Goal: Task Accomplishment & Management: Manage account settings

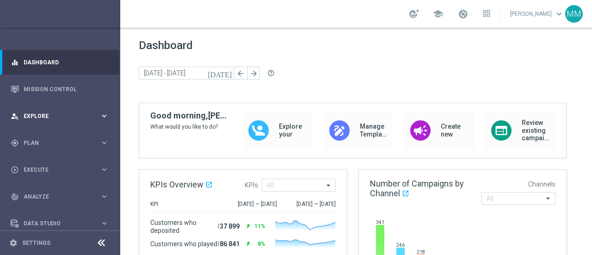
click at [33, 113] on span "Explore" at bounding box center [62, 116] width 76 height 6
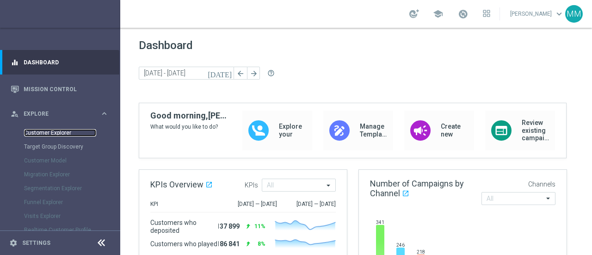
click at [45, 129] on link "Customer Explorer" at bounding box center [60, 132] width 72 height 7
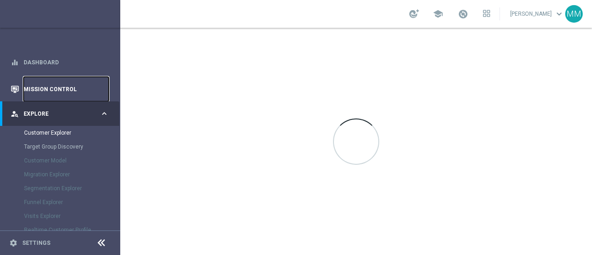
click at [46, 89] on link "Mission Control" at bounding box center [66, 89] width 85 height 25
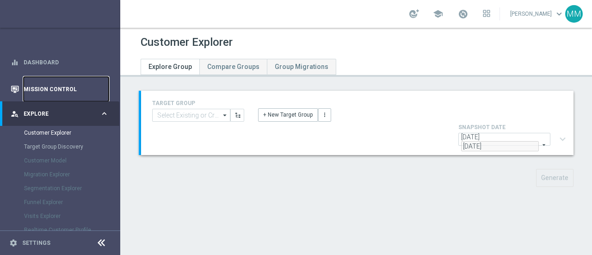
click at [46, 86] on link "Mission Control" at bounding box center [66, 89] width 85 height 25
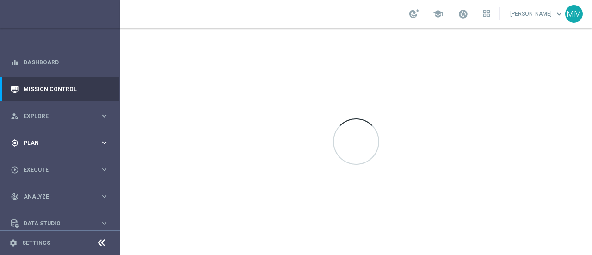
click at [33, 131] on div "gps_fixed Plan keyboard_arrow_right" at bounding box center [59, 142] width 119 height 25
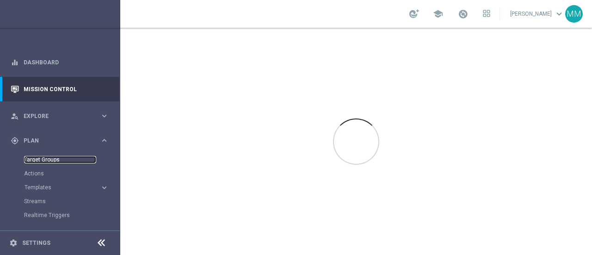
click at [43, 157] on link "Target Groups" at bounding box center [60, 159] width 72 height 7
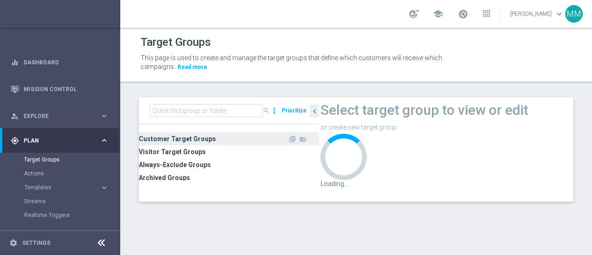
click at [183, 138] on span "Customer Target Groups" at bounding box center [213, 138] width 149 height 13
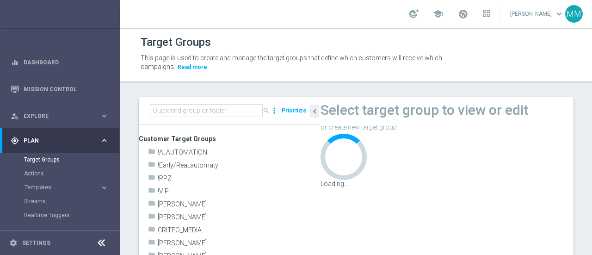
scroll to position [185, 0]
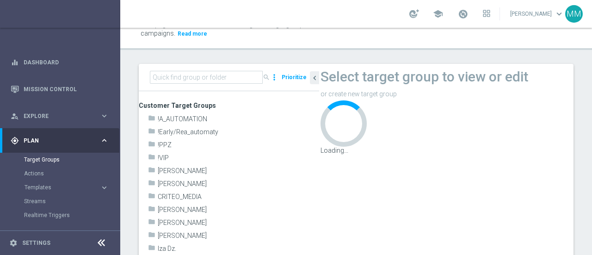
scroll to position [74, 0]
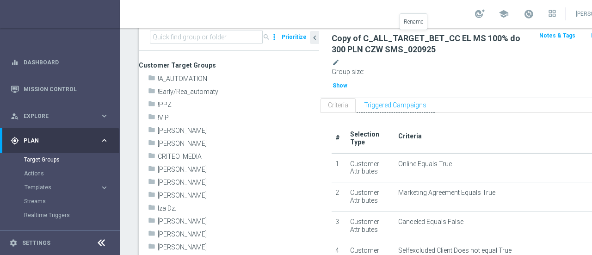
click at [340, 57] on icon "mode_edit" at bounding box center [336, 62] width 8 height 10
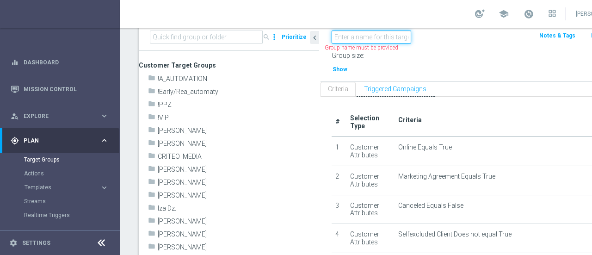
paste input "REA_ALL_TARGET_DEPO_CC EL MS 100% do 300 PLN_080925"
type input "REA_ALL_TARGET_DEPO_CC EL MS 100% do 300 PLN_080925"
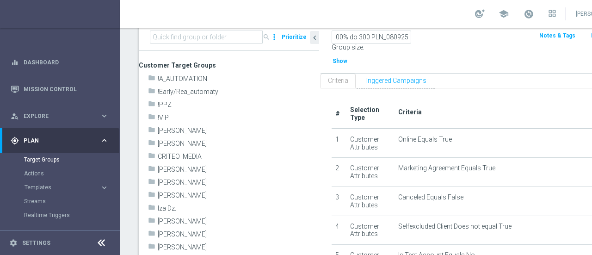
click at [476, 43] on div "Group size : Show" at bounding box center [428, 54] width 193 height 23
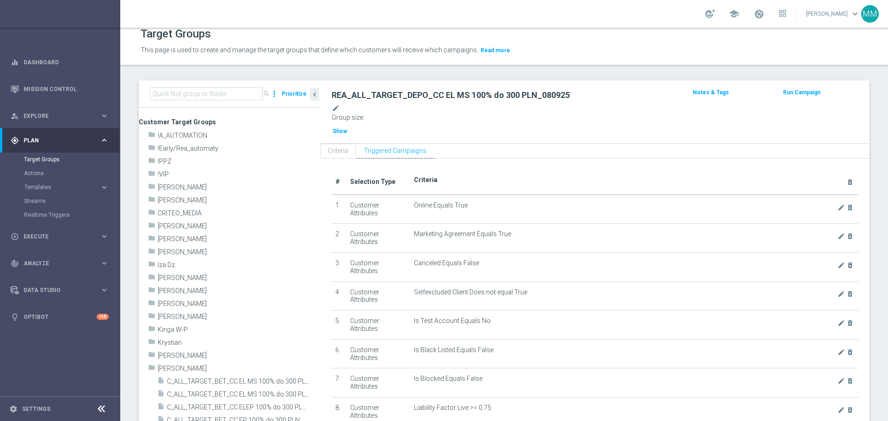
scroll to position [355, 0]
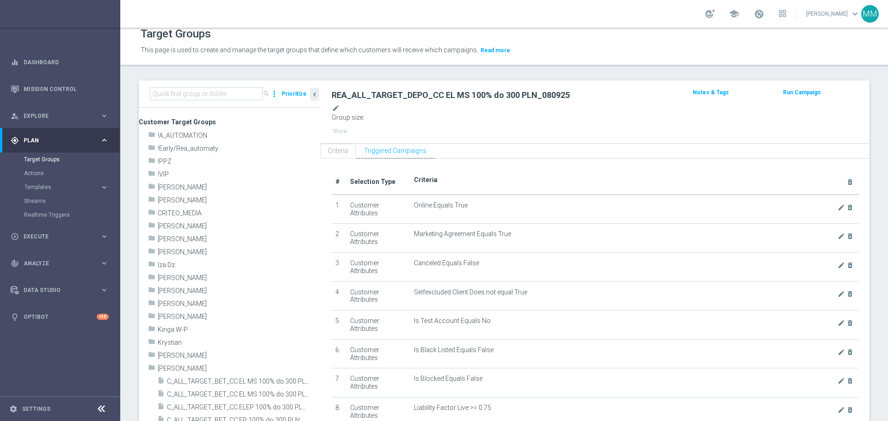
drag, startPoint x: 806, startPoint y: 342, endPoint x: 297, endPoint y: 351, distance: 509.8
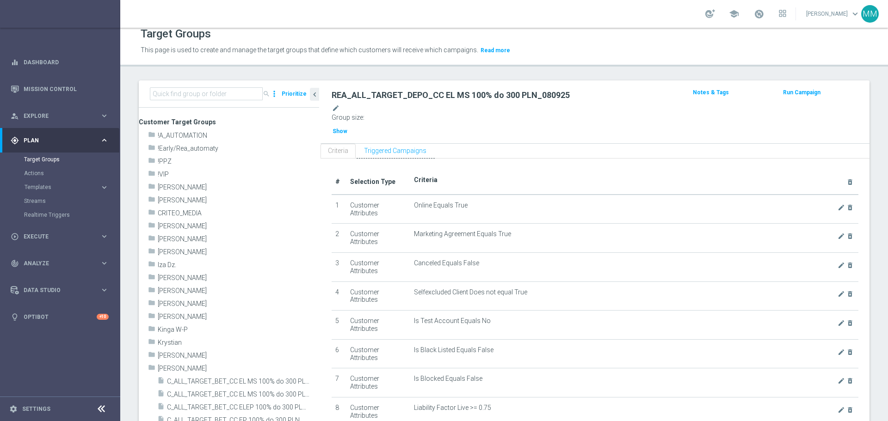
scroll to position [270, 0]
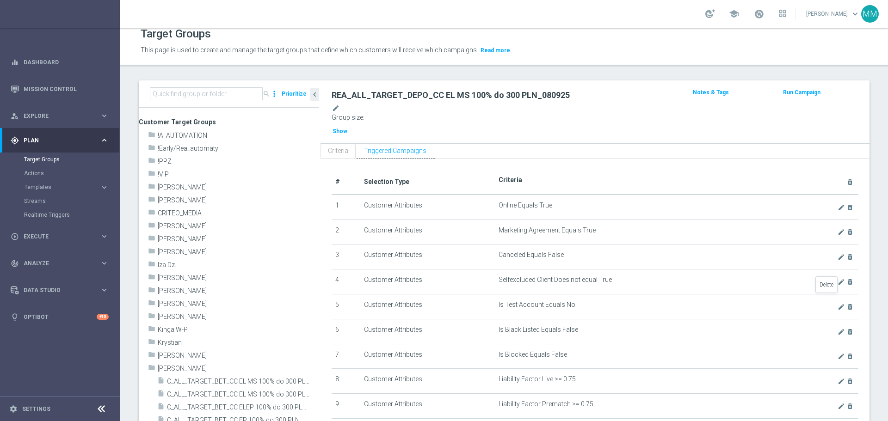
scroll to position [246, 0]
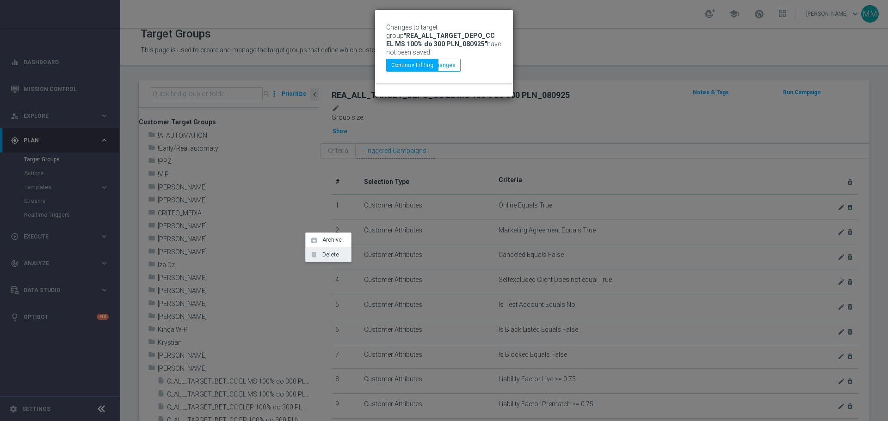
click at [324, 253] on span "Delete" at bounding box center [329, 255] width 20 height 6
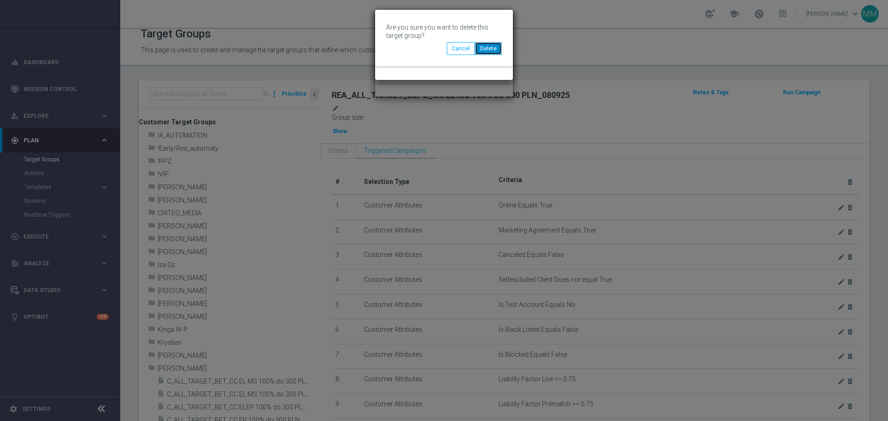
click at [491, 55] on button "Delete" at bounding box center [488, 48] width 27 height 13
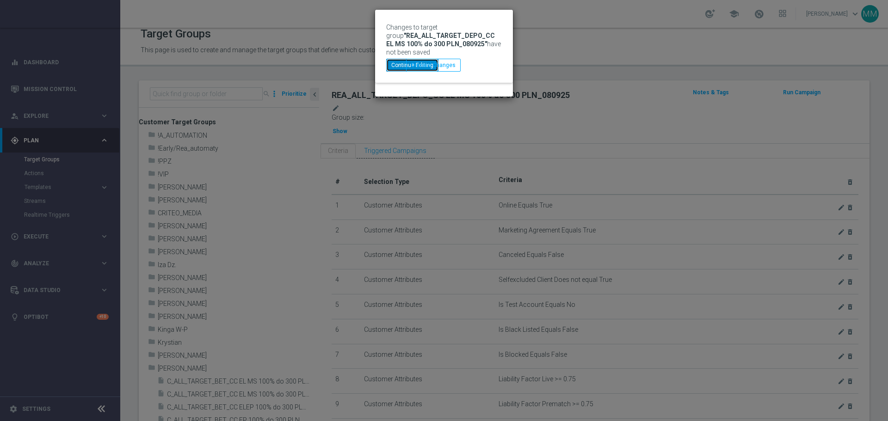
click at [439, 72] on button "Continue Editing" at bounding box center [412, 65] width 52 height 13
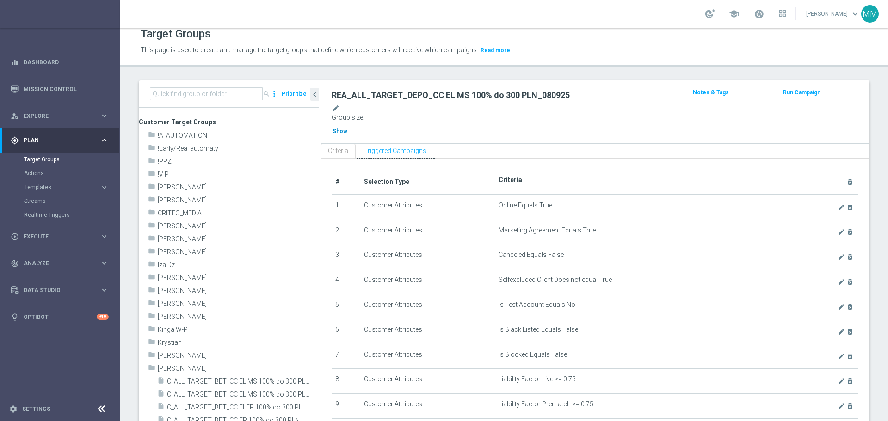
click at [347, 128] on span "Show" at bounding box center [340, 131] width 15 height 6
click at [315, 91] on icon "chevron_left" at bounding box center [314, 94] width 9 height 9
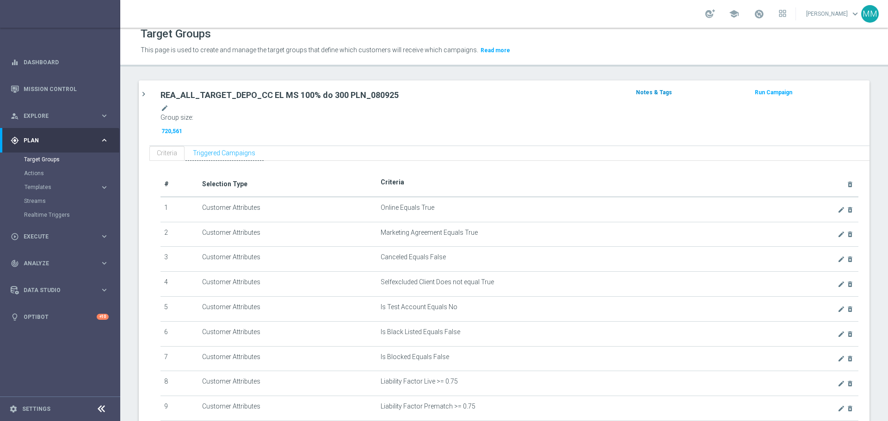
scroll to position [40, 0]
drag, startPoint x: 342, startPoint y: 134, endPoint x: 725, endPoint y: 89, distance: 385.7
click at [592, 89] on div "REA_ALL_TARGET_DEPO_CC EL MS 100% do 300 PLN_080925 mode_edit Group size : 720,…" at bounding box center [509, 391] width 720 height 622
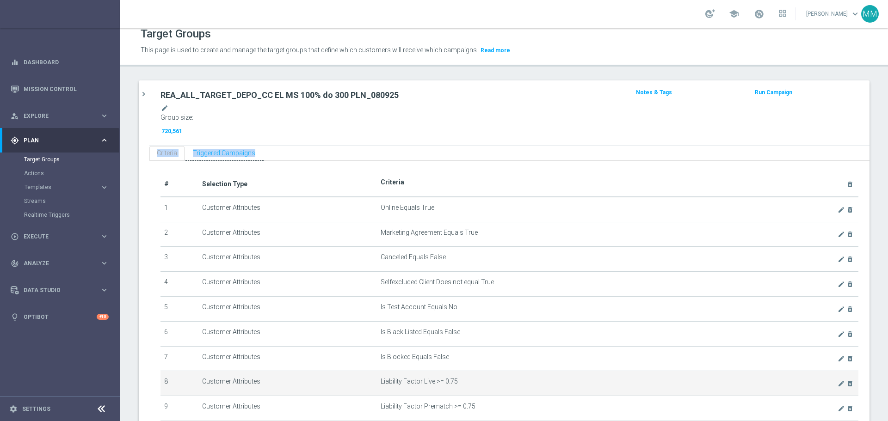
drag, startPoint x: 725, startPoint y: 89, endPoint x: 238, endPoint y: 252, distance: 514.0
click at [235, 254] on div "REA_ALL_TARGET_DEPO_CC EL MS 100% do 300 PLN_080925 mode_edit Group size : 720,…" at bounding box center [509, 391] width 720 height 622
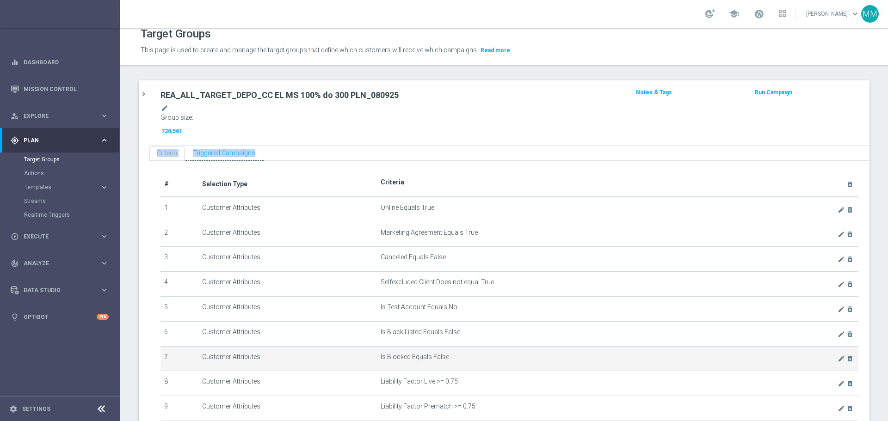
drag, startPoint x: 266, startPoint y: 205, endPoint x: 325, endPoint y: 197, distance: 59.7
click at [298, 200] on tbody "1 Customer Attributes Online Equals True mode_edit delete_forever 2 Customer At…" at bounding box center [510, 408] width 698 height 423
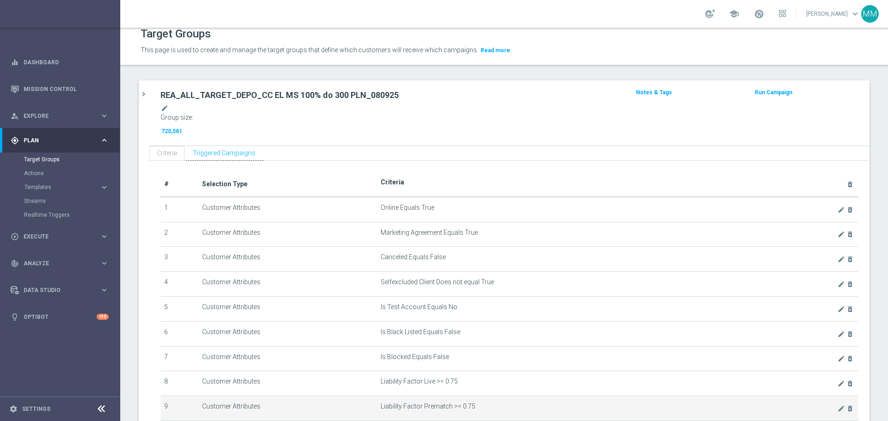
drag, startPoint x: 563, startPoint y: 163, endPoint x: 699, endPoint y: 135, distance: 138.9
click at [592, 197] on tbody "1 Customer Attributes Online Equals True mode_edit delete_forever 2 Customer At…" at bounding box center [510, 408] width 698 height 423
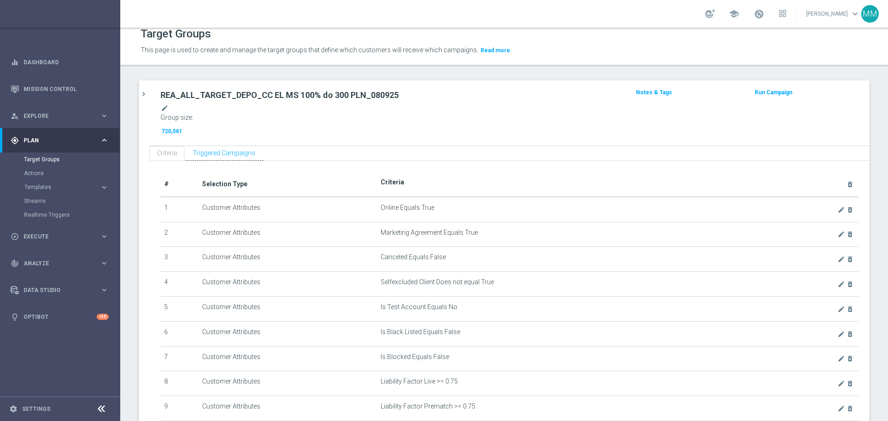
scroll to position [246, 0]
checkbox input "false"
click at [592, 97] on button "Notes & Tags" at bounding box center [654, 92] width 38 height 10
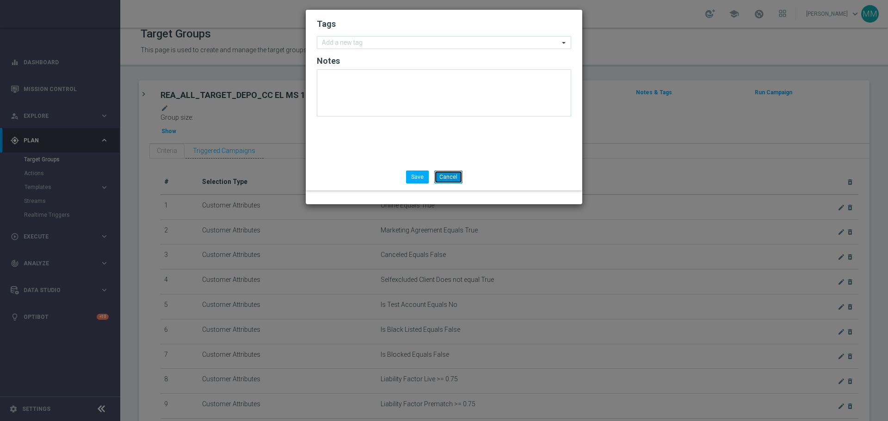
click at [463, 184] on button "Cancel" at bounding box center [448, 177] width 28 height 13
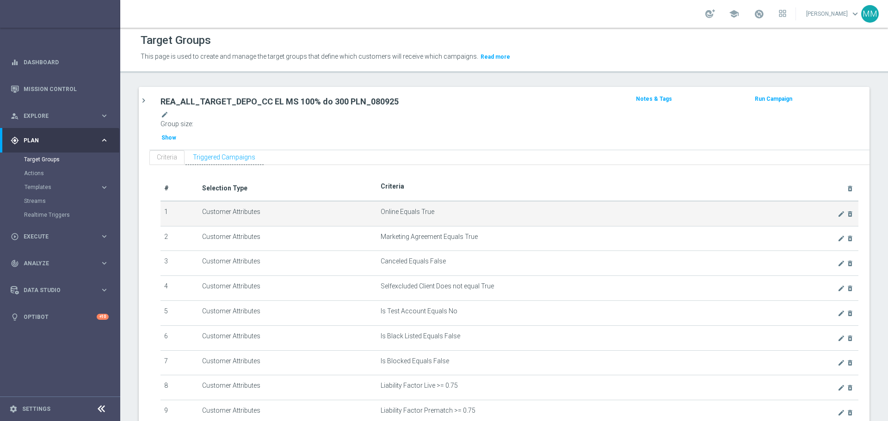
scroll to position [0, 0]
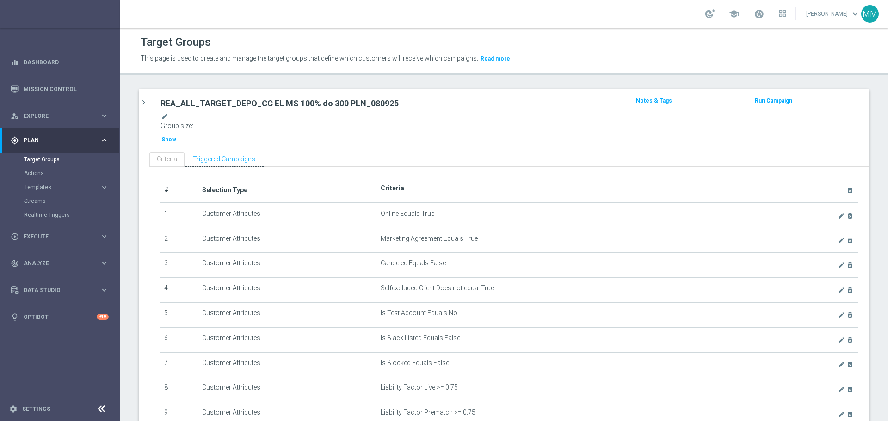
click at [592, 103] on button "Run Campaign" at bounding box center [773, 101] width 39 height 10
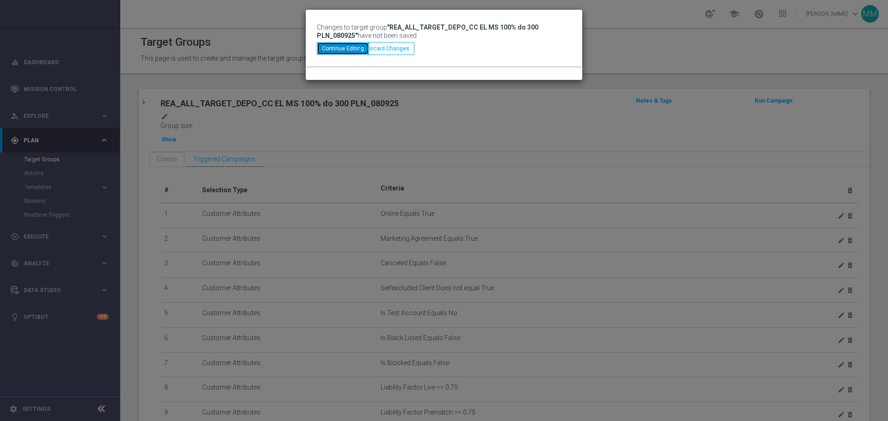
click at [369, 55] on button "Continue Editing" at bounding box center [343, 48] width 52 height 13
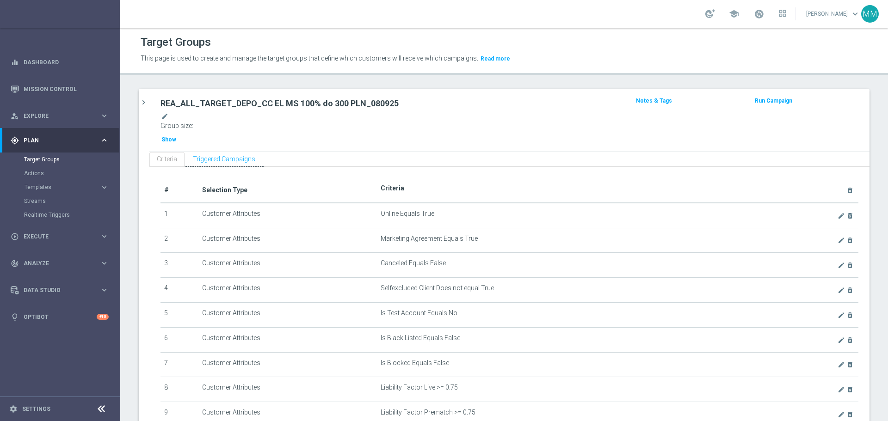
scroll to position [139, 0]
click at [142, 103] on icon "chevron_right" at bounding box center [143, 102] width 9 height 9
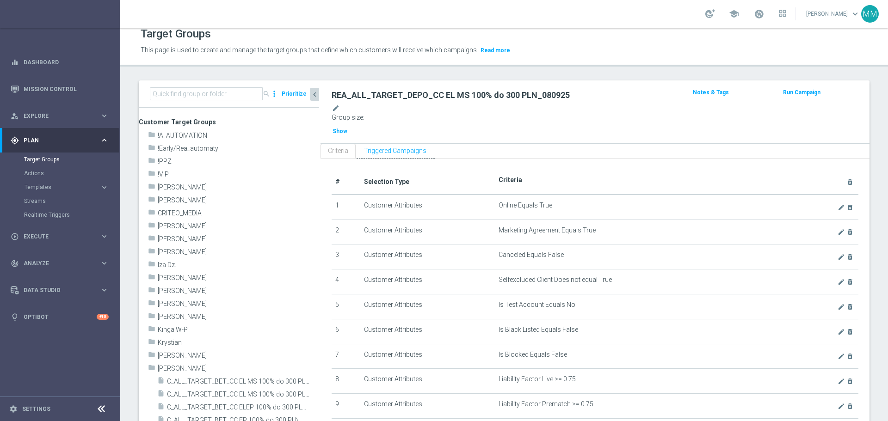
scroll to position [246, 0]
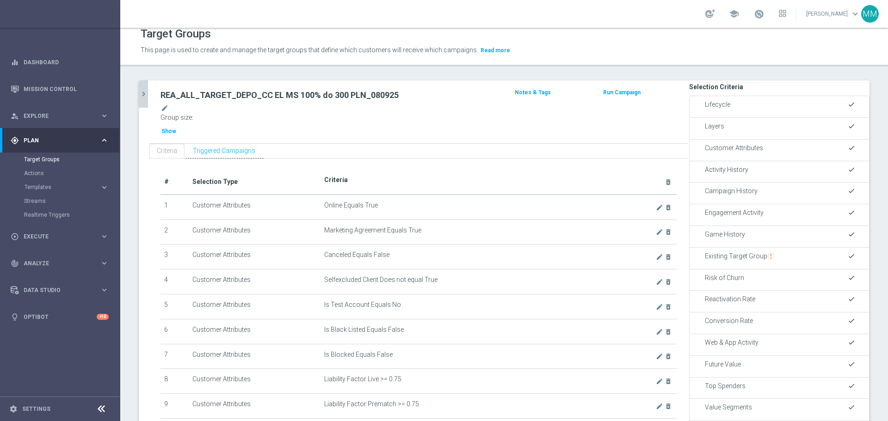
click at [592, 144] on span "Customer Attributes" at bounding box center [734, 147] width 58 height 7
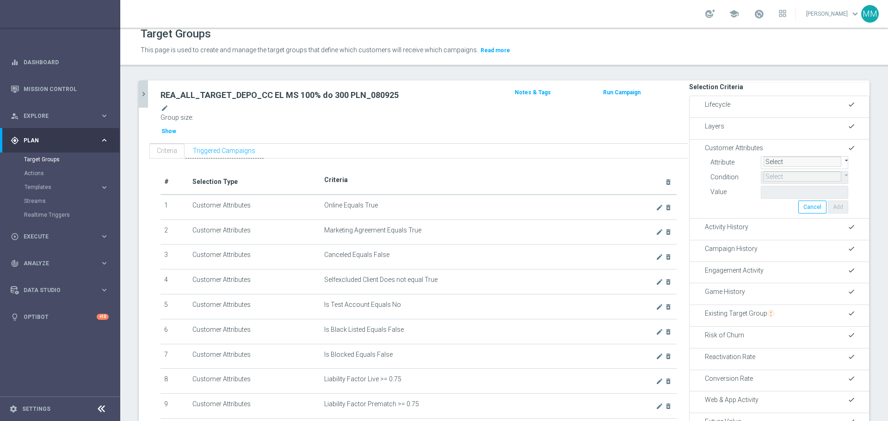
click at [592, 157] on span at bounding box center [764, 157] width 0 height 0
click at [592, 144] on span "Customer Attributes" at bounding box center [734, 147] width 58 height 7
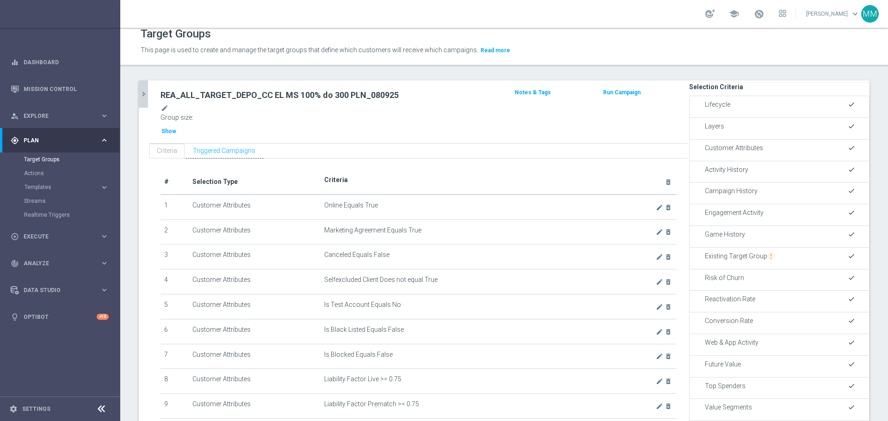
click at [592, 187] on span "Campaign History" at bounding box center [731, 190] width 53 height 7
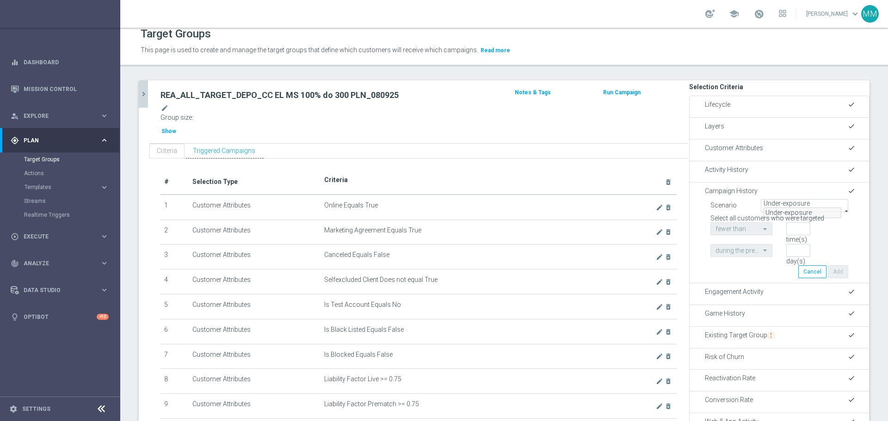
click at [592, 200] on span "Under-exposure" at bounding box center [787, 203] width 46 height 7
click at [592, 254] on span "Custom" at bounding box center [776, 262] width 24 height 7
type input "Custom"
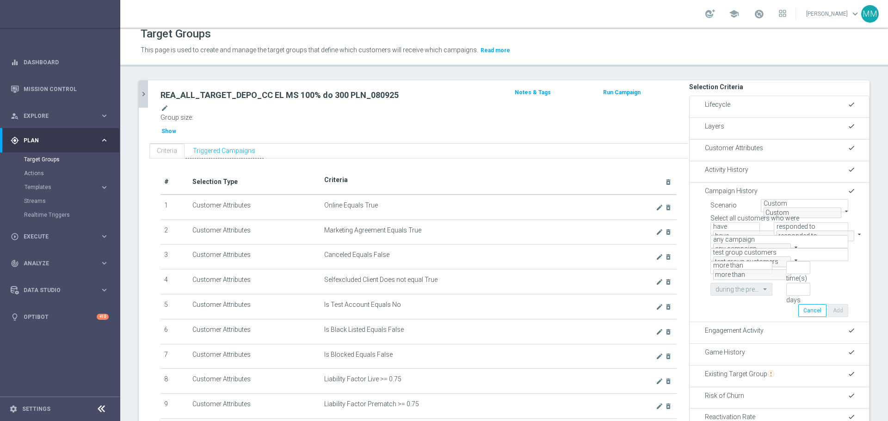
click at [592, 227] on span "responded to" at bounding box center [796, 226] width 39 height 7
click at [592, 252] on span "been targeted with" at bounding box center [803, 255] width 52 height 7
type input "been targeted with"
click at [592, 243] on span "any campaign" at bounding box center [734, 239] width 42 height 7
click at [592, 254] on span "one or more actions" at bounding box center [743, 278] width 60 height 7
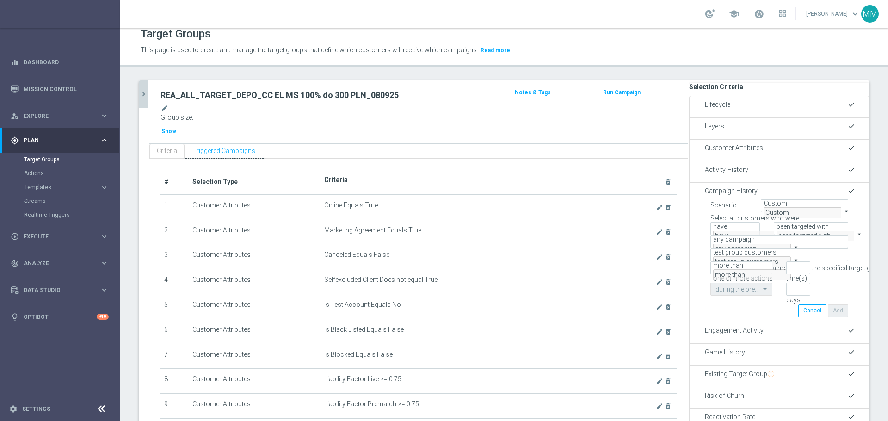
type input "one or more actions"
click at [592, 249] on span at bounding box center [713, 249] width 0 height 0
click at [592, 243] on span "one or more actions" at bounding box center [743, 239] width 60 height 7
click at [592, 254] on span "one or more actions" at bounding box center [743, 278] width 60 height 7
type input "0"
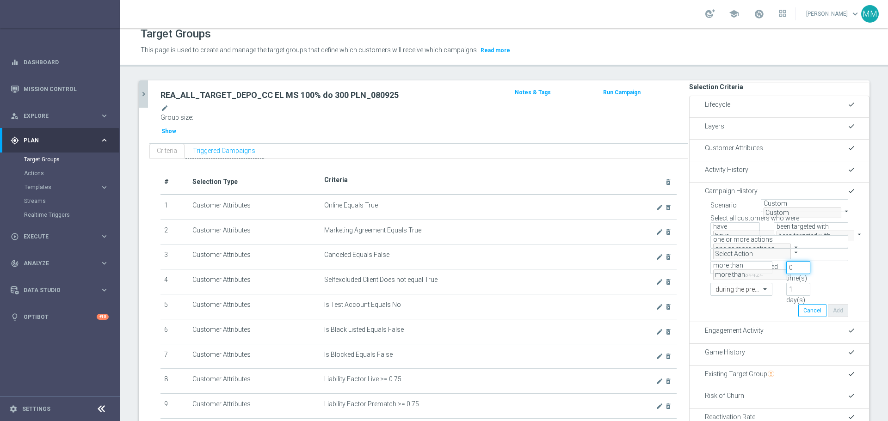
click at [592, 254] on input "0" at bounding box center [798, 267] width 24 height 13
click at [592, 254] on span "more than" at bounding box center [728, 265] width 30 height 7
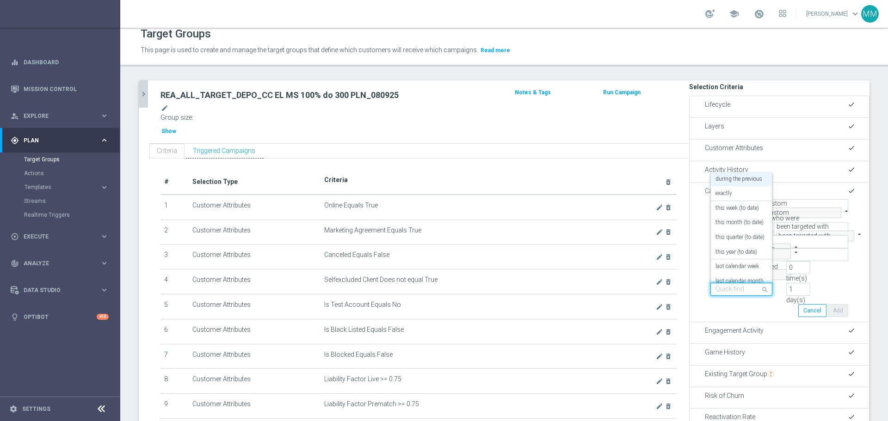
click at [592, 254] on span at bounding box center [766, 289] width 12 height 12
click at [592, 166] on div "Activity History done" at bounding box center [780, 171] width 166 height 10
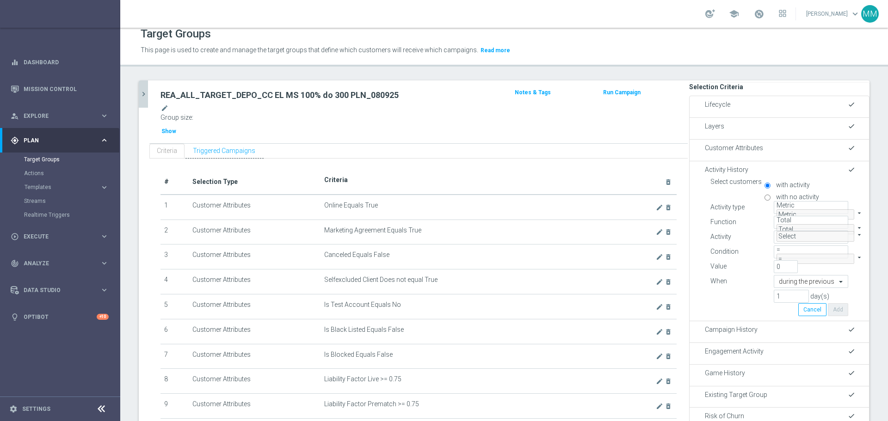
click at [592, 144] on span "Customer Attributes" at bounding box center [734, 147] width 58 height 7
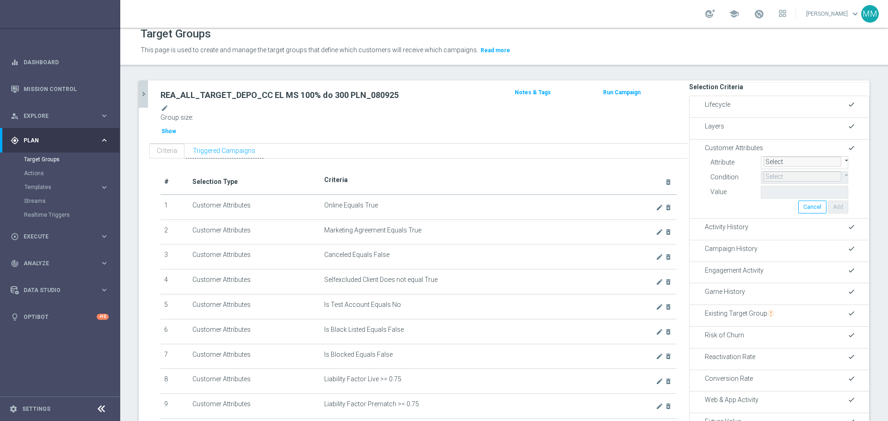
click at [592, 253] on span "Campaign History" at bounding box center [731, 248] width 53 height 7
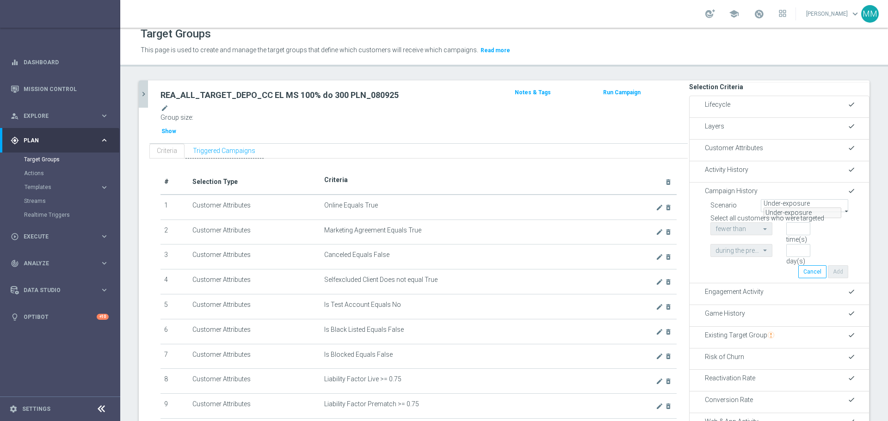
click at [592, 200] on span "Under-exposure" at bounding box center [787, 203] width 46 height 7
click at [592, 254] on span "Custom" at bounding box center [776, 262] width 24 height 7
type input "Custom"
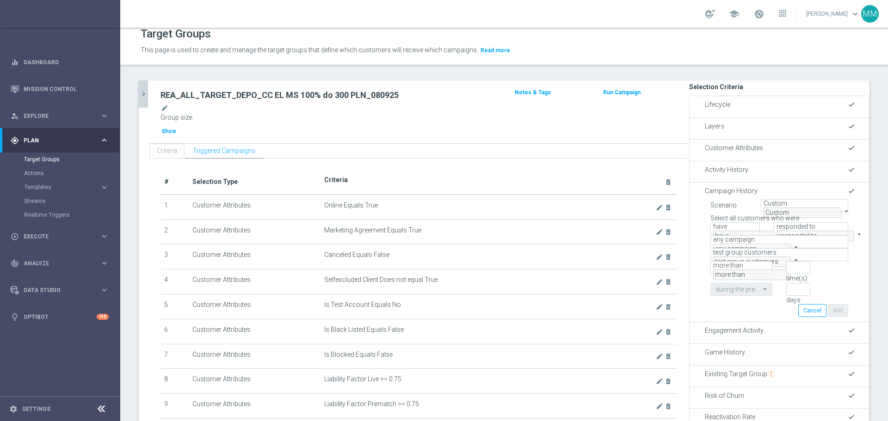
click at [592, 226] on span "have" at bounding box center [720, 226] width 14 height 7
click at [592, 227] on span "have" at bounding box center [720, 226] width 14 height 7
click at [592, 252] on span "have not" at bounding box center [725, 255] width 25 height 7
type input "have not"
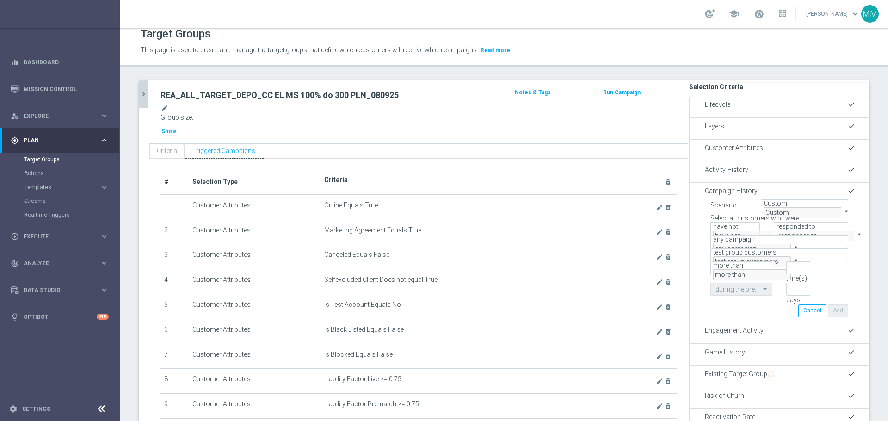
click at [592, 227] on span "responded to" at bounding box center [796, 226] width 39 height 7
click at [592, 252] on span "been targeted with" at bounding box center [803, 255] width 52 height 7
type input "been targeted with"
click at [592, 243] on span "any campaign" at bounding box center [734, 239] width 42 height 7
click at [592, 254] on span "one or more actions" at bounding box center [743, 278] width 60 height 7
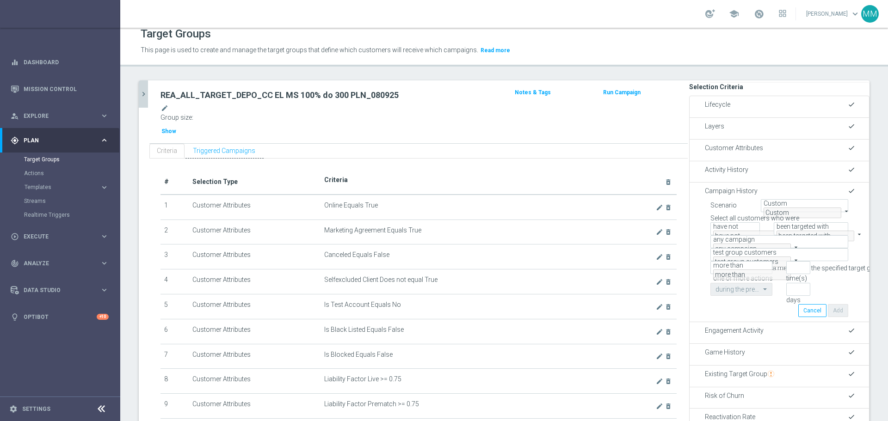
type input "one or more actions"
drag, startPoint x: 785, startPoint y: 304, endPoint x: 775, endPoint y: 304, distance: 10.2
click at [592, 254] on div "1 day(s)" at bounding box center [798, 293] width 38 height 21
type input "30"
click at [592, 254] on input "number" at bounding box center [798, 267] width 24 height 13
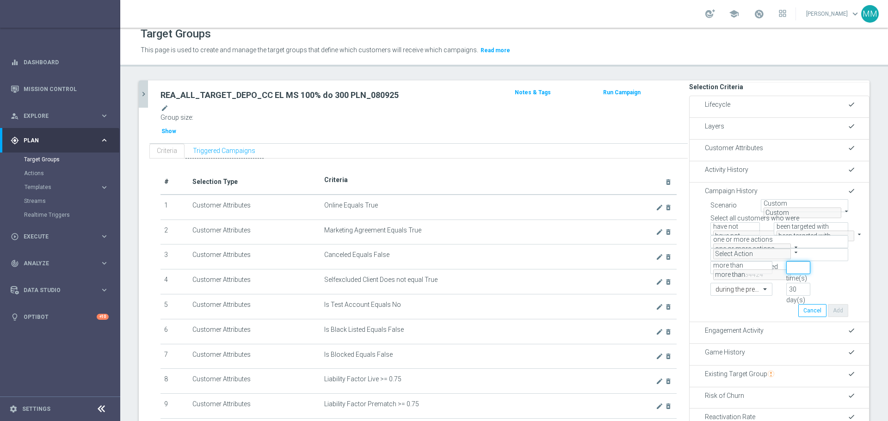
click at [592, 254] on input "number" at bounding box center [798, 267] width 24 height 13
click at [592, 254] on input "1" at bounding box center [798, 267] width 24 height 13
type input "0"
click at [592, 254] on input "0" at bounding box center [798, 267] width 24 height 13
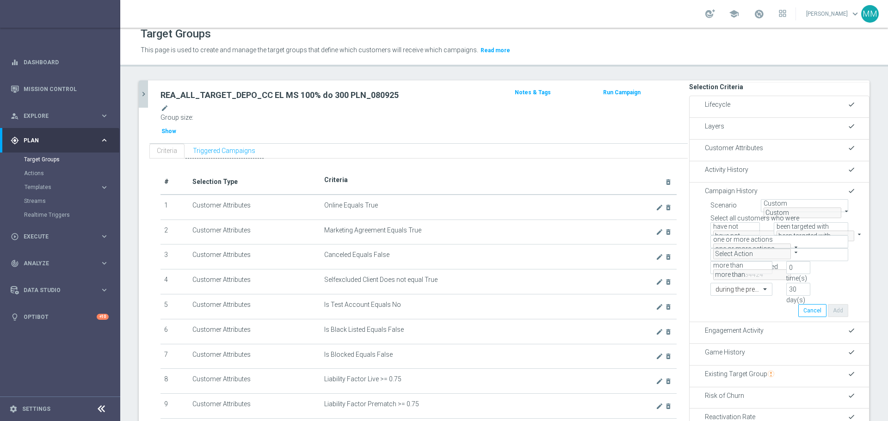
click at [592, 249] on span at bounding box center [713, 249] width 0 height 0
click at [592, 254] on input "search" at bounding box center [756, 266] width 87 height 13
type input "CC"
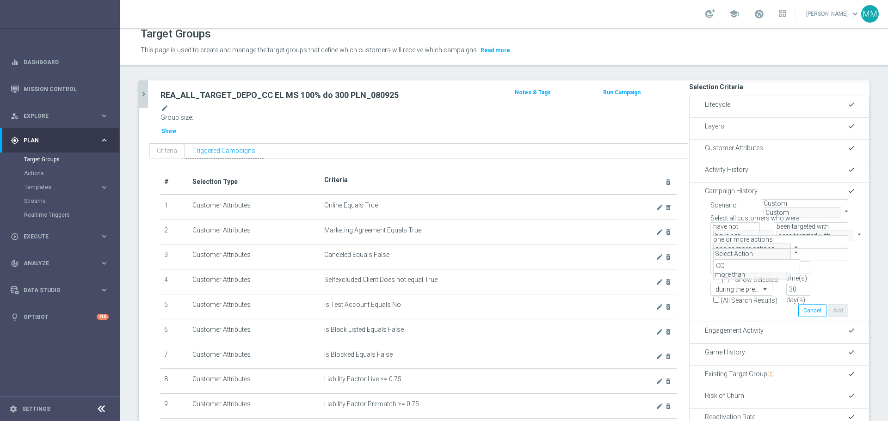
checkbox input "true"
type input "D_ALL_TARGET_BET_CC EL MS 100% do 500 PLN ND SMS_040925"
checkbox input "true"
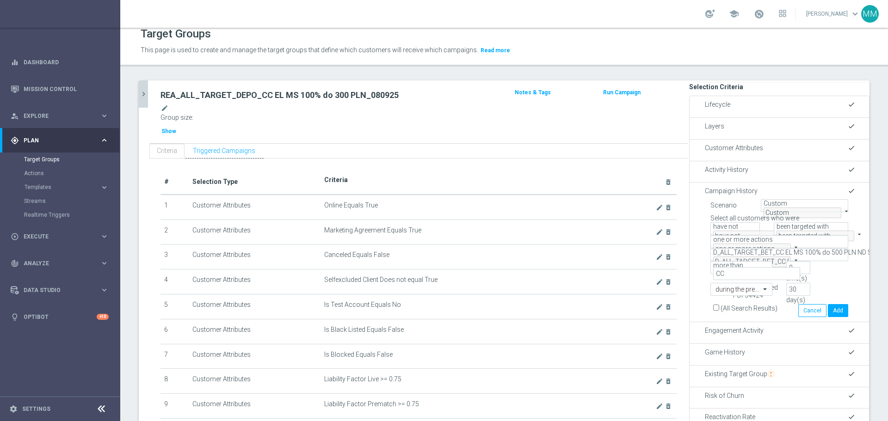
type input "Selected 2 of 34424"
checkbox input "true"
type input "Selected 3 of 34424"
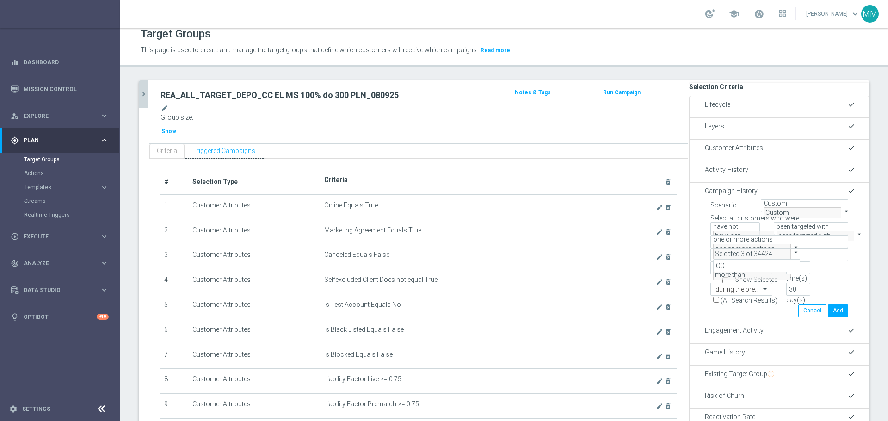
checkbox input "true"
type input "Selected 4 of 34424"
checkbox input "true"
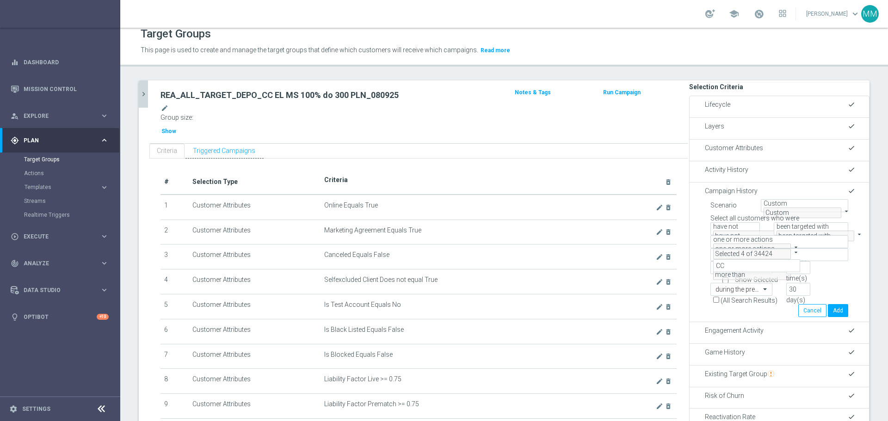
type input "Selected 5 of 34424"
checkbox input "true"
type input "Selected 6 of 34424"
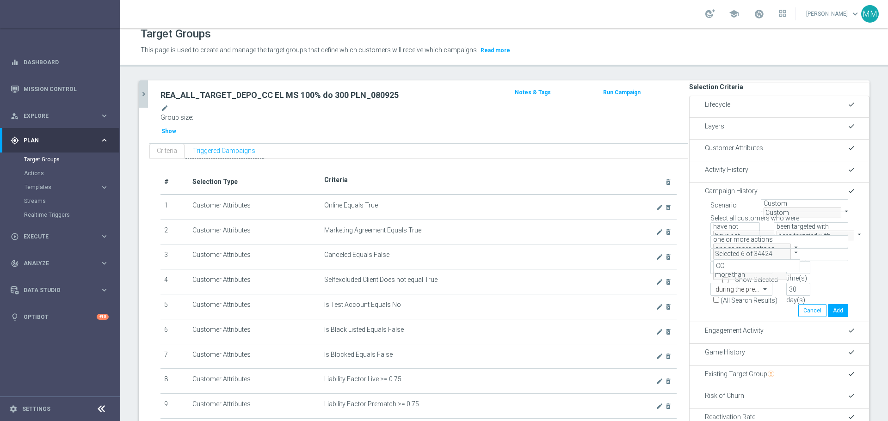
checkbox input "true"
type input "Selected 7 of 34424"
checkbox input "true"
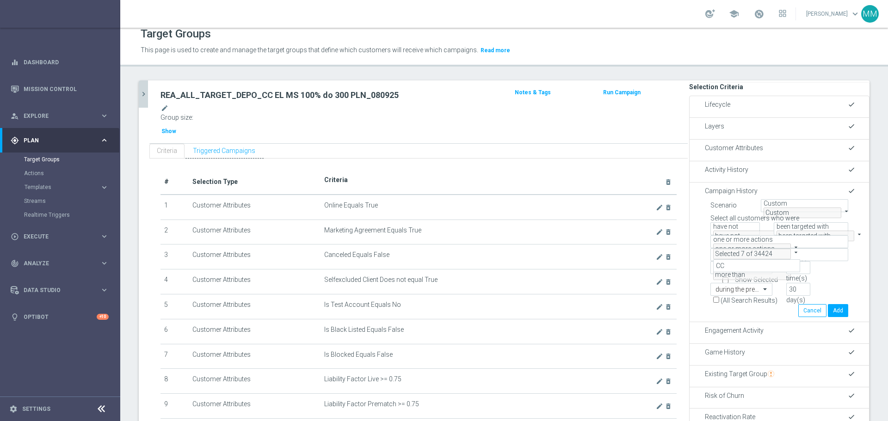
type input "Selected 8 of 34424"
checkbox input "true"
type input "Selected 9 of 34424"
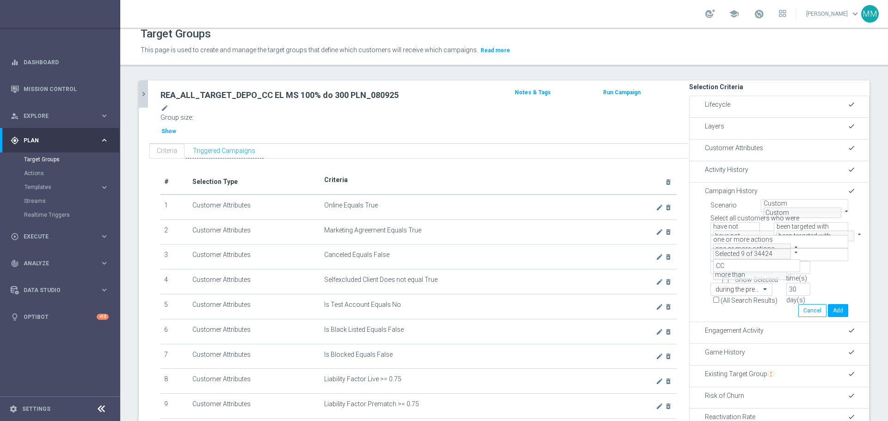
checkbox input "true"
type input "Selected 10 of 34424"
checkbox input "true"
type input "Selected 11 of 34424"
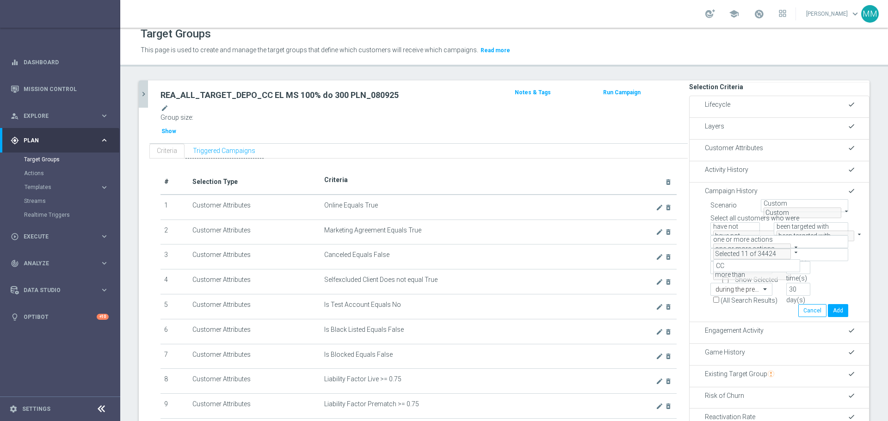
scroll to position [28963, 0]
checkbox input "true"
type input "Selected 12 of 34424"
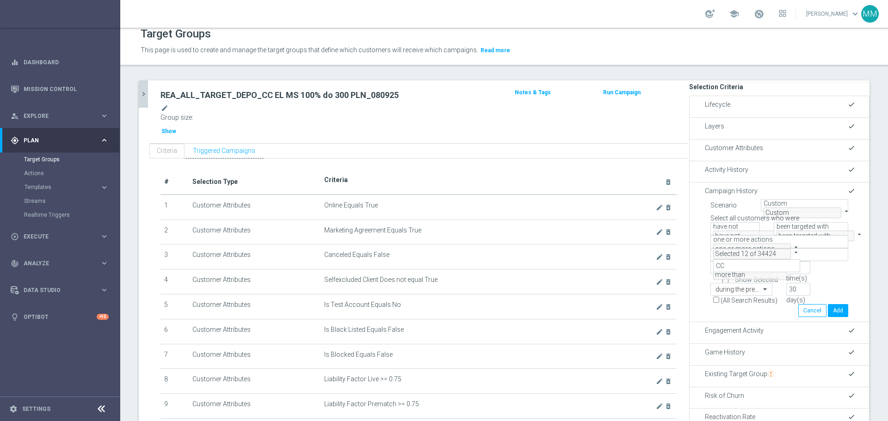
checkbox input "true"
type input "Selected 13 of 34424"
checkbox input "true"
type input "Selected 14 of 34424"
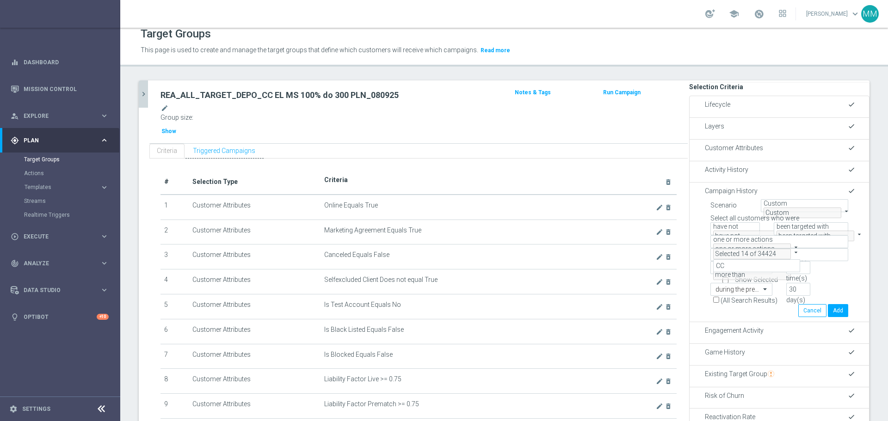
scroll to position [28870, 0]
checkbox input "true"
type input "Selected 15 of 34424"
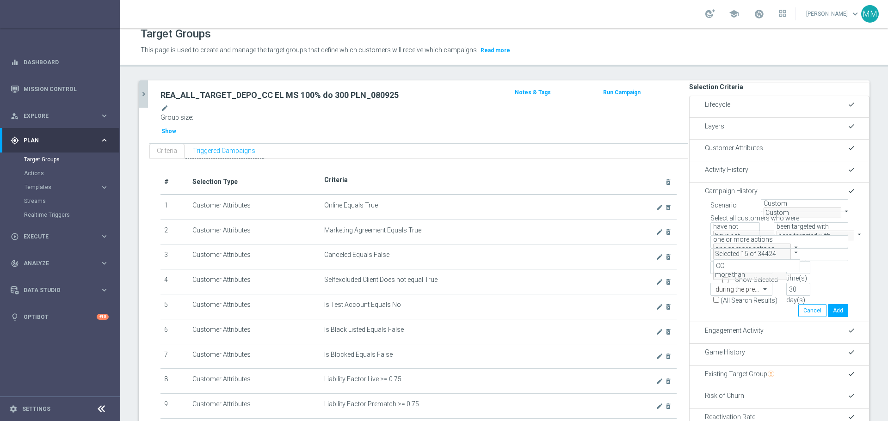
checkbox input "true"
type input "Selected 16 of 34424"
checkbox input "true"
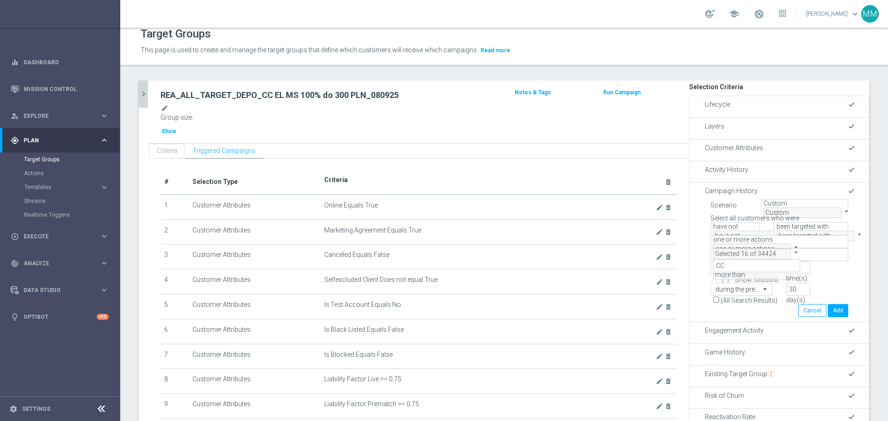
type input "Selected 17 of 34424"
checkbox input "true"
type input "Selected 18 of 34424"
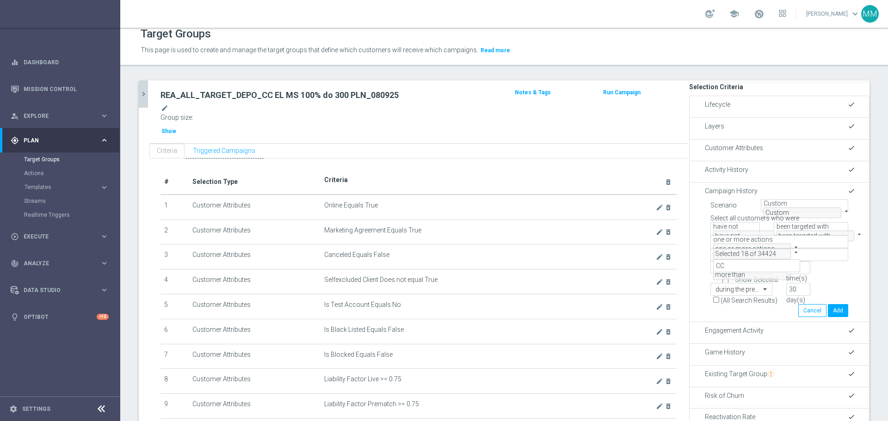
checkbox input "true"
type input "Selected 19 of 34424"
checkbox input "true"
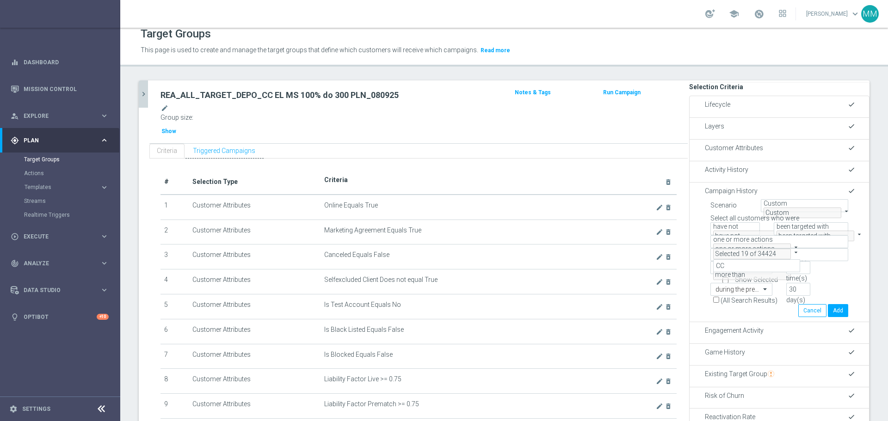
type input "Selected 20 of 34424"
checkbox input "true"
type input "Selected 21 of 34424"
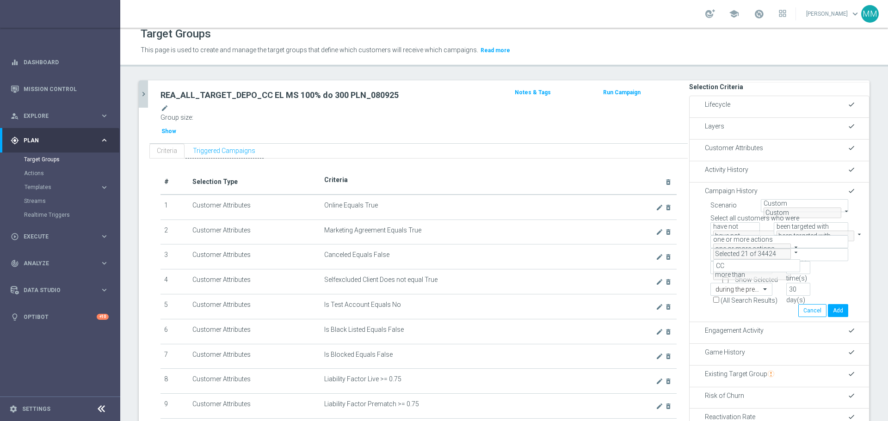
checkbox input "true"
type input "Selected 22 of 34424"
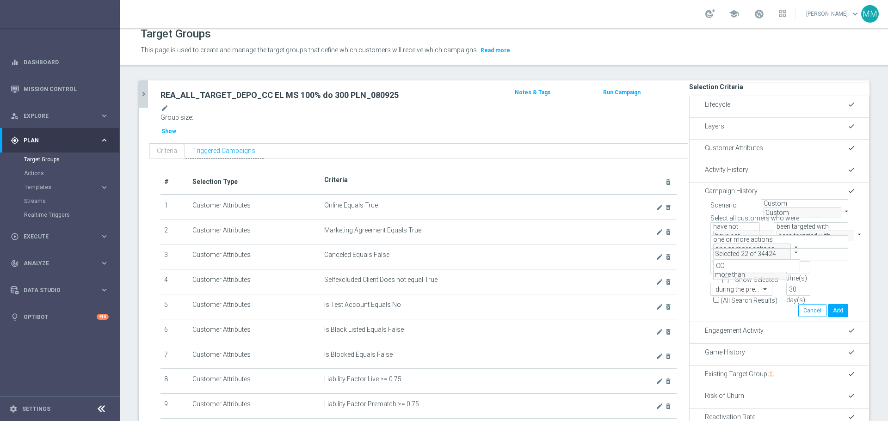
checkbox input "true"
type input "Selected 23 of 34424"
checkbox input "true"
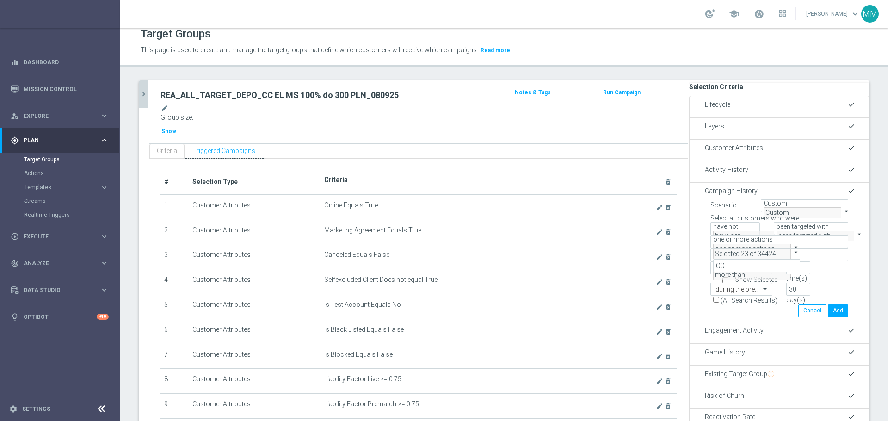
type input "Selected 24 of 34424"
checkbox input "true"
type input "Selected 25 of 34424"
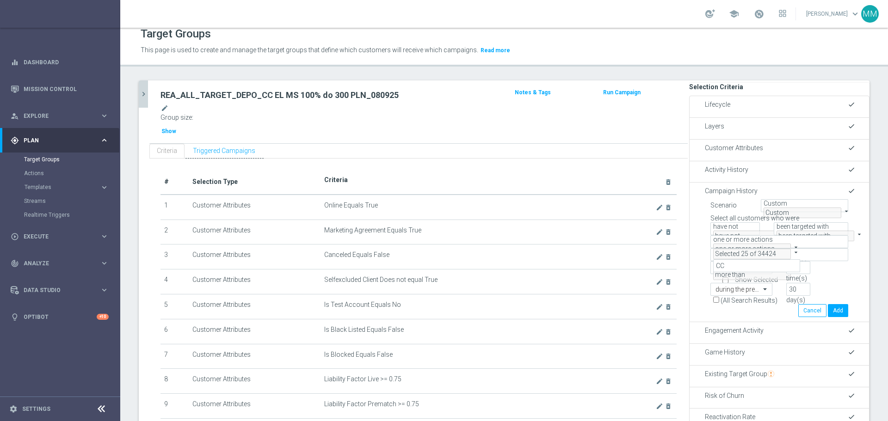
checkbox input "true"
type input "Selected 26 of 34424"
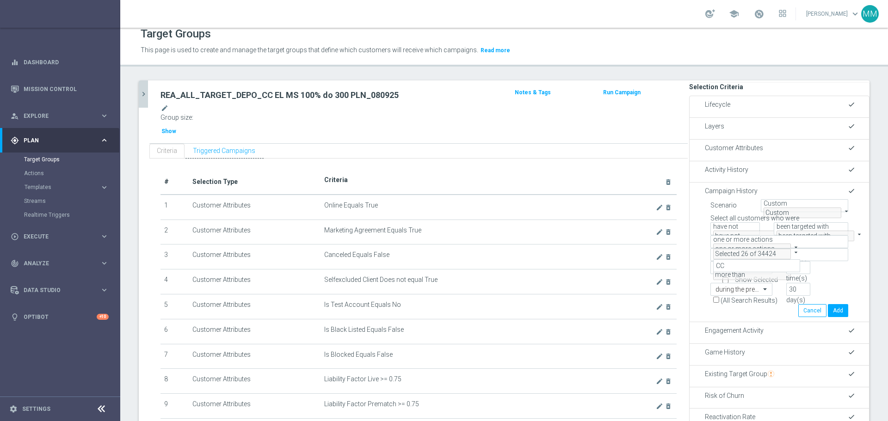
checkbox input "true"
type input "Selected 27 of 34424"
checkbox input "true"
type input "Selected 28 of 34424"
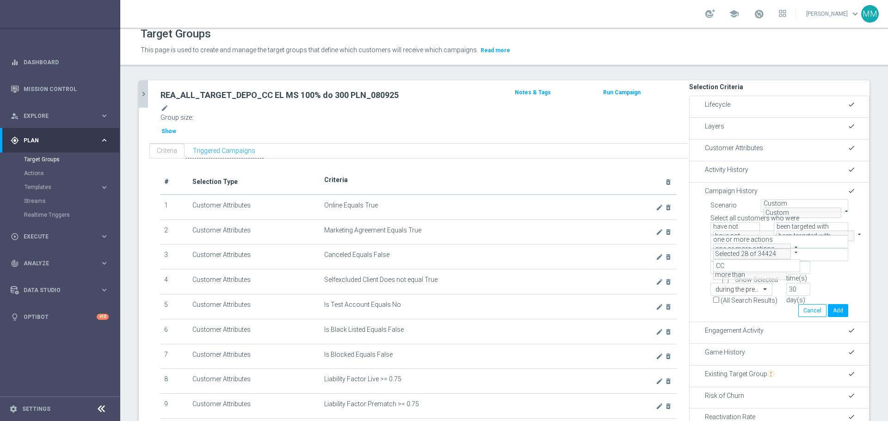
checkbox input "true"
type input "Selected 29 of 34424"
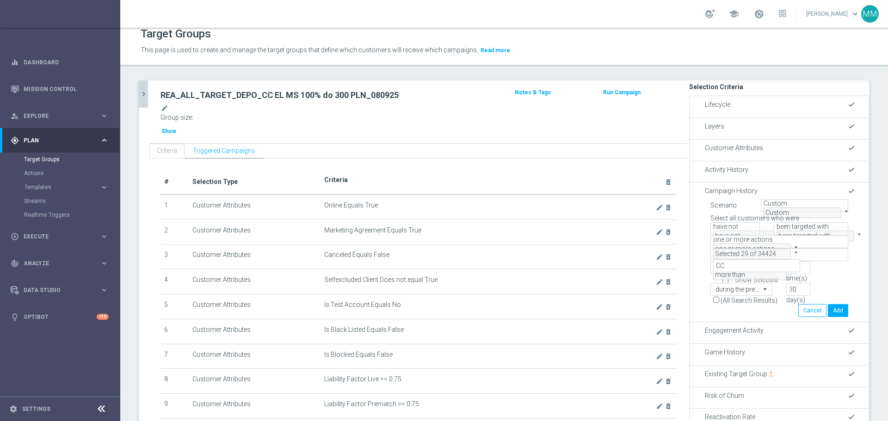
checkbox input "true"
type input "Selected 30 of 34424"
checkbox input "true"
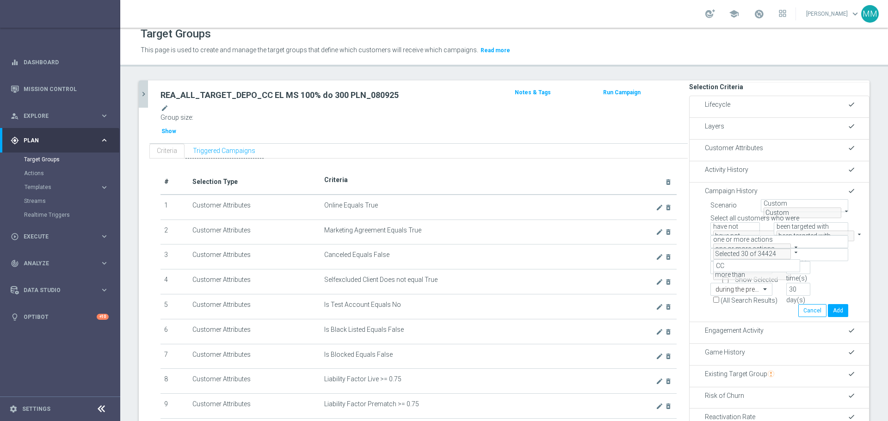
type input "Selected 31 of 34424"
checkbox input "true"
type input "Selected 32 of 34424"
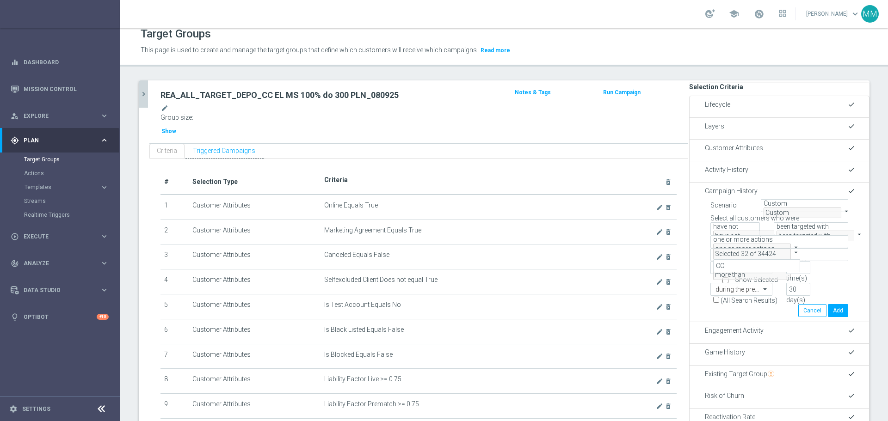
checkbox input "false"
type input "Selected 31 of 34424"
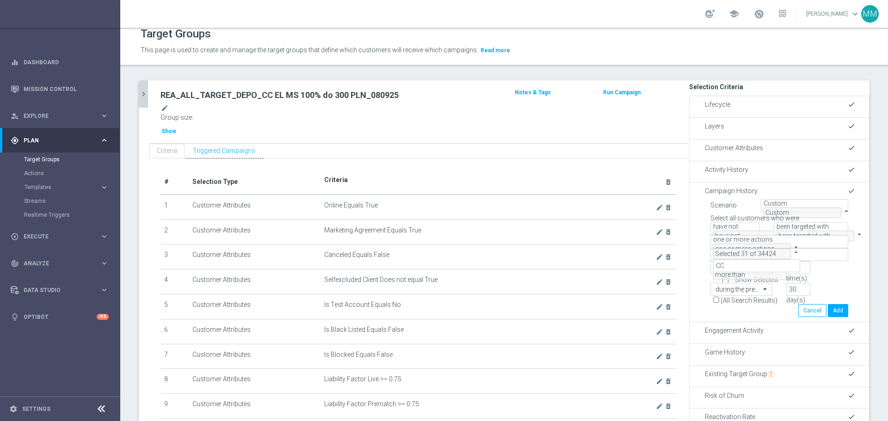
checkbox input "true"
type input "Selected 32 of 34424"
checkbox input "true"
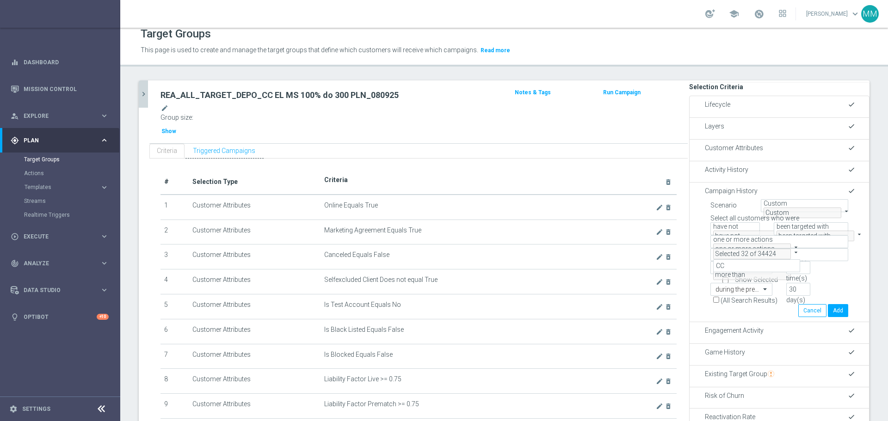
type input "Selected 33 of 34424"
checkbox input "true"
type input "Selected 34 of 34424"
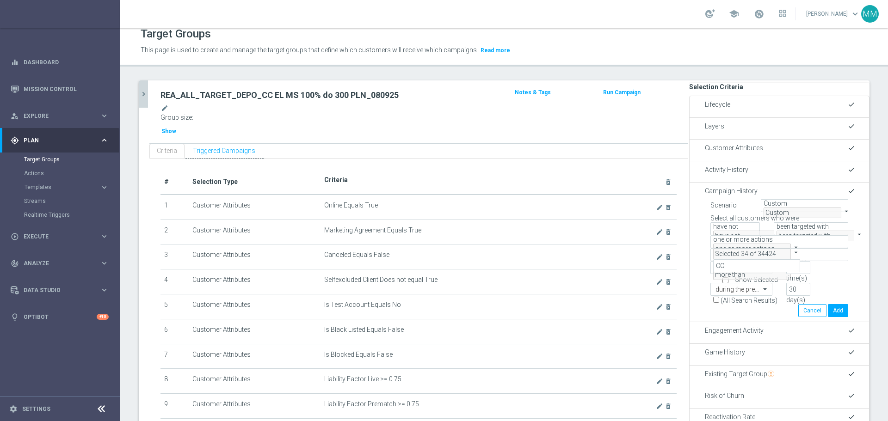
checkbox input "true"
type input "Selected 35 of 34424"
checkbox input "true"
type input "Selected 36 of 34424"
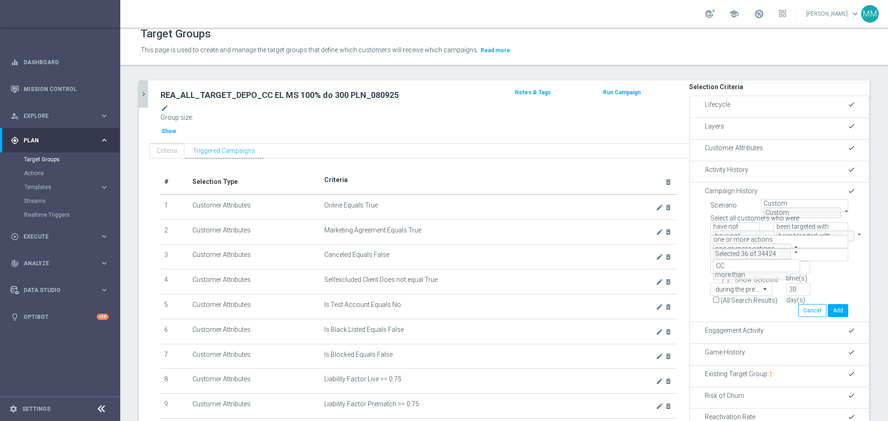
checkbox input "true"
type input "Selected 37 of 34424"
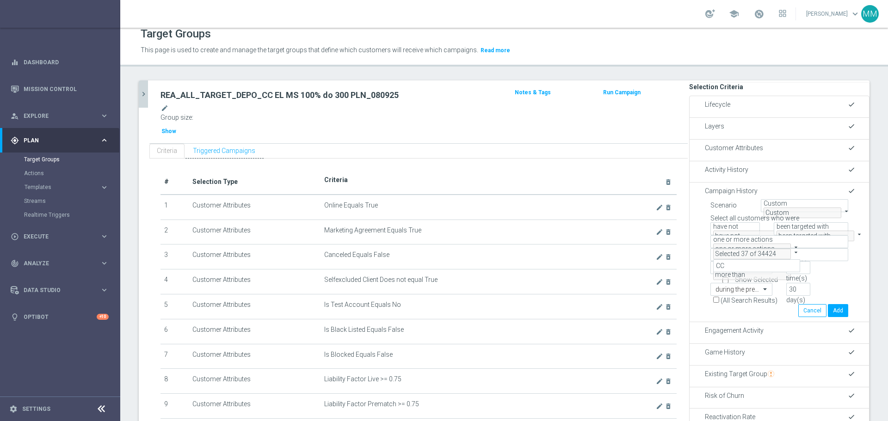
checkbox input "true"
type input "Selected 38 of 34424"
checkbox input "true"
type input "Selected 39 of 34424"
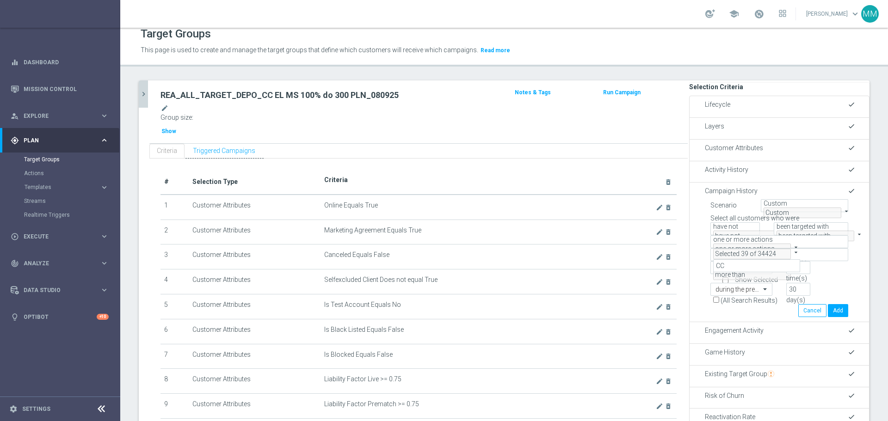
checkbox input "true"
type input "Selected 40 of 34424"
checkbox input "true"
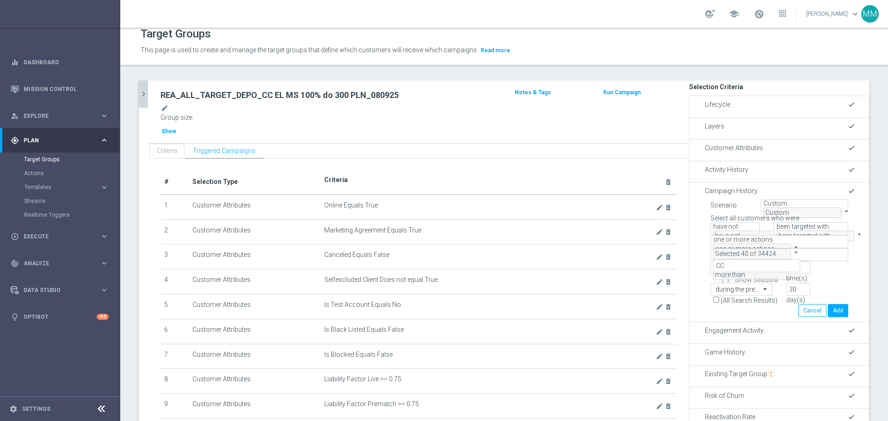
type input "Selected 41 of 34424"
checkbox input "true"
type input "Selected 42 of 34424"
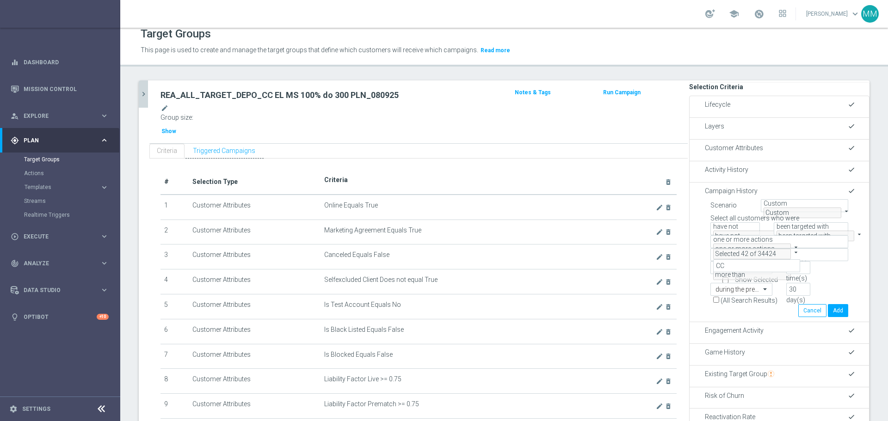
scroll to position [28593, 0]
checkbox input "true"
type input "Selected 43 of 34424"
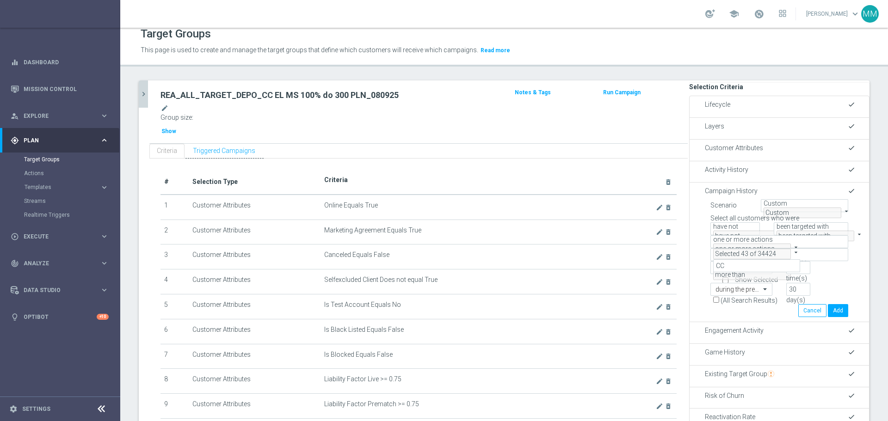
checkbox input "true"
type input "Selected 44 of 34424"
checkbox input "true"
type input "Selected 45 of 34424"
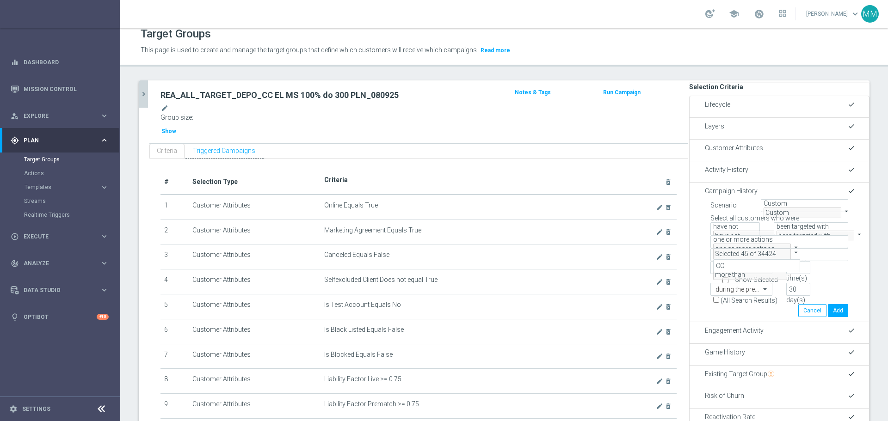
scroll to position [28500, 0]
checkbox input "true"
type input "Selected 46 of 34424"
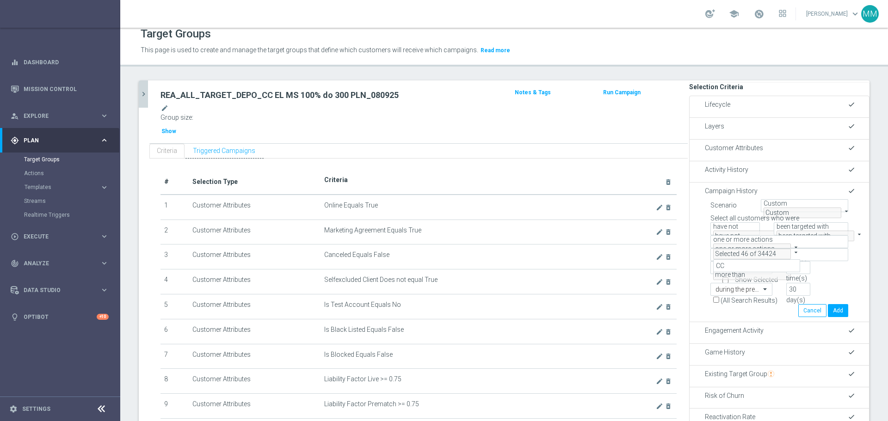
checkbox input "true"
type input "Selected 47 of 34424"
checkbox input "true"
type input "Selected 48 of 34424"
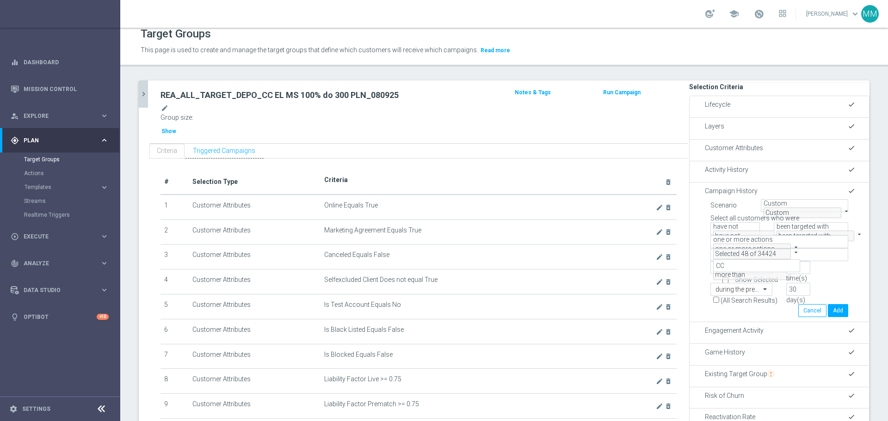
checkbox input "true"
type input "Selected 49 of 34424"
checkbox input "true"
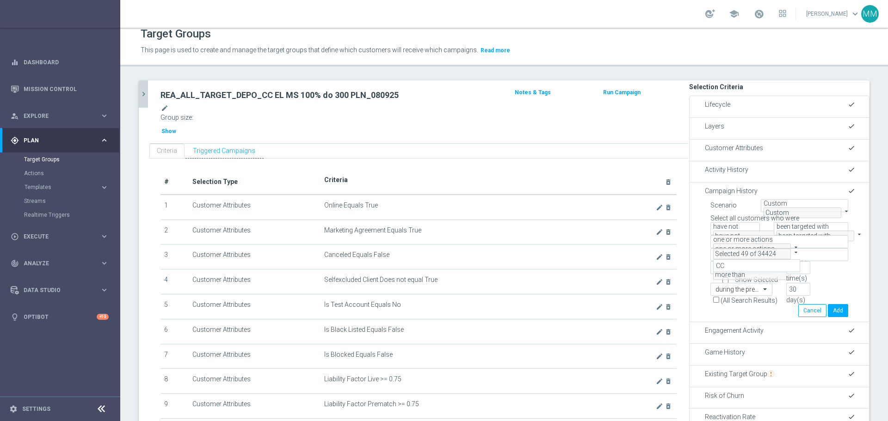
type input "Selected 50 of 34424"
checkbox input "true"
type input "Selected 51 of 34424"
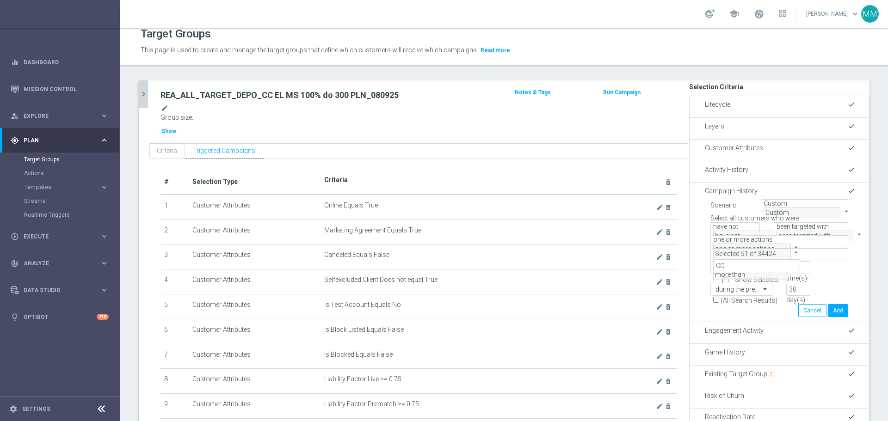
checkbox input "true"
type input "Selected 52 of 34424"
checkbox input "true"
type input "Selected 53 of 34424"
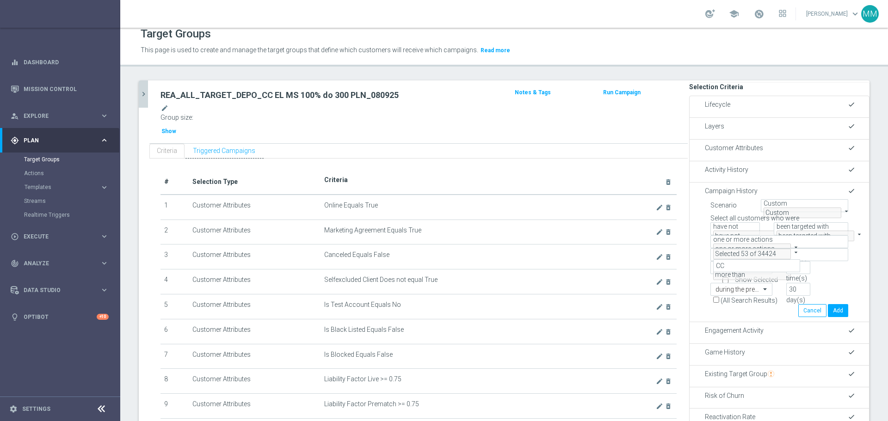
scroll to position [28408, 0]
checkbox input "true"
type input "Selected 54 of 34424"
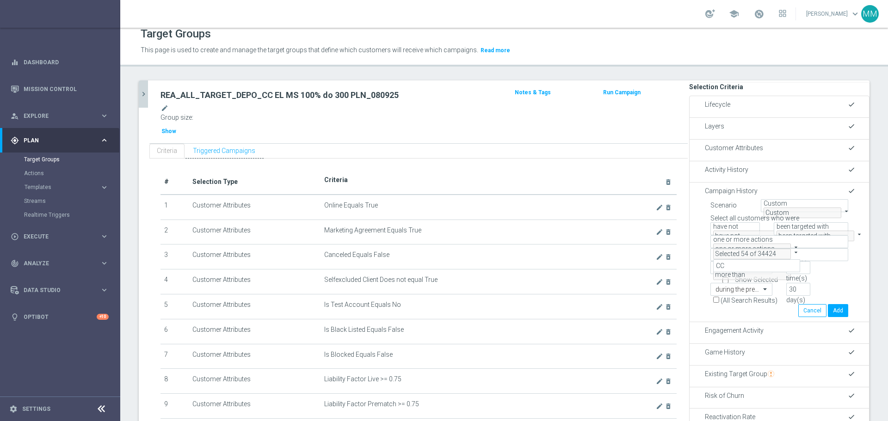
checkbox input "true"
type input "Selected 55 of 34424"
checkbox input "true"
type input "Selected 56 of 34424"
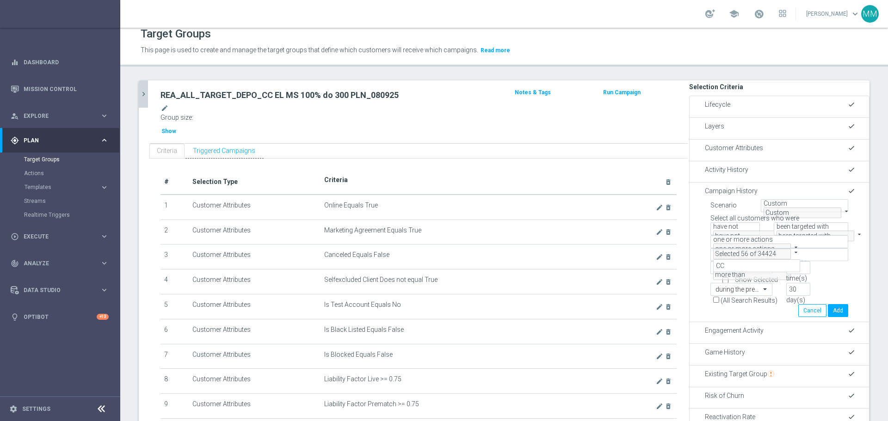
checkbox input "true"
type input "Selected 57 of 34424"
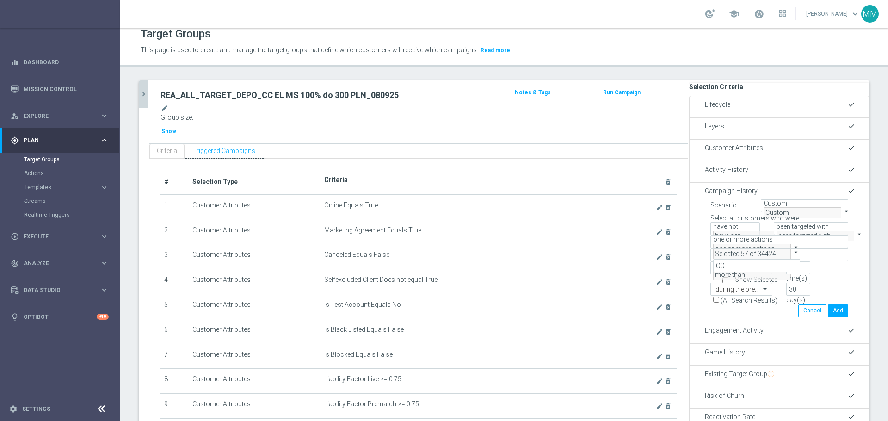
checkbox input "true"
type input "Selected 58 of 34424"
checkbox input "true"
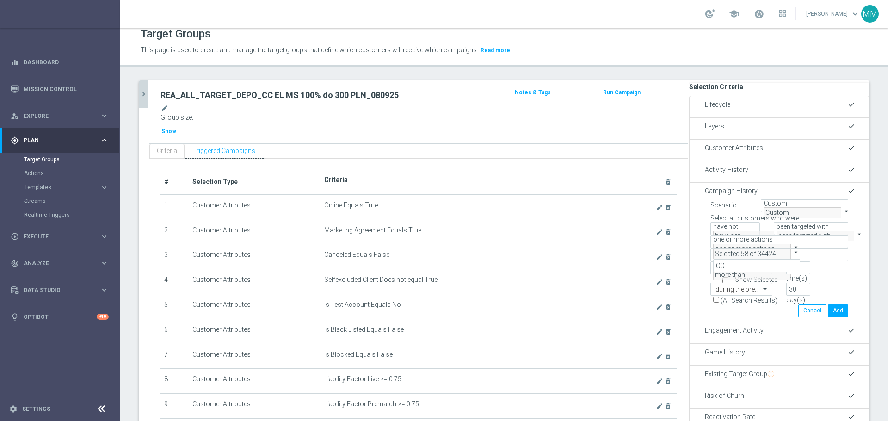
type input "Selected 59 of 34424"
checkbox input "true"
type input "Selected 60 of 34424"
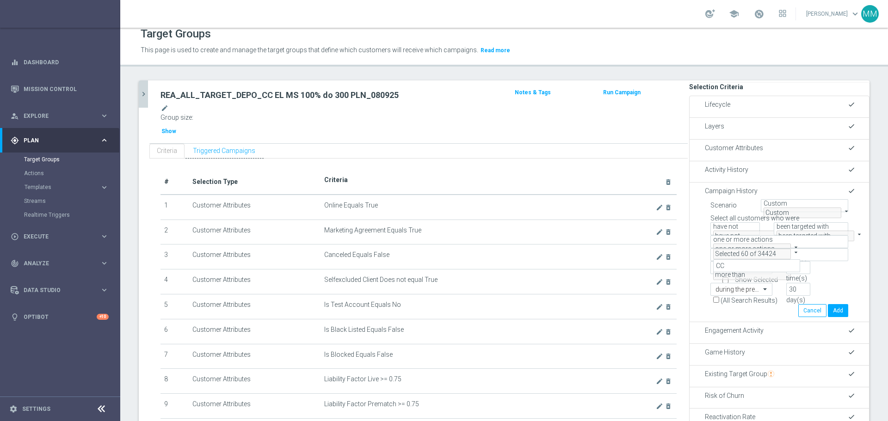
checkbox input "true"
type input "Selected 61 of 34424"
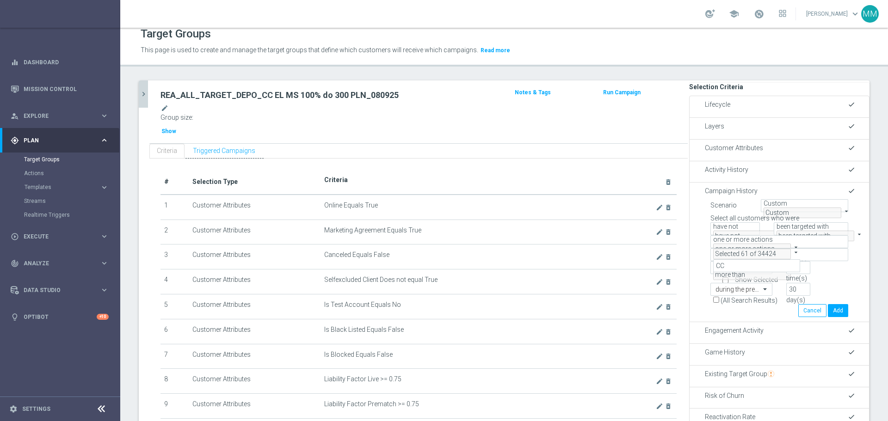
checkbox input "true"
type input "Selected 62 of 34424"
checkbox input "true"
type input "Selected 63 of 34424"
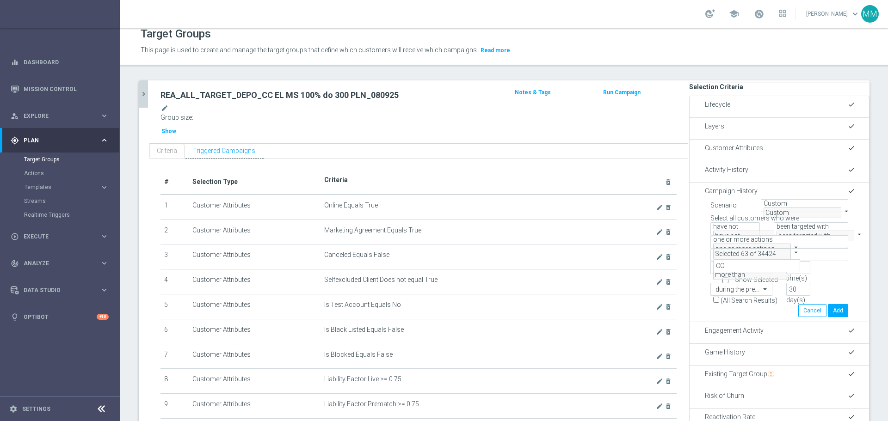
checkbox input "true"
type input "Selected 64 of 34424"
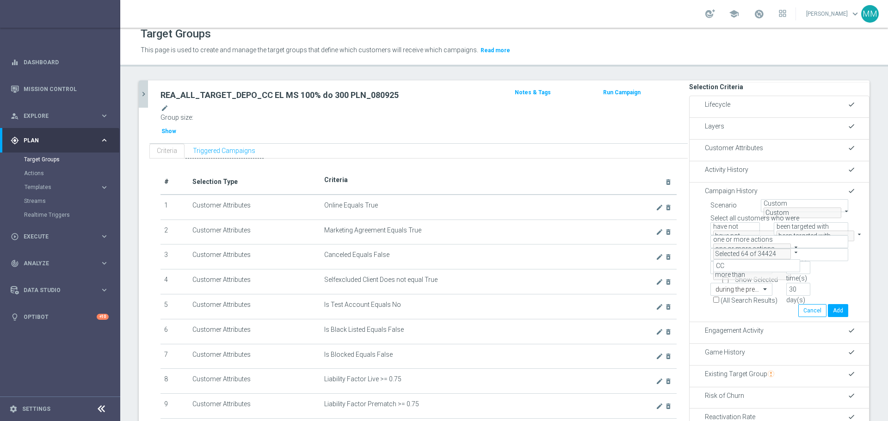
checkbox input "false"
type input "Selected 63 of 34424"
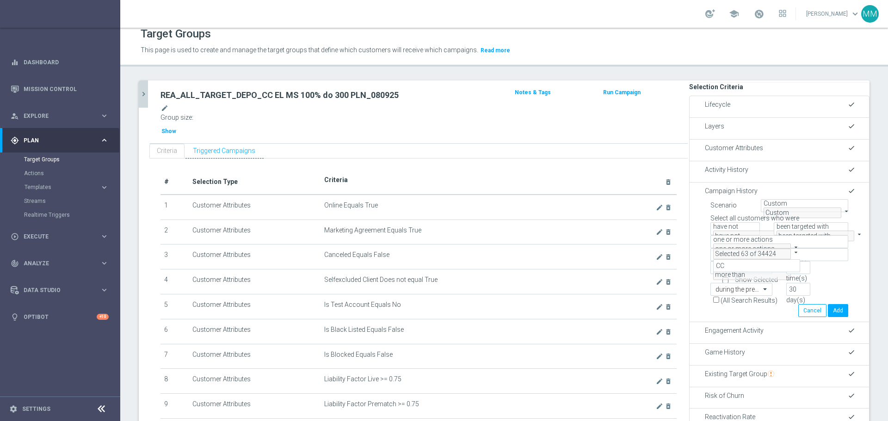
checkbox input "false"
type input "Selected 62 of 34424"
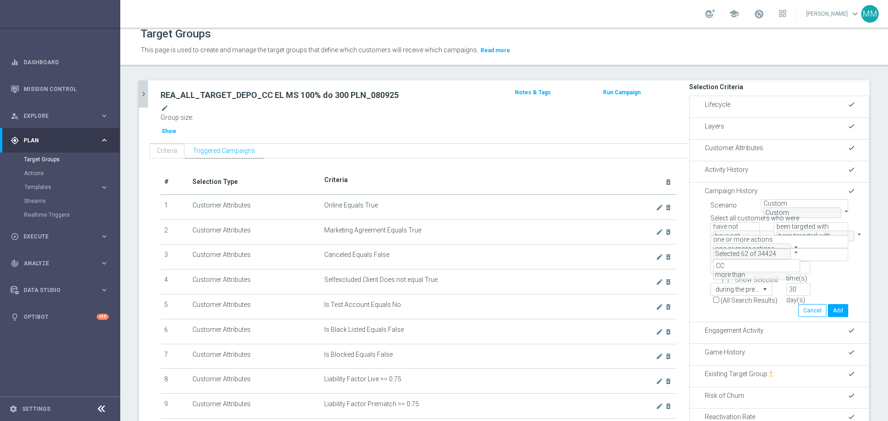
checkbox input "false"
type input "Selected 61 of 34424"
checkbox input "false"
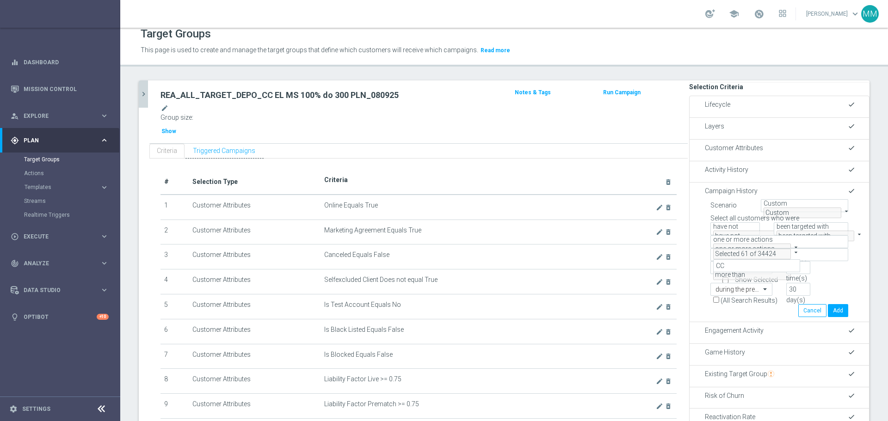
type input "Selected 60 of 34424"
click at [592, 211] on div "Scenario Custom Custom arrow_drop_down search Select all customers who were hav…" at bounding box center [780, 258] width 166 height 118
click at [592, 254] on button "Add" at bounding box center [838, 310] width 20 height 13
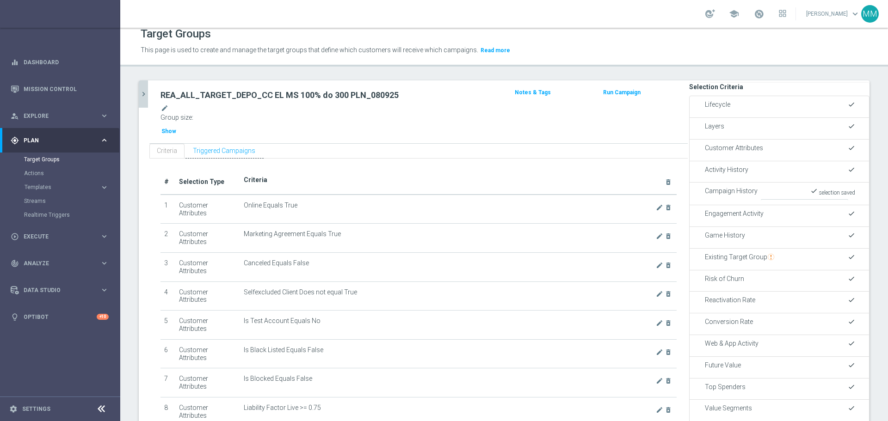
scroll to position [0, 0]
click at [176, 128] on span "Show" at bounding box center [168, 131] width 15 height 6
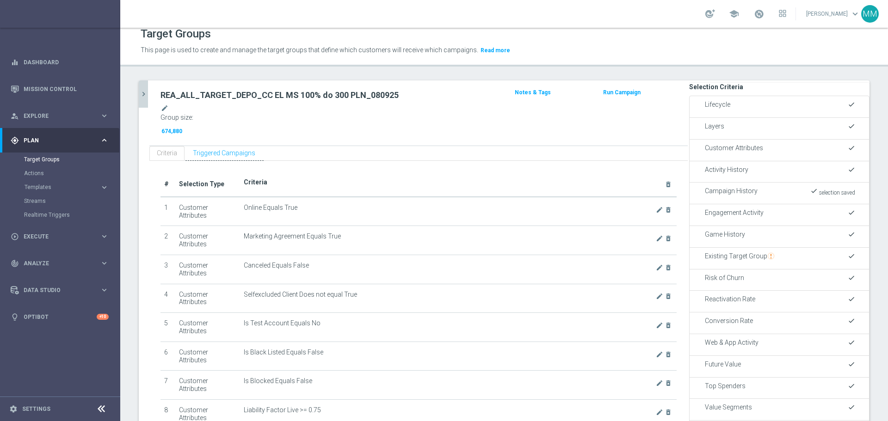
click at [592, 144] on span "Customer Attributes" at bounding box center [734, 147] width 58 height 7
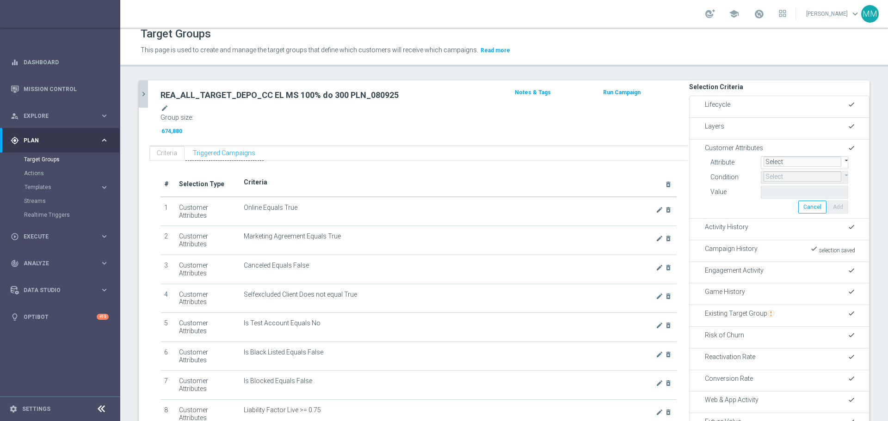
click at [592, 157] on span at bounding box center [764, 157] width 0 height 0
click at [592, 167] on input "search" at bounding box center [805, 173] width 82 height 13
type input "s"
type input "days s"
click at [592, 233] on span "Days Since Last Activity" at bounding box center [798, 233] width 68 height 7
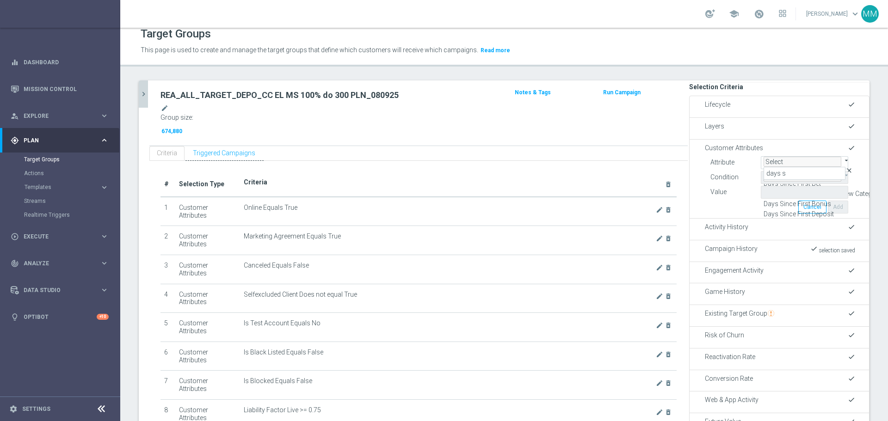
type input "Days Since Last Activity"
click at [592, 178] on span "=" at bounding box center [766, 175] width 4 height 7
click at [592, 254] on span "between" at bounding box center [776, 266] width 24 height 7
type input "between"
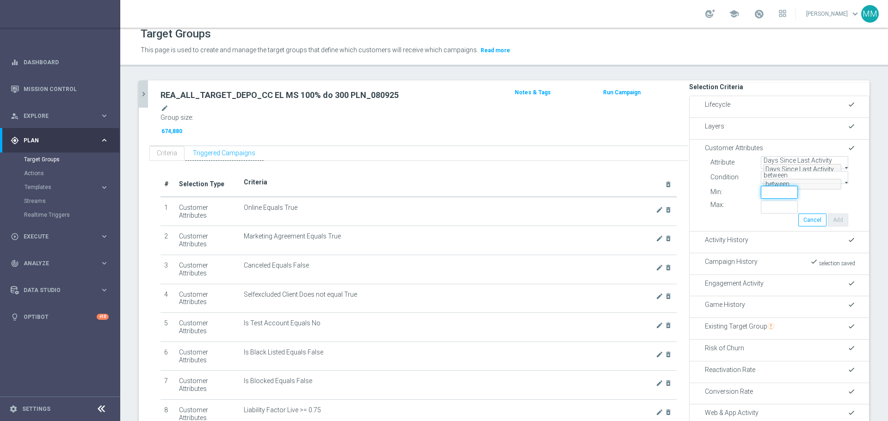
click at [592, 199] on input "number" at bounding box center [779, 192] width 37 height 13
type input "15"
click at [592, 214] on input "number" at bounding box center [779, 207] width 37 height 13
type input "45"
click at [592, 227] on button "Add" at bounding box center [838, 220] width 20 height 13
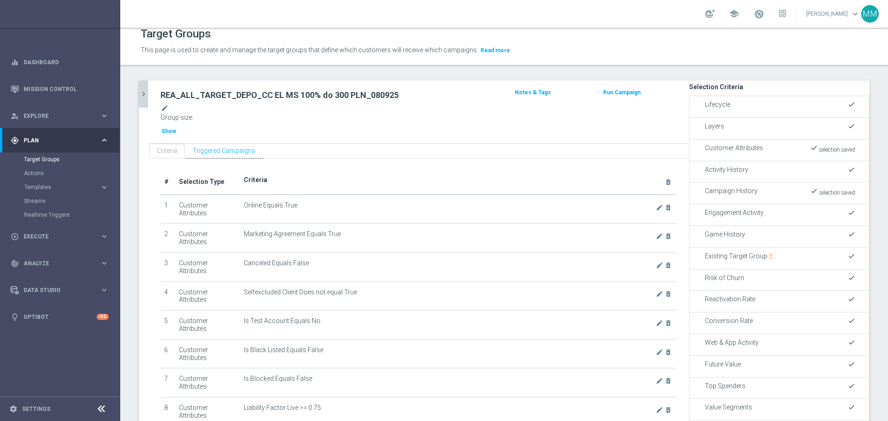
click at [176, 128] on span "Show" at bounding box center [168, 131] width 15 height 6
click at [592, 144] on span "Customer Attributes" at bounding box center [734, 147] width 58 height 7
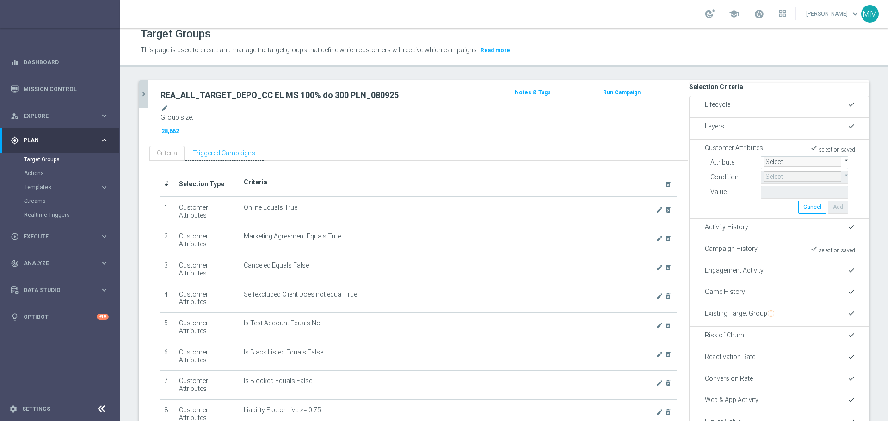
click at [592, 157] on span at bounding box center [764, 157] width 0 height 0
click at [592, 167] on input "search" at bounding box center [805, 173] width 82 height 13
type input "number of"
click at [592, 222] on span "Number of Active Days, Last Three Months" at bounding box center [826, 224] width 124 height 7
type input "Number of Active Days, Last Three Months"
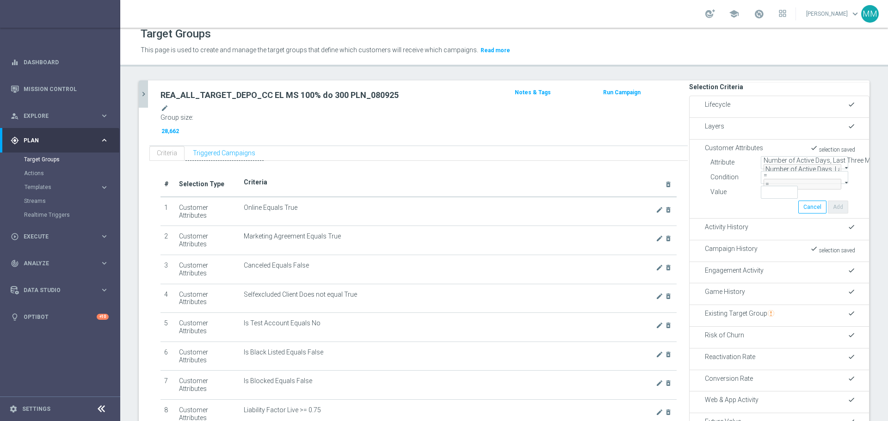
click at [592, 179] on span "=" at bounding box center [766, 175] width 4 height 7
click at [592, 254] on span ">=" at bounding box center [767, 256] width 7 height 7
type input ">="
click at [592, 199] on input "number" at bounding box center [779, 192] width 37 height 13
type input "100"
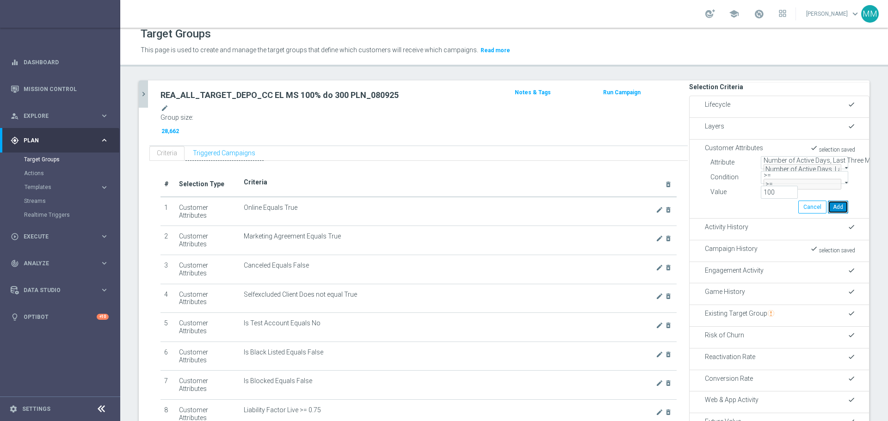
click at [592, 214] on button "Add" at bounding box center [838, 207] width 20 height 13
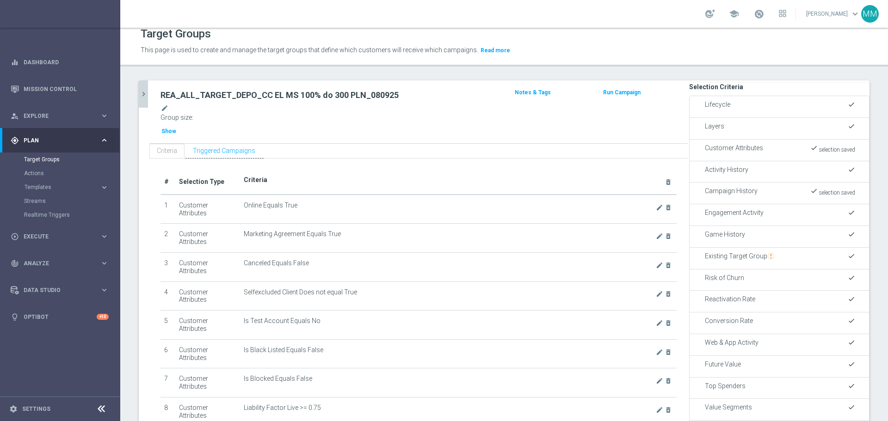
click at [176, 128] on span "Show" at bounding box center [168, 131] width 15 height 6
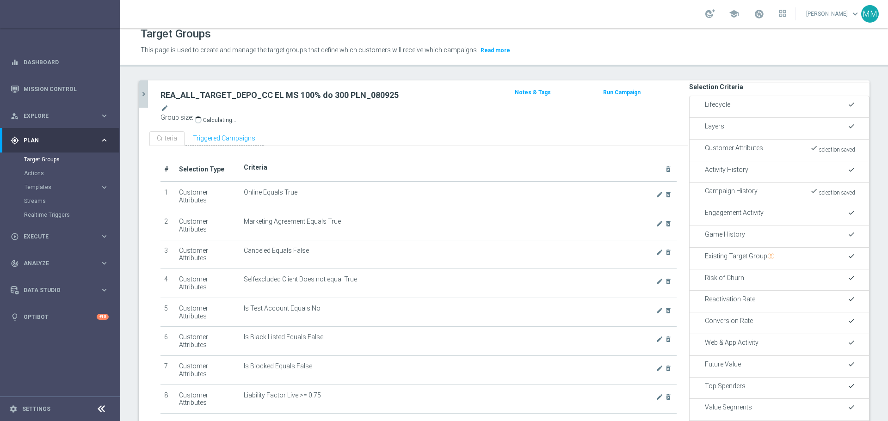
scroll to position [306, 0]
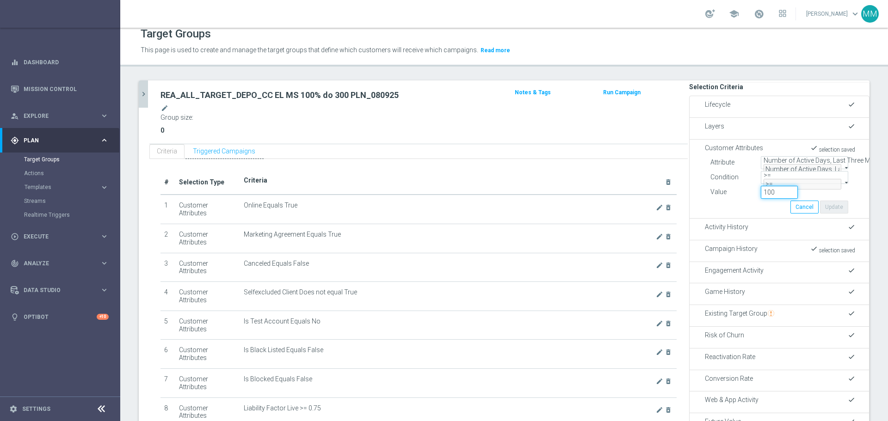
drag, startPoint x: 769, startPoint y: 205, endPoint x: 750, endPoint y: 207, distance: 19.1
click at [592, 199] on input "100" at bounding box center [779, 192] width 37 height 13
click at [592, 161] on span "Number of Active Days, Last Three Months" at bounding box center [826, 160] width 124 height 7
click at [592, 188] on label "Active" at bounding box center [773, 192] width 18 height 8
type input "Active"
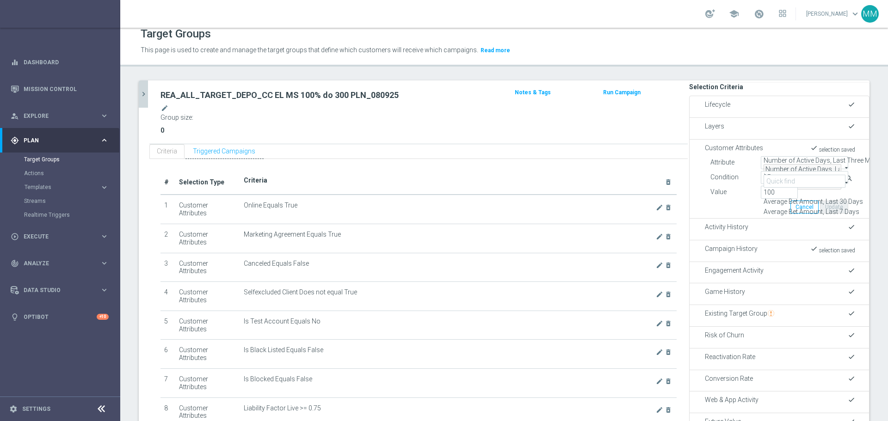
type input "Equals"
click at [592, 161] on span "Active" at bounding box center [773, 160] width 18 height 7
click at [592, 175] on input "search" at bounding box center [805, 181] width 82 height 13
type input "number of acti"
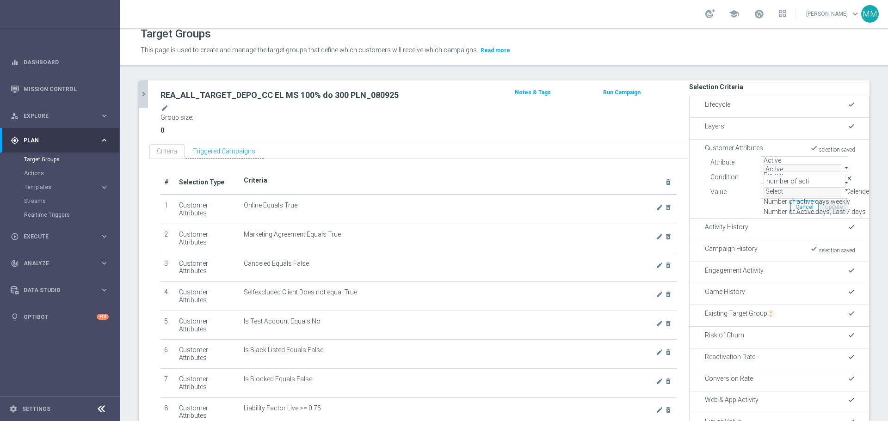
click at [592, 248] on span "Number of Active Days, Lifetime" at bounding box center [810, 251] width 92 height 7
type input "Number of Active Days, Lifetime"
click at [592, 178] on span "=" at bounding box center [766, 175] width 4 height 7
drag, startPoint x: 764, startPoint y: 254, endPoint x: 766, endPoint y: 232, distance: 22.3
click at [592, 254] on span ">=" at bounding box center [767, 256] width 7 height 7
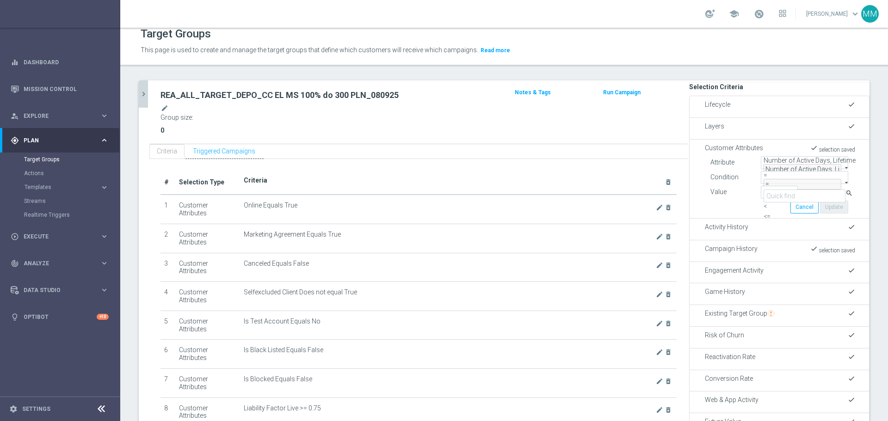
type input ">="
click at [592, 199] on input "number" at bounding box center [779, 192] width 37 height 13
type input "100"
click at [592, 214] on button "Update" at bounding box center [834, 207] width 28 height 13
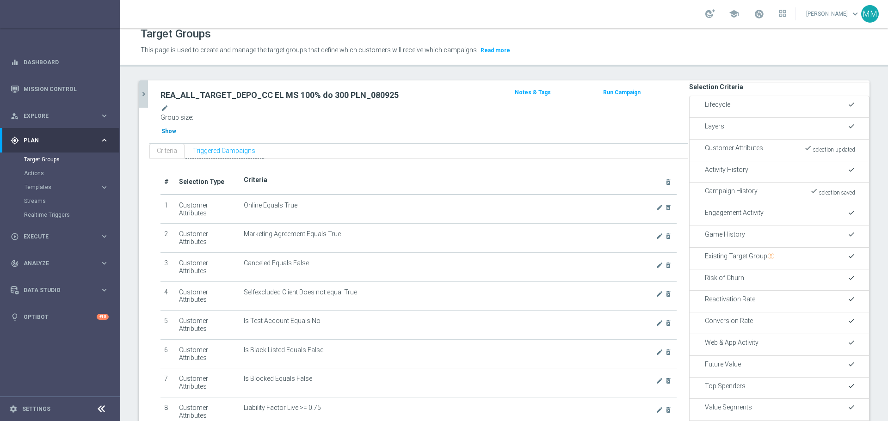
click at [176, 128] on span "Show" at bounding box center [168, 131] width 15 height 6
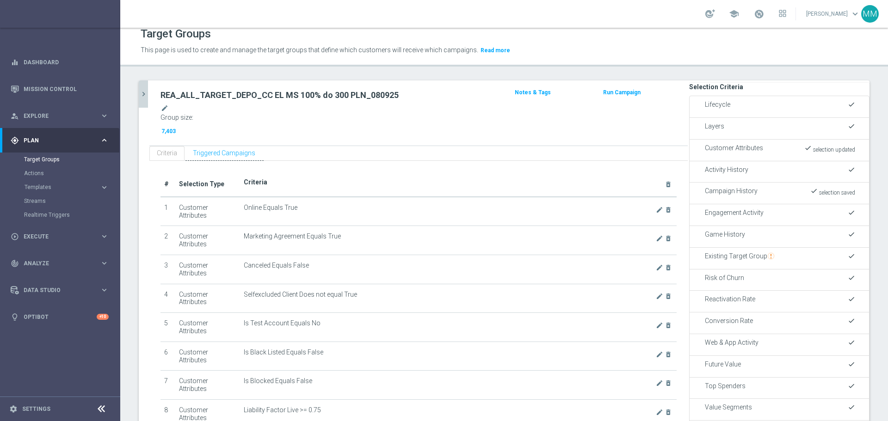
click at [592, 144] on span "Customer Attributes" at bounding box center [734, 147] width 58 height 7
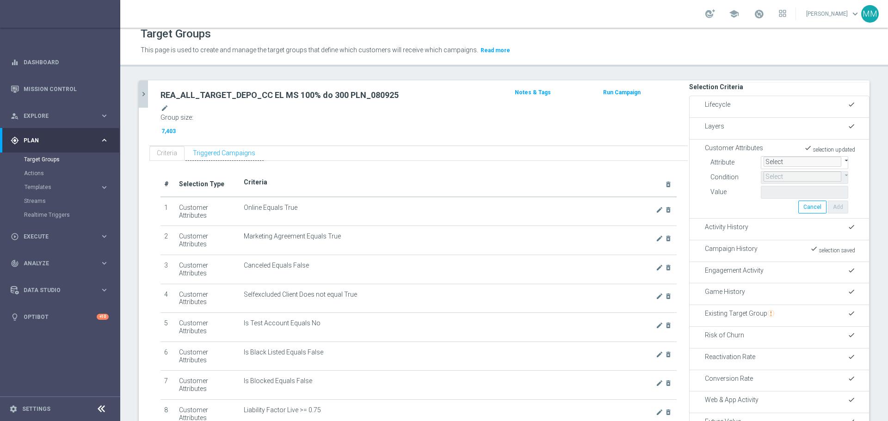
click at [592, 157] on span at bounding box center [764, 157] width 0 height 0
click at [592, 167] on input "search" at bounding box center [805, 173] width 82 height 13
type input "number of dep"
click at [592, 200] on span "Number of Deposits, Lifetime" at bounding box center [806, 203] width 84 height 7
type input "Number of Deposits, Lifetime"
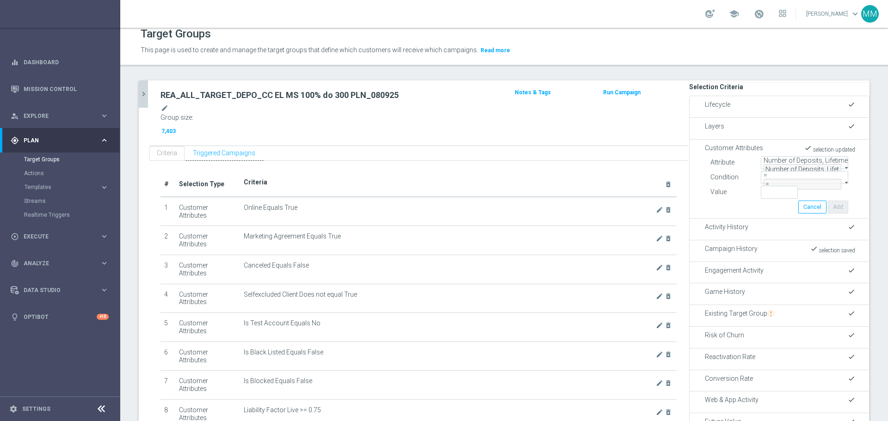
click at [592, 179] on span "=" at bounding box center [766, 175] width 4 height 7
click at [592, 254] on span ">=" at bounding box center [767, 256] width 7 height 7
type input ">="
click at [592, 199] on input "number" at bounding box center [779, 192] width 37 height 13
type input "50"
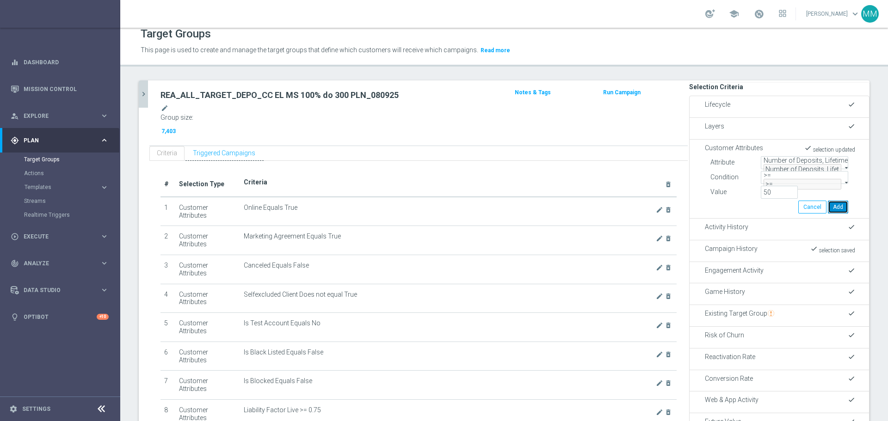
click at [592, 214] on button "Add" at bounding box center [838, 207] width 20 height 13
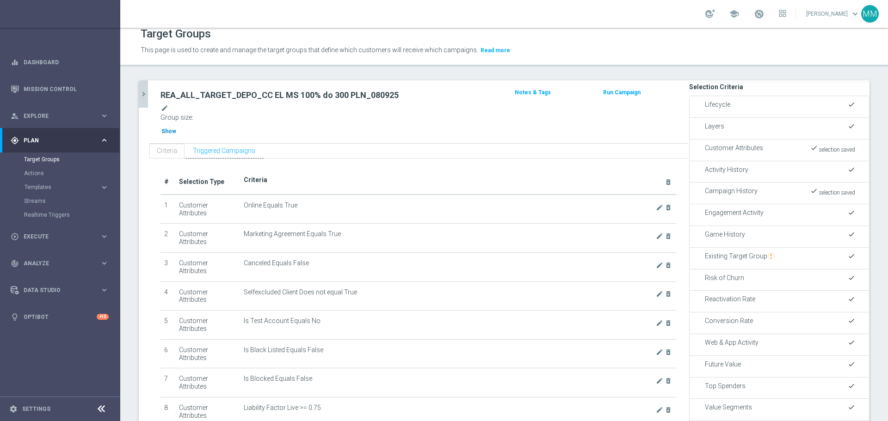
click at [176, 128] on span "Show" at bounding box center [168, 131] width 15 height 6
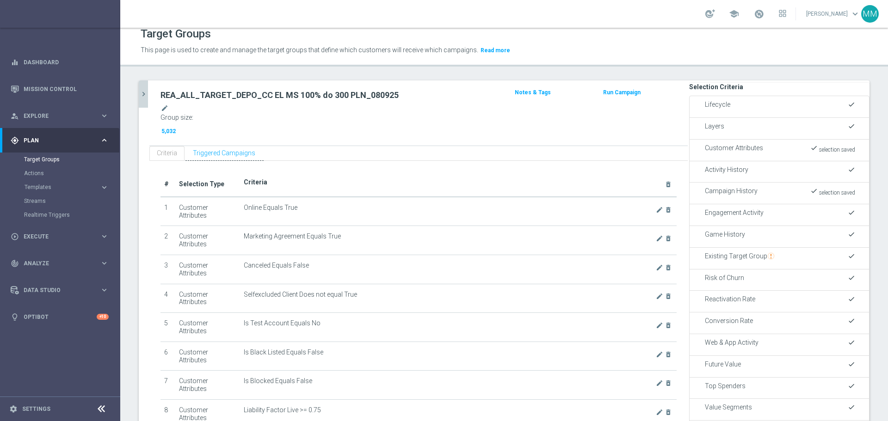
click at [592, 144] on span "Customer Attributes" at bounding box center [734, 147] width 58 height 7
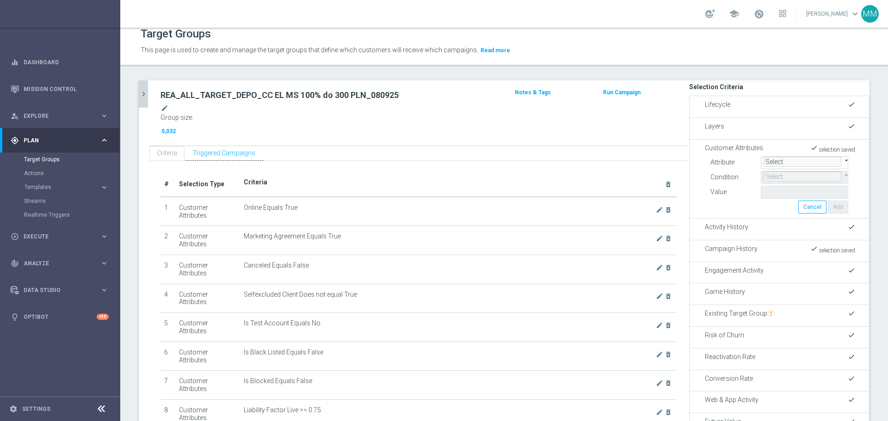
click at [592, 157] on span at bounding box center [764, 157] width 0 height 0
click at [592, 167] on input "search" at bounding box center [805, 173] width 82 height 13
type input "ratio"
click at [592, 235] on span "Lifetime Activity Ratio" at bounding box center [795, 233] width 62 height 7
type input "Lifetime Activity Ratio"
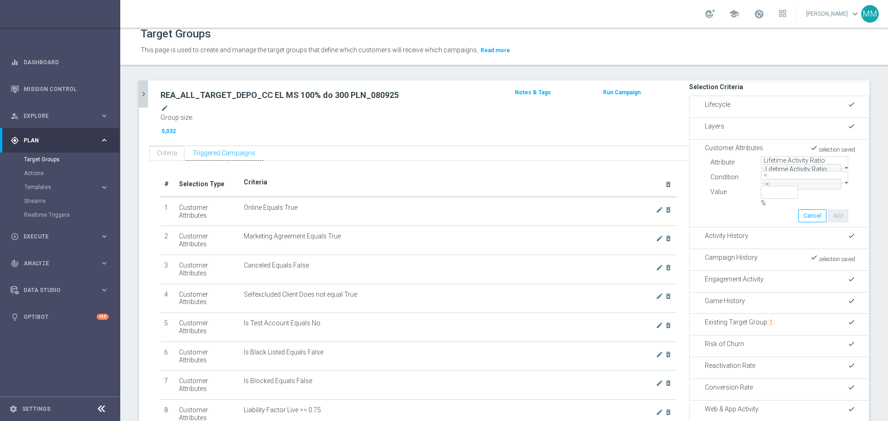
click at [592, 179] on span "=" at bounding box center [766, 175] width 4 height 7
click at [592, 254] on span ">=" at bounding box center [767, 256] width 7 height 7
type input ">="
click at [592, 199] on input "%" at bounding box center [779, 192] width 37 height 13
click at [592, 222] on button "Add" at bounding box center [838, 216] width 20 height 13
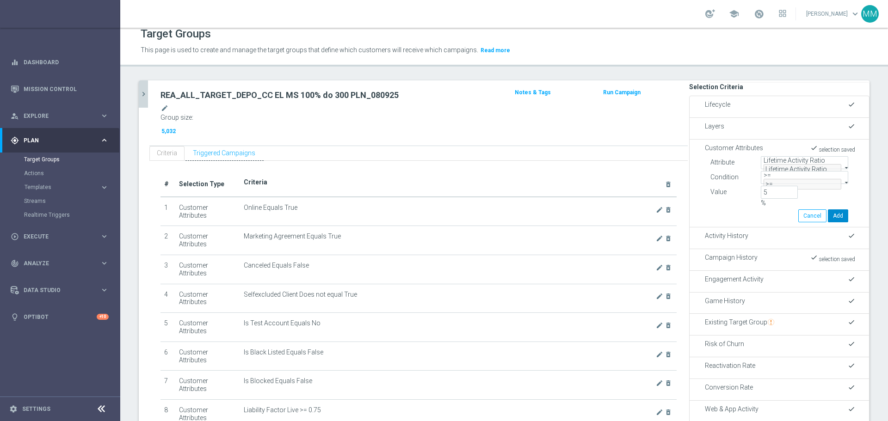
type input "0.05"
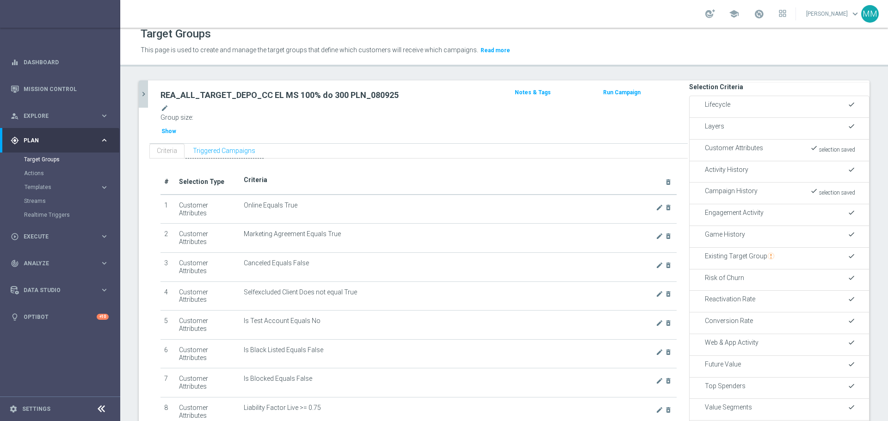
drag, startPoint x: 657, startPoint y: 378, endPoint x: 654, endPoint y: 367, distance: 11.0
click at [176, 128] on span "Show" at bounding box center [168, 131] width 15 height 6
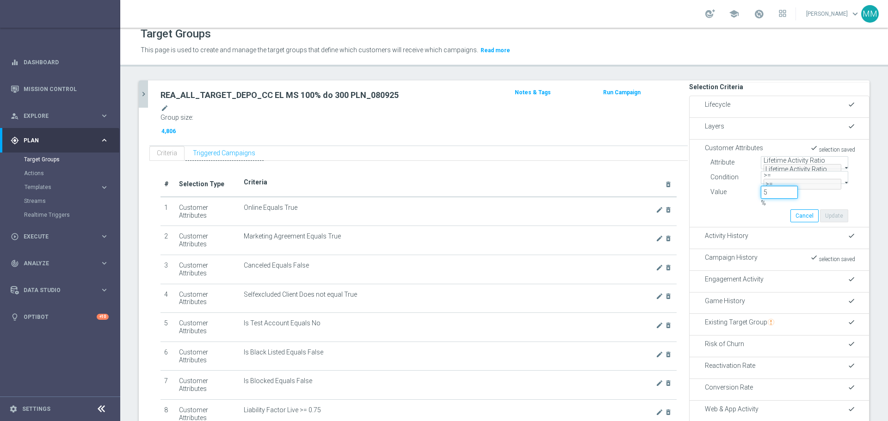
drag, startPoint x: 763, startPoint y: 204, endPoint x: 746, endPoint y: 204, distance: 17.6
click at [592, 204] on div "5 %" at bounding box center [779, 198] width 50 height 24
click at [592, 222] on button "Update" at bounding box center [834, 216] width 28 height 13
type input "0.07"
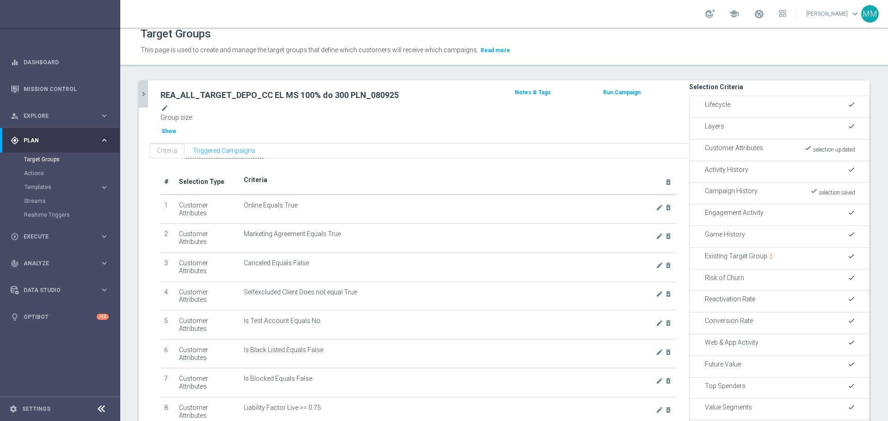
click at [176, 128] on span "Show" at bounding box center [168, 131] width 15 height 6
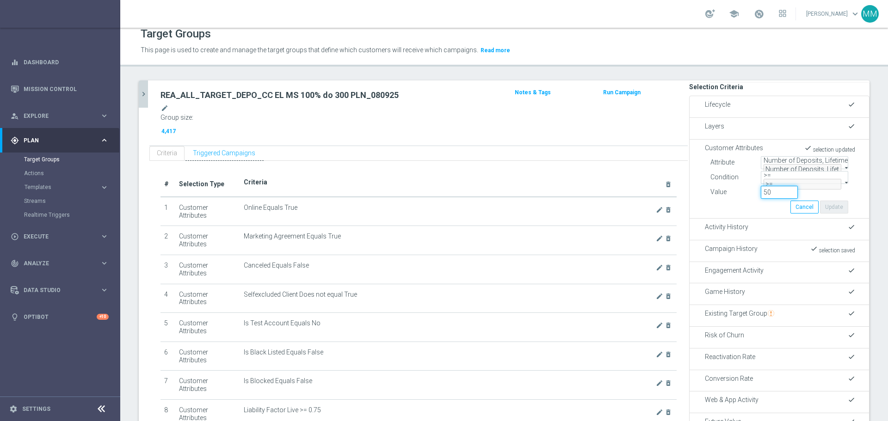
drag, startPoint x: 766, startPoint y: 204, endPoint x: 754, endPoint y: 207, distance: 12.8
click at [592, 199] on input "50" at bounding box center [779, 192] width 37 height 13
type input "55"
click at [592, 214] on button "Update" at bounding box center [834, 207] width 28 height 13
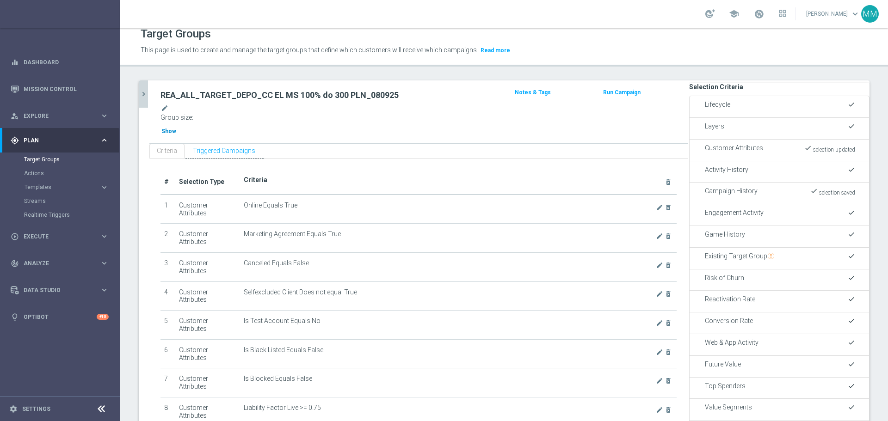
click at [176, 128] on span "Show" at bounding box center [168, 131] width 15 height 6
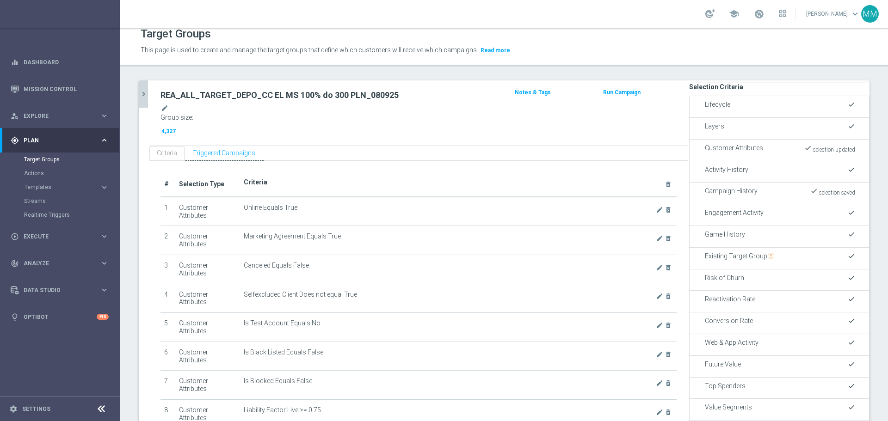
click at [225, 90] on div "REA_ALL_TARGET_DEPO_CC EL MS 100% do 300 PLN_080925 mode_edit" at bounding box center [331, 102] width 340 height 24
click at [227, 92] on h2 "REA_ALL_TARGET_DEPO_CC EL MS 100% do 300 PLN_080925" at bounding box center [331, 95] width 340 height 11
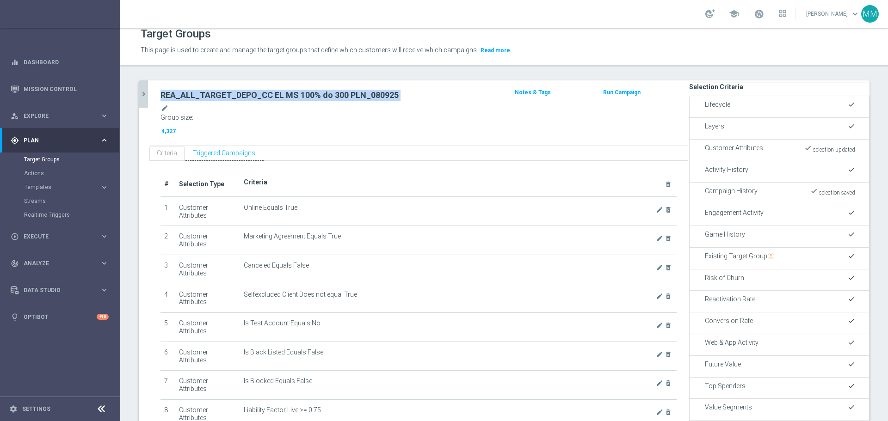
click at [227, 92] on h2 "REA_ALL_TARGET_DEPO_CC EL MS 100% do 300 PLN_080925" at bounding box center [331, 95] width 340 height 11
copy div "REA_ALL_TARGET_DEPO_CC EL MS 100% do 300 PLN_080925"
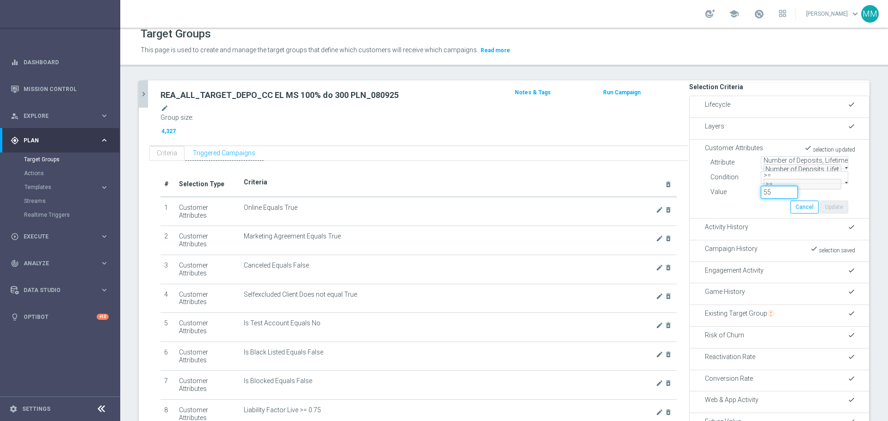
drag, startPoint x: 761, startPoint y: 204, endPoint x: 749, endPoint y: 205, distance: 12.1
click at [592, 199] on input "55" at bounding box center [779, 192] width 37 height 13
type input "60"
click at [592, 214] on button "Update" at bounding box center [834, 207] width 28 height 13
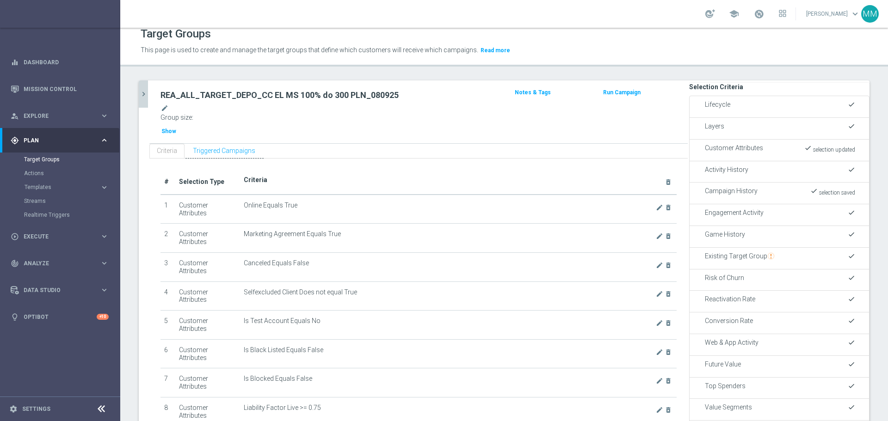
click at [176, 128] on span "Show" at bounding box center [168, 131] width 15 height 6
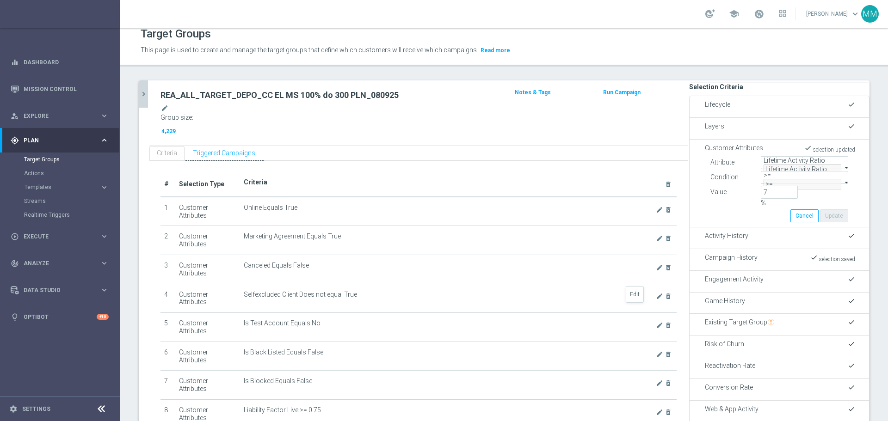
click at [592, 199] on input "8" at bounding box center [779, 192] width 37 height 13
click at [592, 222] on button "Update" at bounding box center [834, 216] width 28 height 13
type input "0.08"
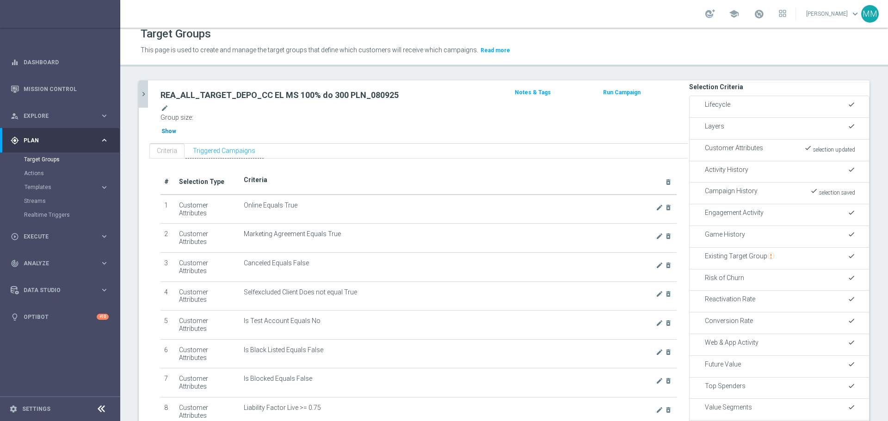
click at [176, 128] on span "Show" at bounding box center [168, 131] width 15 height 6
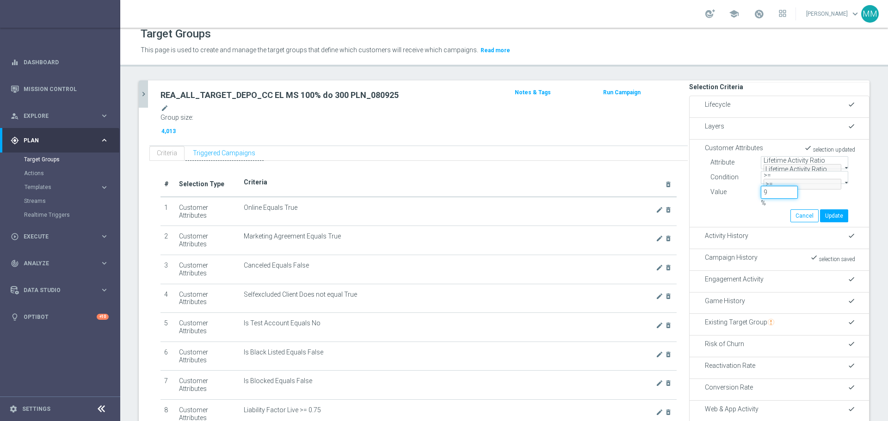
click at [592, 199] on input "9" at bounding box center [779, 192] width 37 height 13
click at [592, 222] on button "Update" at bounding box center [834, 216] width 28 height 13
type input "0.09"
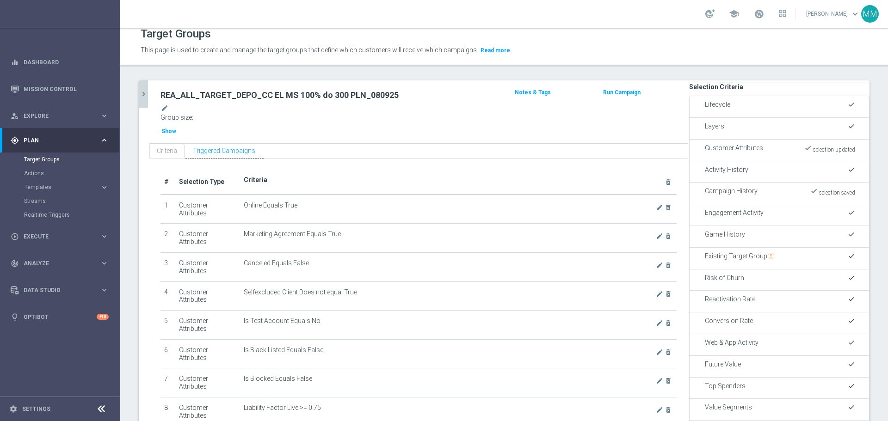
click at [176, 128] on span "Show" at bounding box center [168, 131] width 15 height 6
click at [247, 93] on h2 "REA_ALL_TARGET_DEPO_CC EL MS 100% do 300 PLN_080925" at bounding box center [331, 95] width 340 height 11
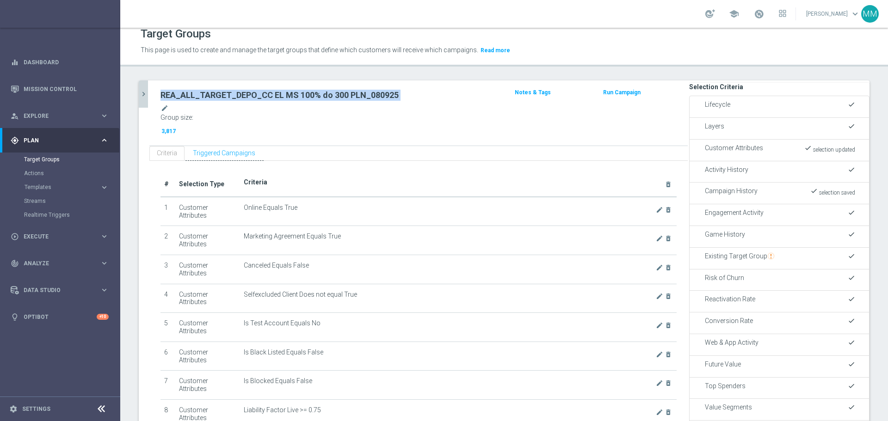
click at [247, 93] on h2 "REA_ALL_TARGET_DEPO_CC EL MS 100% do 300 PLN_080925" at bounding box center [331, 95] width 340 height 11
copy div "REA_ALL_TARGET_DEPO_CC EL MS 100% do 300 PLN_080925"
click at [233, 92] on h2 "REA_ALL_TARGET_DEPO_CC EL MS 100% do 300 PLN_080925" at bounding box center [331, 95] width 340 height 11
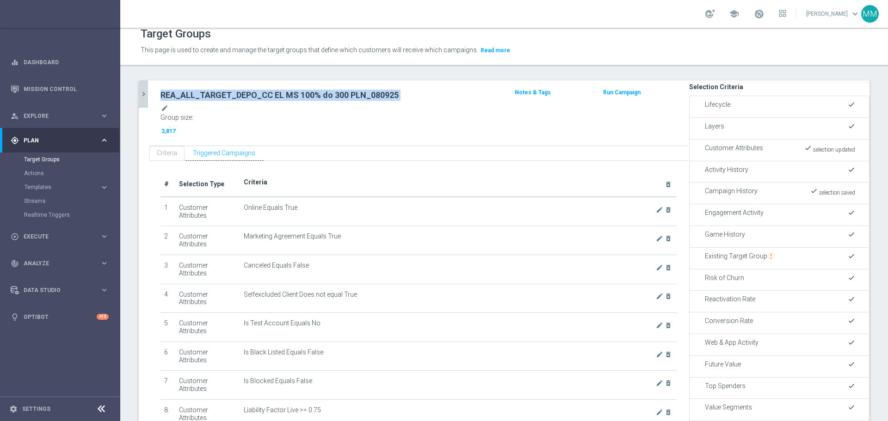
click at [233, 92] on h2 "REA_ALL_TARGET_DEPO_CC EL MS 100% do 300 PLN_080925" at bounding box center [331, 95] width 340 height 11
click at [44, 156] on link "Target Groups" at bounding box center [60, 159] width 72 height 7
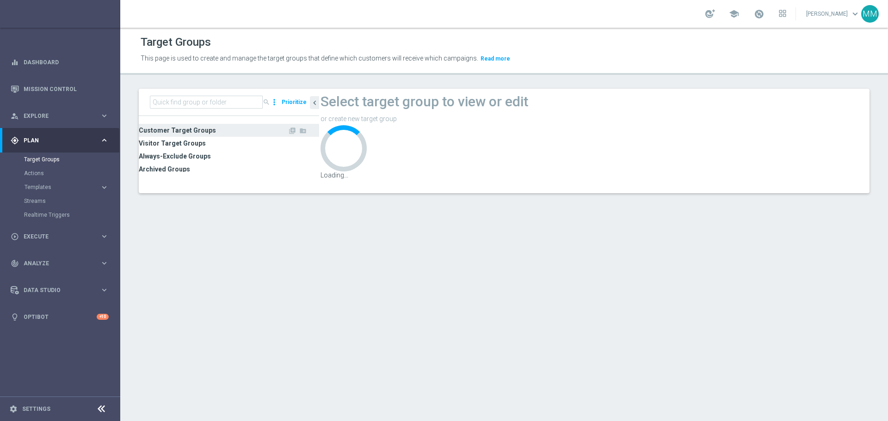
click at [183, 133] on span "Customer Target Groups" at bounding box center [213, 130] width 149 height 13
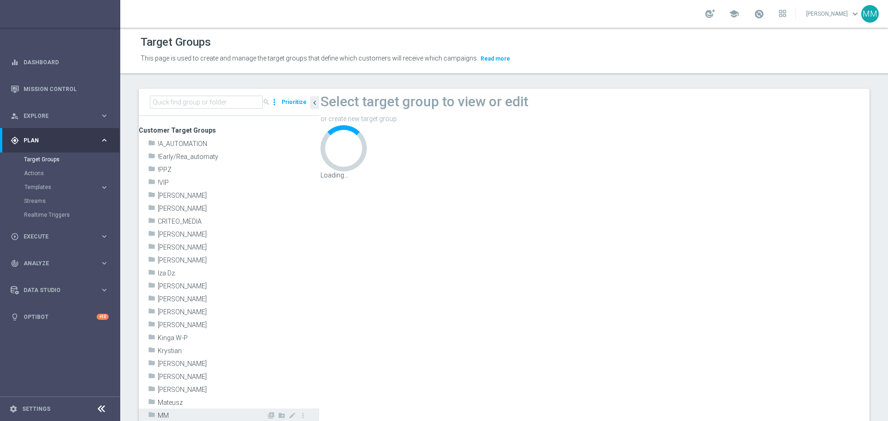
scroll to position [139, 0]
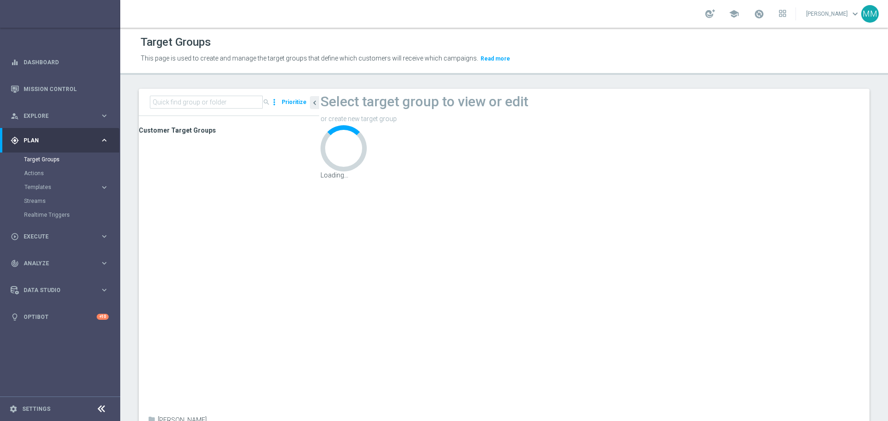
scroll to position [1203, 0]
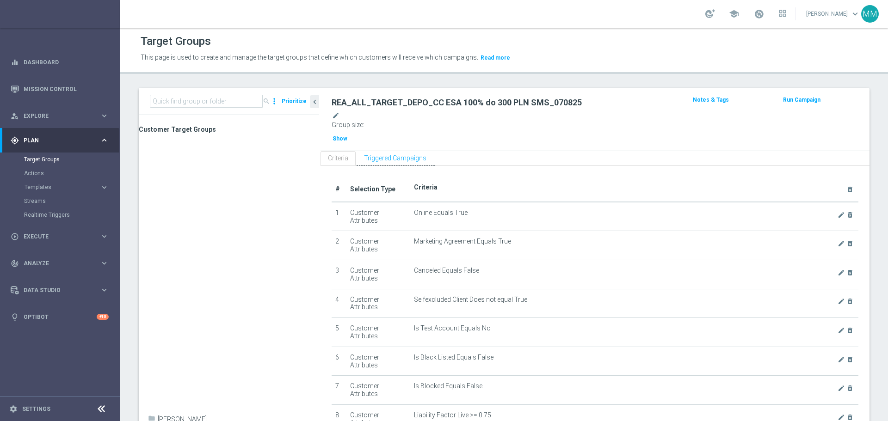
scroll to position [324, 0]
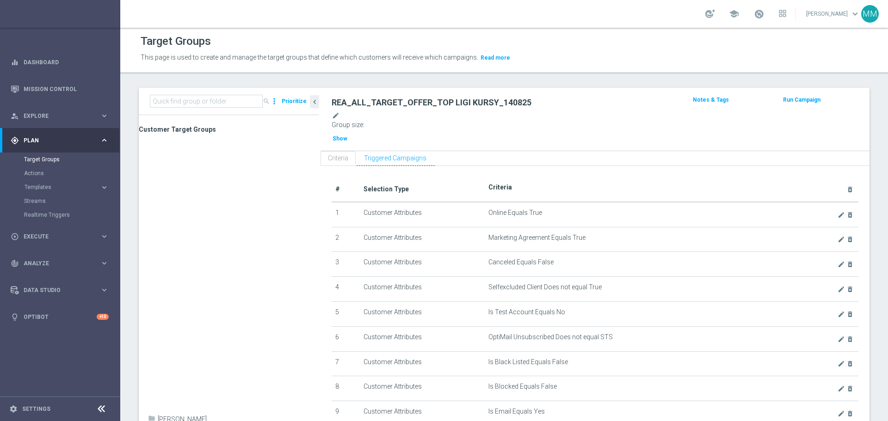
checkbox input "false"
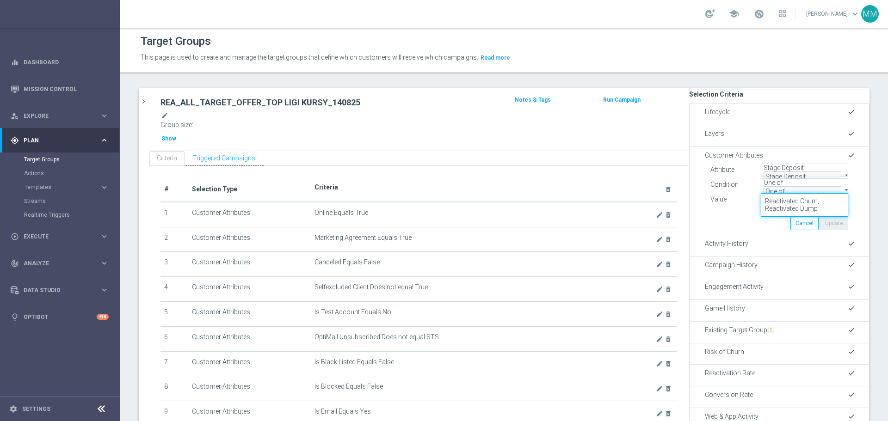
drag, startPoint x: 754, startPoint y: 213, endPoint x: 810, endPoint y: 220, distance: 57.3
click at [592, 217] on textarea "Reactivated Churn, Reactivated Dump" at bounding box center [804, 205] width 87 height 24
click at [49, 156] on link "Target Groups" at bounding box center [60, 159] width 72 height 7
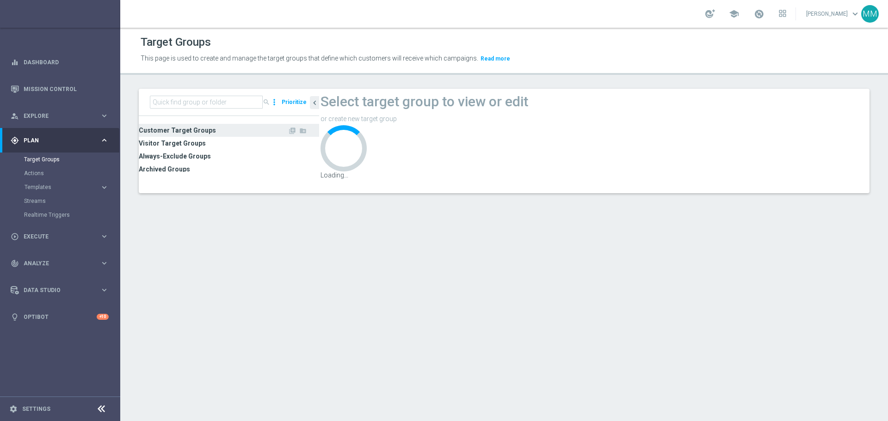
click at [202, 131] on span "Customer Target Groups" at bounding box center [213, 130] width 149 height 13
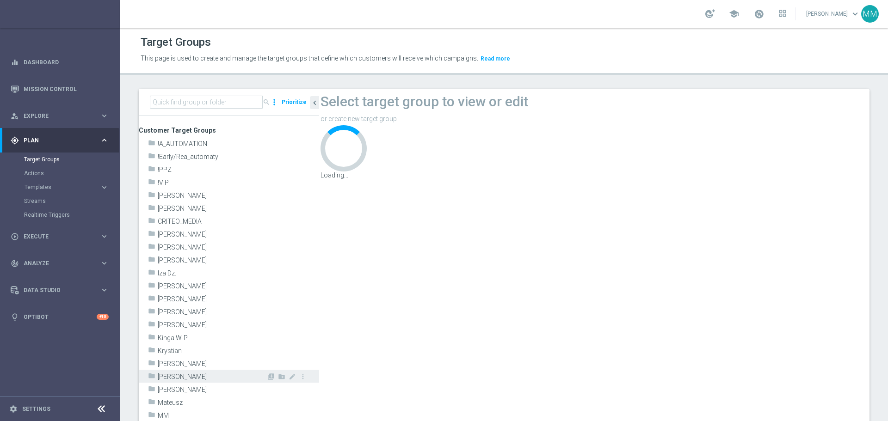
scroll to position [46, 0]
click at [195, 254] on span "Maria M." at bounding box center [212, 377] width 109 height 8
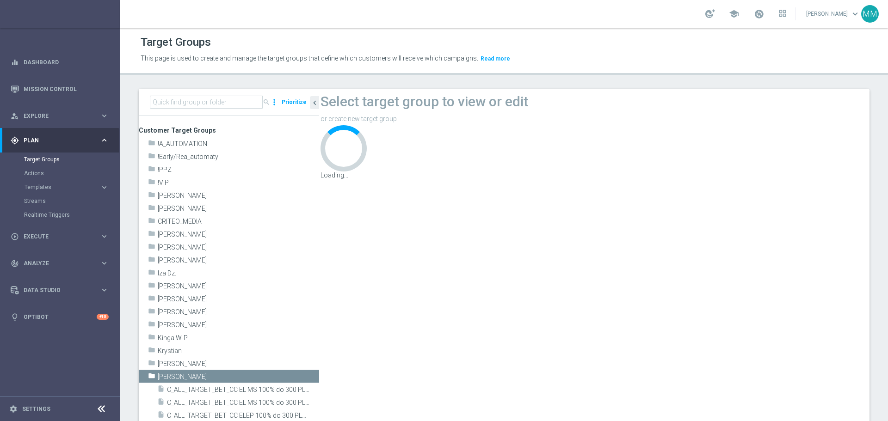
scroll to position [231, 0]
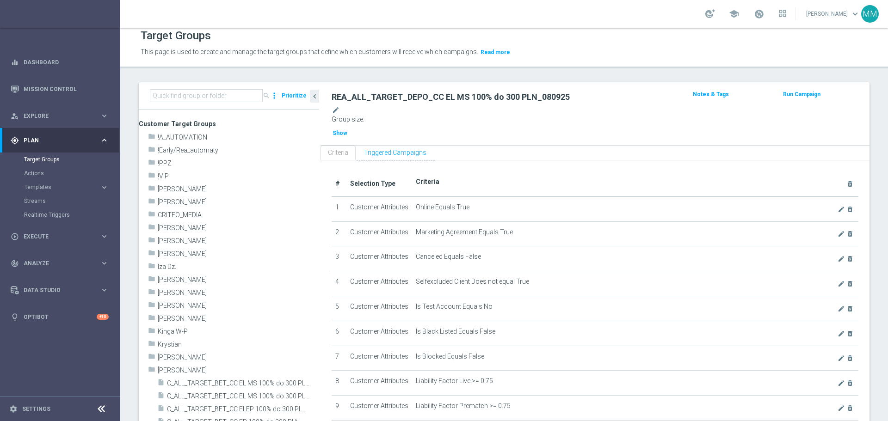
scroll to position [8, 0]
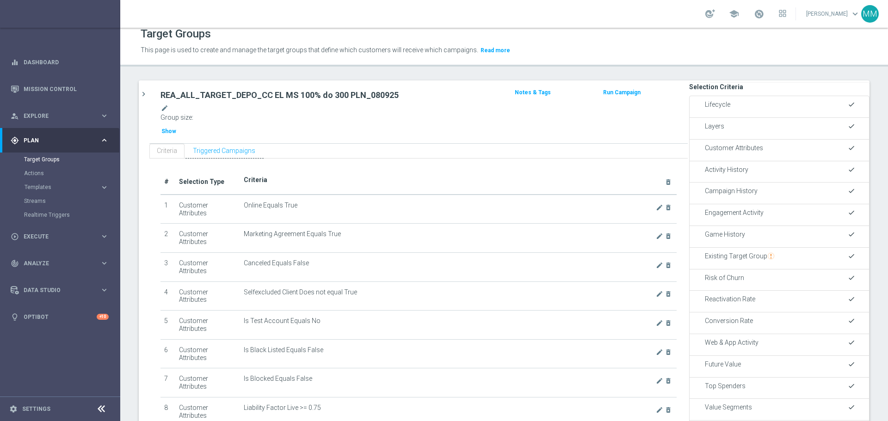
click at [592, 144] on span "Customer Attributes" at bounding box center [734, 147] width 58 height 7
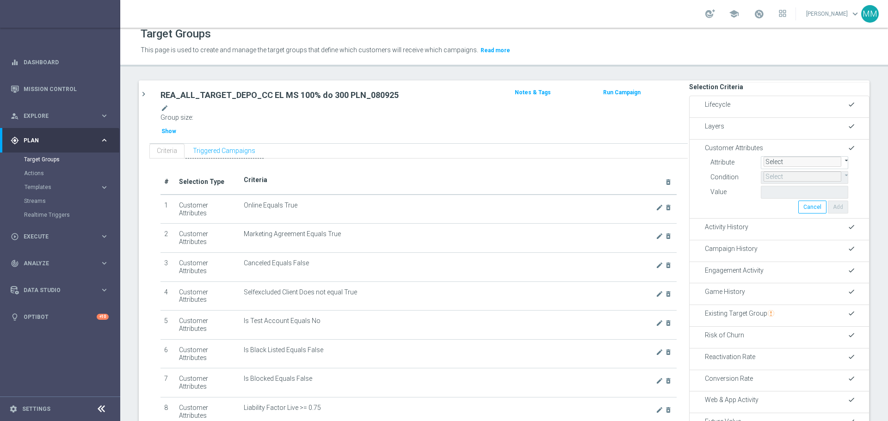
click at [592, 157] on span at bounding box center [764, 157] width 0 height 0
click at [592, 167] on input "search" at bounding box center [805, 173] width 82 height 13
type input "stage"
click at [592, 233] on span "Stage Deposit" at bounding box center [784, 233] width 40 height 7
type input "Stage Deposit"
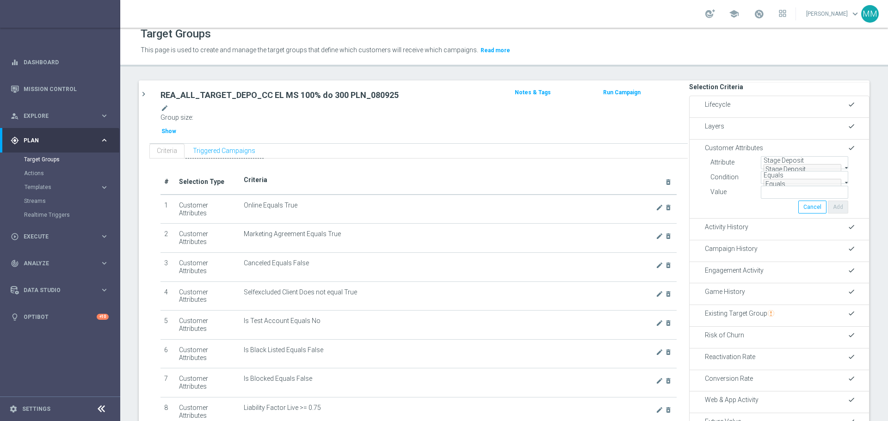
click at [592, 179] on span "Equals" at bounding box center [774, 175] width 20 height 7
click at [592, 254] on span "One of" at bounding box center [773, 296] width 19 height 7
type input "One of"
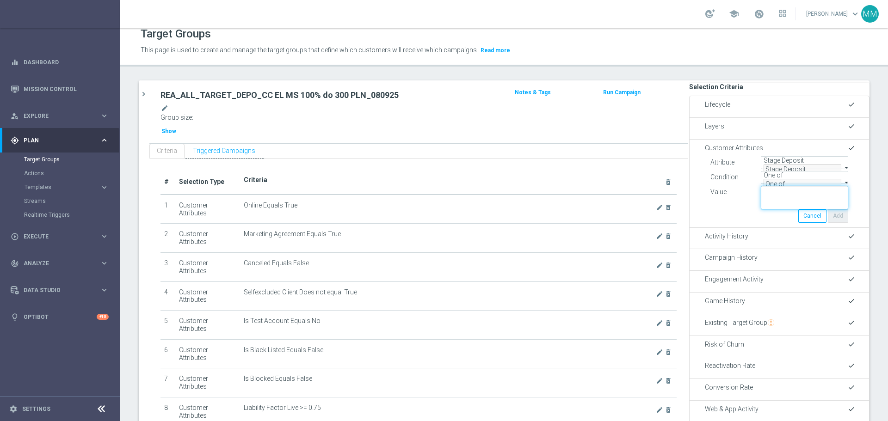
click at [592, 210] on textarea at bounding box center [804, 198] width 87 height 24
paste textarea "Reactivated Churn, Reactivated Dump"
type textarea "Reactivated Churn, Reactivated Dump"
click at [592, 222] on button "Add" at bounding box center [838, 216] width 20 height 13
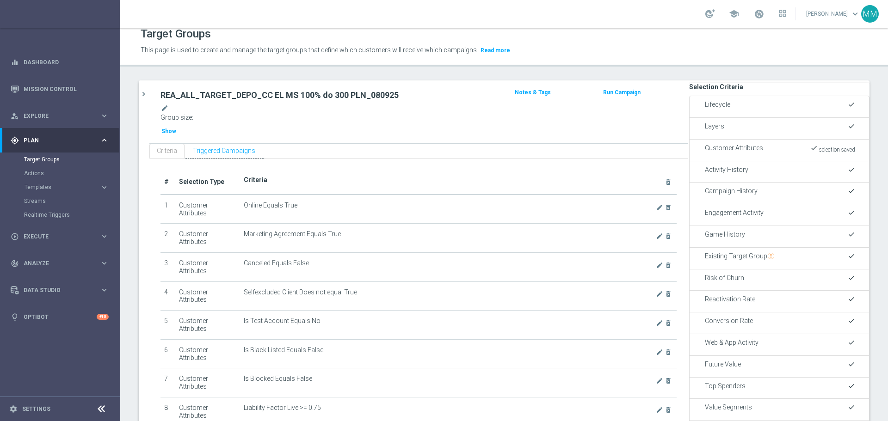
drag, startPoint x: 659, startPoint y: 383, endPoint x: 575, endPoint y: 300, distance: 117.8
click at [176, 128] on span "Show" at bounding box center [168, 131] width 15 height 6
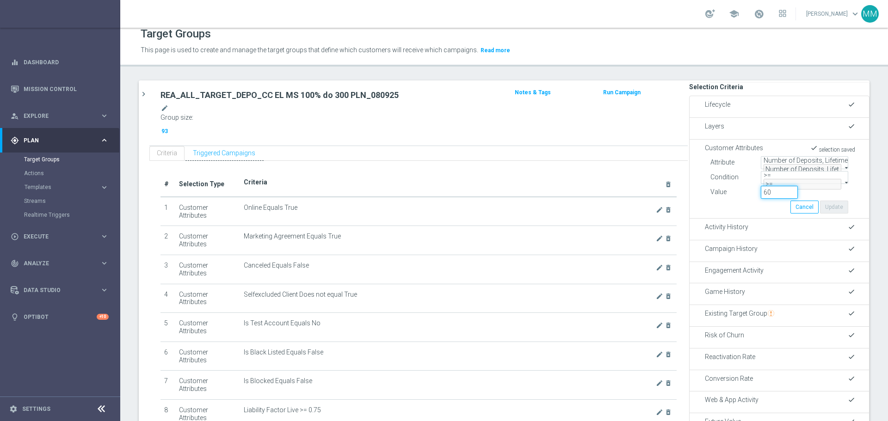
drag, startPoint x: 765, startPoint y: 205, endPoint x: 747, endPoint y: 205, distance: 18.0
click at [592, 199] on div "60" at bounding box center [779, 192] width 50 height 13
type input "50"
click at [592, 214] on button "Update" at bounding box center [834, 207] width 28 height 13
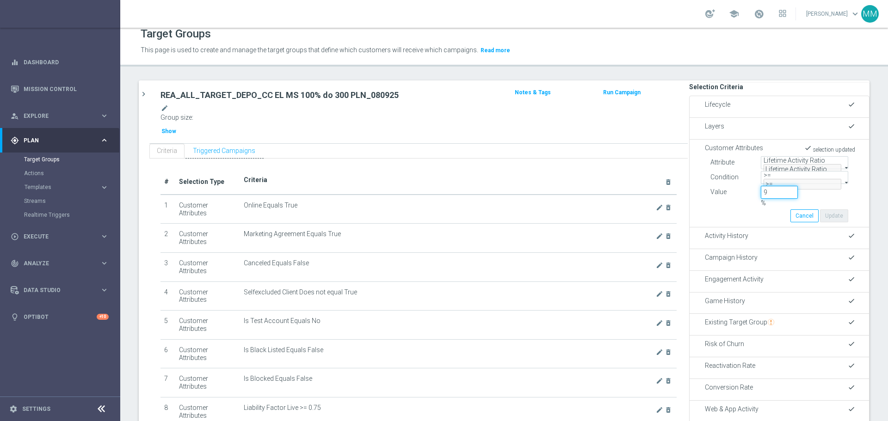
drag, startPoint x: 761, startPoint y: 204, endPoint x: 748, endPoint y: 204, distance: 13.9
click at [592, 204] on div "9 %" at bounding box center [779, 198] width 50 height 24
click at [592, 222] on button "Update" at bounding box center [834, 216] width 28 height 13
type input "0.07"
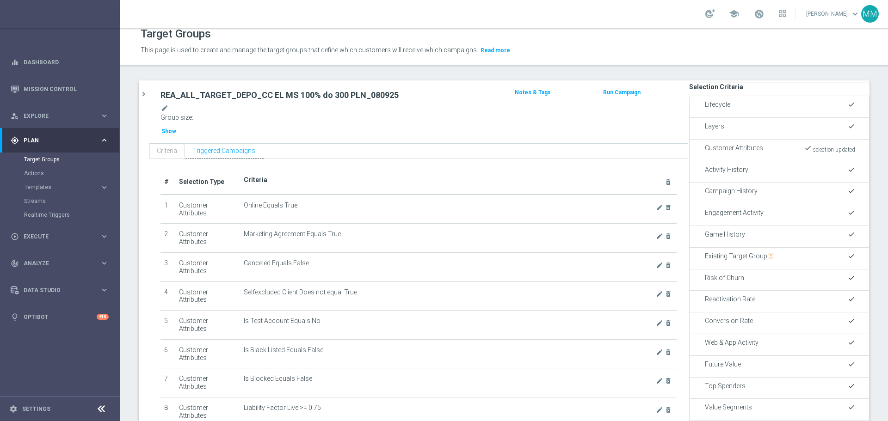
click at [176, 128] on span "Show" at bounding box center [168, 131] width 15 height 6
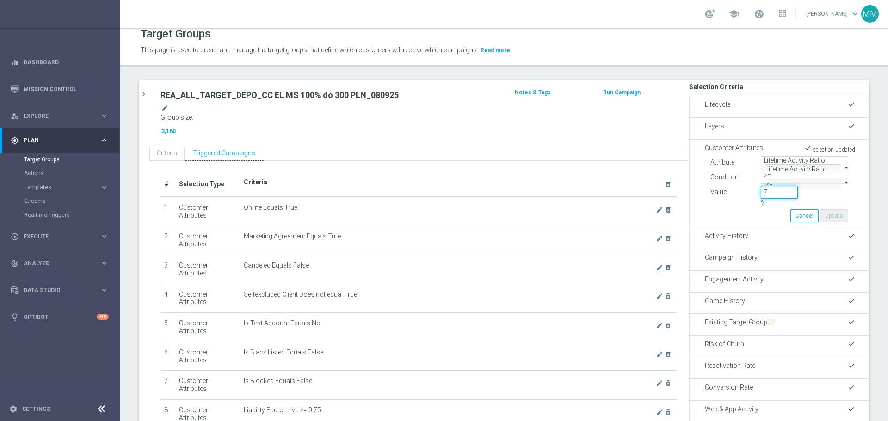
drag, startPoint x: 760, startPoint y: 204, endPoint x: 748, endPoint y: 205, distance: 12.2
click at [592, 205] on div "7 %" at bounding box center [779, 198] width 50 height 24
click at [592, 222] on button "Update" at bounding box center [834, 216] width 28 height 13
type input "0.05"
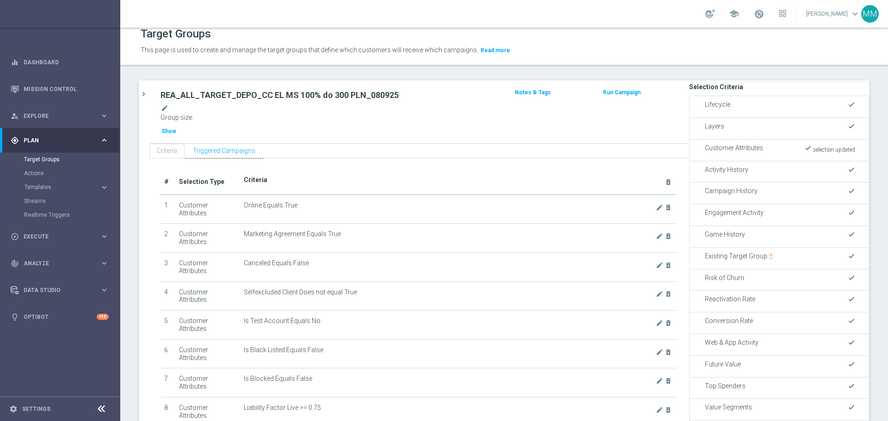
click at [176, 128] on span "Show" at bounding box center [168, 131] width 15 height 6
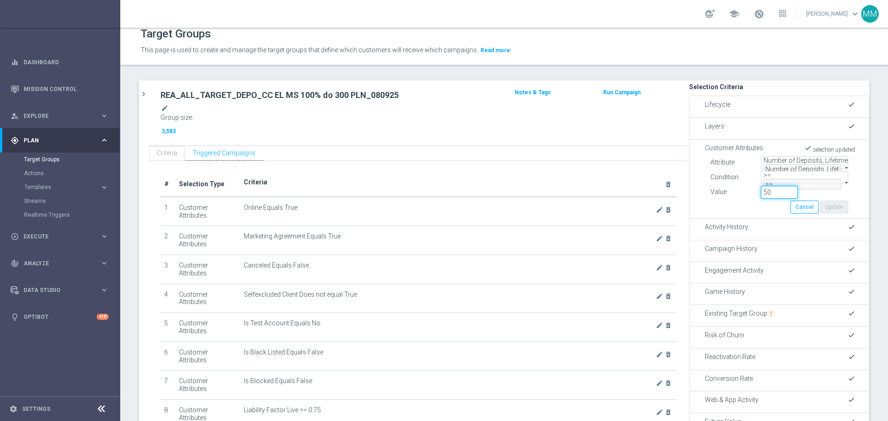
drag, startPoint x: 765, startPoint y: 206, endPoint x: 743, endPoint y: 202, distance: 21.7
click at [592, 199] on div "50" at bounding box center [779, 192] width 50 height 13
type input "45"
click at [592, 214] on button "Update" at bounding box center [834, 207] width 28 height 13
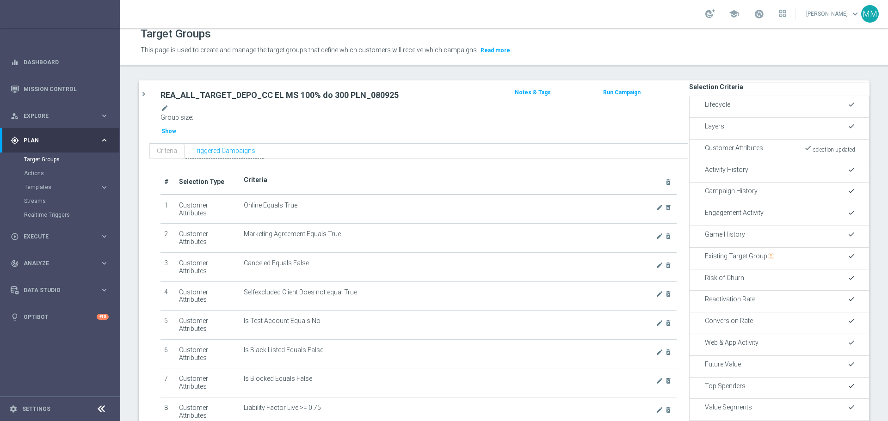
click at [176, 128] on span "Show" at bounding box center [168, 131] width 15 height 6
click at [211, 92] on h2 "REA_ALL_TARGET_DEPO_CC EL MS 100% do 300 PLN_080925" at bounding box center [331, 95] width 340 height 11
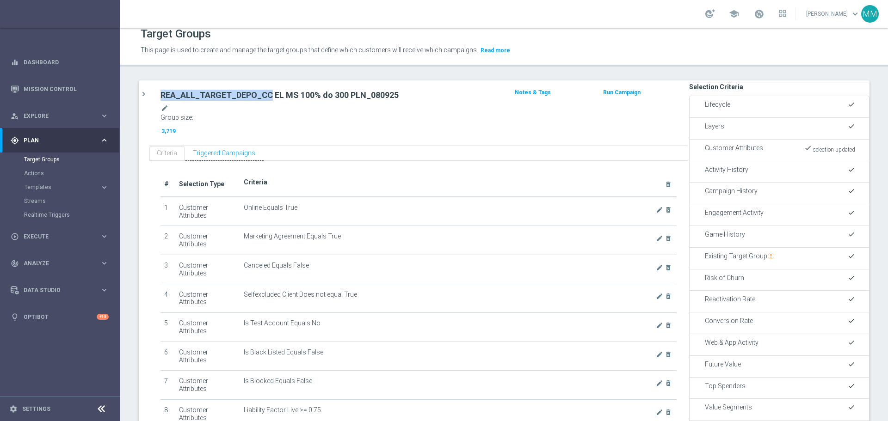
click at [211, 92] on h2 "REA_ALL_TARGET_DEPO_CC EL MS 100% do 300 PLN_080925" at bounding box center [331, 95] width 340 height 11
copy div "REA_ALL_TARGET_DEPO_CC EL MS 100% do 300 PLN_080925"
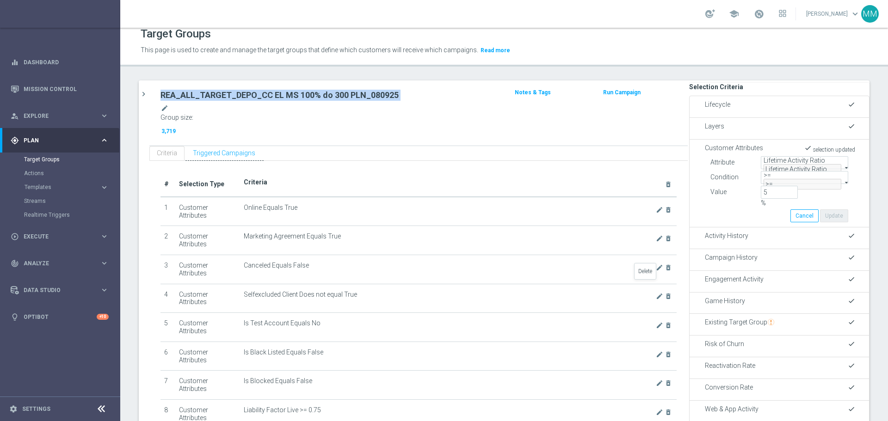
click at [176, 128] on span "Show" at bounding box center [168, 131] width 15 height 6
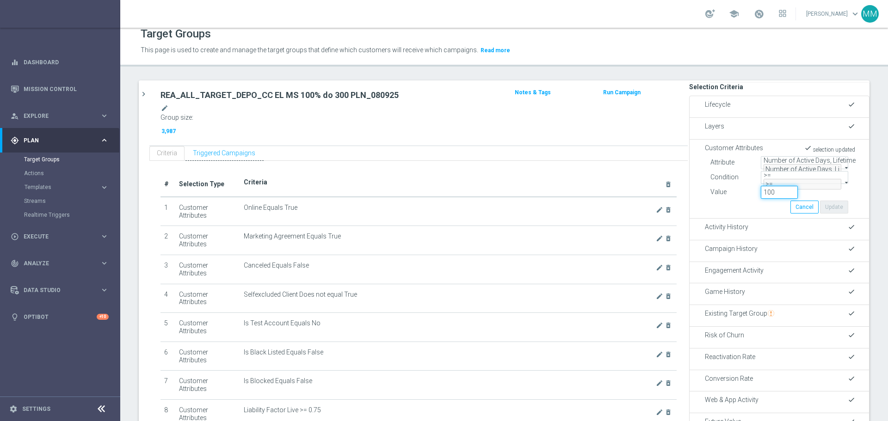
drag, startPoint x: 764, startPoint y: 206, endPoint x: 735, endPoint y: 207, distance: 29.1
click at [592, 201] on div "Value 100" at bounding box center [780, 193] width 152 height 15
drag, startPoint x: 769, startPoint y: 202, endPoint x: 735, endPoint y: 209, distance: 34.9
click at [592, 201] on div "Value 90" at bounding box center [780, 193] width 152 height 15
type input "60"
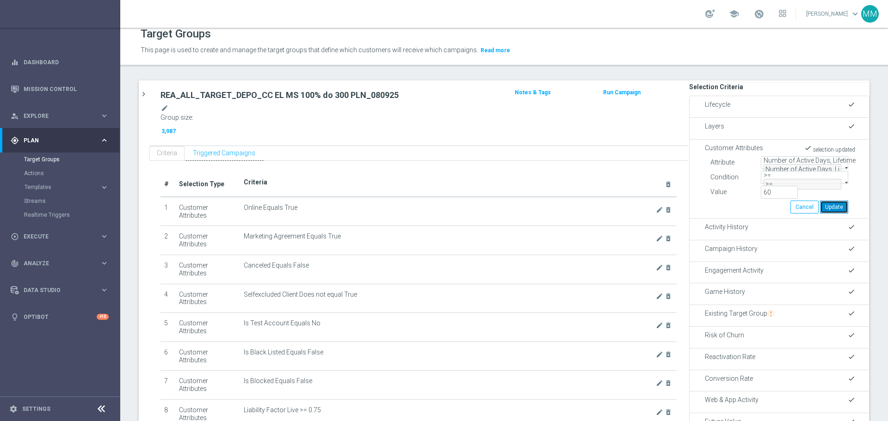
click at [592, 214] on button "Update" at bounding box center [834, 207] width 28 height 13
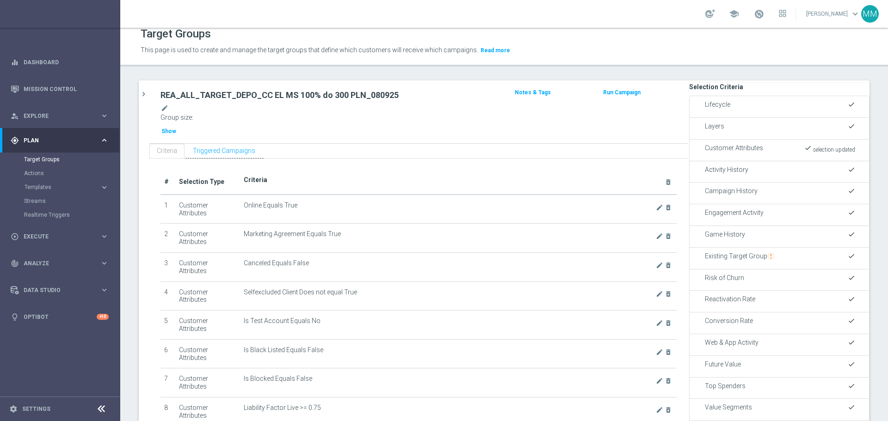
drag, startPoint x: 652, startPoint y: 379, endPoint x: 650, endPoint y: 367, distance: 11.7
click at [176, 128] on span "Show" at bounding box center [168, 131] width 15 height 6
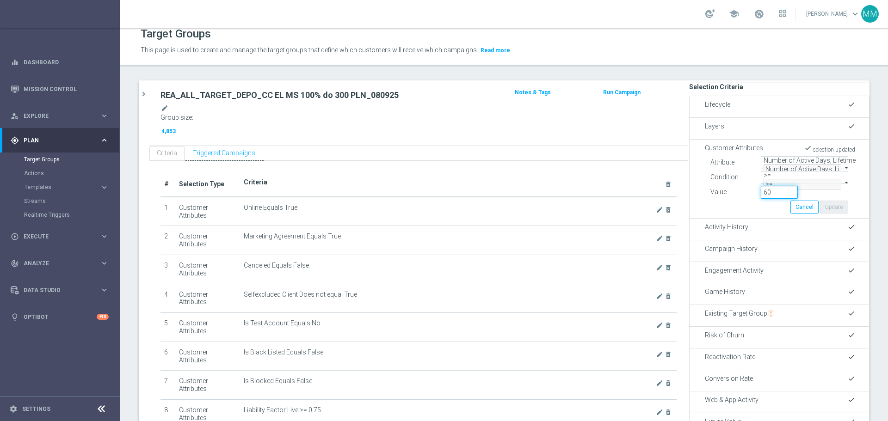
drag, startPoint x: 754, startPoint y: 205, endPoint x: 749, endPoint y: 205, distance: 5.6
click at [592, 199] on input "60" at bounding box center [779, 192] width 37 height 13
type input "70"
click at [592, 214] on button "Update" at bounding box center [834, 207] width 28 height 13
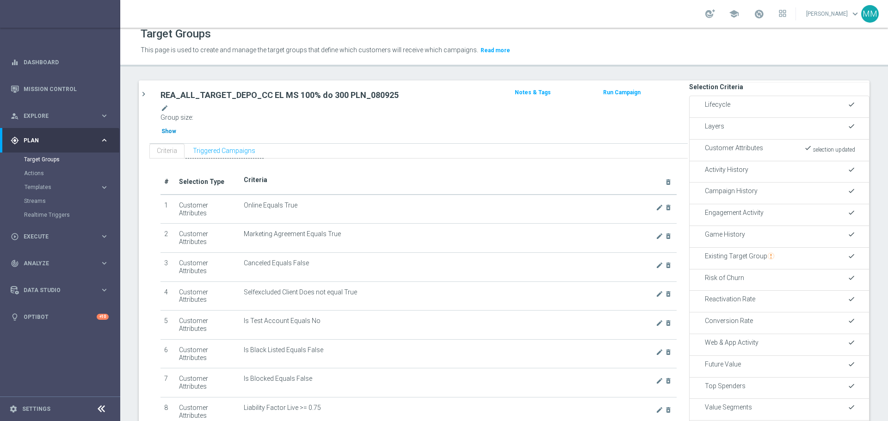
click at [176, 128] on span "Show" at bounding box center [168, 131] width 15 height 6
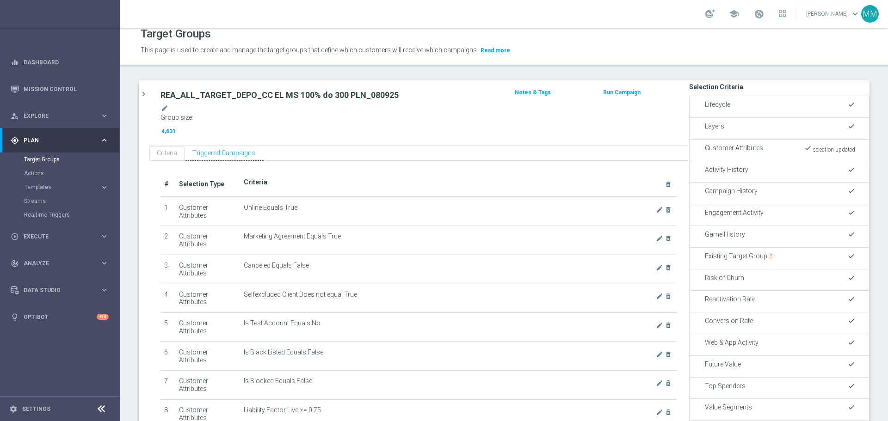
click at [227, 93] on h2 "REA_ALL_TARGET_DEPO_CC EL MS 100% do 300 PLN_080925" at bounding box center [331, 95] width 340 height 11
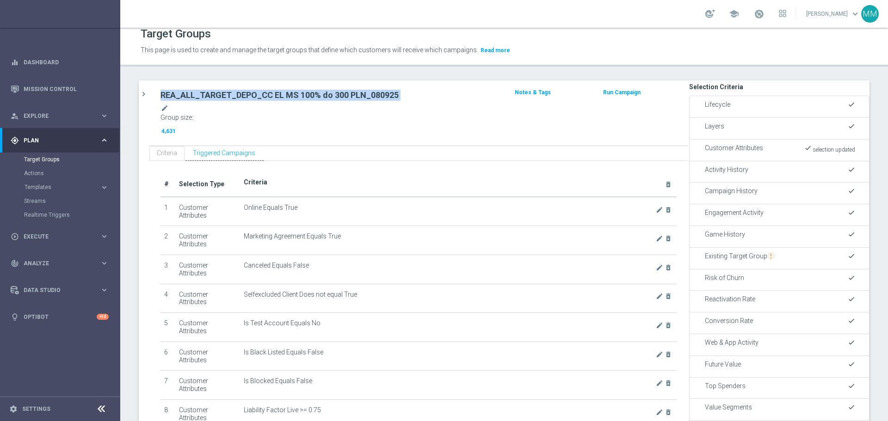
click at [227, 93] on h2 "REA_ALL_TARGET_DEPO_CC EL MS 100% do 300 PLN_080925" at bounding box center [331, 95] width 340 height 11
copy div "REA_ALL_TARGET_DEPO_CC EL MS 100% do 300 PLN_080925"
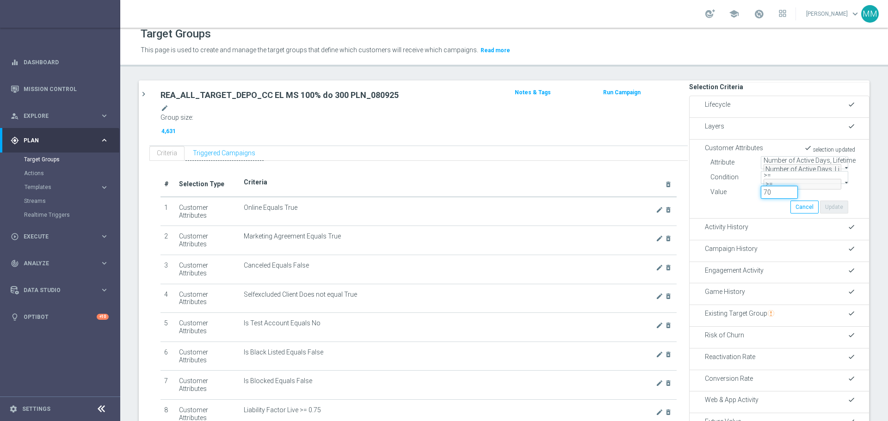
drag, startPoint x: 760, startPoint y: 206, endPoint x: 739, endPoint y: 208, distance: 21.8
click at [592, 201] on div "Value 70" at bounding box center [780, 193] width 152 height 15
type input "50"
click at [592, 214] on button "Update" at bounding box center [834, 207] width 28 height 13
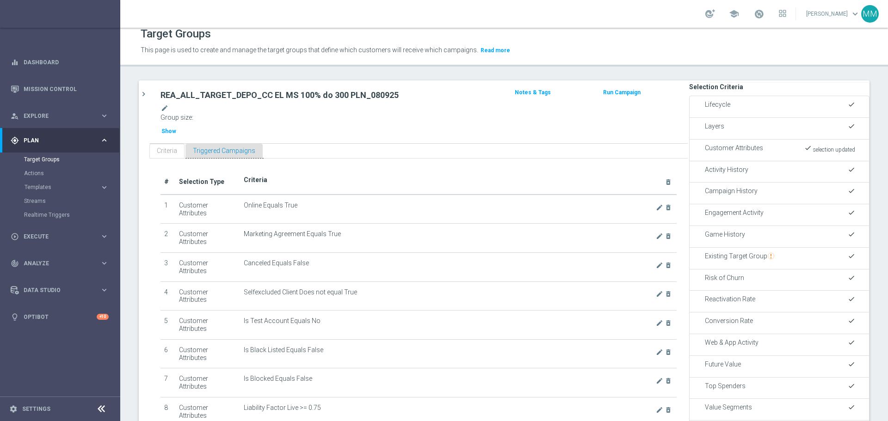
scroll to position [0, 0]
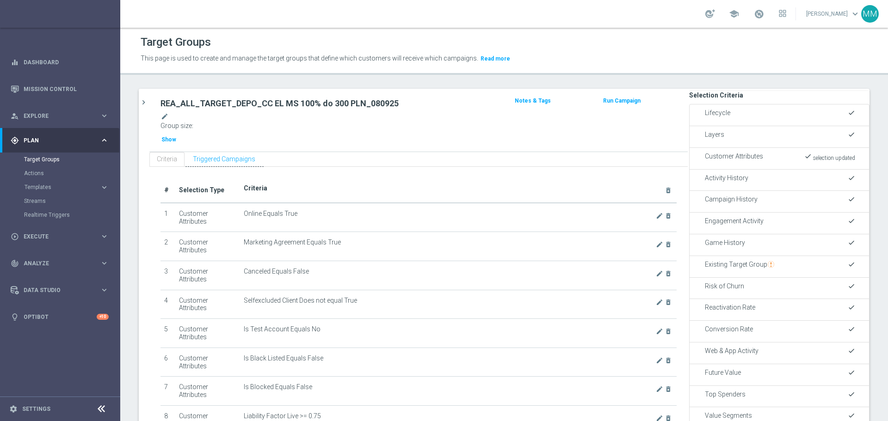
drag, startPoint x: 338, startPoint y: 102, endPoint x: 321, endPoint y: 106, distance: 17.3
click at [176, 136] on span "Show" at bounding box center [168, 139] width 15 height 6
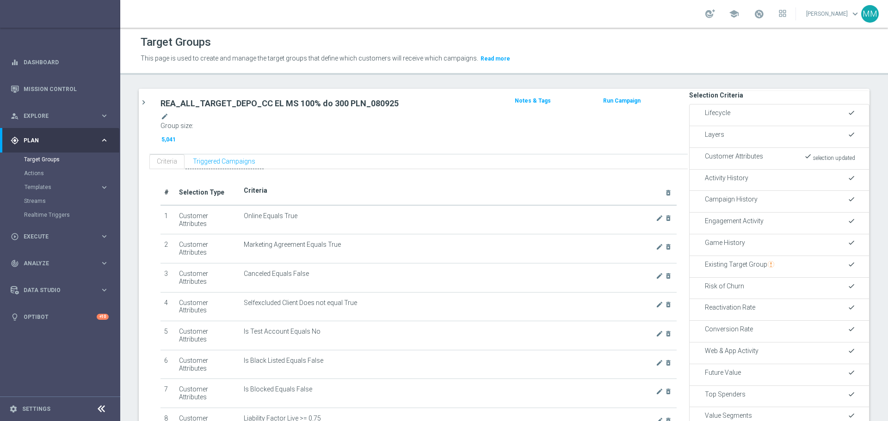
click at [211, 100] on h2 "REA_ALL_TARGET_DEPO_CC EL MS 100% do 300 PLN_080925" at bounding box center [331, 103] width 340 height 11
copy div "REA_ALL_TARGET_DEPO_CC EL MS 100% do 300 PLN_080925"
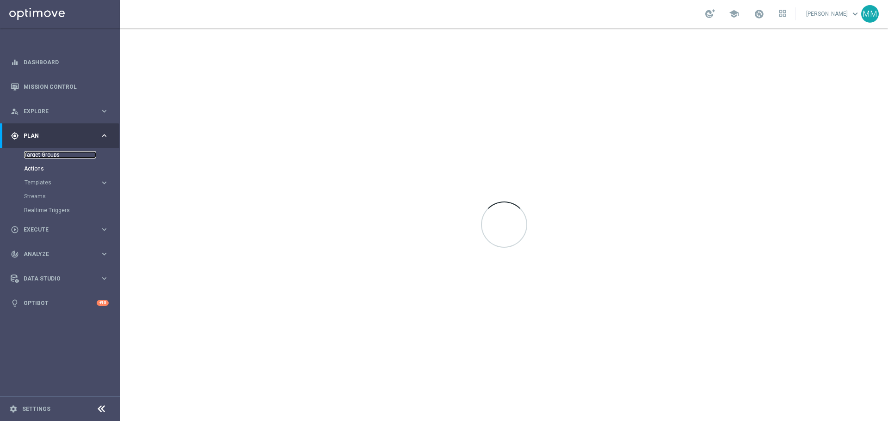
click at [45, 156] on link "Target Groups" at bounding box center [60, 154] width 72 height 7
click at [52, 156] on link "Target Groups" at bounding box center [60, 154] width 72 height 7
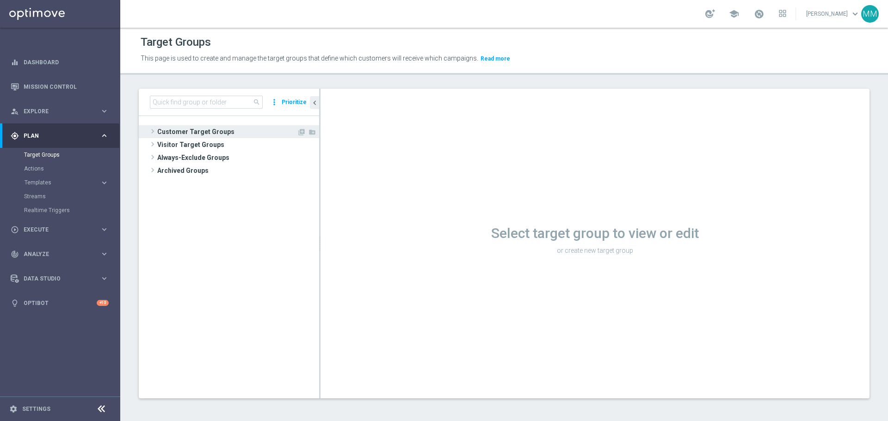
click at [196, 132] on span "Customer Target Groups" at bounding box center [227, 131] width 140 height 13
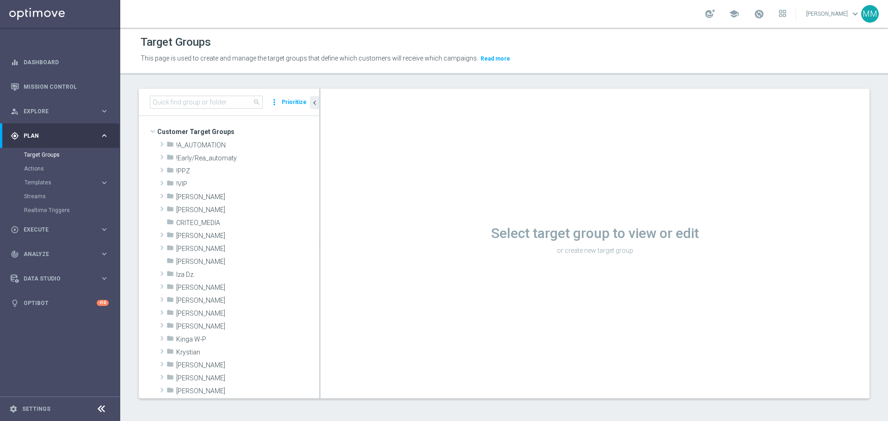
scroll to position [46, 0]
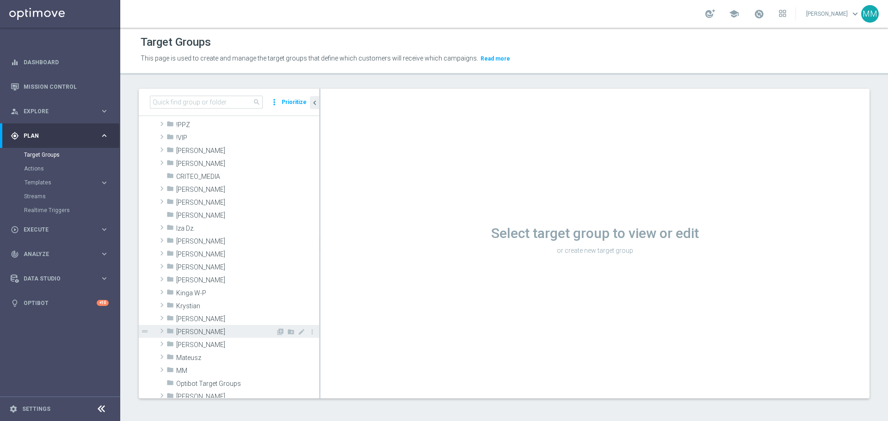
click at [189, 333] on span "[PERSON_NAME]" at bounding box center [225, 332] width 99 height 8
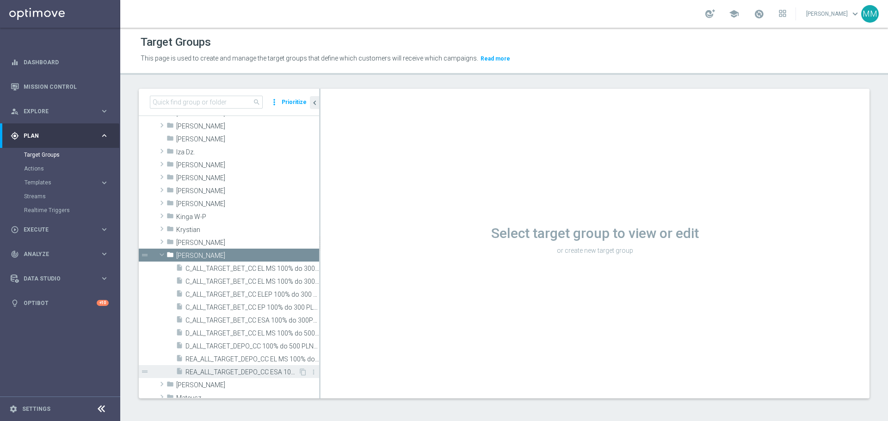
scroll to position [139, 0]
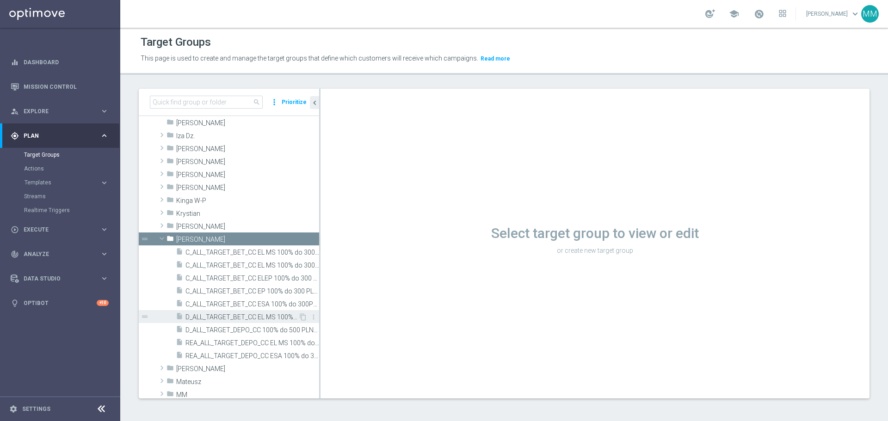
click at [227, 317] on span "D_ALL_TARGET_BET_CC EL MS 100% do 500 PLN_040925" at bounding box center [241, 318] width 113 height 8
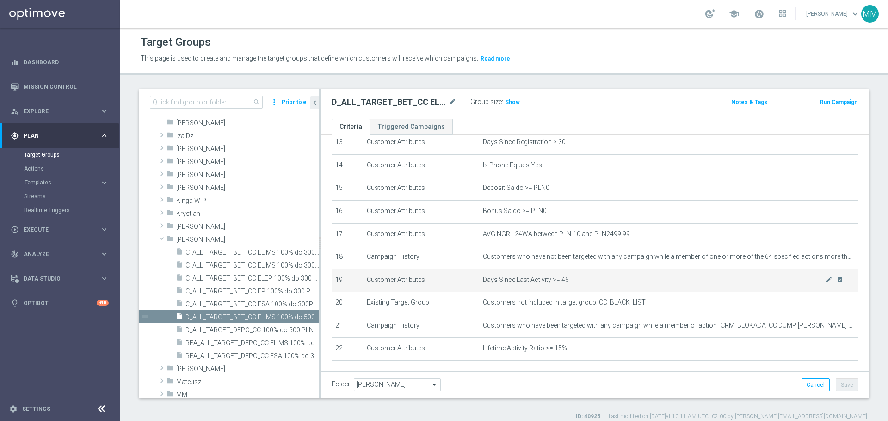
scroll to position [324, 0]
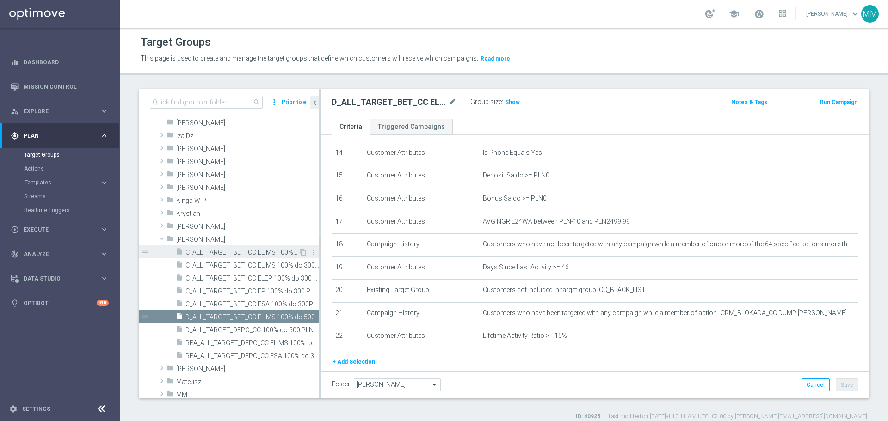
click at [254, 250] on span "C_ALL_TARGET_BET_CC EL MS 100% do 300 PLN CZW SMS_020925" at bounding box center [241, 253] width 113 height 8
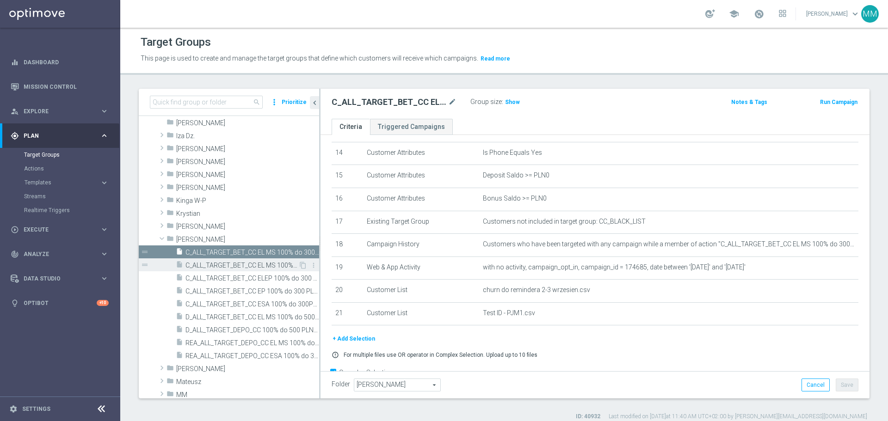
click at [252, 268] on span "C_ALL_TARGET_BET_CC EL MS 100% do 300 PLN_020925" at bounding box center [241, 266] width 113 height 8
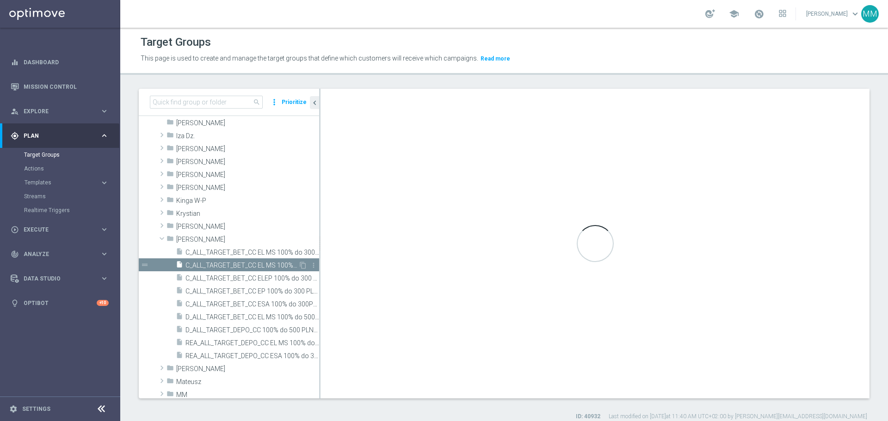
checkbox input "false"
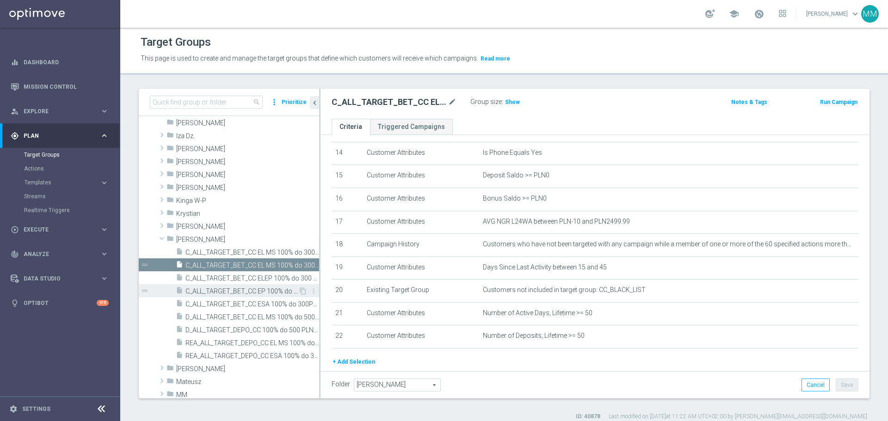
click at [253, 293] on span "C_ALL_TARGET_BET_CC EP 100% do 300 PLN_040825" at bounding box center [241, 292] width 113 height 8
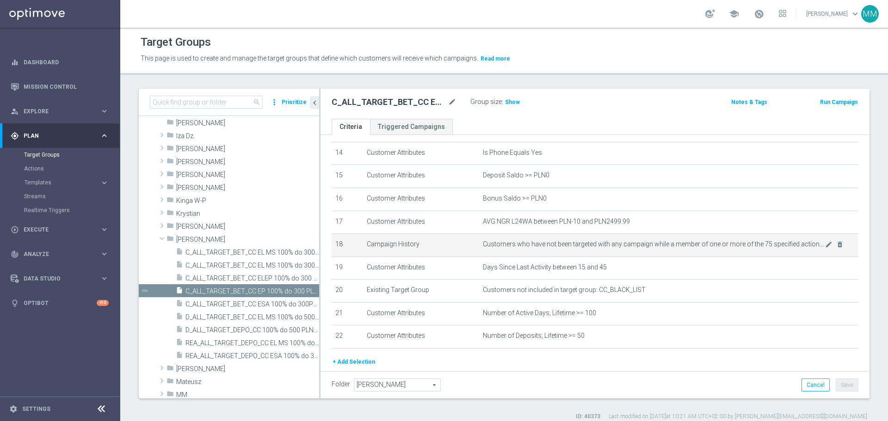
click at [639, 257] on td "Customers who have not been targeted with any campaign while a member of one or…" at bounding box center [668, 245] width 379 height 23
click at [825, 248] on icon "mode_edit" at bounding box center [828, 244] width 7 height 7
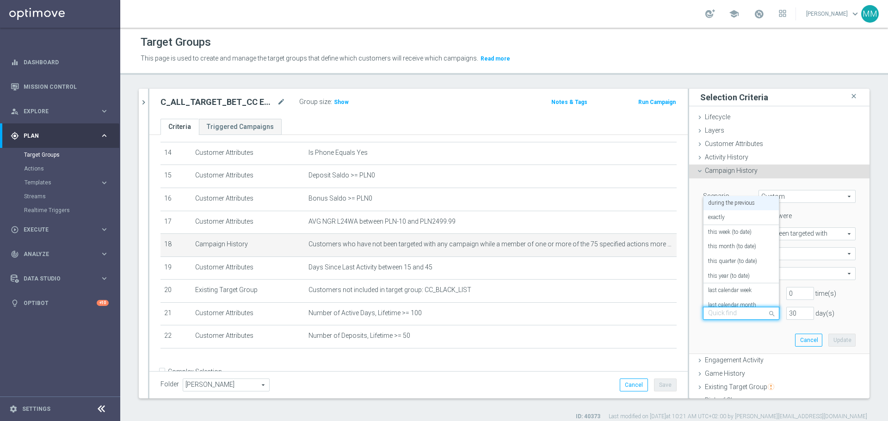
click at [754, 314] on div at bounding box center [741, 314] width 75 height 8
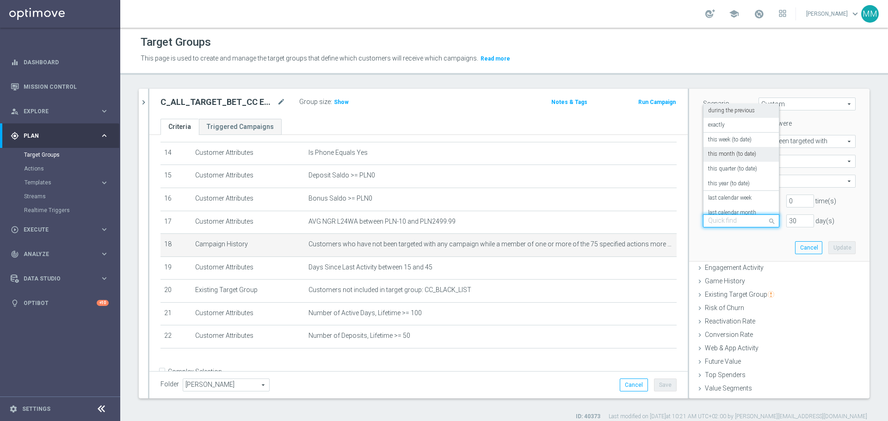
scroll to position [46, 0]
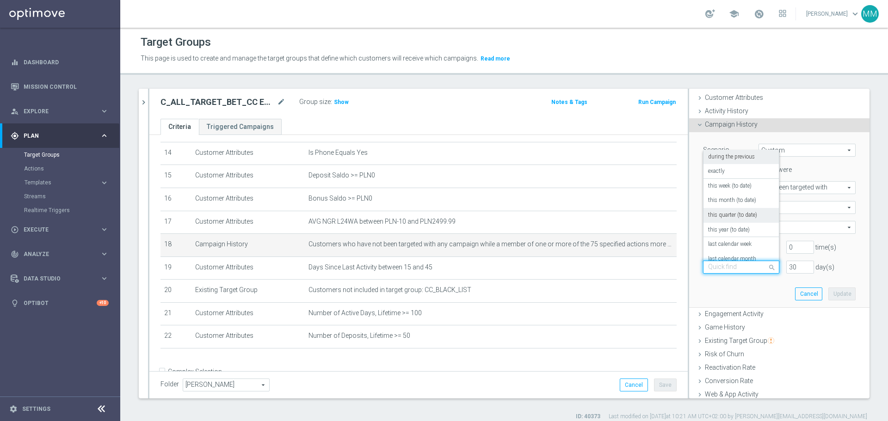
click at [702, 287] on div "Scenario Custom Custom arrow_drop_down search Select all customers who were hav…" at bounding box center [779, 219] width 167 height 175
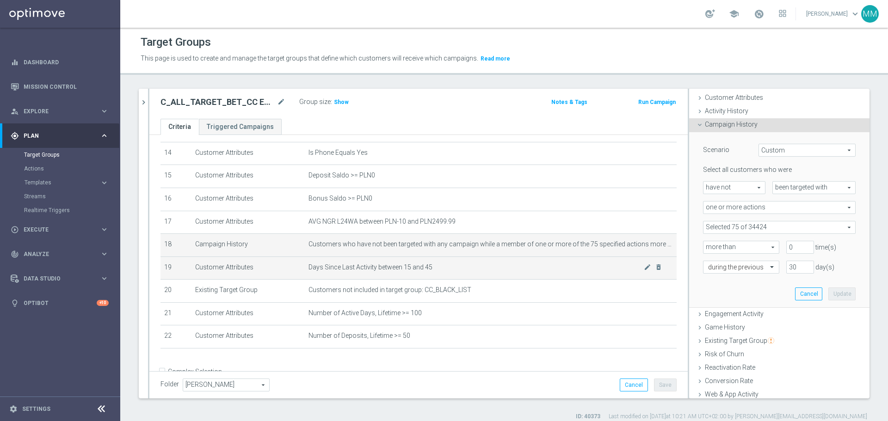
click at [438, 272] on span "Days Since Last Activity between 15 and 45" at bounding box center [476, 268] width 335 height 8
click at [542, 280] on td "Days Since Last Activity between 15 and 45 mode_edit delete_forever" at bounding box center [491, 268] width 372 height 23
click at [644, 271] on icon "mode_edit" at bounding box center [647, 267] width 7 height 7
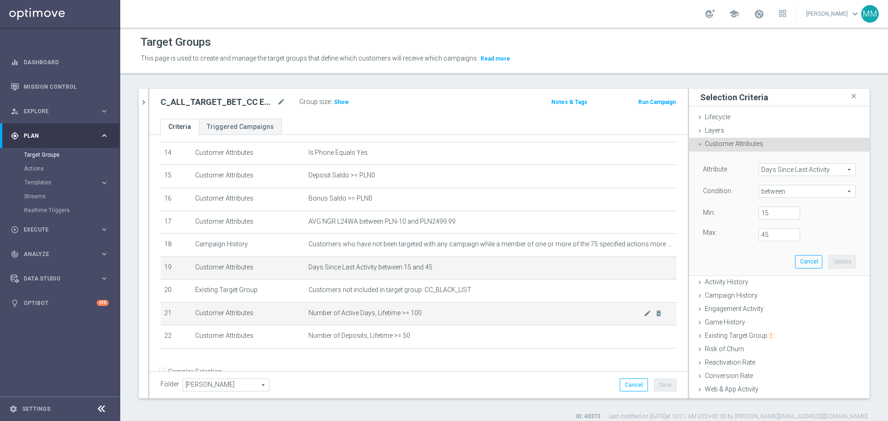
click at [421, 317] on span "Number of Active Days, Lifetime >= 100" at bounding box center [476, 313] width 335 height 8
click at [644, 317] on icon "mode_edit" at bounding box center [647, 313] width 7 height 7
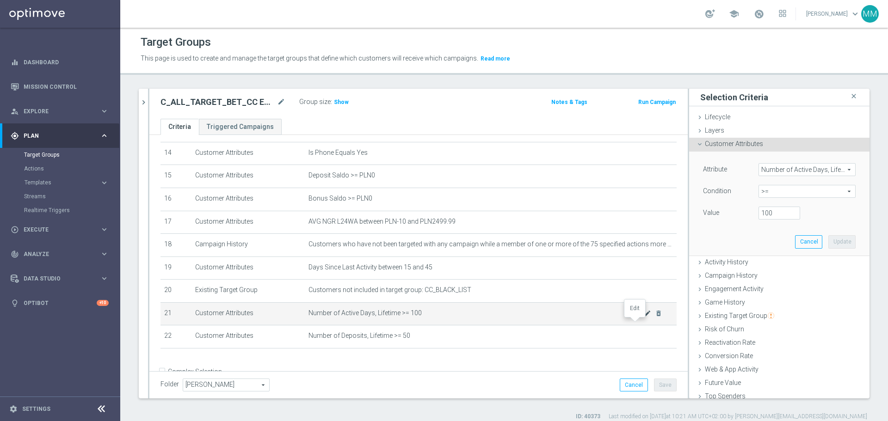
click at [644, 317] on icon "mode_edit" at bounding box center [647, 313] width 7 height 7
click at [819, 170] on span "Number of Active Days, Lifetime" at bounding box center [807, 170] width 96 height 12
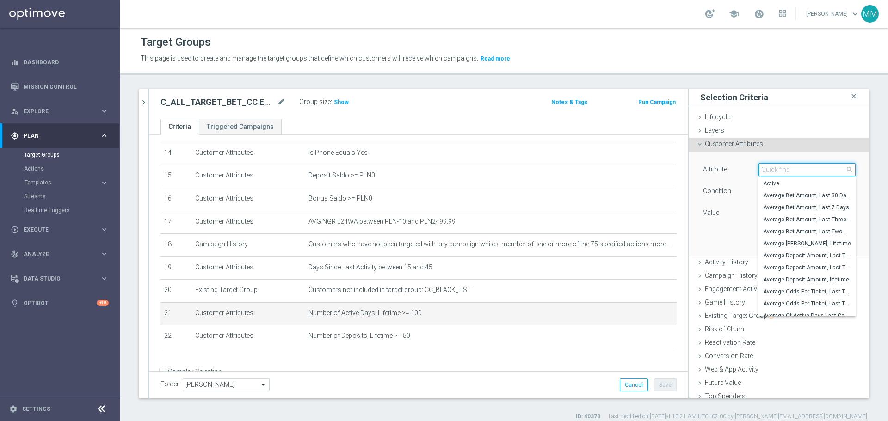
click at [819, 170] on input "search" at bounding box center [807, 169] width 97 height 13
click at [728, 237] on div "Attribute Number of Active Days, Lifetime Number of Active Days, Lifetime arrow…" at bounding box center [779, 204] width 167 height 104
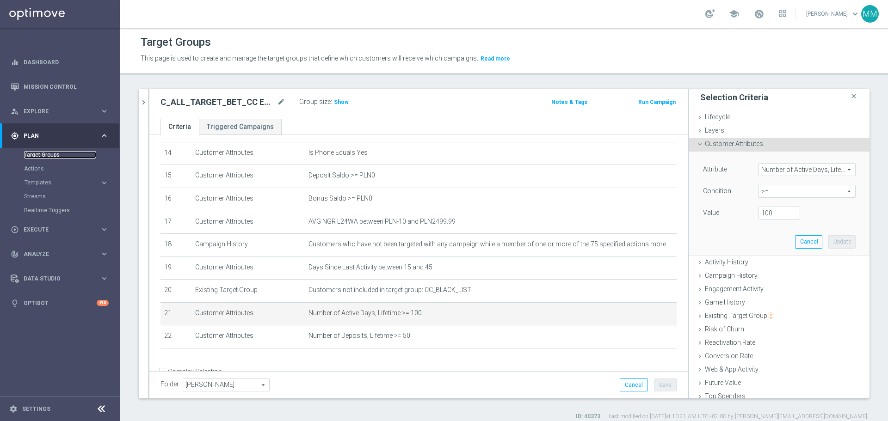
click at [37, 154] on link "Target Groups" at bounding box center [60, 154] width 72 height 7
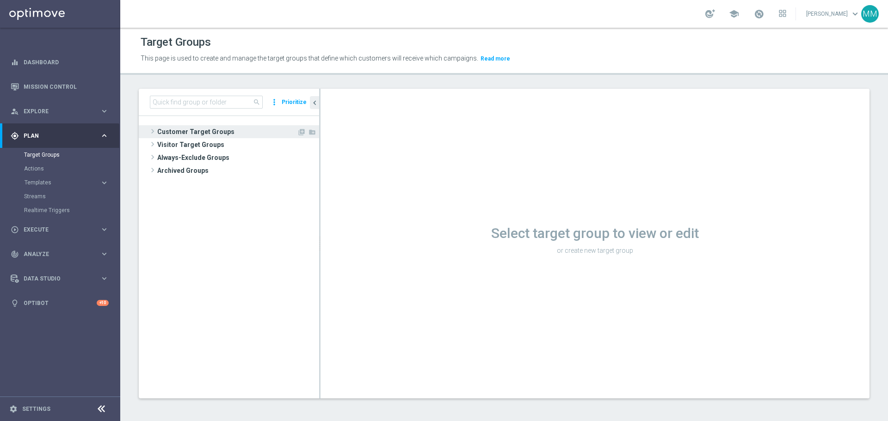
click at [193, 130] on span "Customer Target Groups" at bounding box center [227, 131] width 140 height 13
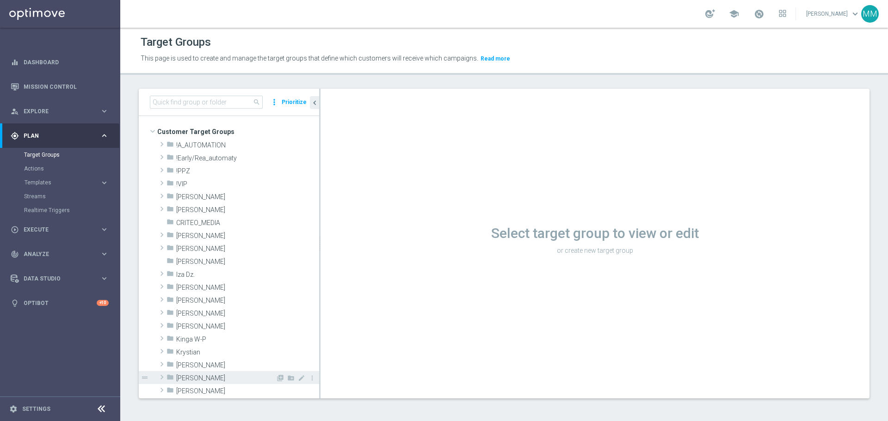
click at [198, 376] on span "[PERSON_NAME]" at bounding box center [225, 379] width 99 height 8
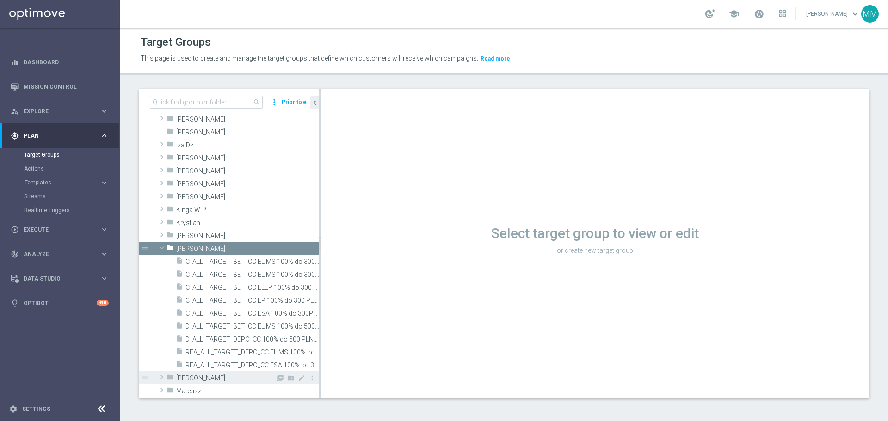
scroll to position [185, 0]
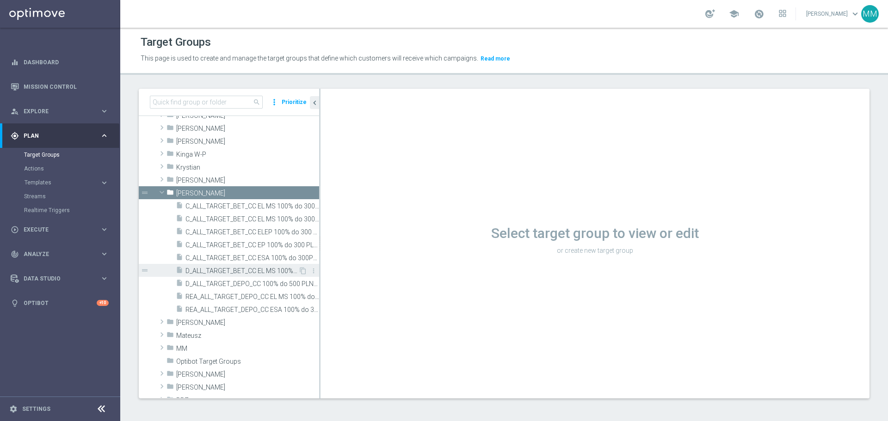
click at [265, 272] on span "D_ALL_TARGET_BET_CC EL MS 100% do 500 PLN_040925" at bounding box center [241, 271] width 113 height 8
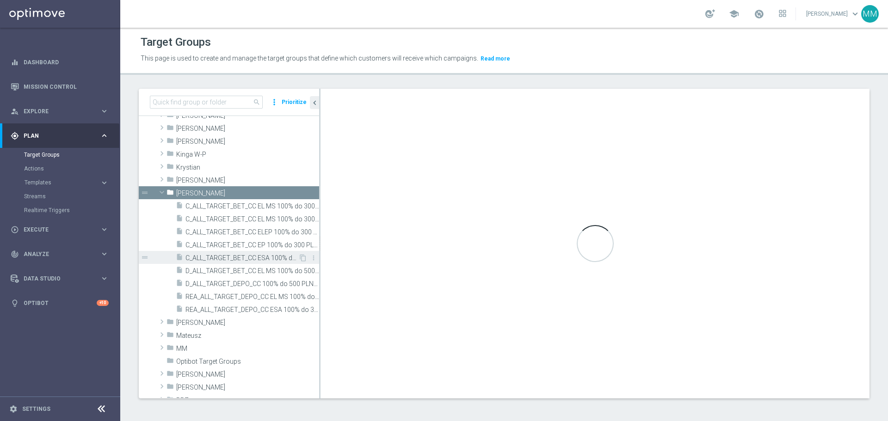
click at [264, 259] on span "C_ALL_TARGET_BET_CC ESA 100% do 300PLN_240725" at bounding box center [241, 258] width 113 height 8
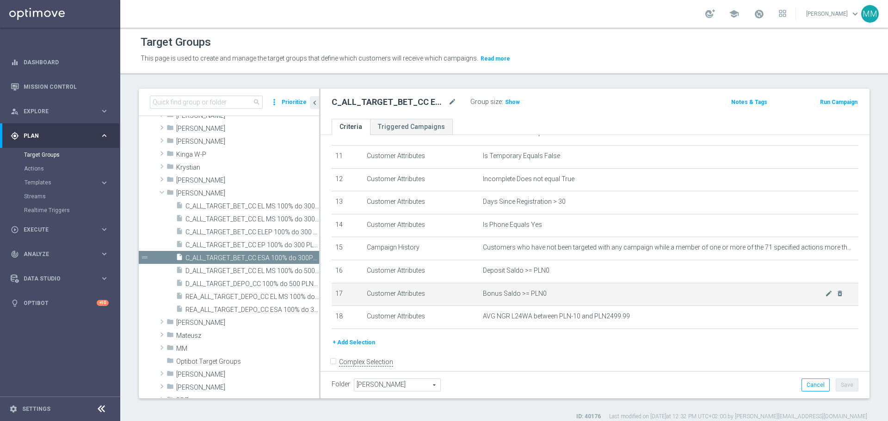
scroll to position [270, 0]
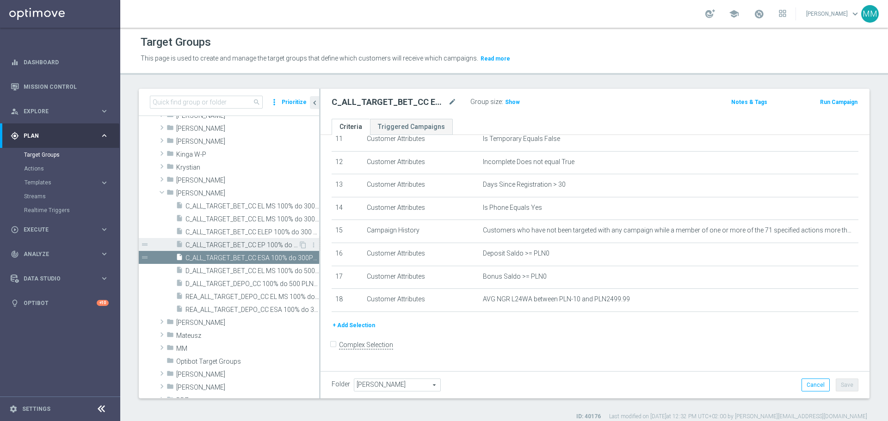
click at [271, 244] on span "C_ALL_TARGET_BET_CC EP 100% do 300 PLN_040825" at bounding box center [241, 245] width 113 height 8
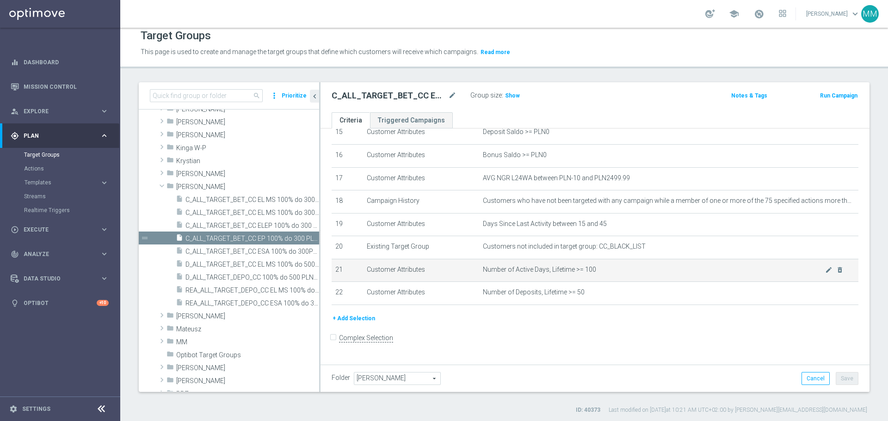
scroll to position [8, 0]
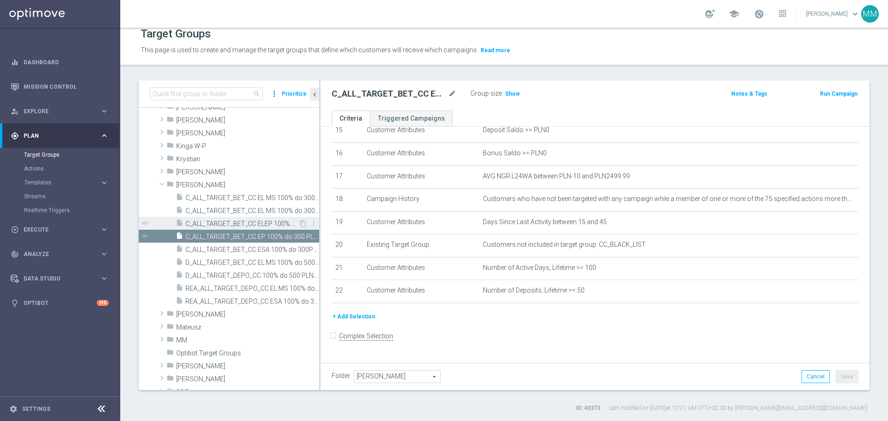
click at [261, 224] on span "C_ALL_TARGET_BET_CC ELEP 100% do 300 PLN_210725" at bounding box center [241, 224] width 113 height 8
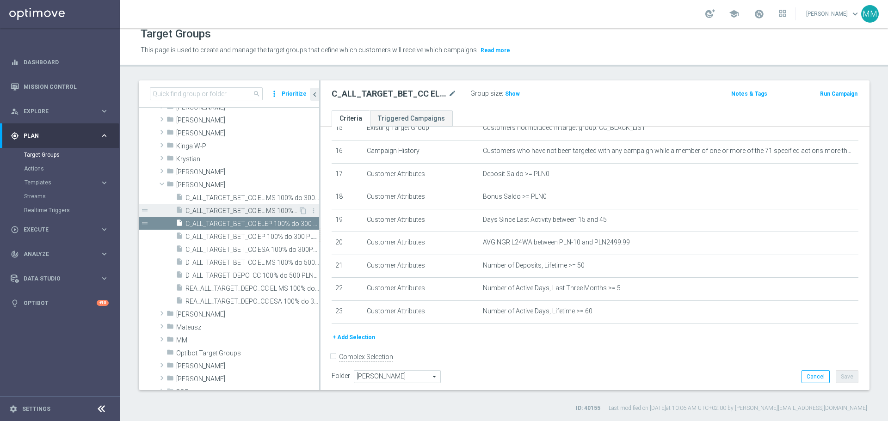
click at [255, 211] on span "C_ALL_TARGET_BET_CC EL MS 100% do 300 PLN_020925" at bounding box center [241, 211] width 113 height 8
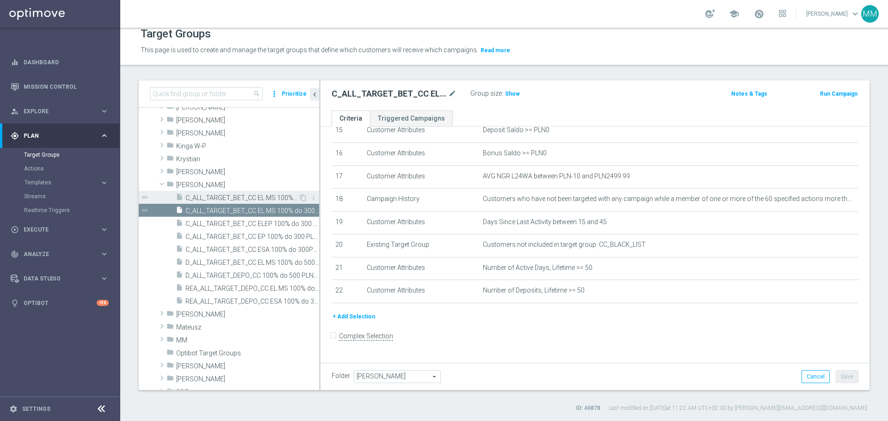
click at [253, 197] on span "C_ALL_TARGET_BET_CC EL MS 100% do 300 PLN CZW SMS_020925" at bounding box center [241, 198] width 113 height 8
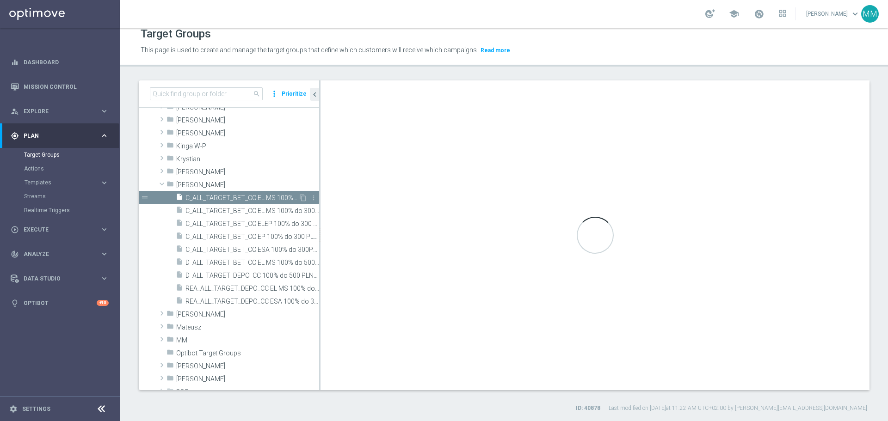
checkbox input "true"
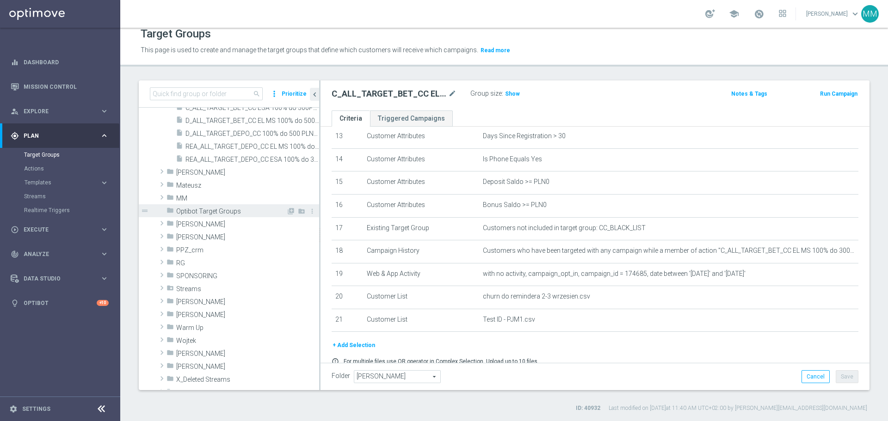
scroll to position [278, 0]
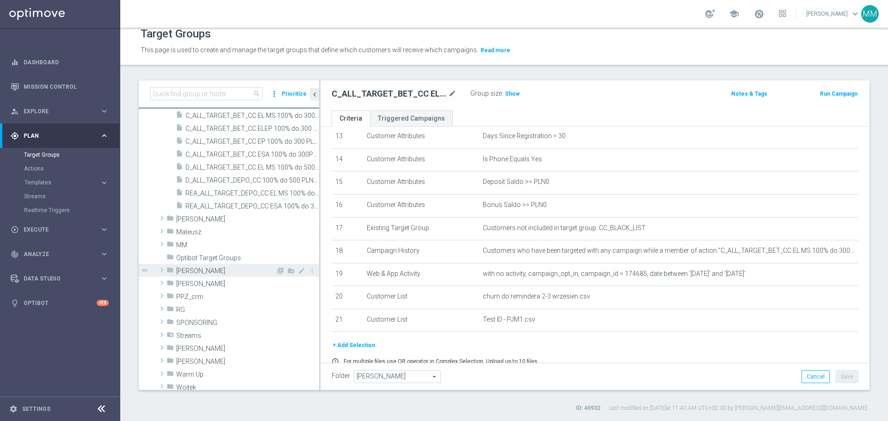
click at [190, 273] on span "[PERSON_NAME]" at bounding box center [225, 271] width 99 height 8
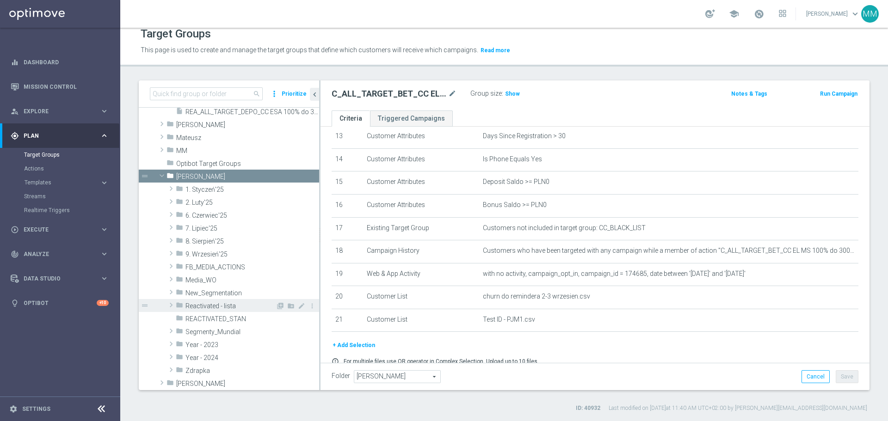
scroll to position [370, 0]
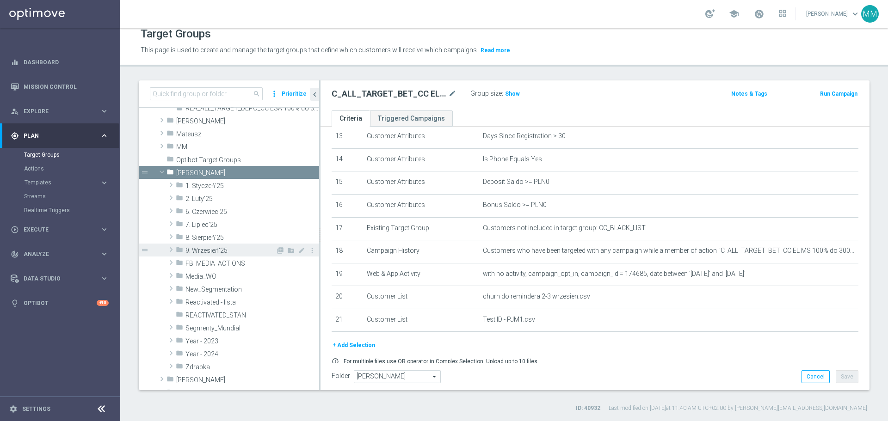
click at [209, 250] on span "9. Wrzesień'25" at bounding box center [230, 251] width 90 height 8
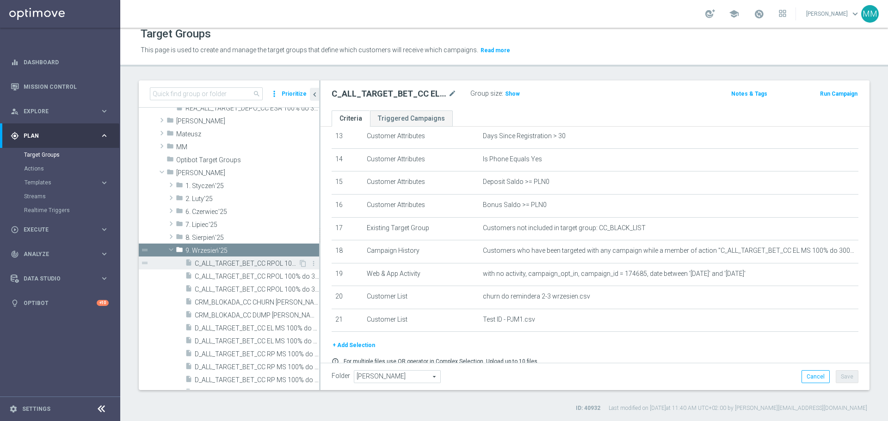
click at [258, 265] on span "C_ALL_TARGET_BET_CC RPOL 100% do 300 PLN ND SMS_040925" at bounding box center [247, 264] width 104 height 8
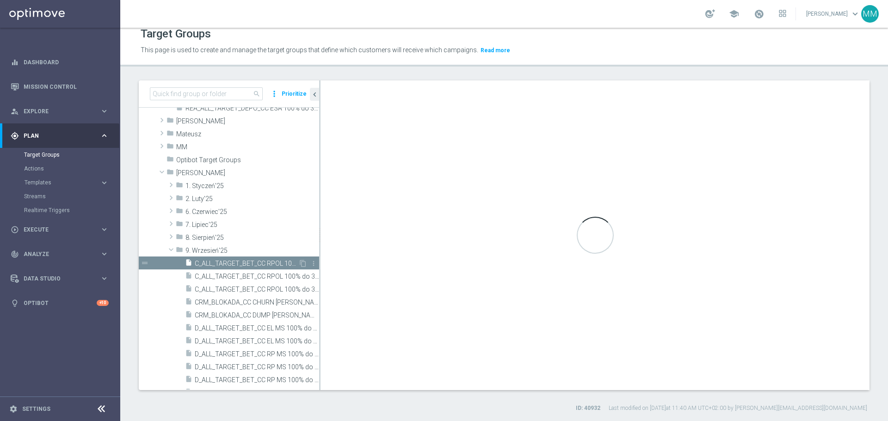
type input "9. Wrzesień'25"
type textarea "(1 and 2 and 3 and 4 and 5 and 6 and 7 and 8 and 9 and 10 and 11 and 12 and 13 …"
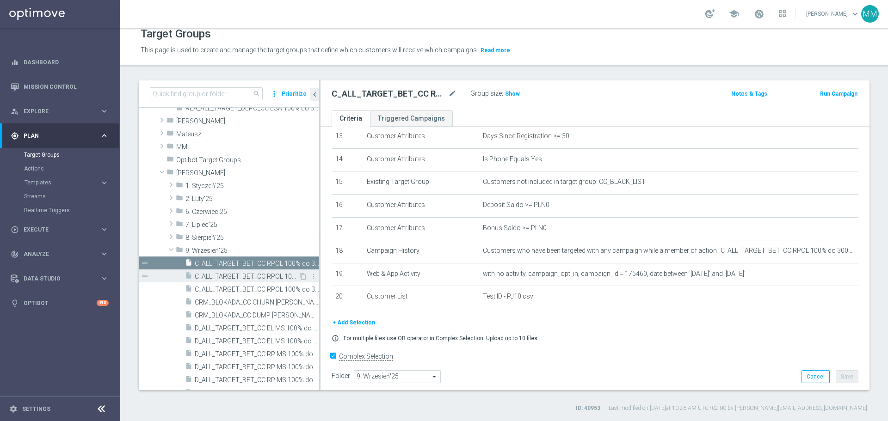
click at [260, 276] on span "C_ALL_TARGET_BET_CC RPOL 100% do 300 PLN SB PUSH_040925" at bounding box center [247, 277] width 104 height 8
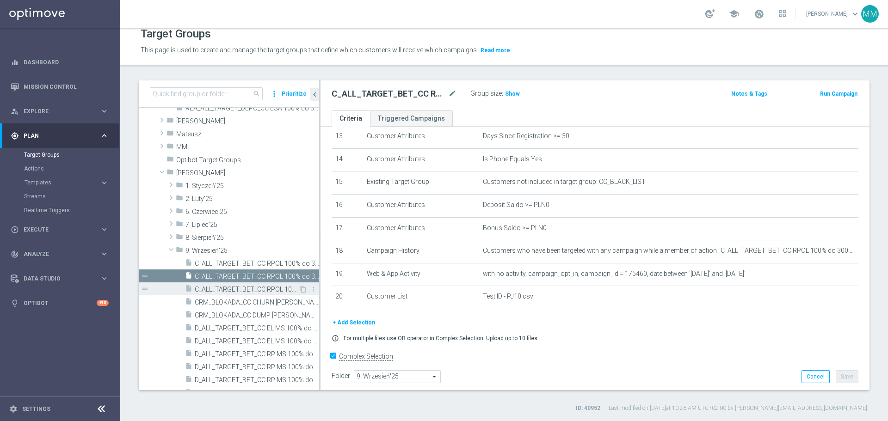
click at [258, 289] on span "C_ALL_TARGET_BET_CC RPOL 100% do 300 PLN_040925" at bounding box center [247, 290] width 104 height 8
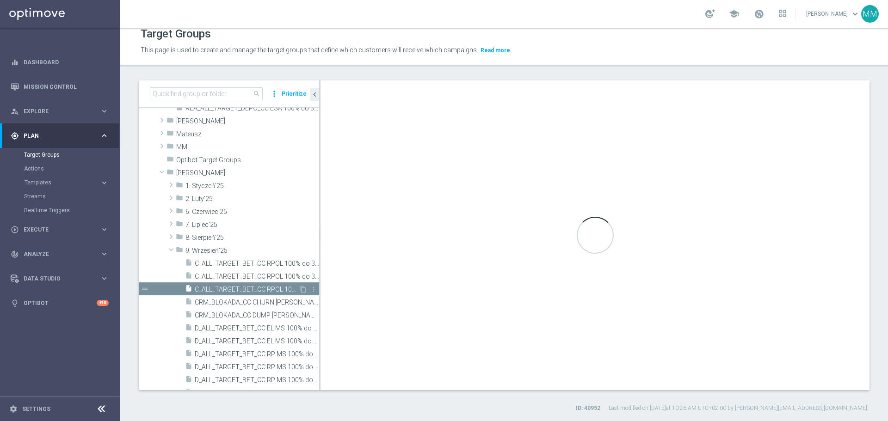
checkbox input "false"
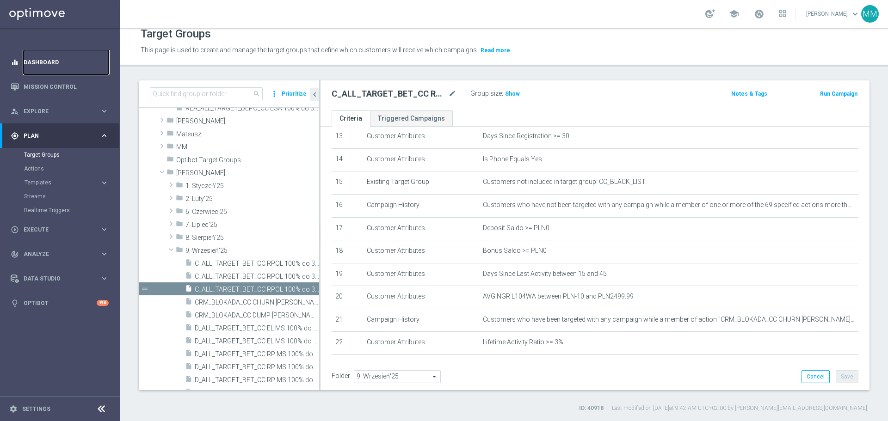
click at [37, 66] on link "Dashboard" at bounding box center [66, 62] width 85 height 25
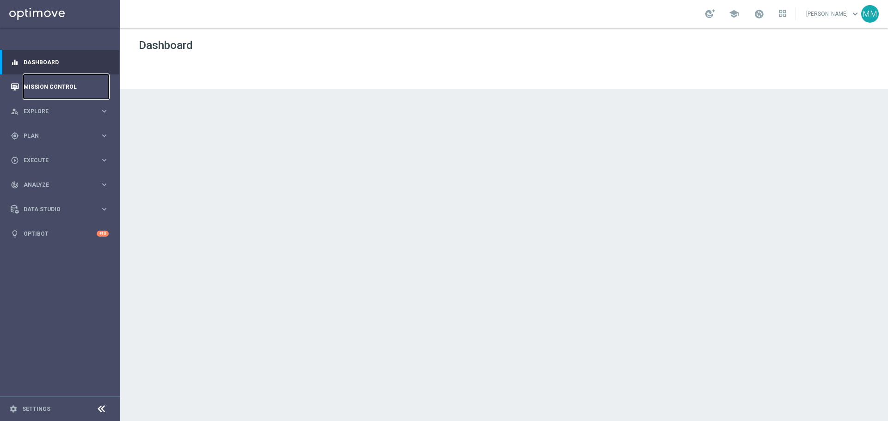
click at [46, 90] on link "Mission Control" at bounding box center [66, 86] width 85 height 25
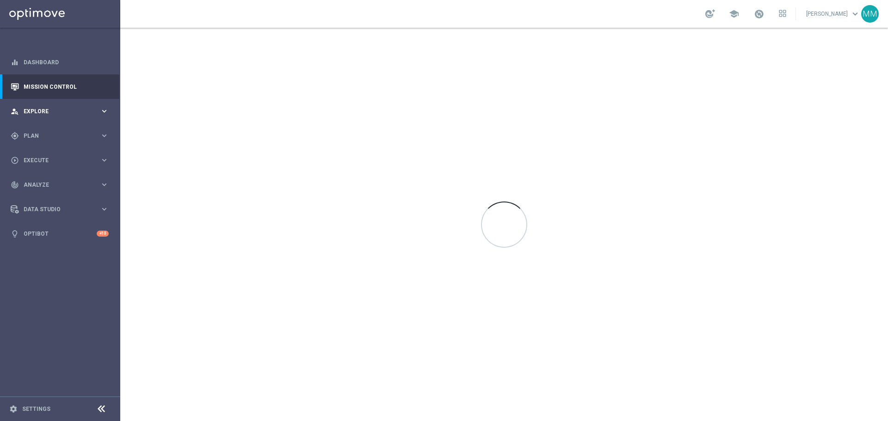
click at [39, 113] on span "Explore" at bounding box center [62, 112] width 76 height 6
click at [51, 248] on span "Plan" at bounding box center [62, 247] width 76 height 6
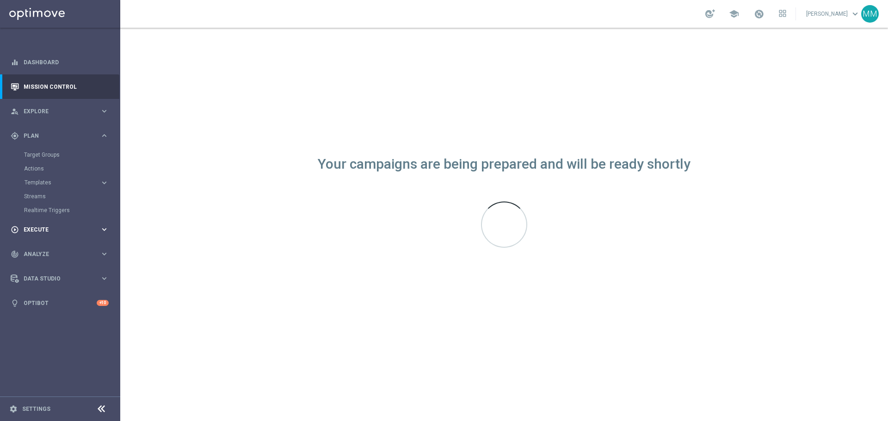
click at [45, 229] on span "Execute" at bounding box center [62, 230] width 76 height 6
click at [78, 178] on link "Campaign Builder" at bounding box center [60, 179] width 72 height 7
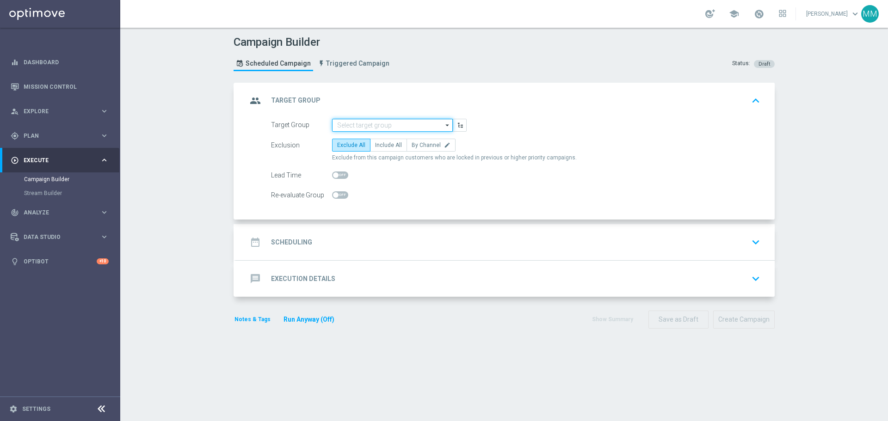
click at [402, 124] on input at bounding box center [392, 125] width 121 height 13
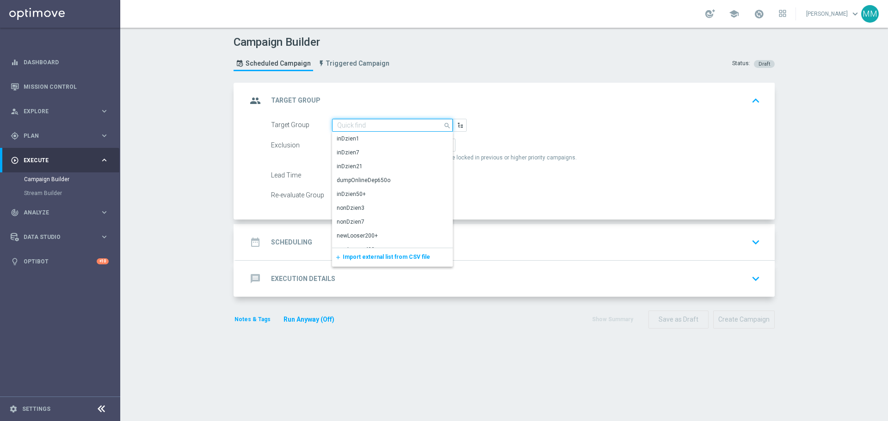
paste input "REA_ALL_TARGET_DEPO_CC EL MS 100% do 300 PLN_080925"
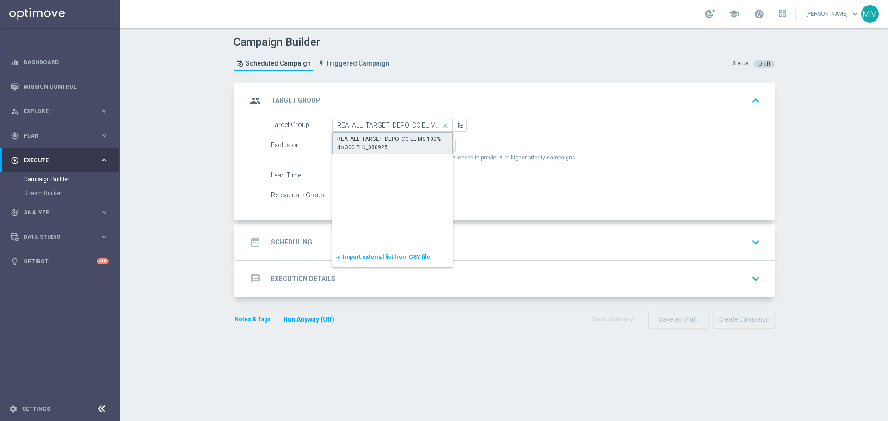
click at [374, 142] on div "REA_ALL_TARGET_DEPO_CC EL MS 100% do 300 PLN_080925" at bounding box center [392, 143] width 111 height 17
type input "REA_ALL_TARGET_DEPO_CC EL MS 100% do 300 PLN_080925"
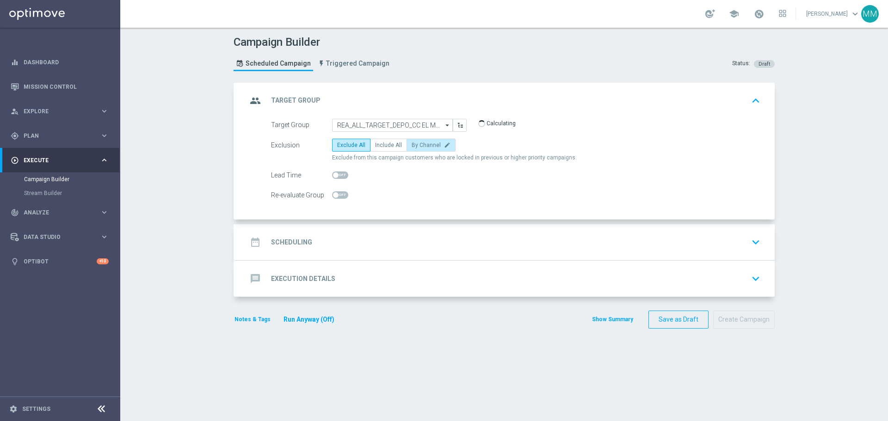
click at [418, 144] on span "By Channel" at bounding box center [426, 145] width 29 height 6
click at [418, 144] on input "By Channel edit" at bounding box center [415, 147] width 6 height 6
radio input "true"
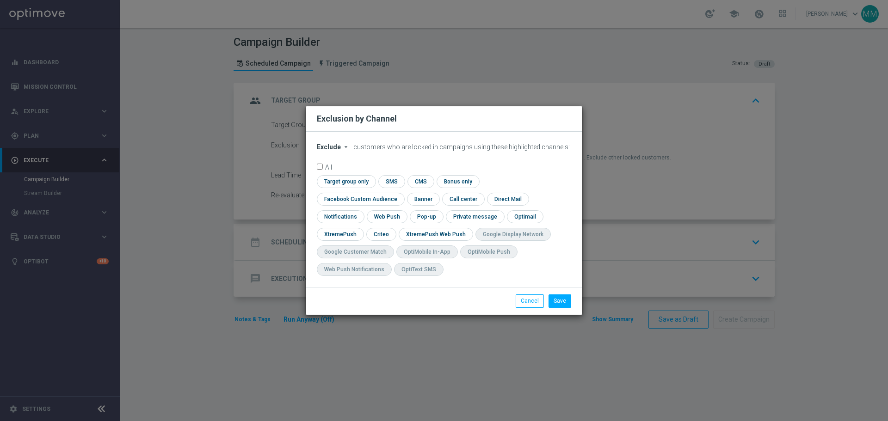
click at [335, 151] on span "Exclude" at bounding box center [329, 146] width 24 height 7
click at [0, 0] on span "Include" at bounding box center [0, 0] width 0 height 0
click at [395, 229] on input "checkbox" at bounding box center [380, 234] width 29 height 12
checkbox input "true"
drag, startPoint x: 506, startPoint y: 191, endPoint x: 516, endPoint y: 207, distance: 19.0
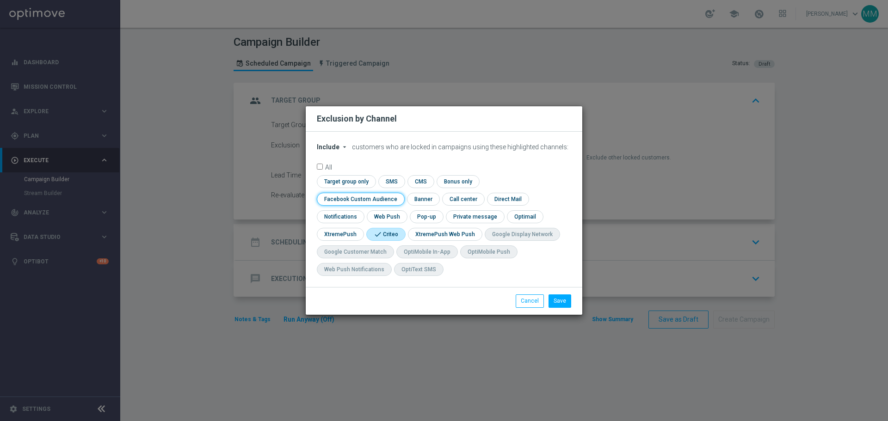
click at [401, 194] on input "checkbox" at bounding box center [359, 199] width 84 height 12
checkbox input "true"
click at [570, 305] on button "Save" at bounding box center [560, 301] width 23 height 13
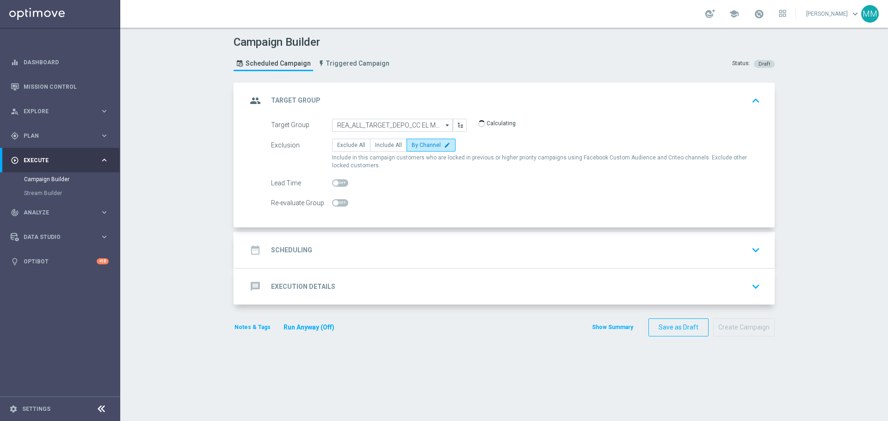
click at [514, 254] on div "date_range Scheduling keyboard_arrow_down" at bounding box center [505, 250] width 517 height 18
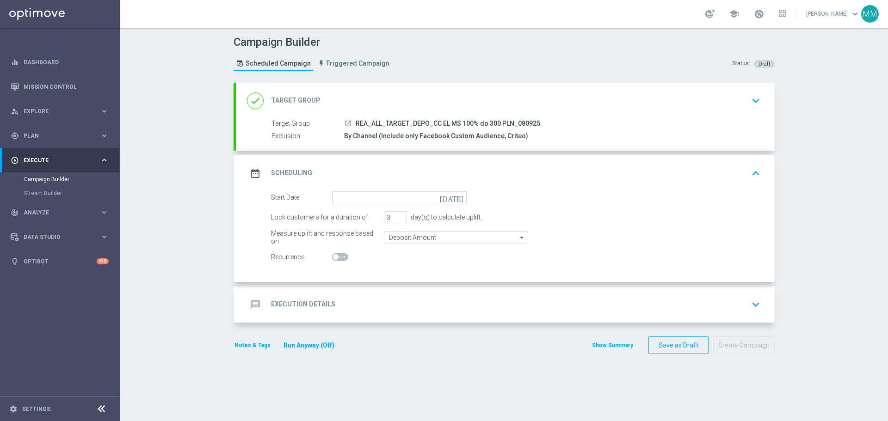
click at [457, 199] on icon "[DATE]" at bounding box center [453, 197] width 27 height 10
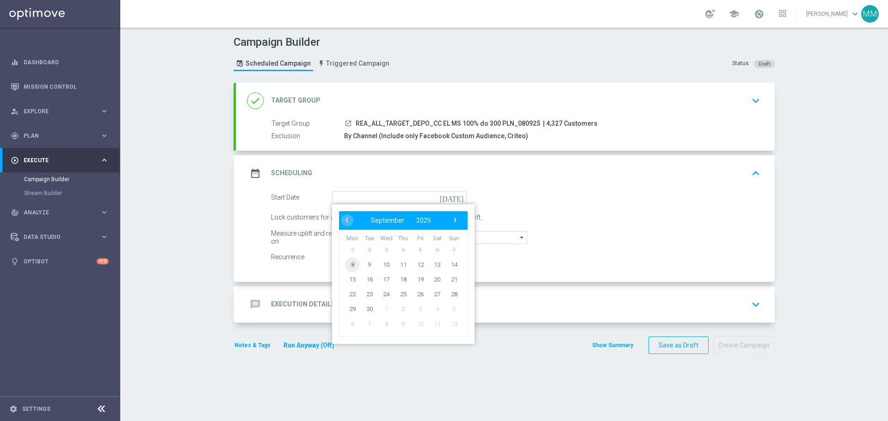
click at [351, 264] on span "8" at bounding box center [352, 264] width 15 height 15
type input "[DATE]"
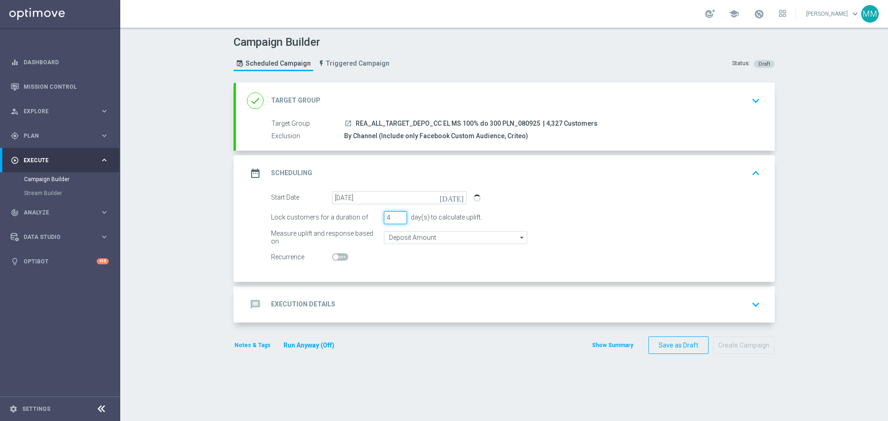
click at [397, 216] on input "4" at bounding box center [395, 217] width 23 height 13
click at [396, 222] on input "3" at bounding box center [395, 217] width 23 height 13
type input "2"
click at [396, 221] on input "2" at bounding box center [395, 217] width 23 height 13
click at [444, 239] on input "Deposit Amount" at bounding box center [455, 237] width 143 height 13
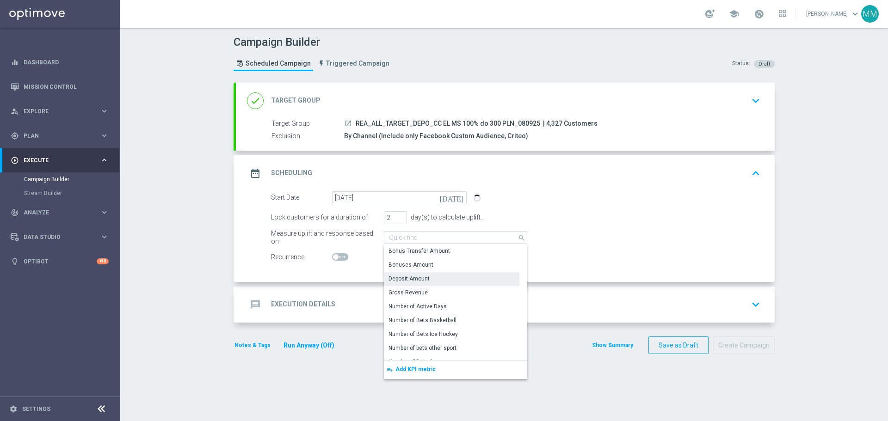
click at [432, 276] on div "Deposit Amount" at bounding box center [452, 278] width 136 height 13
type input "Deposit Amount"
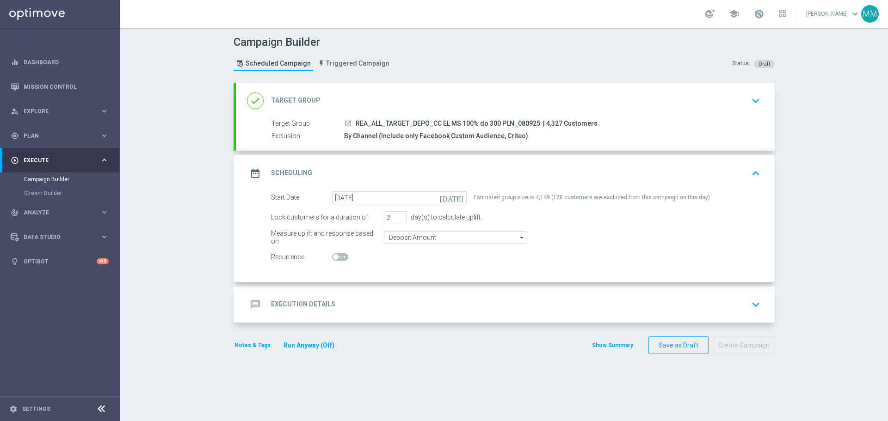
click at [406, 132] on div "By Channel (Include only Facebook Custom Audience, Criteo)" at bounding box center [550, 135] width 413 height 9
click at [266, 103] on div "done Target Group" at bounding box center [284, 101] width 74 height 17
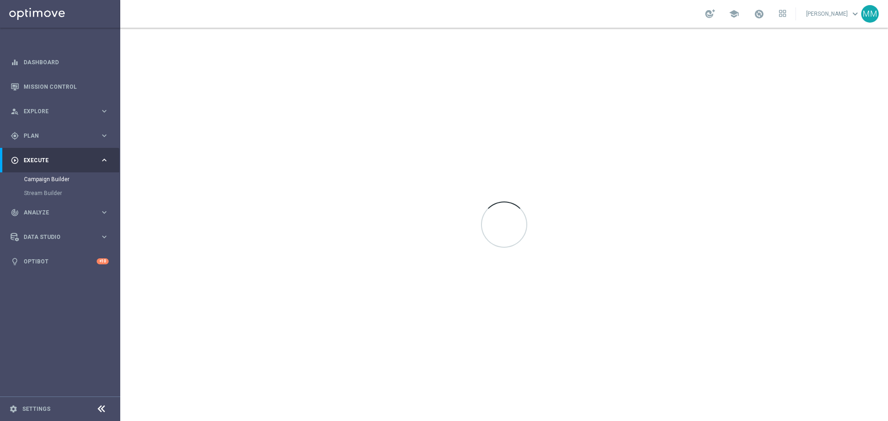
click at [45, 175] on div "Campaign Builder" at bounding box center [71, 180] width 95 height 14
click at [47, 181] on link "Campaign Builder" at bounding box center [60, 179] width 72 height 7
click at [56, 178] on link "Campaign Builder" at bounding box center [60, 179] width 72 height 7
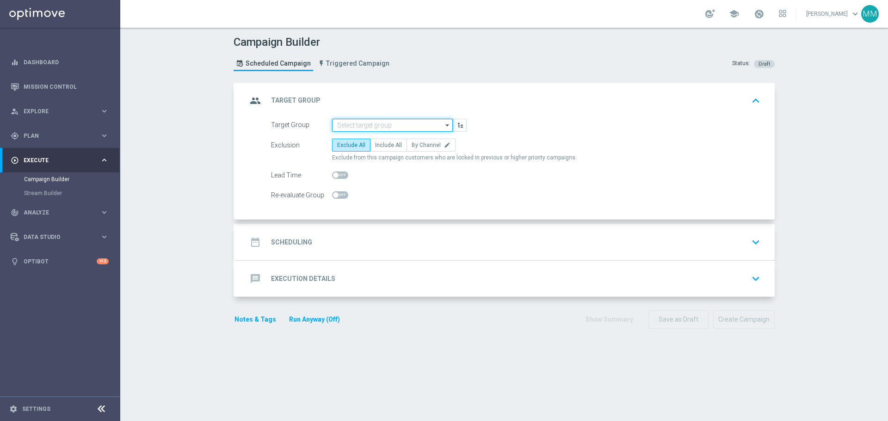
click at [376, 128] on input at bounding box center [392, 125] width 121 height 13
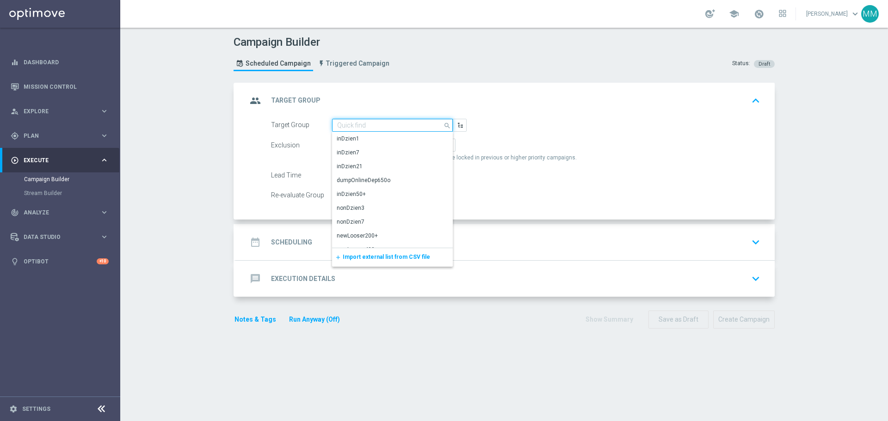
paste input "REA_ALL_TARGET_DEPO_CC EL MS 100% do 300 PLN_080925"
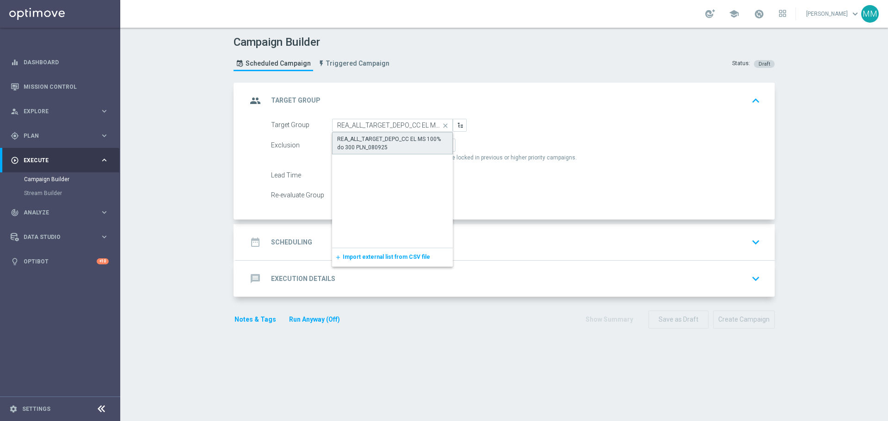
click at [374, 146] on div "REA_ALL_TARGET_DEPO_CC EL MS 100% do 300 PLN_080925" at bounding box center [392, 143] width 111 height 17
type input "REA_ALL_TARGET_DEPO_CC EL MS 100% do 300 PLN_080925"
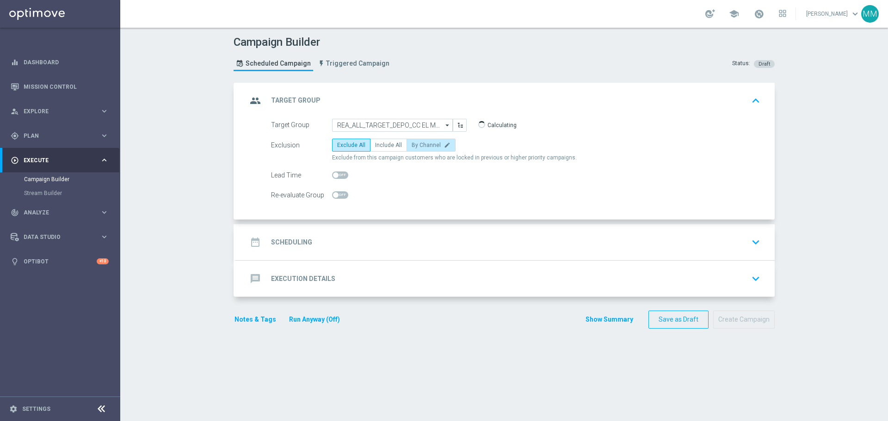
click at [417, 148] on label "By Channel edit" at bounding box center [431, 145] width 49 height 13
click at [417, 148] on input "By Channel edit" at bounding box center [415, 147] width 6 height 6
radio input "true"
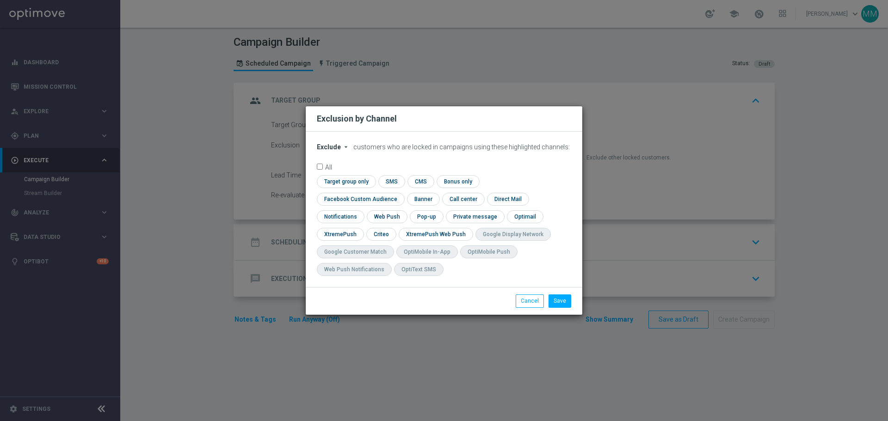
click at [342, 151] on icon "arrow_drop_down" at bounding box center [345, 146] width 7 height 7
click at [0, 0] on span "Include" at bounding box center [0, 0] width 0 height 0
click at [401, 193] on input "checkbox" at bounding box center [359, 199] width 84 height 12
checkbox input "true"
drag, startPoint x: 377, startPoint y: 235, endPoint x: 453, endPoint y: 259, distance: 80.5
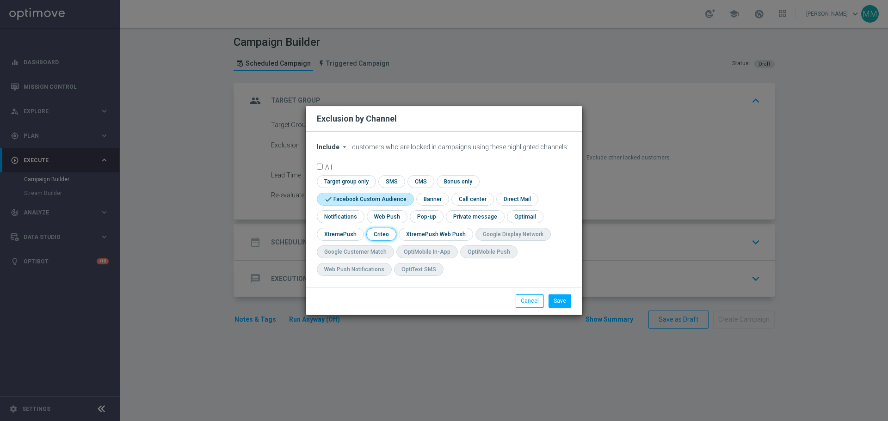
click at [379, 235] on input "checkbox" at bounding box center [380, 234] width 29 height 12
checkbox input "true"
click at [562, 300] on button "Save" at bounding box center [560, 301] width 23 height 13
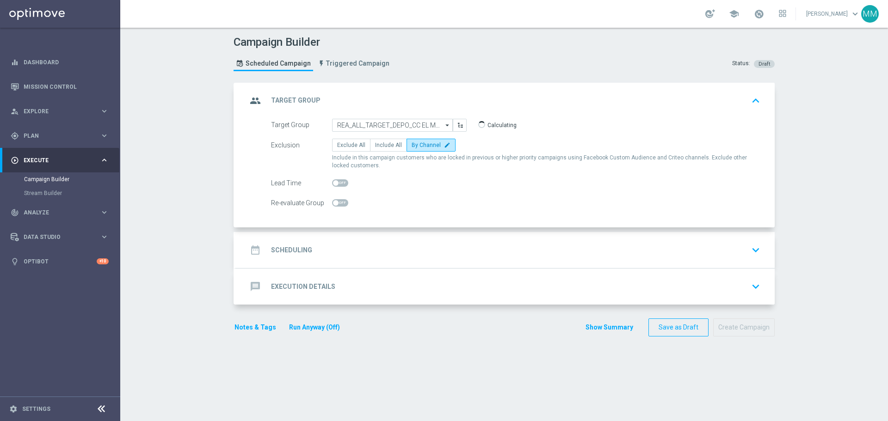
click at [383, 247] on div "date_range Scheduling keyboard_arrow_down" at bounding box center [505, 250] width 517 height 18
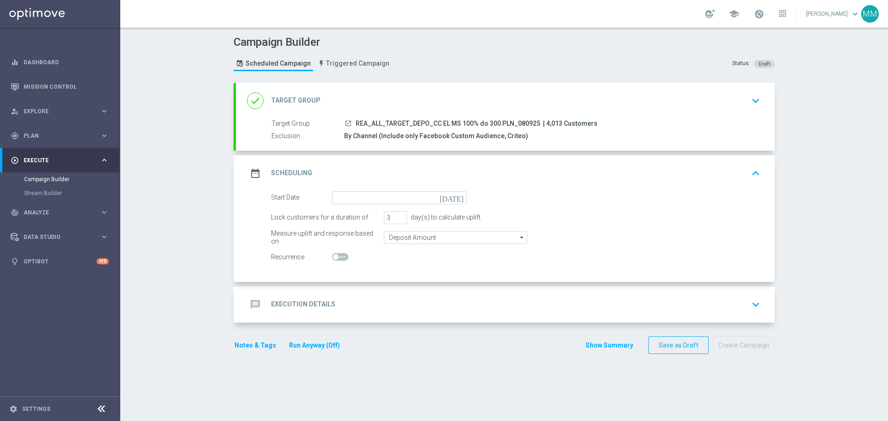
click at [459, 198] on icon "[DATE]" at bounding box center [453, 197] width 27 height 10
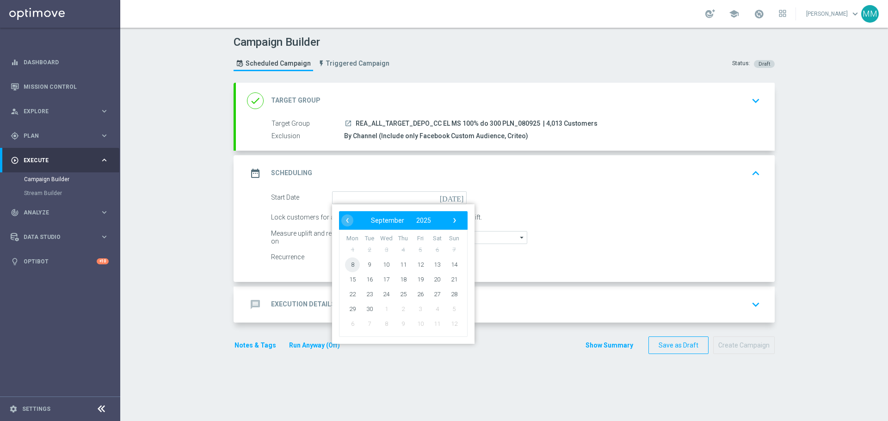
click at [351, 266] on span "8" at bounding box center [352, 264] width 15 height 15
type input "[DATE]"
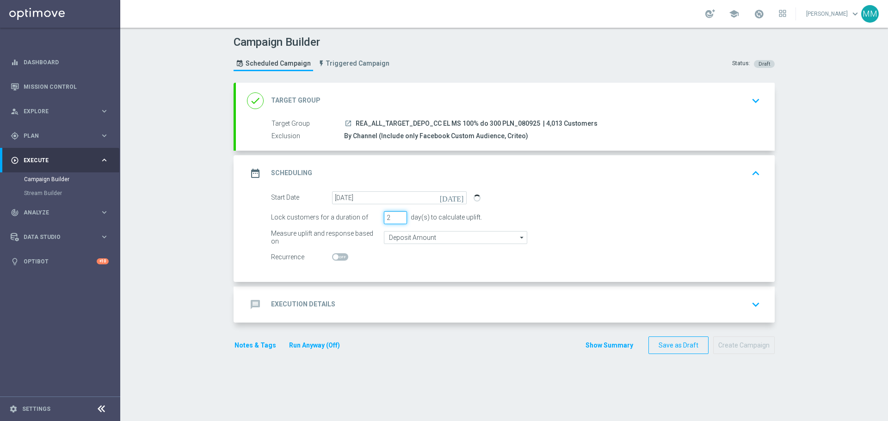
type input "2"
click at [399, 219] on input "2" at bounding box center [395, 217] width 23 height 13
click at [179, 260] on div "Campaign Builder Scheduled Campaign Triggered Campaign Status: Draft done Targe…" at bounding box center [504, 225] width 768 height 394
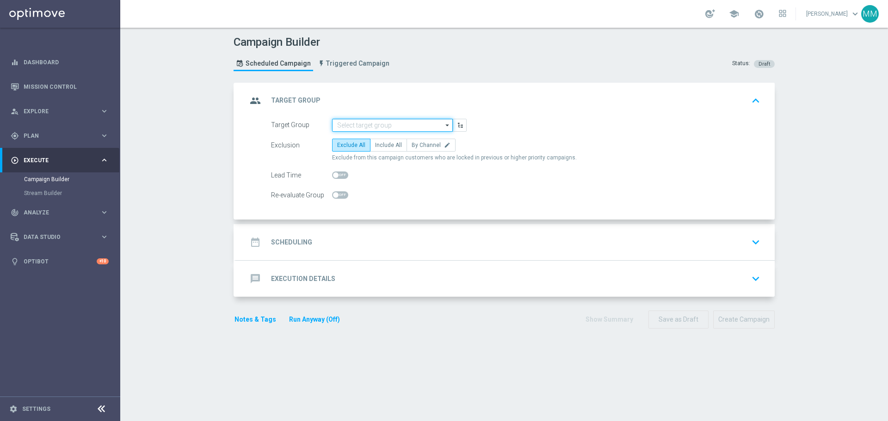
click at [370, 125] on input at bounding box center [392, 125] width 121 height 13
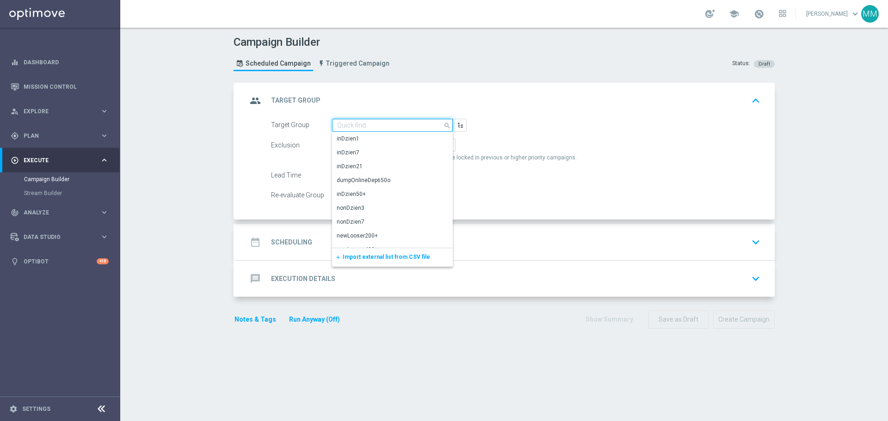
paste input "5. Bonusy będą przyznawane Uczestnikom do godziny od spełnienia warunków, najpó…"
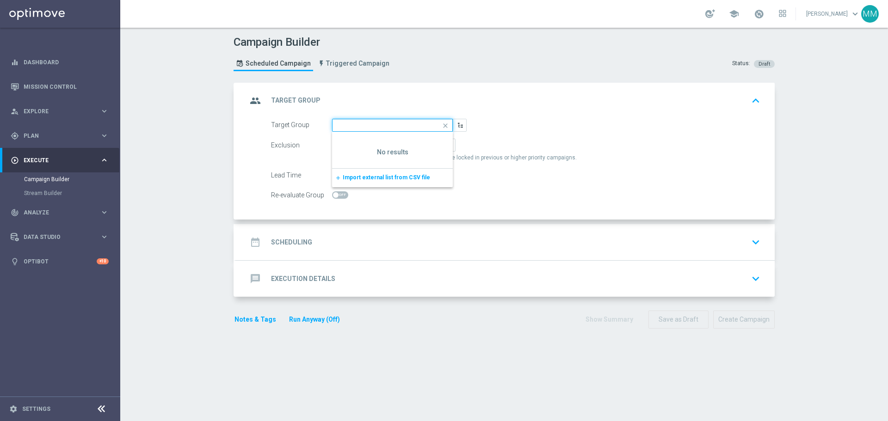
type input "5. Bonusy będą przyznawane Uczestnikom do godziny od spełnienia warunków, najpó…"
click at [440, 127] on icon "close" at bounding box center [446, 125] width 14 height 13
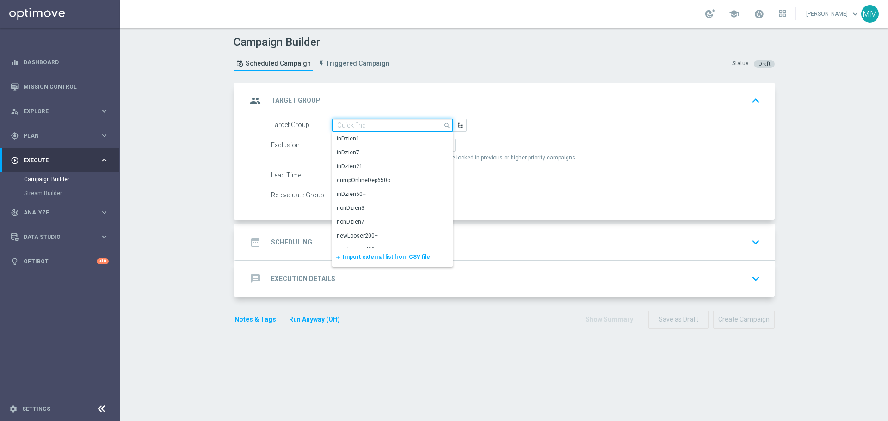
click at [380, 124] on input at bounding box center [392, 125] width 121 height 13
paste input "REA_ALL_TARGET_DEPO_CC EL MS 100% do 300 PLN_080925"
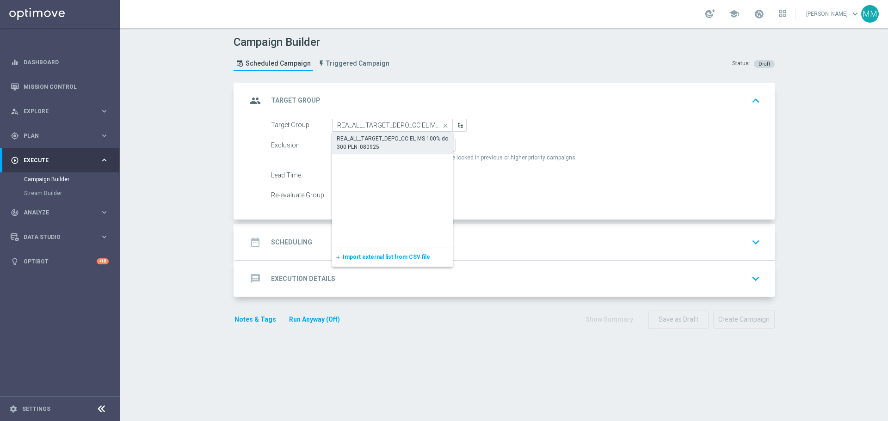
click at [377, 142] on div "REA_ALL_TARGET_DEPO_CC EL MS 100% do 300 PLN_080925" at bounding box center [392, 143] width 111 height 17
type input "REA_ALL_TARGET_DEPO_CC EL MS 100% do 300 PLN_080925"
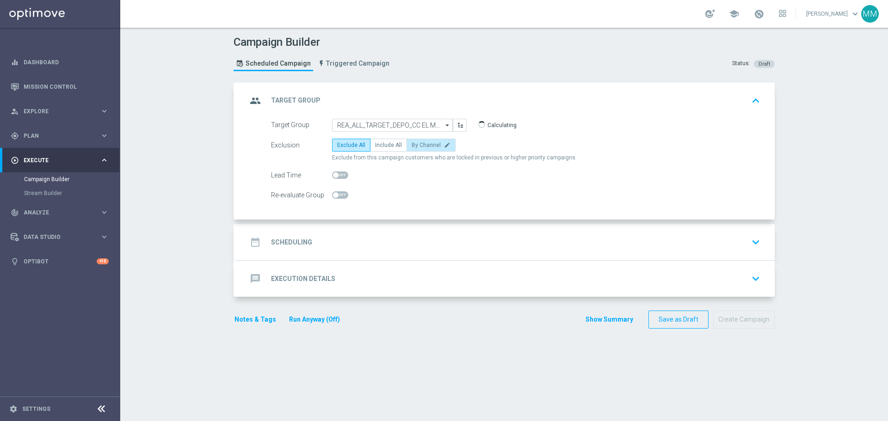
click at [420, 146] on span "By Channel" at bounding box center [426, 145] width 29 height 6
click at [418, 146] on input "By Channel edit" at bounding box center [415, 147] width 6 height 6
radio input "true"
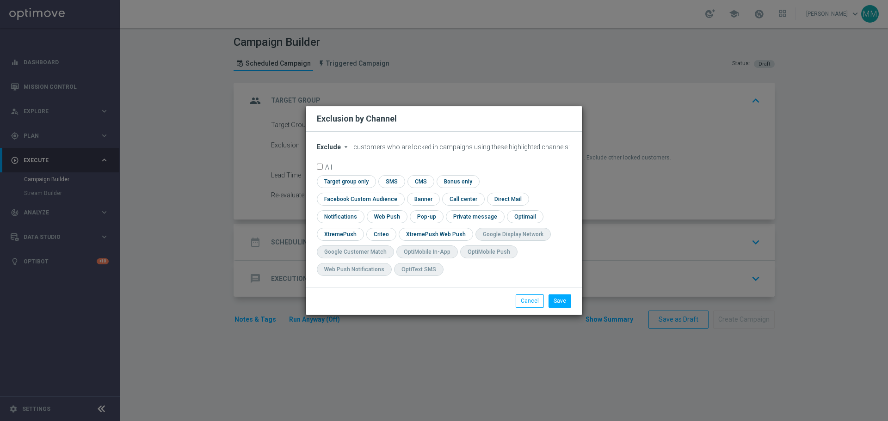
click at [344, 151] on icon "arrow_drop_down" at bounding box center [345, 146] width 7 height 7
click at [401, 193] on input "checkbox" at bounding box center [359, 199] width 84 height 12
checkbox input "true"
click at [383, 235] on input "checkbox" at bounding box center [380, 234] width 29 height 12
checkbox input "true"
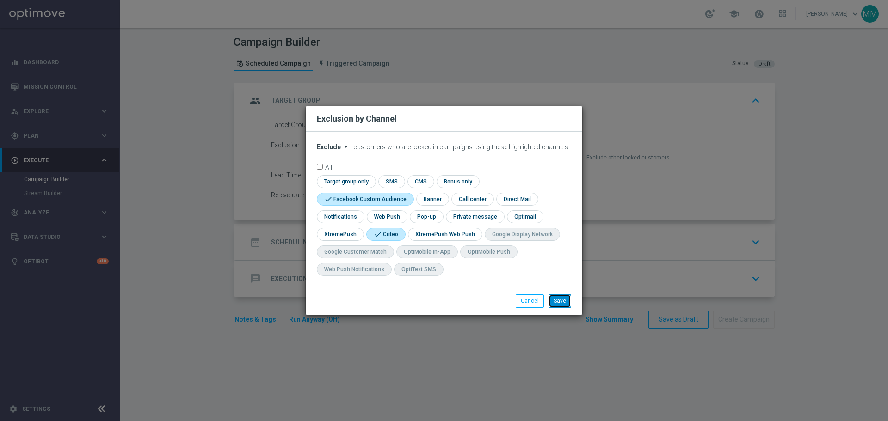
click at [564, 302] on button "Save" at bounding box center [560, 301] width 23 height 13
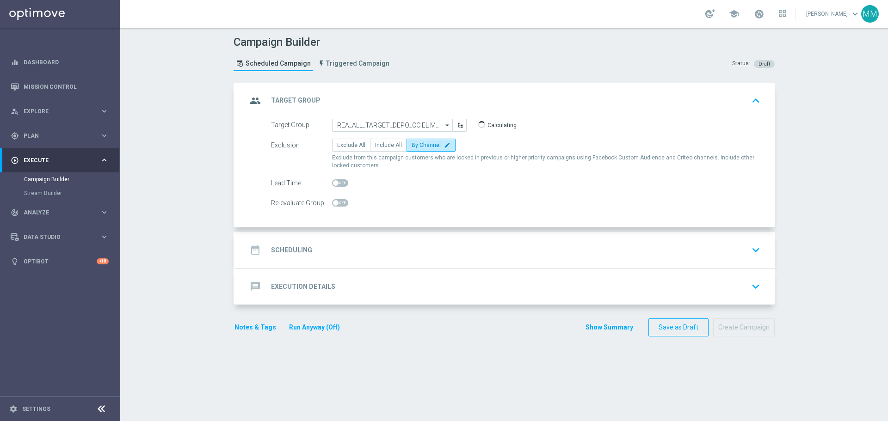
click at [333, 243] on div "date_range Scheduling keyboard_arrow_down" at bounding box center [505, 250] width 517 height 18
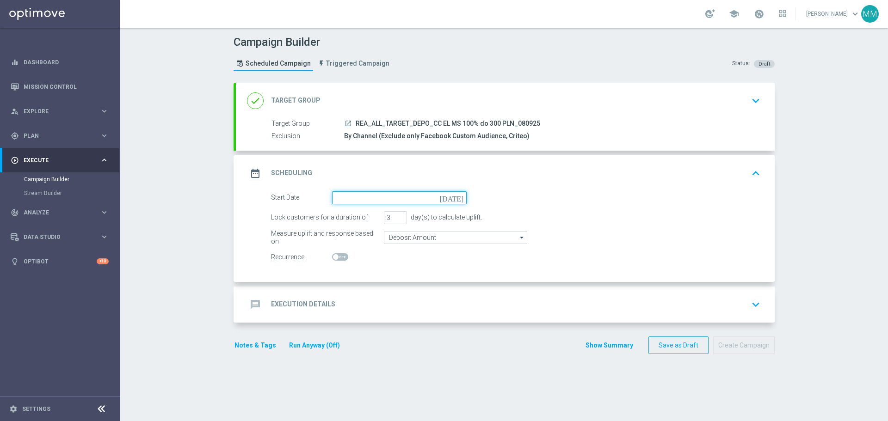
click at [410, 200] on input at bounding box center [399, 198] width 135 height 13
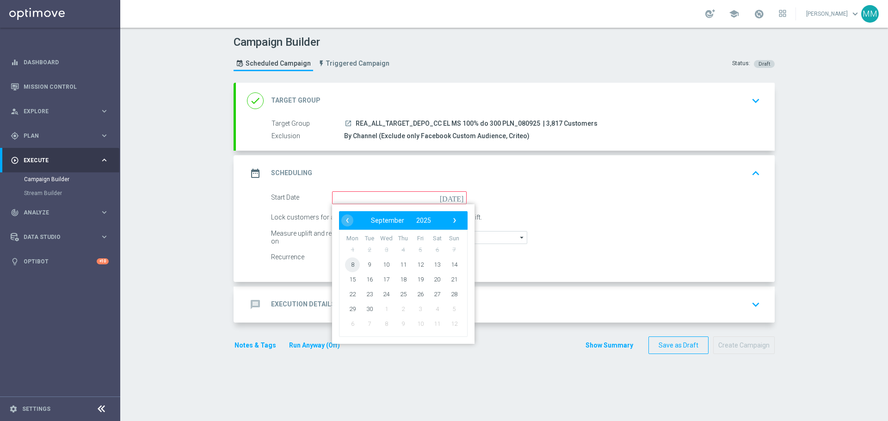
drag, startPoint x: 352, startPoint y: 266, endPoint x: 362, endPoint y: 261, distance: 11.4
click at [352, 265] on span "8" at bounding box center [352, 264] width 15 height 15
type input "[DATE]"
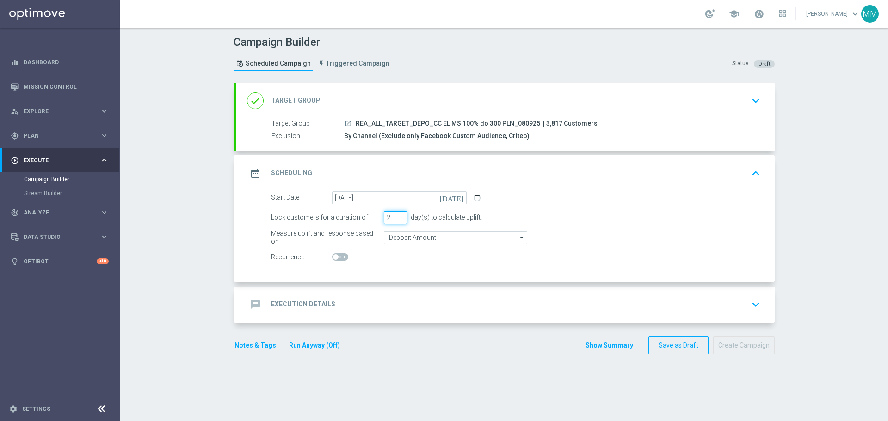
type input "2"
click at [398, 219] on input "2" at bounding box center [395, 217] width 23 height 13
click at [467, 135] on div "By Channel (Exclude only Facebook Custom Audience, Criteo)" at bounding box center [550, 135] width 413 height 9
click at [533, 130] on div "Target Group launch REA_ALL_TARGET_DEPO_CC EL MS 100% do 300 PLN_080925 | 3,817…" at bounding box center [505, 130] width 539 height 23
click at [754, 98] on icon "keyboard_arrow_down" at bounding box center [756, 101] width 14 height 14
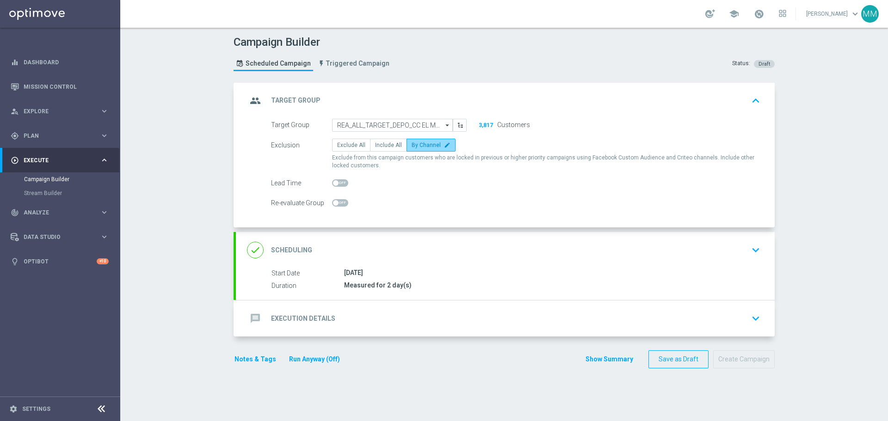
click at [422, 147] on span "By Channel" at bounding box center [426, 145] width 29 height 6
click at [418, 147] on input "By Channel edit" at bounding box center [415, 147] width 6 height 6
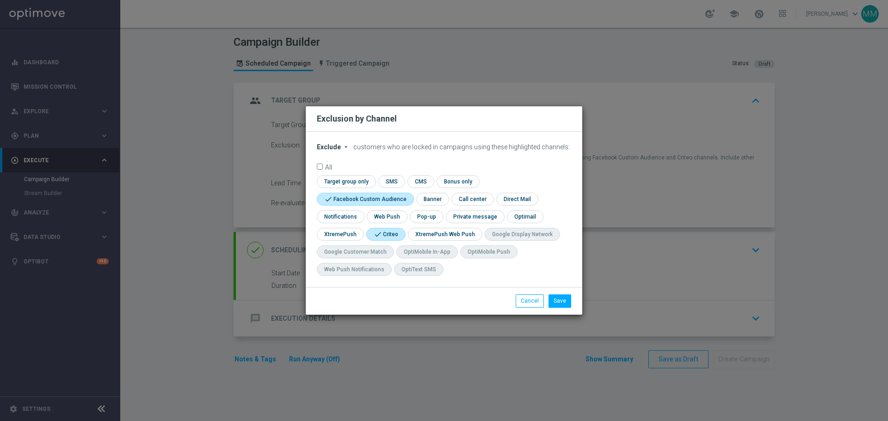
click at [345, 146] on icon "arrow_drop_down" at bounding box center [345, 146] width 7 height 7
click at [0, 0] on span "Include" at bounding box center [0, 0] width 0 height 0
click at [560, 303] on button "Save" at bounding box center [560, 301] width 23 height 13
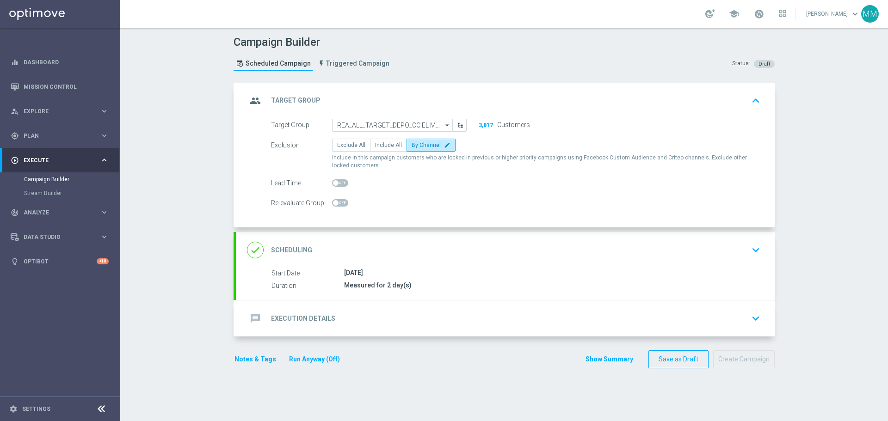
click at [387, 266] on div "done Scheduling keyboard_arrow_down" at bounding box center [505, 250] width 539 height 36
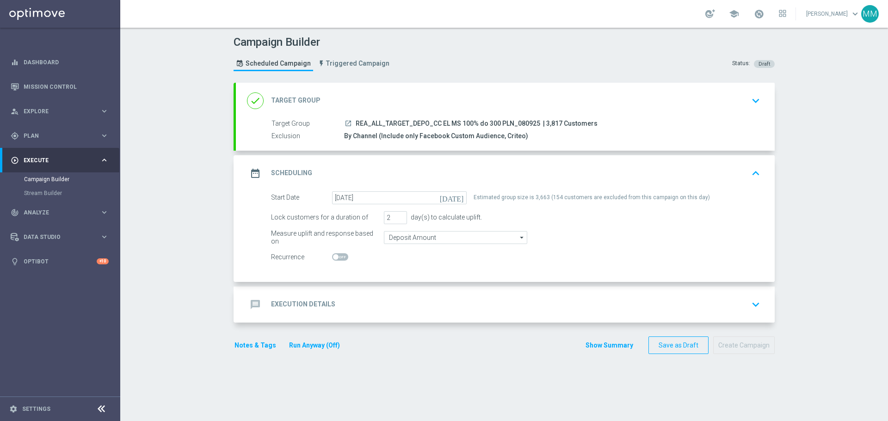
click at [371, 127] on span "REA_ALL_TARGET_DEPO_CC EL MS 100% do 300 PLN_080925" at bounding box center [448, 124] width 185 height 8
click at [370, 300] on div "message Execution Details keyboard_arrow_down" at bounding box center [505, 305] width 517 height 18
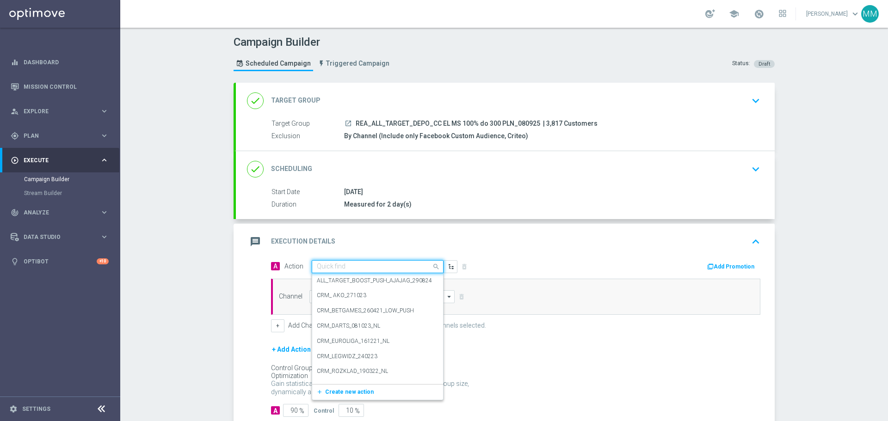
click at [355, 267] on input "text" at bounding box center [368, 267] width 103 height 8
click at [358, 265] on input "text" at bounding box center [368, 267] width 103 height 8
click at [341, 265] on input "text" at bounding box center [368, 267] width 103 height 8
paste input "REA_ALL_TARGET_DEPO_CC EL MS 100% do 300 PLN_080925"
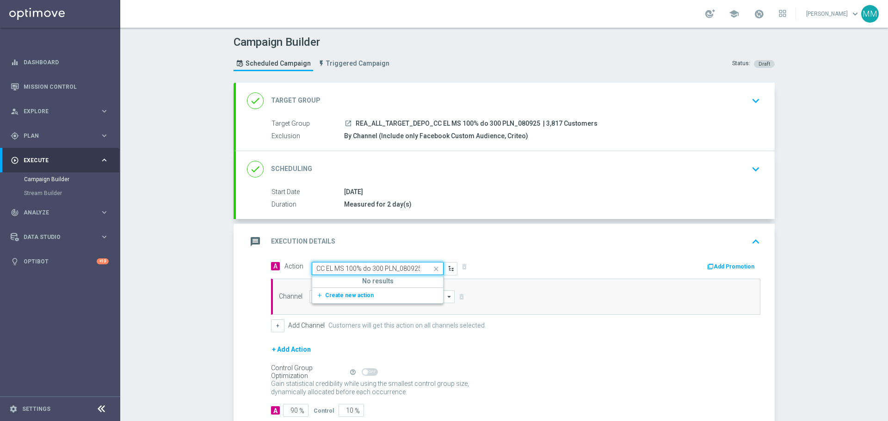
type input "REA_ALL_TARGET_DEPO_CC EL MS 100% do 300 PLN_080925"
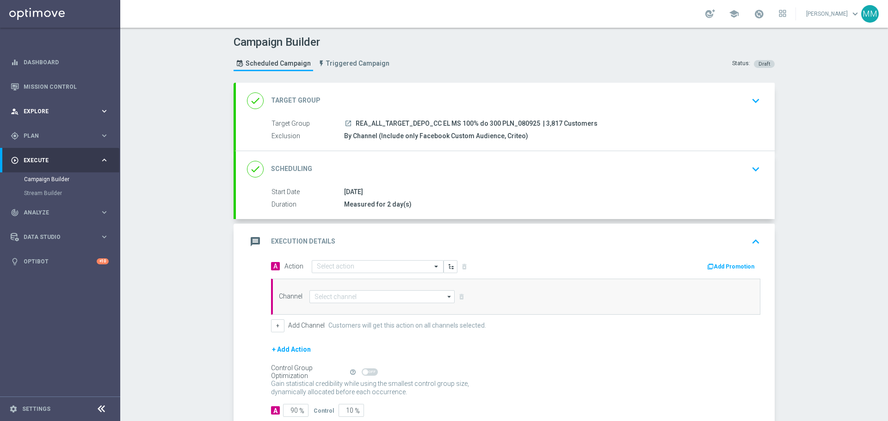
click at [33, 109] on span "Explore" at bounding box center [62, 112] width 76 height 6
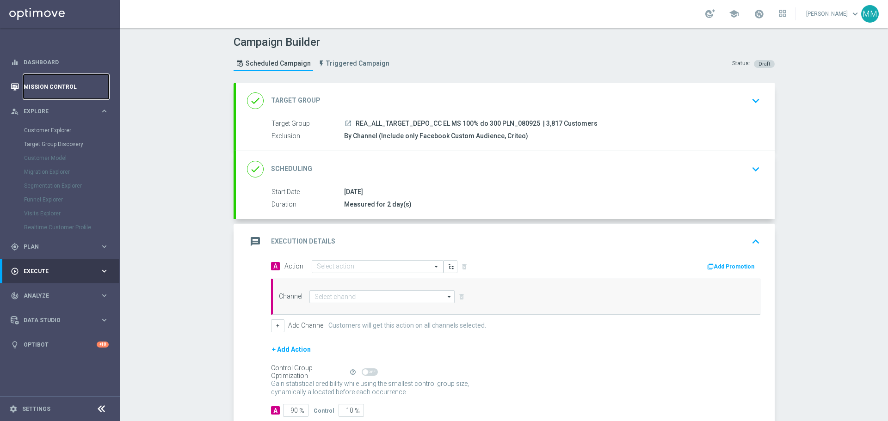
click at [42, 87] on link "Mission Control" at bounding box center [66, 86] width 85 height 25
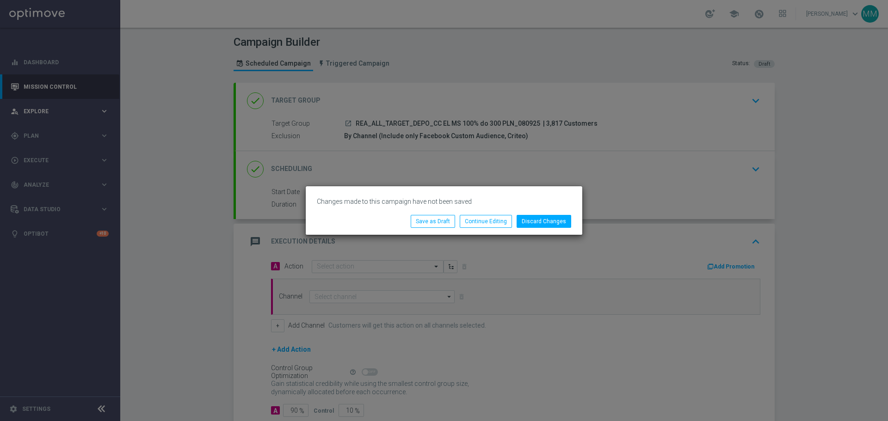
click at [41, 111] on modal-container "Changes made to this campaign have not been saved Discard Changes Continue Edit…" at bounding box center [444, 210] width 888 height 421
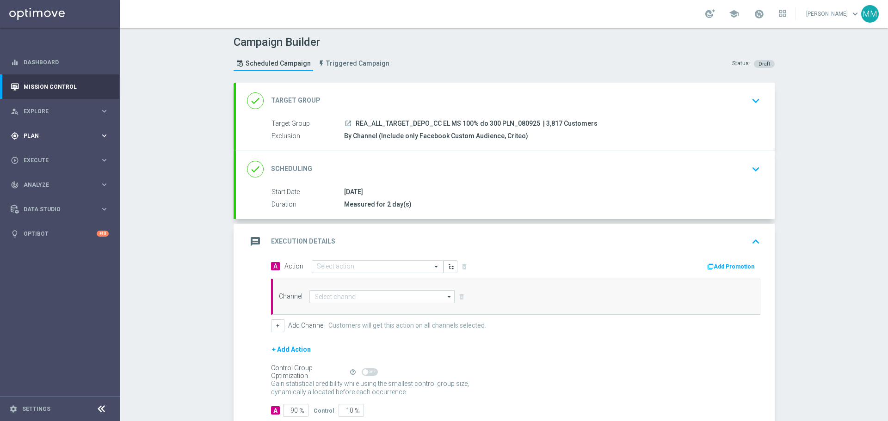
click at [33, 136] on span "Plan" at bounding box center [62, 136] width 76 height 6
click at [47, 154] on link "Target Groups" at bounding box center [60, 154] width 72 height 7
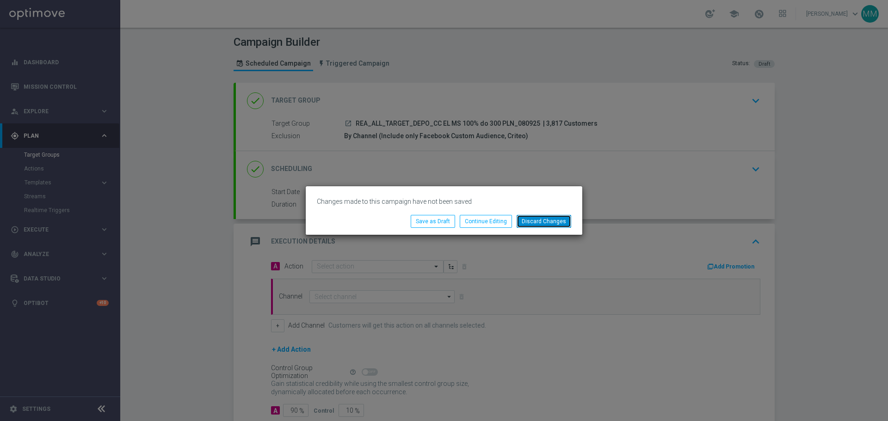
click at [549, 222] on button "Discard Changes" at bounding box center [544, 221] width 55 height 13
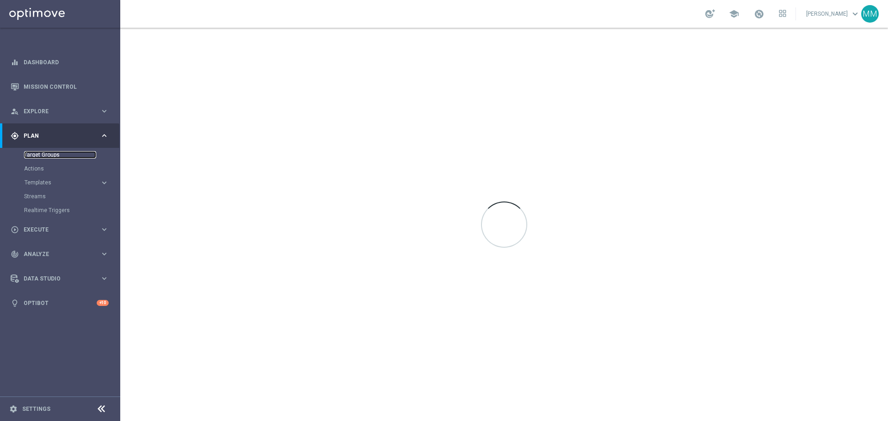
click at [42, 156] on link "Target Groups" at bounding box center [60, 154] width 72 height 7
click at [43, 155] on link "Target Groups" at bounding box center [60, 154] width 72 height 7
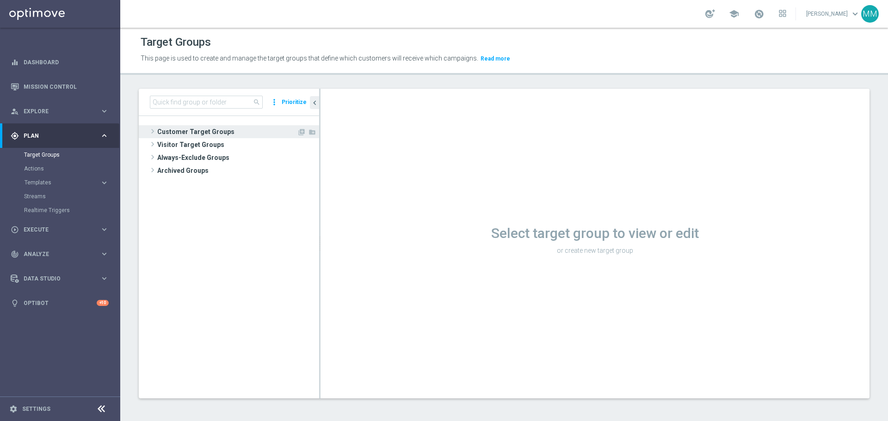
click at [199, 132] on span "Customer Target Groups" at bounding box center [227, 131] width 140 height 13
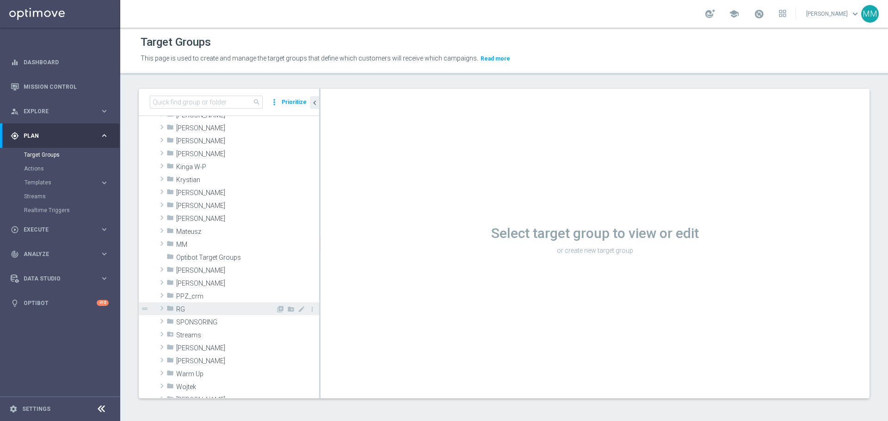
scroll to position [185, 0]
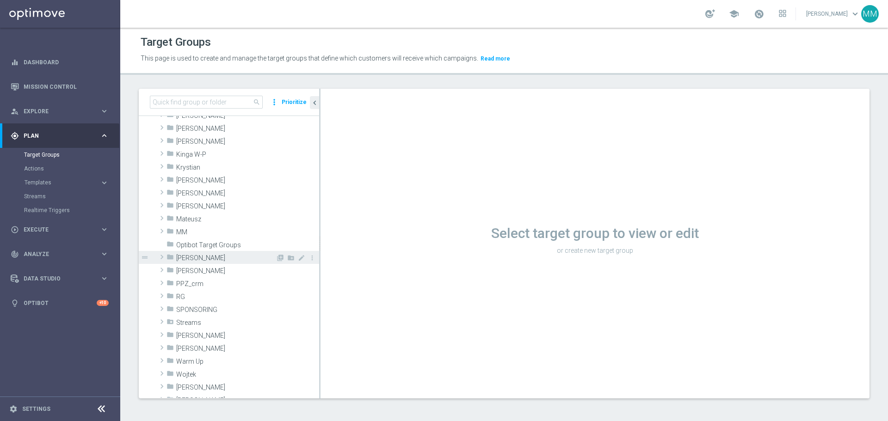
click at [191, 257] on span "Patryk P." at bounding box center [225, 258] width 99 height 8
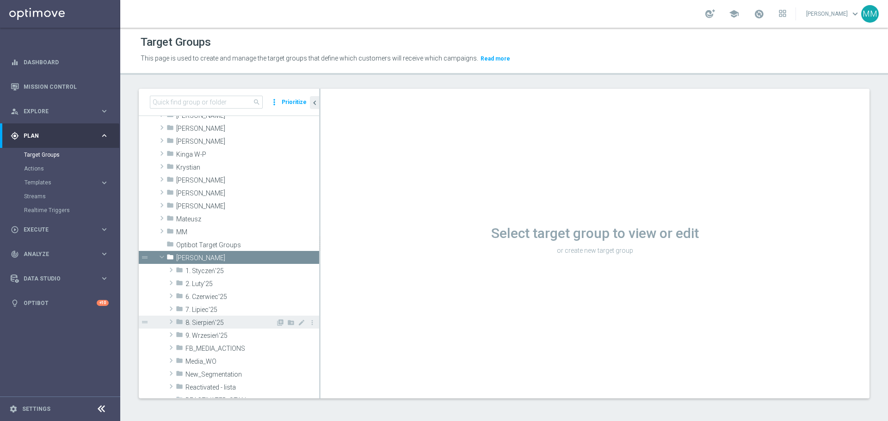
scroll to position [231, 0]
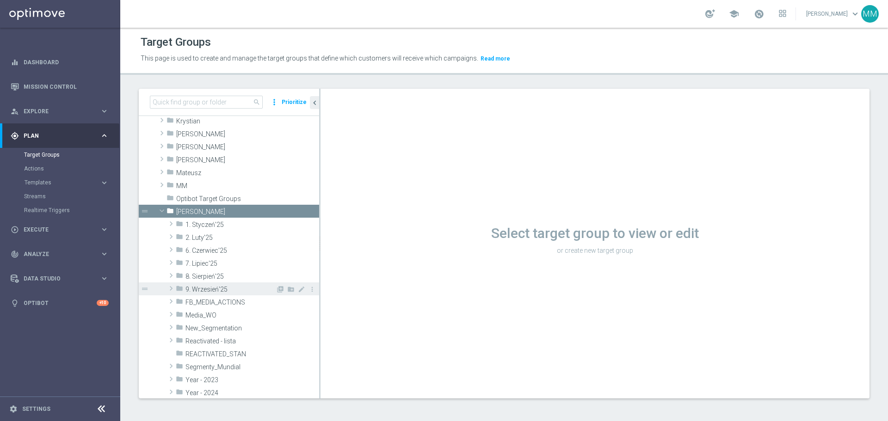
click at [216, 289] on span "9. Wrzesień'25" at bounding box center [230, 290] width 90 height 8
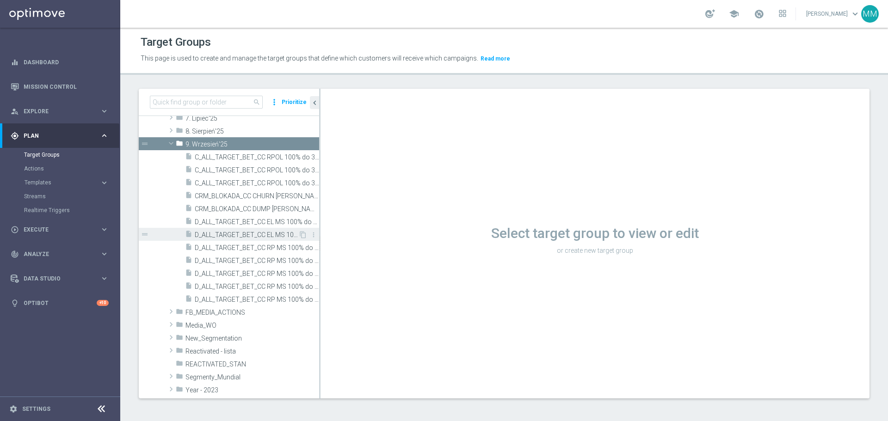
scroll to position [370, 0]
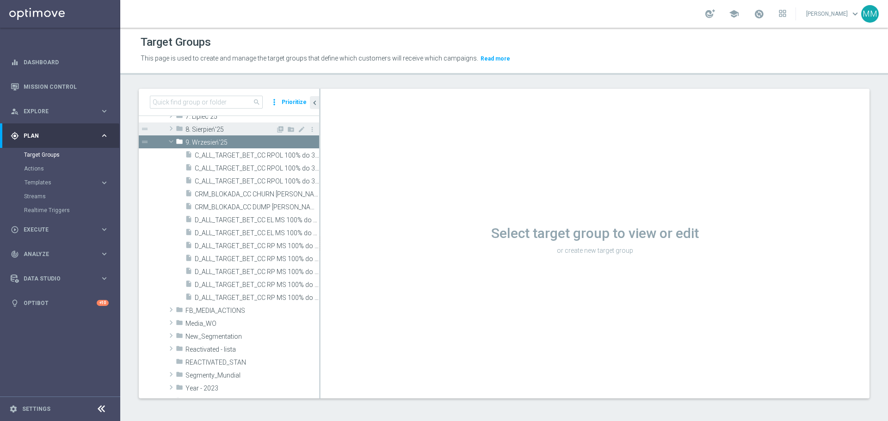
click at [205, 130] on span "8. Sierpień'25" at bounding box center [230, 130] width 90 height 8
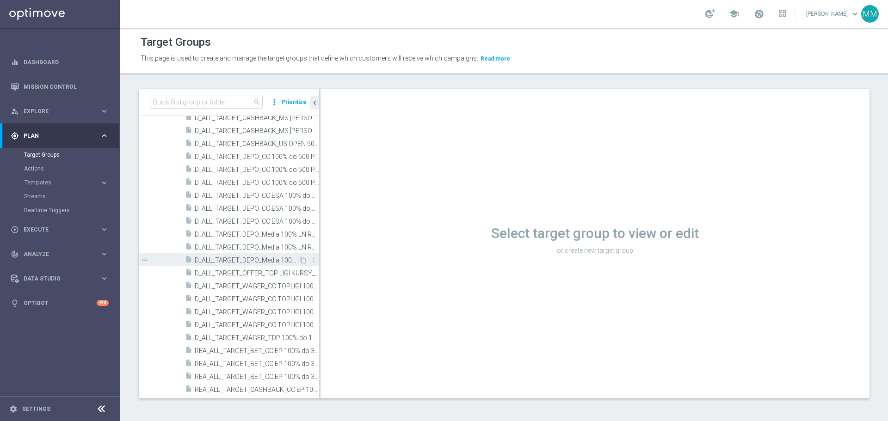
scroll to position [1018, 0]
click at [231, 332] on div "insert_drive_file REA_ALL_TARGET_CASHBACK_CC EP 100% do 300 PLN SR PUSH_180825" at bounding box center [241, 336] width 113 height 13
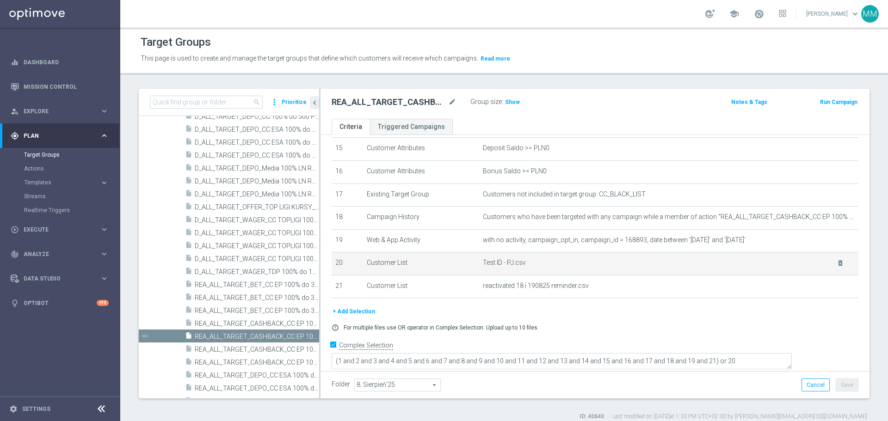
scroll to position [355, 0]
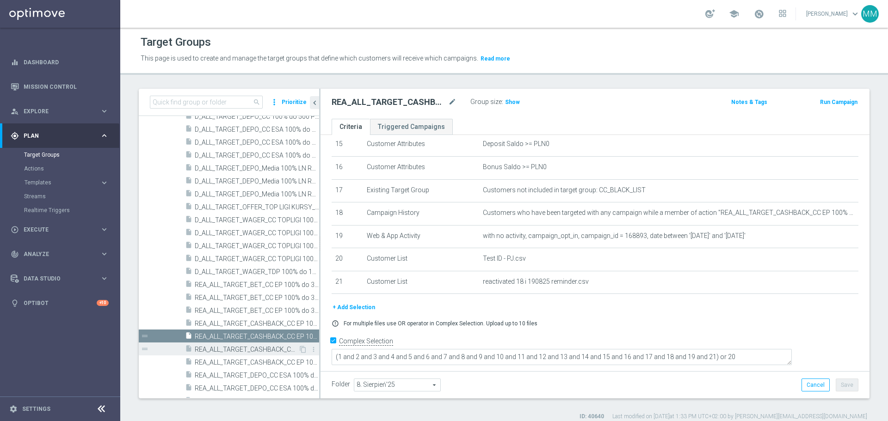
click at [279, 349] on span "REA_ALL_TARGET_CASHBACK_CC EP 100% do 300 PLN WT PUSH_180825" at bounding box center [247, 350] width 104 height 8
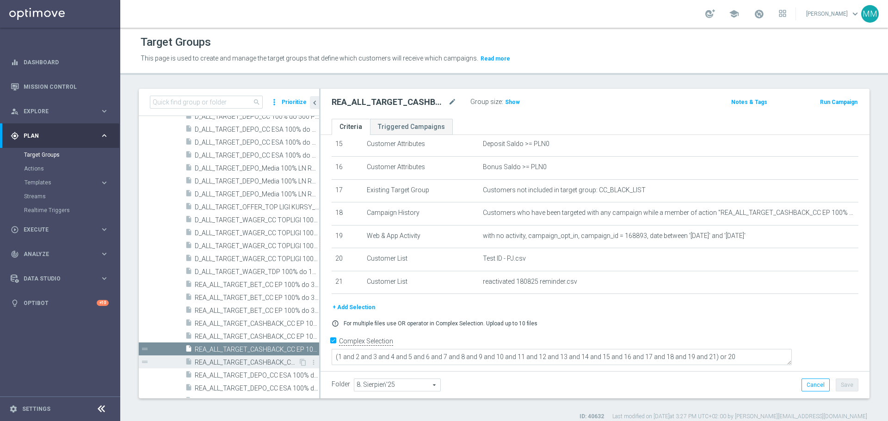
click at [267, 362] on span "REA_ALL_TARGET_CASHBACK_CC EP 100% do 300 PLN_180825" at bounding box center [247, 363] width 104 height 8
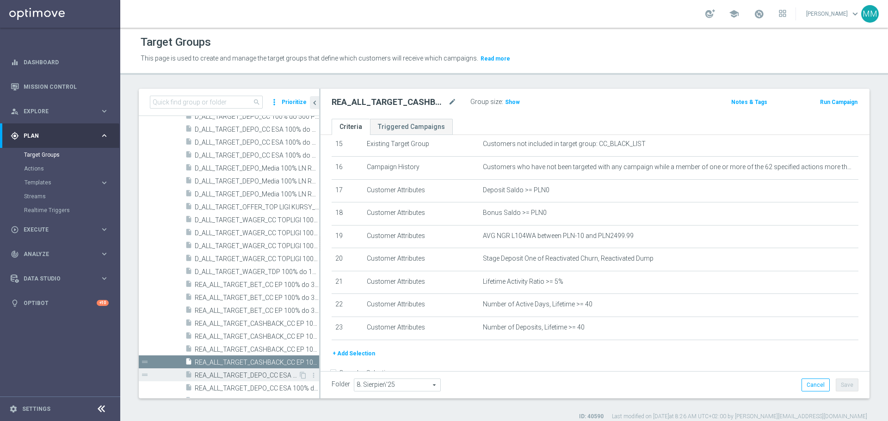
click at [269, 376] on span "REA_ALL_TARGET_DEPO_CC ESA 100% do 300 PLN ND SMS_070825" at bounding box center [247, 376] width 104 height 8
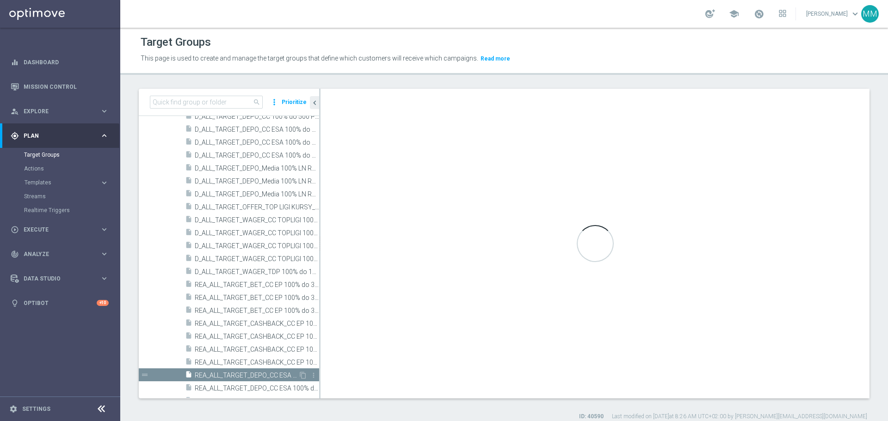
checkbox input "true"
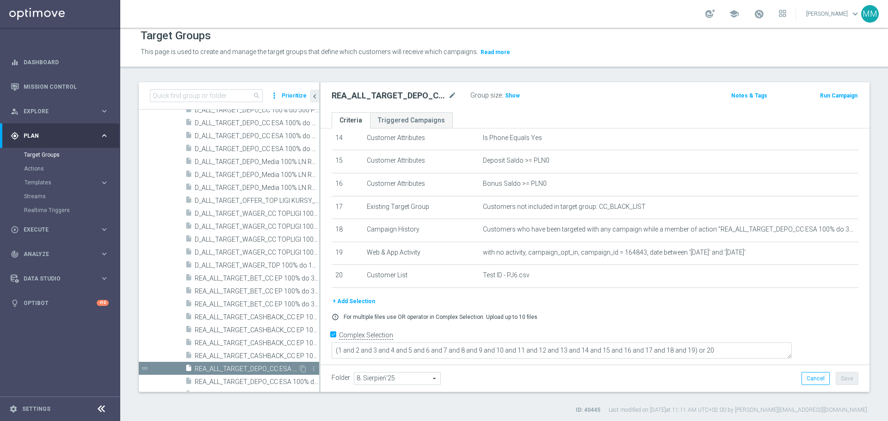
scroll to position [8, 0]
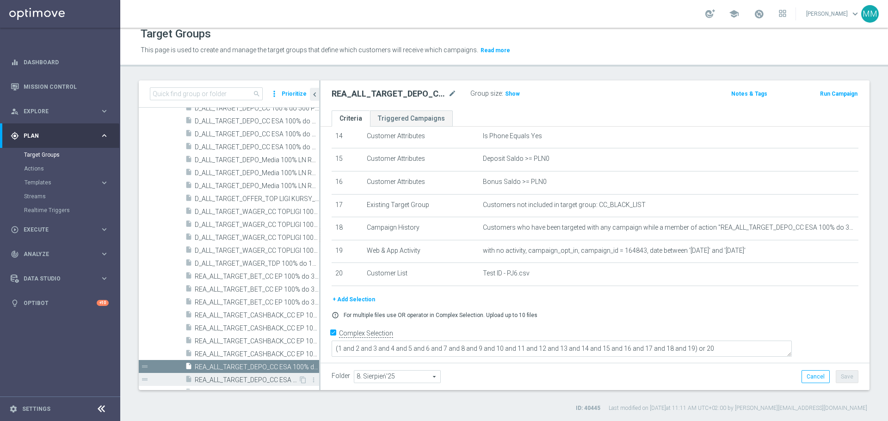
click at [243, 377] on span "REA_ALL_TARGET_DEPO_CC ESA 100% do 300 PLN SB PUSH_070825" at bounding box center [247, 381] width 104 height 8
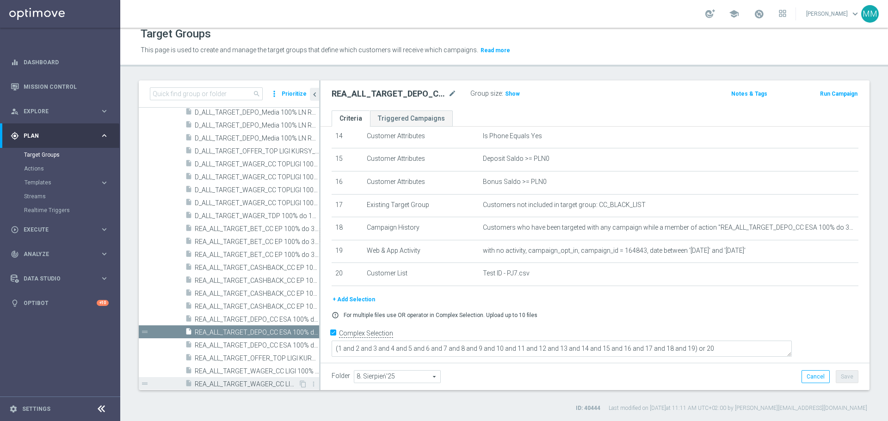
scroll to position [1110, 0]
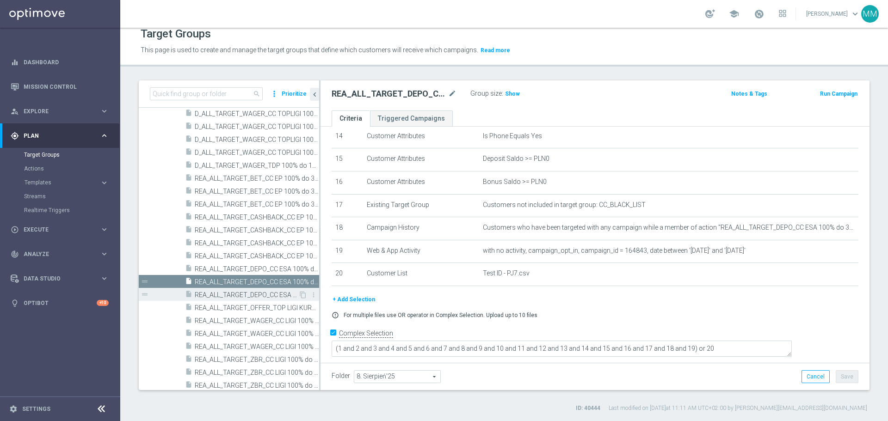
click at [241, 296] on span "REA_ALL_TARGET_DEPO_CC ESA 100% do 300 PLN SMS_070825" at bounding box center [247, 295] width 104 height 8
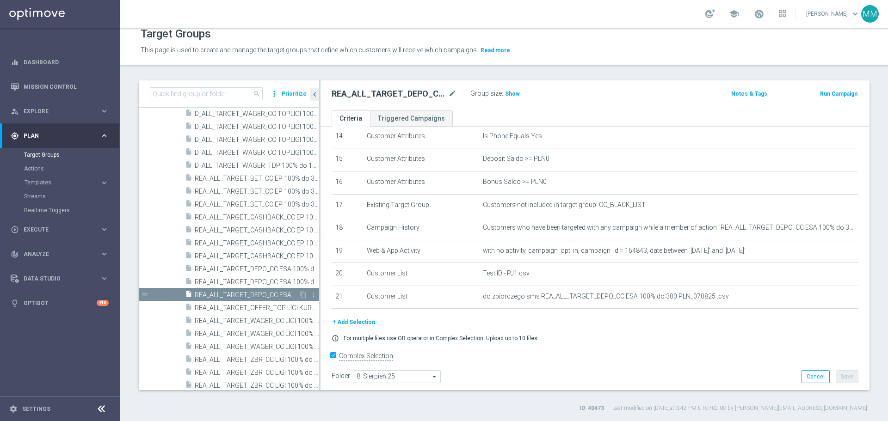
scroll to position [355, 0]
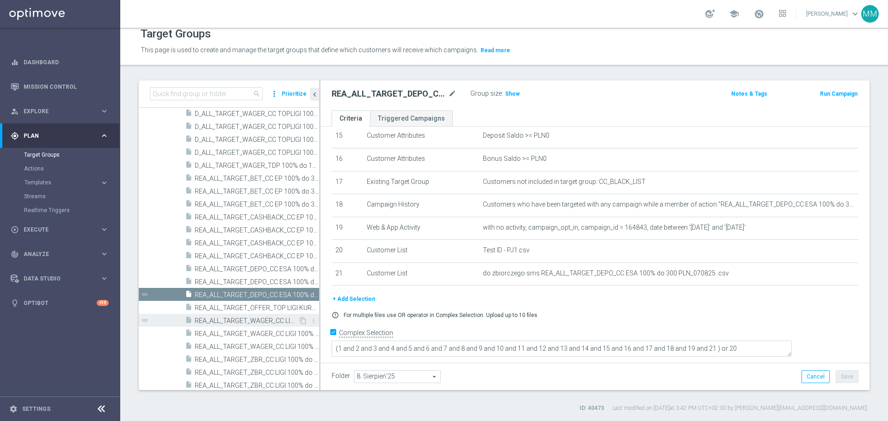
click at [262, 322] on span "REA_ALL_TARGET_WAGER_CC LIGI 100% do 300 PLN ND SMS_280825" at bounding box center [247, 321] width 104 height 8
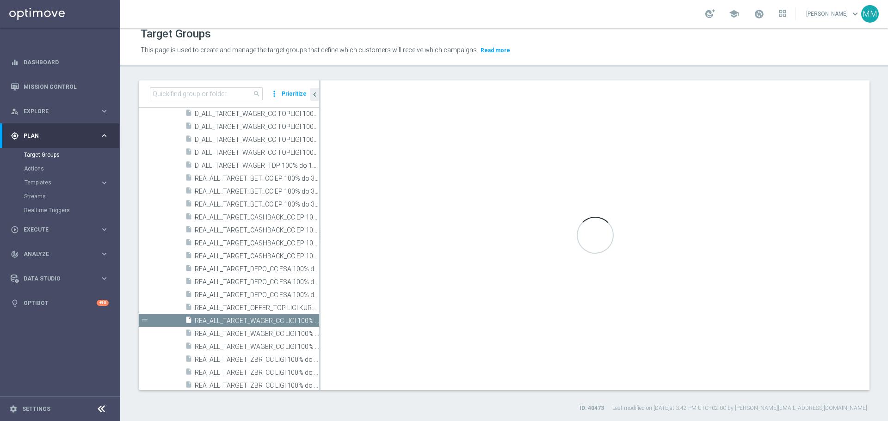
type textarea "(1 and 2 and 3 and 4 and 5 and 6 and 7 and 8 and 9 and 10 and 11 and 12 and 13 …"
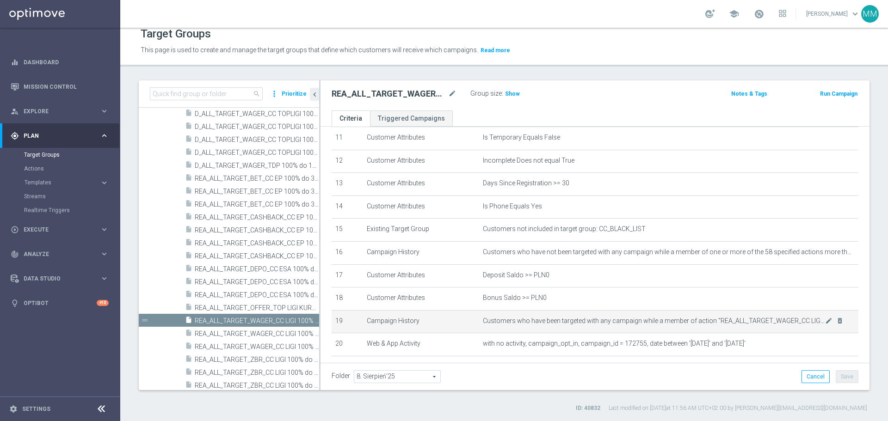
scroll to position [263, 0]
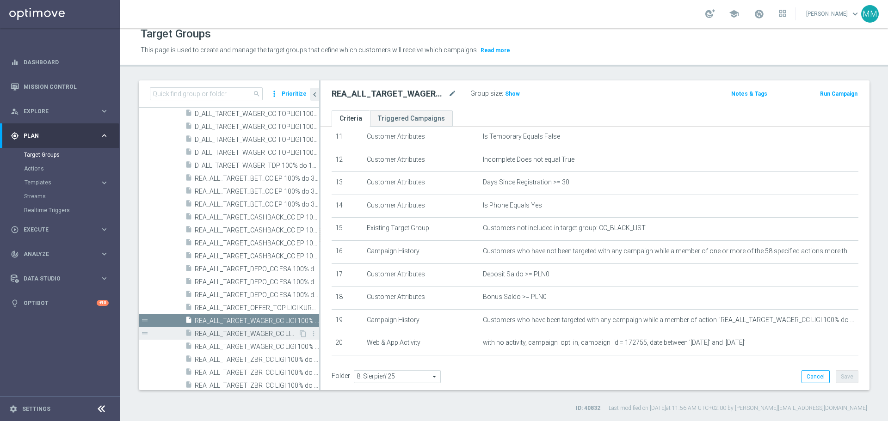
click at [249, 330] on span "REA_ALL_TARGET_WAGER_CC LIGI 100% do 300 PLN SB PUSH_280825" at bounding box center [247, 334] width 104 height 8
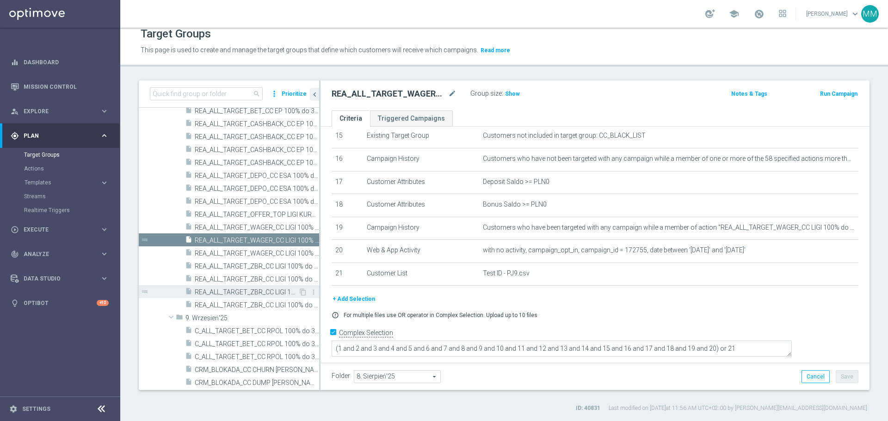
scroll to position [1203, 0]
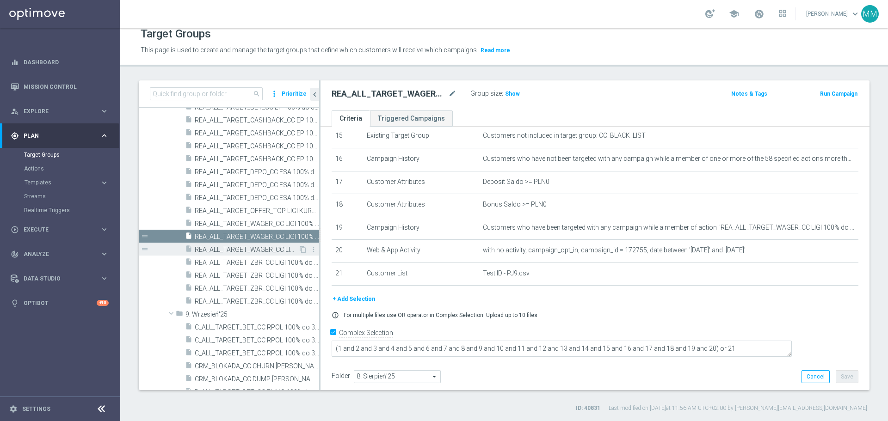
click at [247, 251] on span "REA_ALL_TARGET_WAGER_CC LIGI 100% do 300 PLN_280825" at bounding box center [247, 250] width 104 height 8
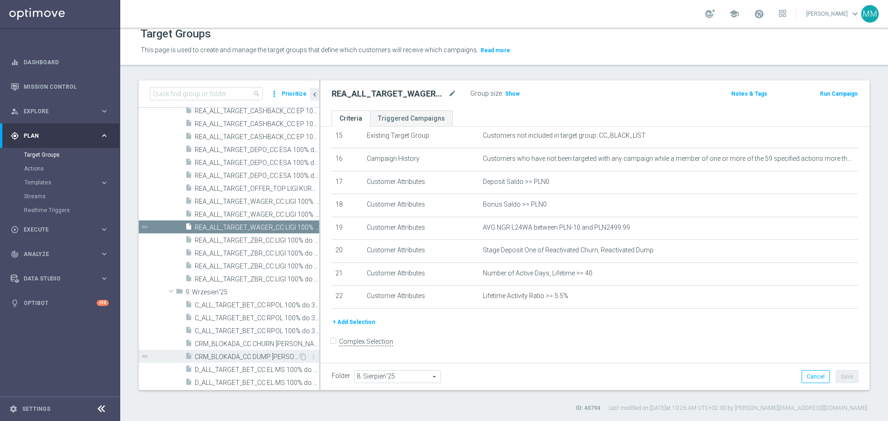
scroll to position [1295, 0]
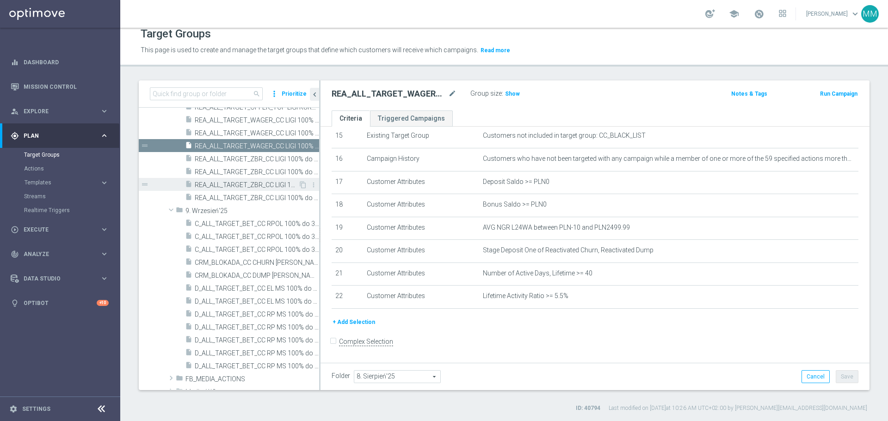
click at [250, 187] on span "REA_ALL_TARGET_ZBR_CC LIGI 100% do 300 PLN SB PUSH_210825" at bounding box center [247, 185] width 104 height 8
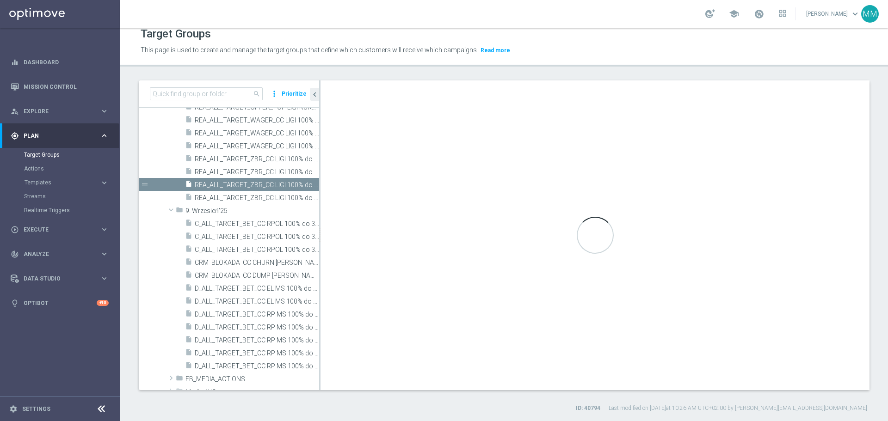
checkbox input "true"
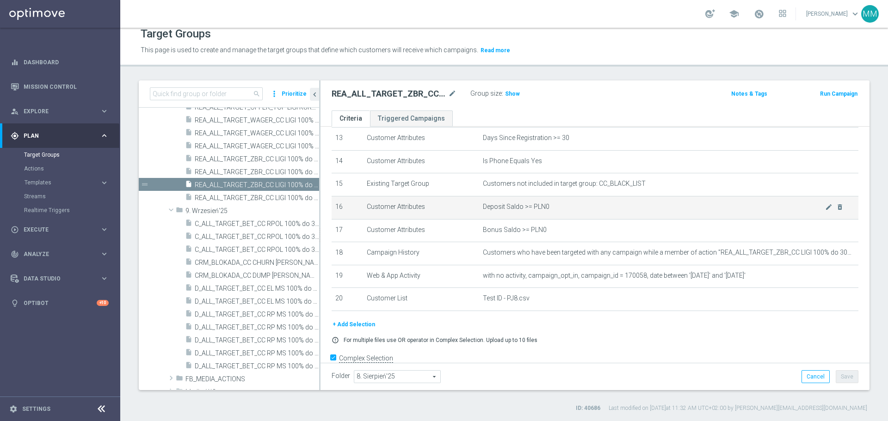
scroll to position [286, 0]
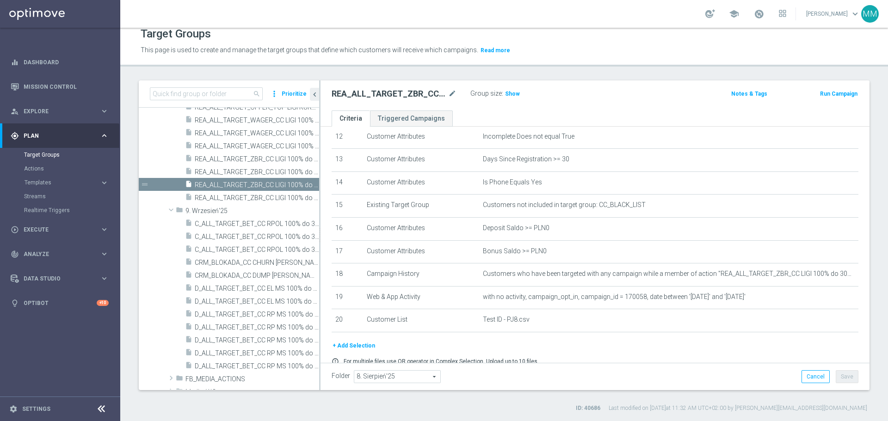
click at [355, 351] on button "+ Add Selection" at bounding box center [354, 346] width 44 height 10
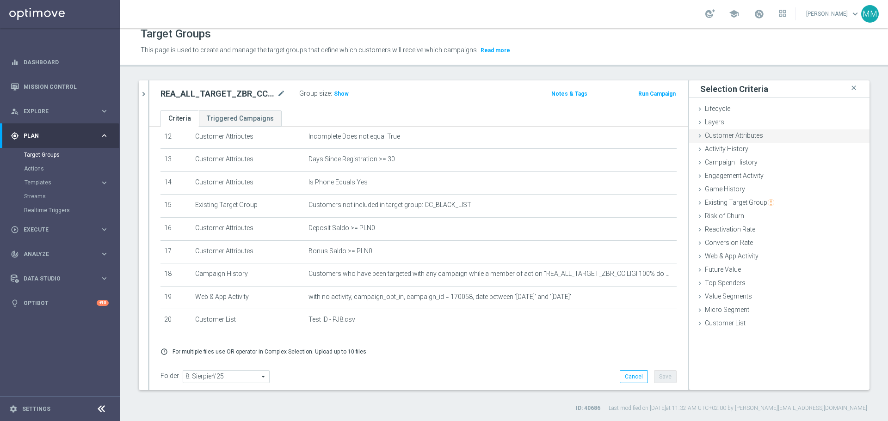
click at [742, 137] on span "Customer Attributes" at bounding box center [734, 135] width 58 height 7
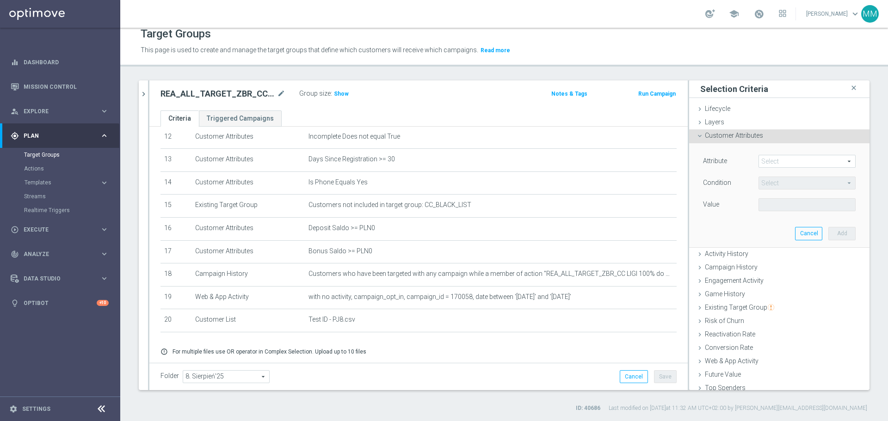
click at [777, 161] on span at bounding box center [807, 161] width 96 height 12
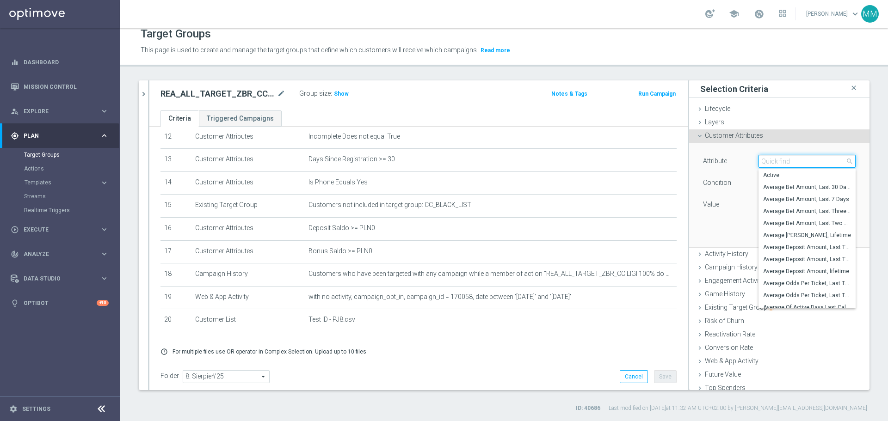
click at [776, 161] on input "search" at bounding box center [807, 161] width 97 height 13
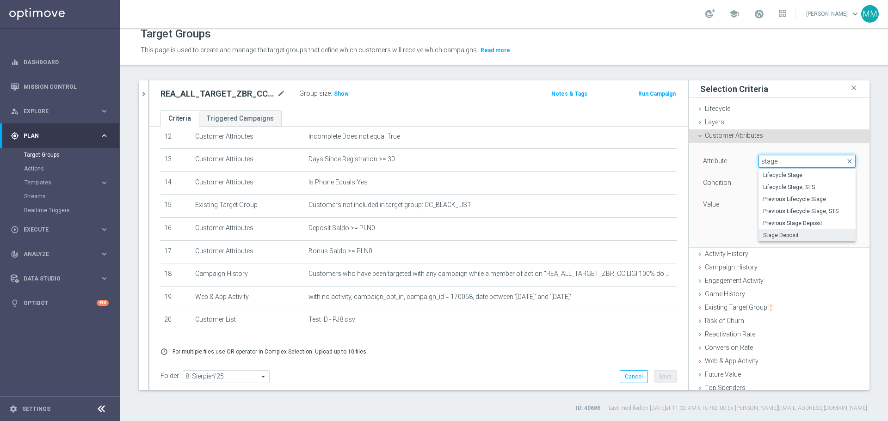
type input "stage"
click at [774, 233] on span "Stage Deposit" at bounding box center [807, 235] width 88 height 7
type input "Stage Deposit"
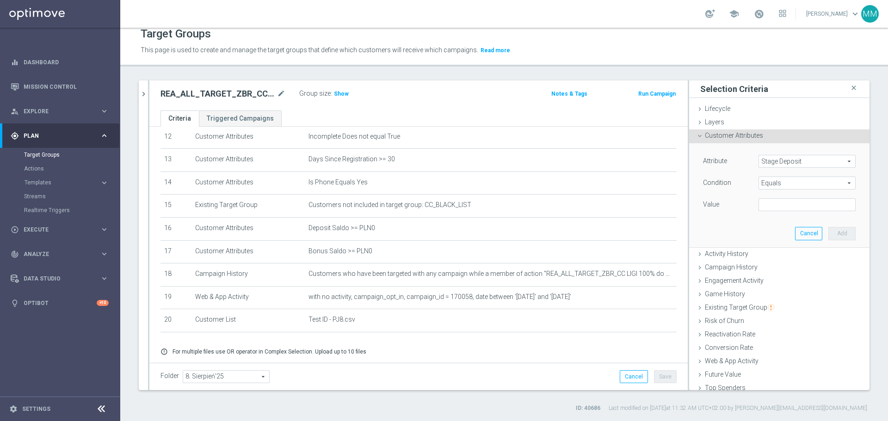
click at [774, 183] on span "Equals" at bounding box center [807, 183] width 96 height 12
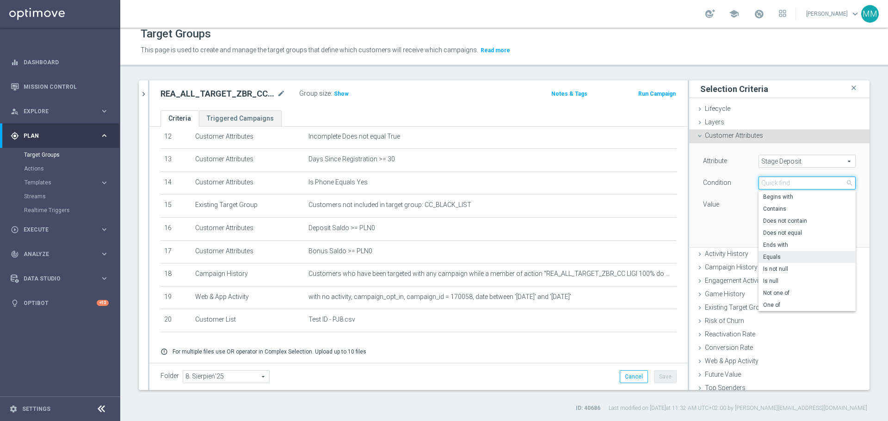
click at [774, 183] on input "search" at bounding box center [807, 183] width 97 height 13
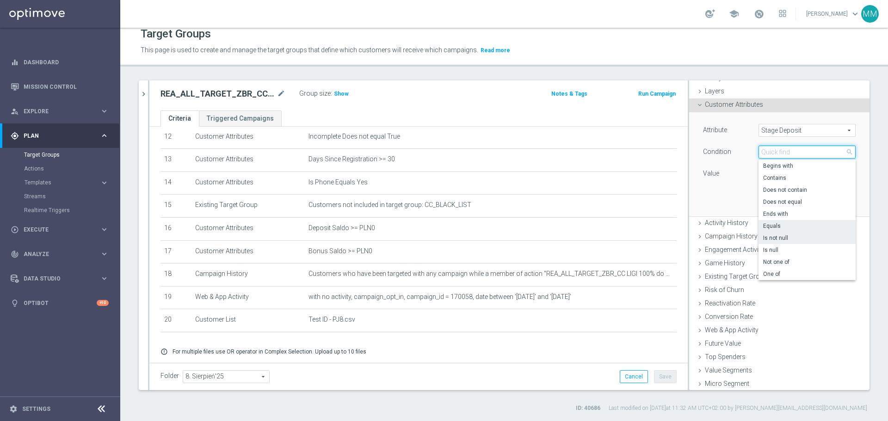
scroll to position [46, 0]
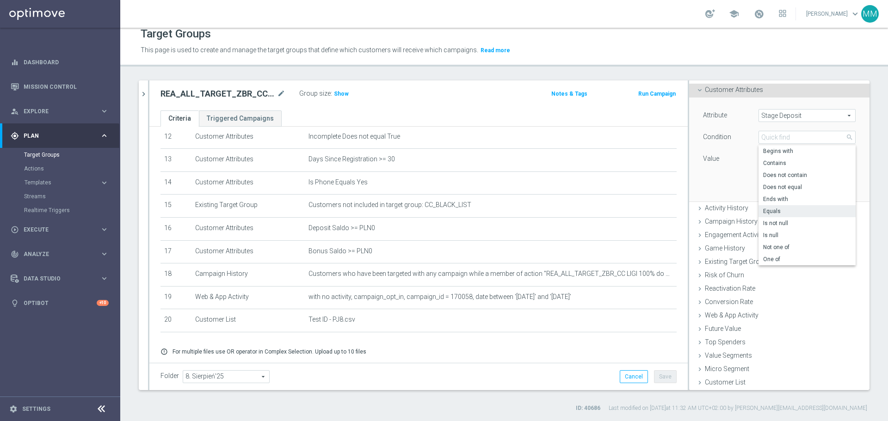
click at [715, 172] on div "Attribute Stage Deposit Stage Deposit arrow_drop_down search Condition Equals E…" at bounding box center [779, 150] width 167 height 104
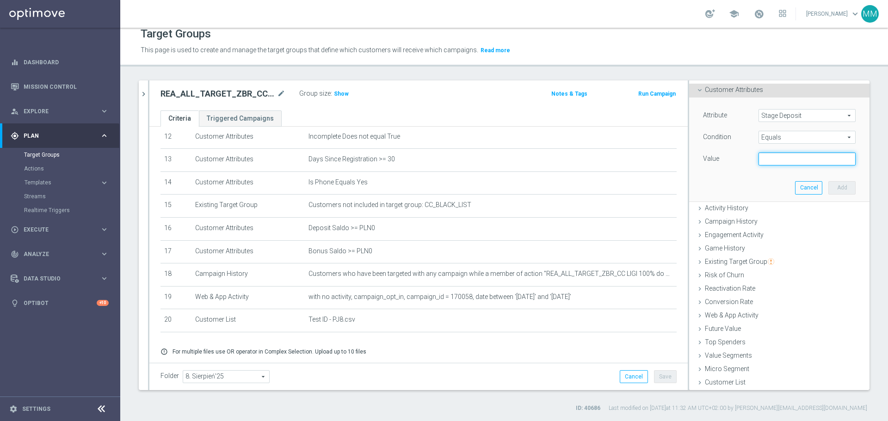
click at [768, 163] on input "text" at bounding box center [807, 159] width 97 height 13
click at [779, 135] on span "Equals" at bounding box center [807, 137] width 96 height 12
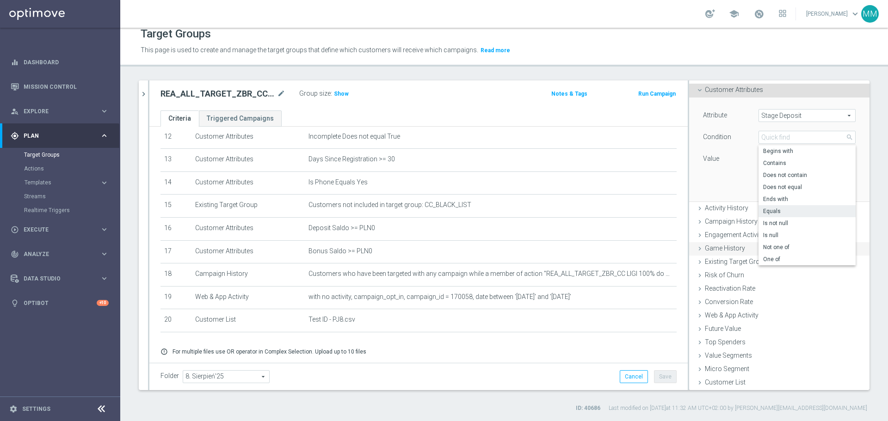
drag, startPoint x: 765, startPoint y: 261, endPoint x: 766, endPoint y: 256, distance: 4.6
click at [765, 260] on span "One of" at bounding box center [807, 259] width 88 height 7
type input "One of"
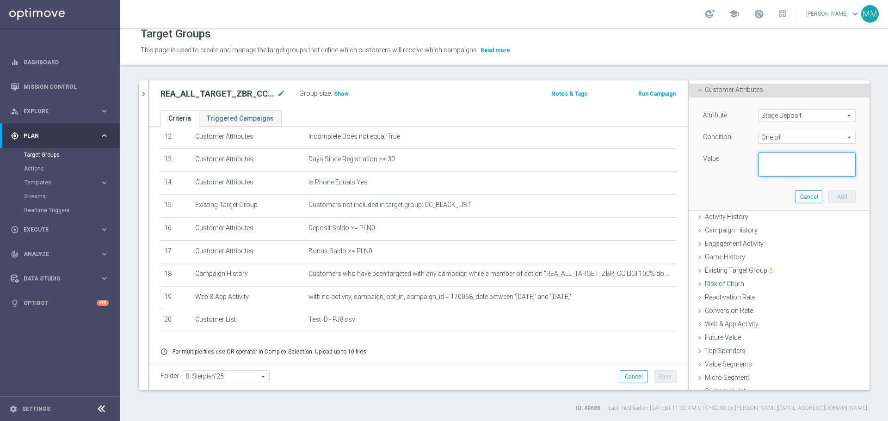
click at [780, 159] on textarea at bounding box center [807, 165] width 97 height 24
click at [777, 157] on textarea at bounding box center [807, 165] width 97 height 24
paste textarea "Reactivated Churn, Reactivated Dump"
type textarea "Reactivated Churn, Reactivated Dump"
click at [831, 198] on button "Add" at bounding box center [841, 197] width 27 height 13
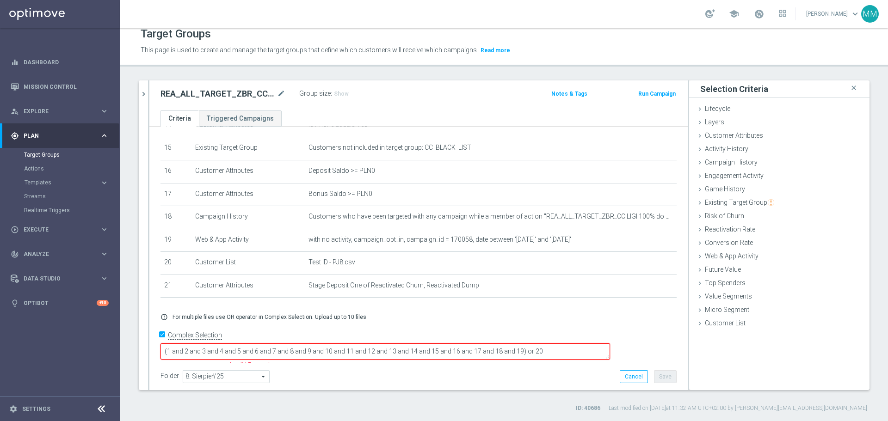
scroll to position [346, 0]
click at [166, 340] on input "Complex Selection" at bounding box center [164, 333] width 6 height 13
checkbox input "false"
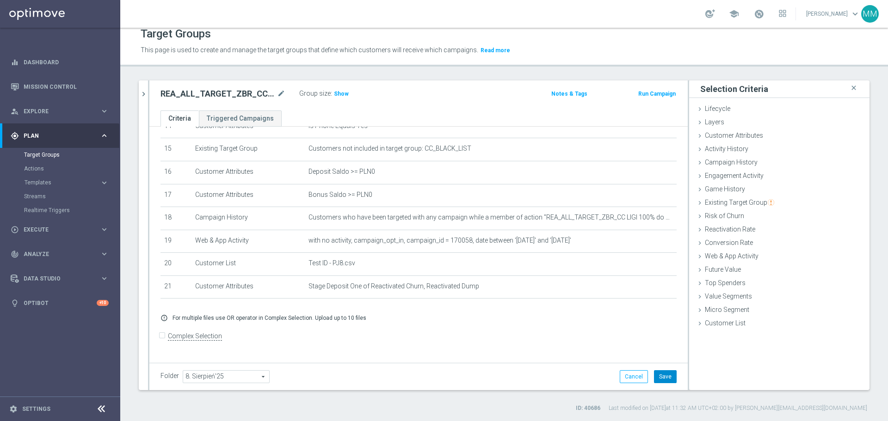
click at [655, 378] on button "Save" at bounding box center [665, 377] width 23 height 13
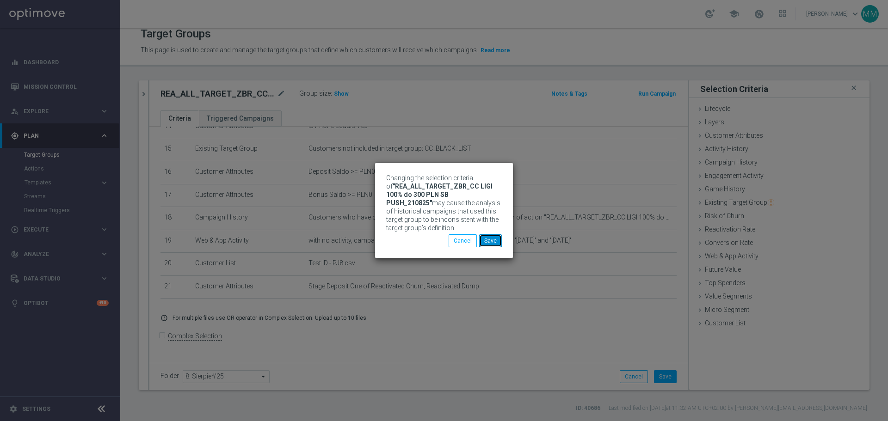
click at [496, 244] on button "Save" at bounding box center [490, 241] width 23 height 13
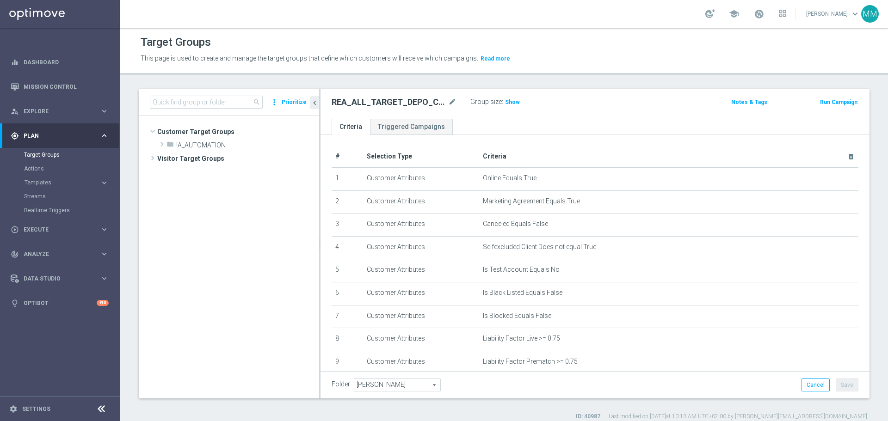
scroll to position [184, 0]
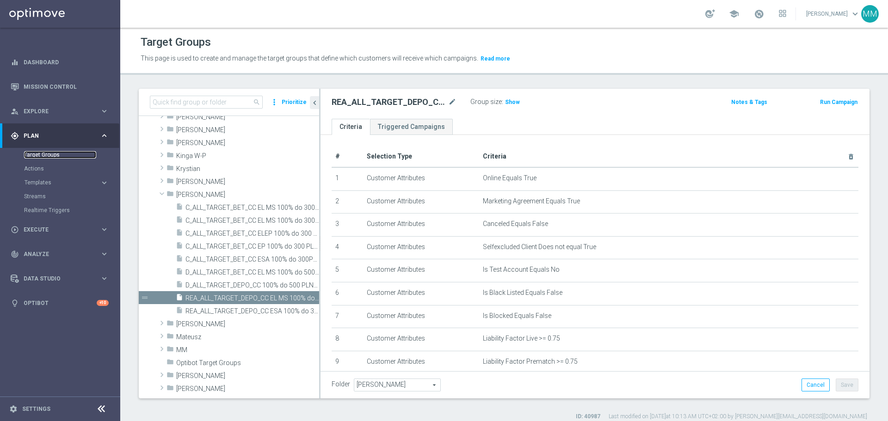
click at [55, 153] on link "Target Groups" at bounding box center [60, 154] width 72 height 7
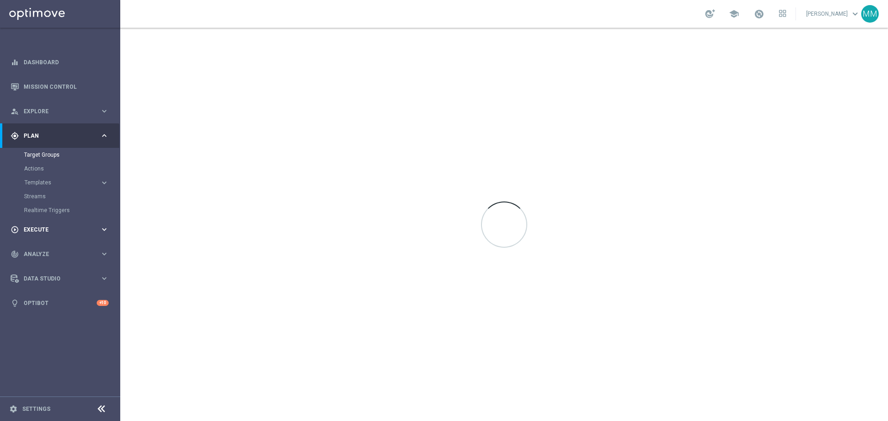
click at [38, 229] on span "Execute" at bounding box center [62, 230] width 76 height 6
click at [50, 180] on link "Campaign Builder" at bounding box center [60, 179] width 72 height 7
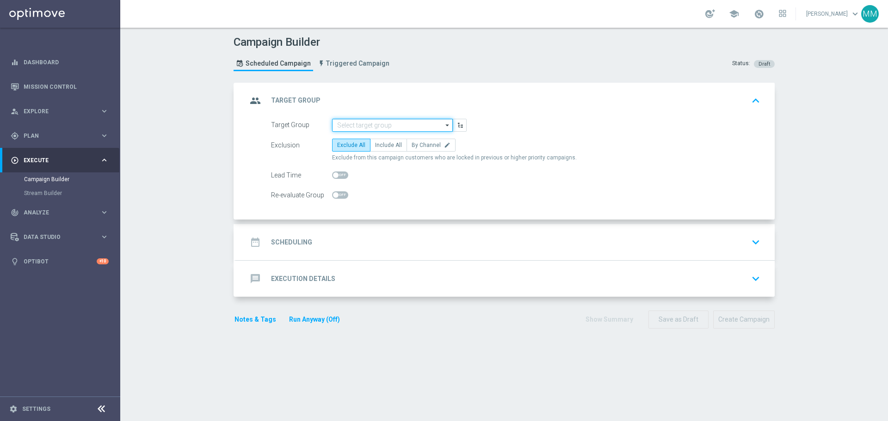
click at [374, 127] on input at bounding box center [392, 125] width 121 height 13
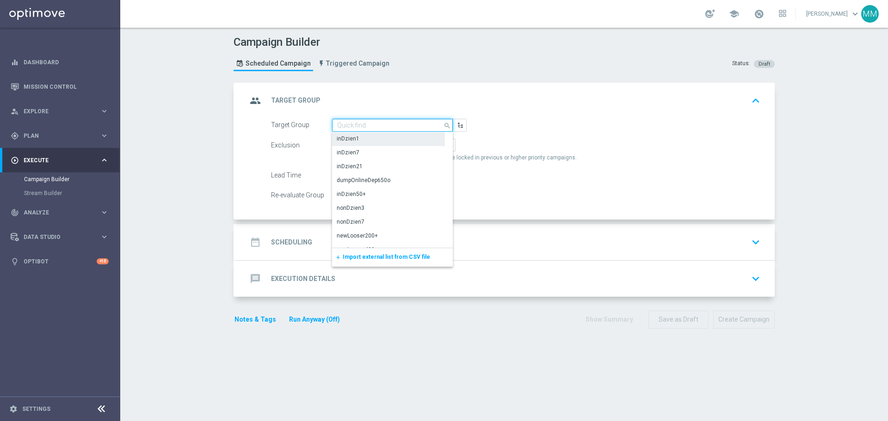
paste input "Reactivated Churn, Reactivated Dump"
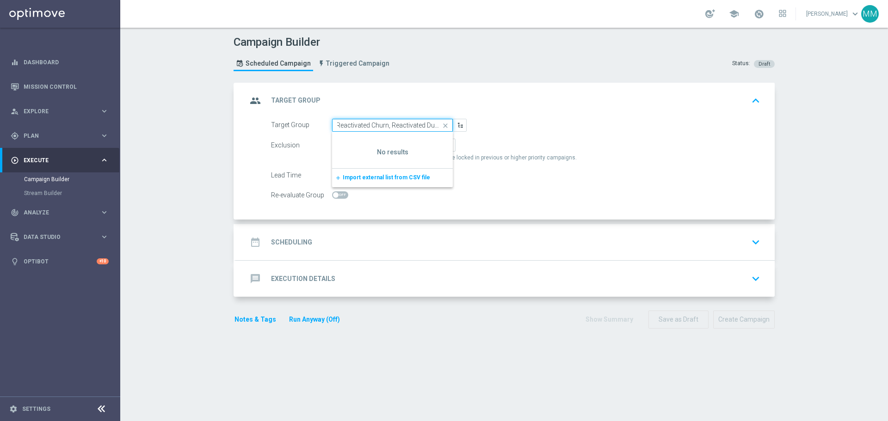
type input "Reactivated Churn, Reactivated Dump"
click at [445, 126] on icon "close" at bounding box center [446, 125] width 14 height 13
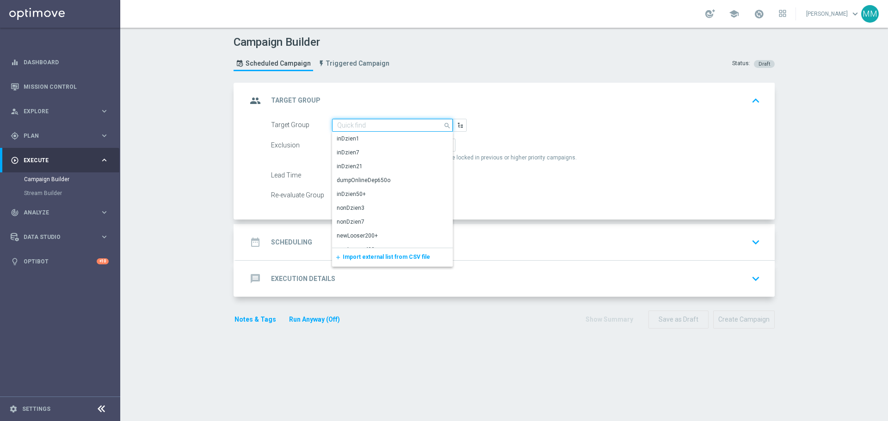
click at [368, 125] on input at bounding box center [392, 125] width 121 height 13
paste input "REA_ALL_TARGET_DEPO_CC EL MS 100% do 300 PLN_080925"
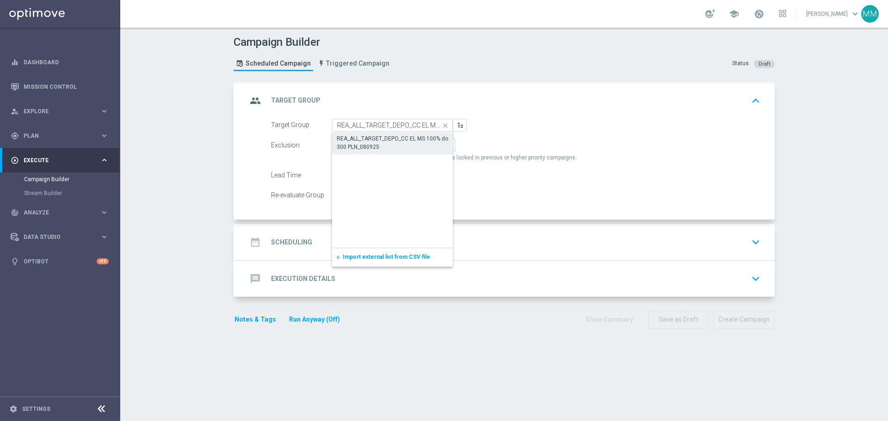
click at [376, 136] on div "REA_ALL_TARGET_DEPO_CC EL MS 100% do 300 PLN_080925" at bounding box center [392, 143] width 111 height 17
type input "REA_ALL_TARGET_DEPO_CC EL MS 100% do 300 PLN_080925"
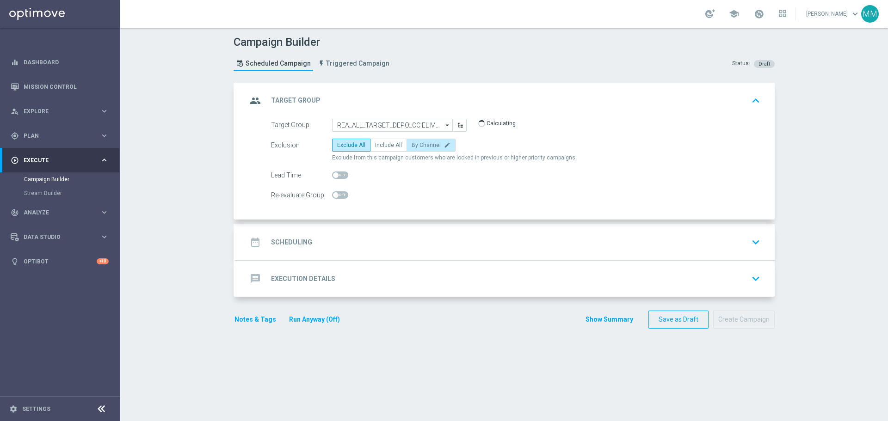
click at [416, 147] on span "By Channel" at bounding box center [426, 145] width 29 height 6
click at [416, 147] on input "By Channel edit" at bounding box center [415, 147] width 6 height 6
radio input "true"
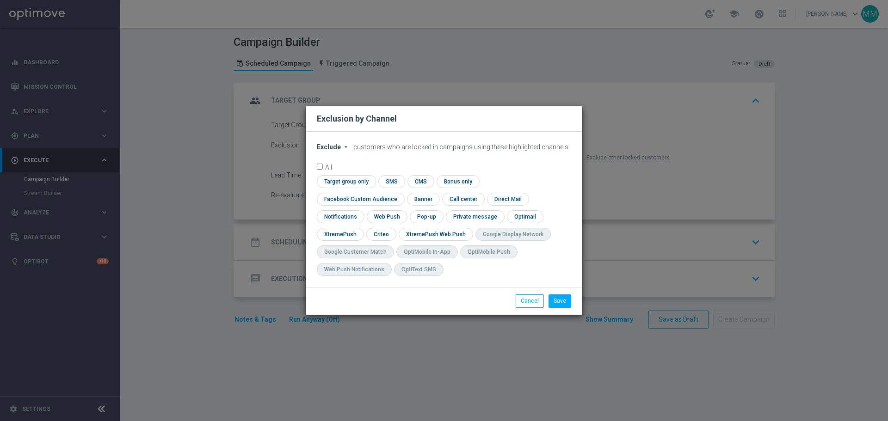
click at [342, 151] on icon "arrow_drop_down" at bounding box center [345, 146] width 7 height 7
click at [0, 0] on span "Include" at bounding box center [0, 0] width 0 height 0
click at [395, 228] on input "checkbox" at bounding box center [380, 234] width 29 height 12
checkbox input "true"
click at [401, 193] on input "checkbox" at bounding box center [359, 199] width 84 height 12
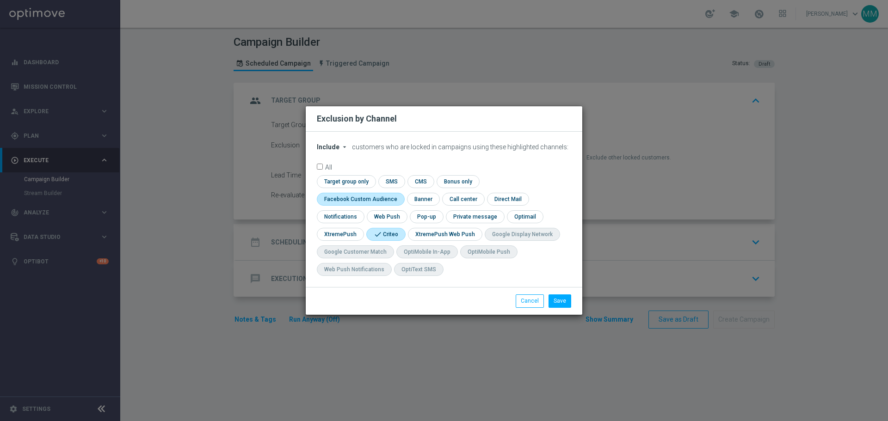
checkbox input "true"
click at [562, 303] on button "Save" at bounding box center [560, 301] width 23 height 13
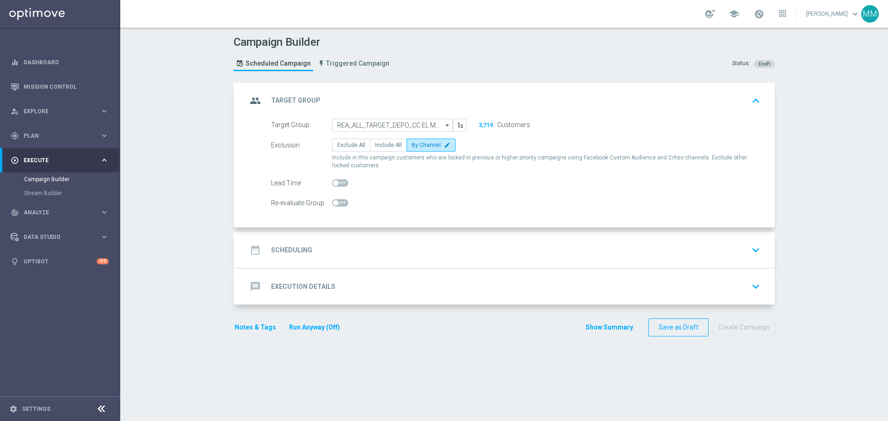
click at [297, 252] on h2 "Scheduling" at bounding box center [291, 250] width 41 height 9
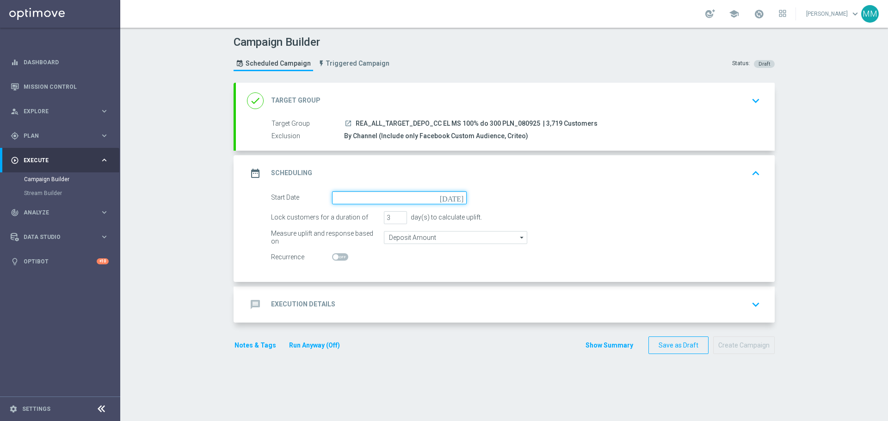
click at [365, 198] on input at bounding box center [399, 198] width 135 height 13
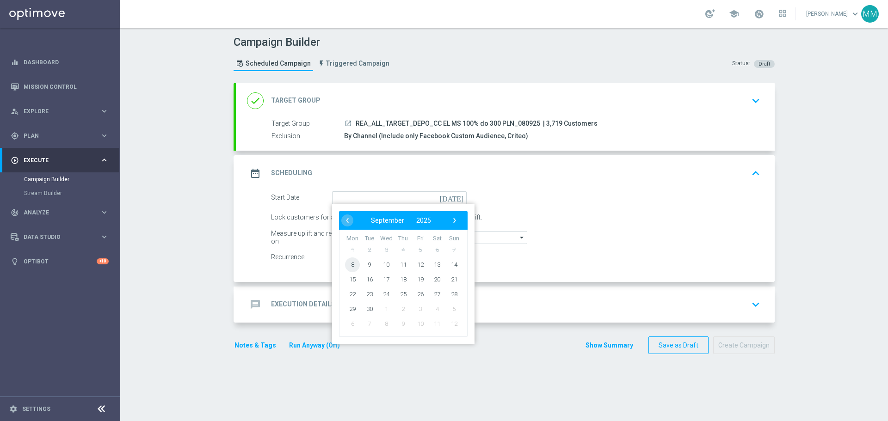
drag, startPoint x: 348, startPoint y: 268, endPoint x: 353, endPoint y: 266, distance: 5.3
click at [350, 267] on span "8" at bounding box center [352, 264] width 15 height 15
type input "[DATE]"
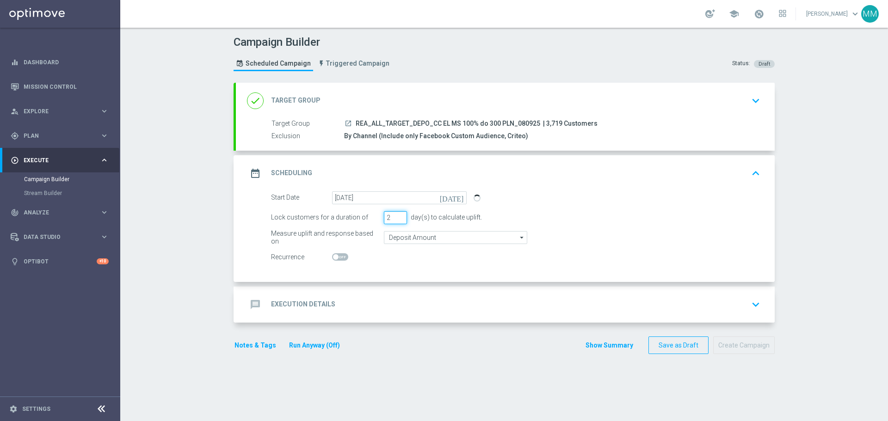
type input "2"
click at [394, 221] on input "2" at bounding box center [395, 217] width 23 height 13
click at [427, 136] on div "By Channel (Include only Facebook Custom Audience, Criteo)" at bounding box center [550, 135] width 413 height 9
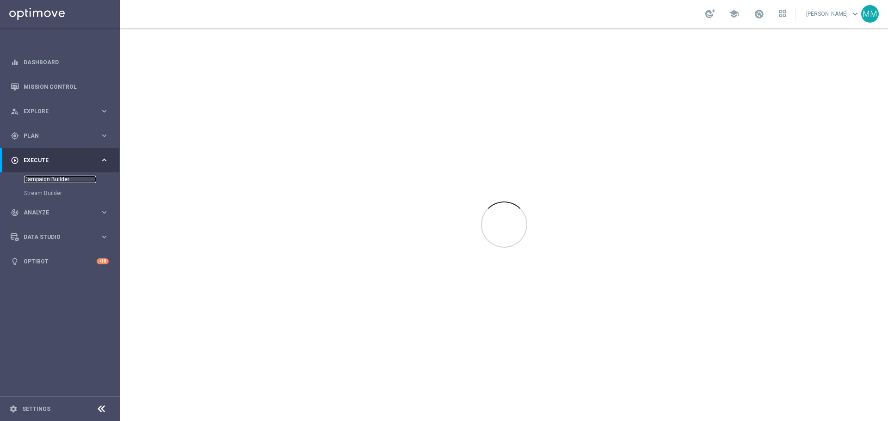
click at [53, 177] on link "Campaign Builder" at bounding box center [60, 179] width 72 height 7
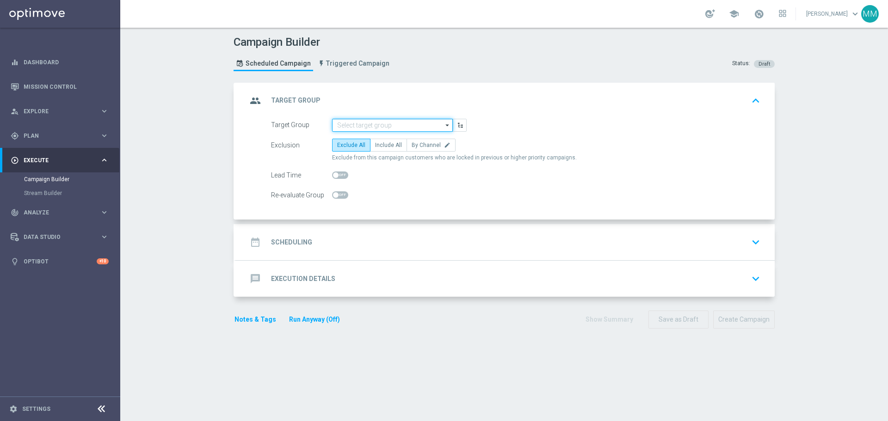
click at [414, 122] on input at bounding box center [392, 125] width 121 height 13
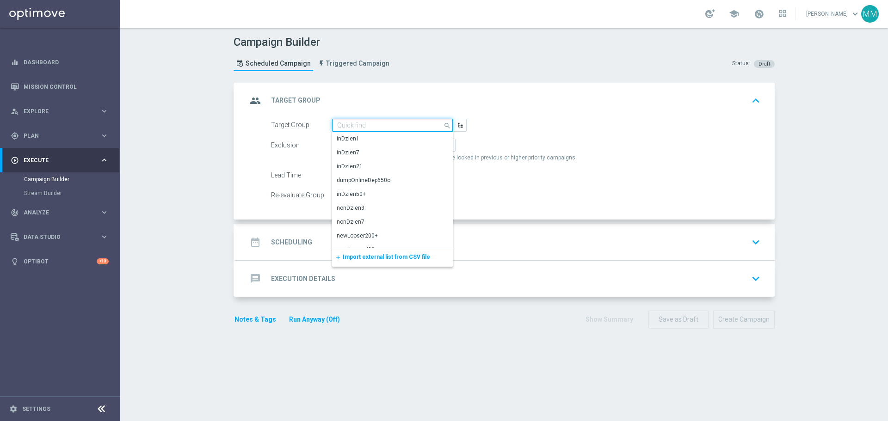
paste input "REA_ALL_TARGET_DEPO_CC EL MS 100% do 300 PLN_080925"
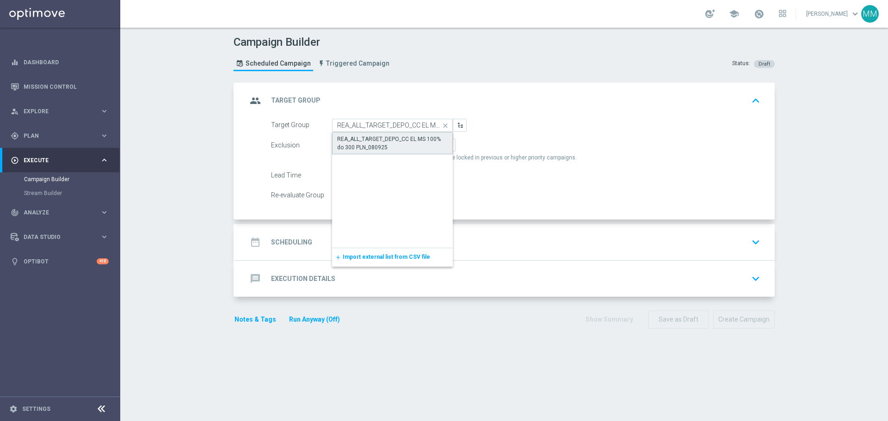
click at [372, 139] on div "REA_ALL_TARGET_DEPO_CC EL MS 100% do 300 PLN_080925" at bounding box center [392, 143] width 111 height 17
type input "REA_ALL_TARGET_DEPO_CC EL MS 100% do 300 PLN_080925"
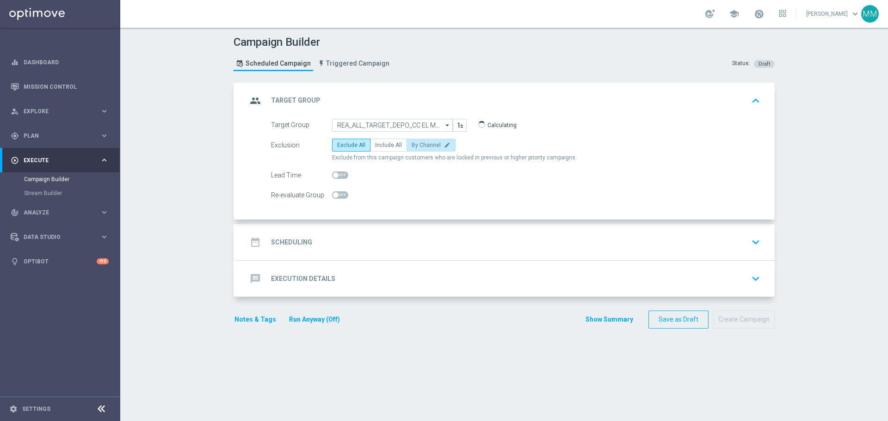
click at [421, 143] on span "By Channel" at bounding box center [426, 145] width 29 height 6
click at [418, 144] on input "By Channel edit" at bounding box center [415, 147] width 6 height 6
radio input "true"
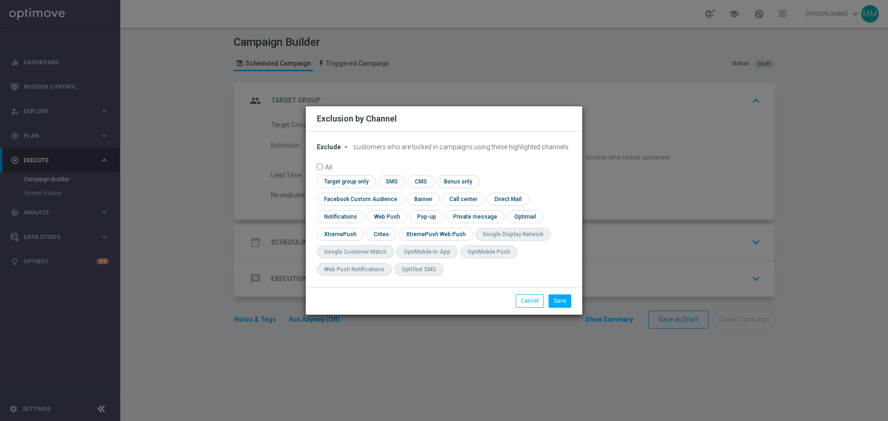
click at [329, 151] on span "Exclude" at bounding box center [329, 146] width 24 height 7
click at [0, 0] on span "Include" at bounding box center [0, 0] width 0 height 0
click at [470, 228] on input "checkbox" at bounding box center [434, 234] width 71 height 12
click at [399, 241] on input "checkbox" at bounding box center [439, 234] width 80 height 12
checkbox input "false"
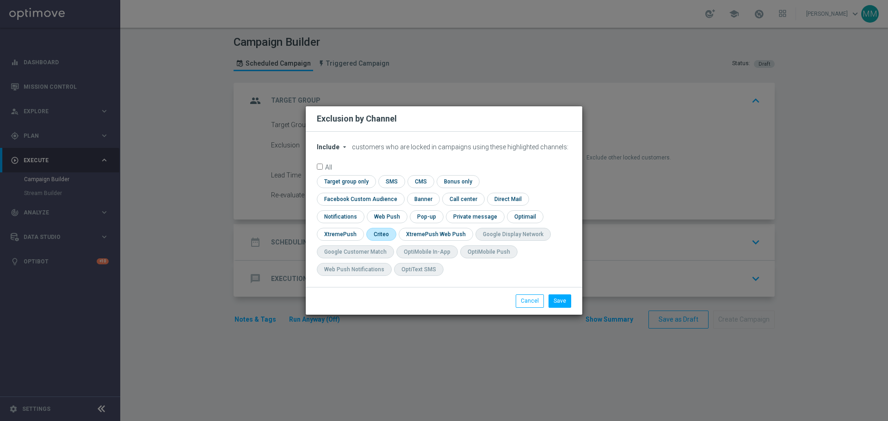
click at [395, 228] on input "checkbox" at bounding box center [380, 234] width 29 height 12
checkbox input "true"
click at [401, 193] on input "checkbox" at bounding box center [359, 199] width 84 height 12
checkbox input "true"
click at [561, 302] on button "Save" at bounding box center [560, 301] width 23 height 13
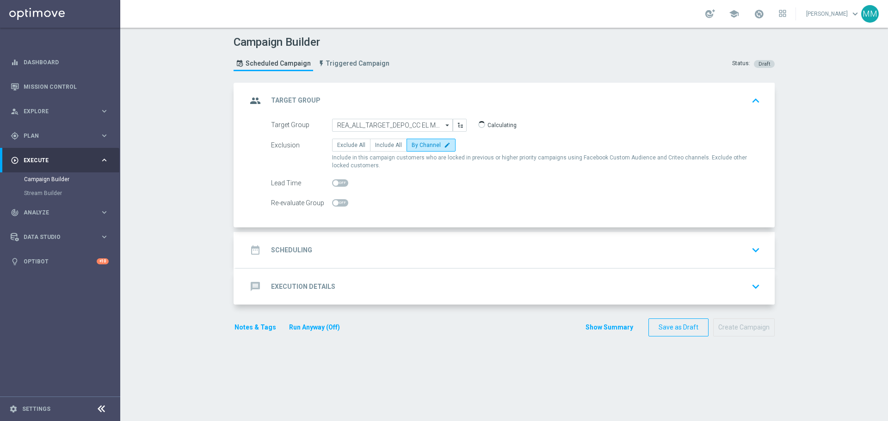
click at [313, 243] on div "date_range Scheduling keyboard_arrow_down" at bounding box center [505, 250] width 517 height 18
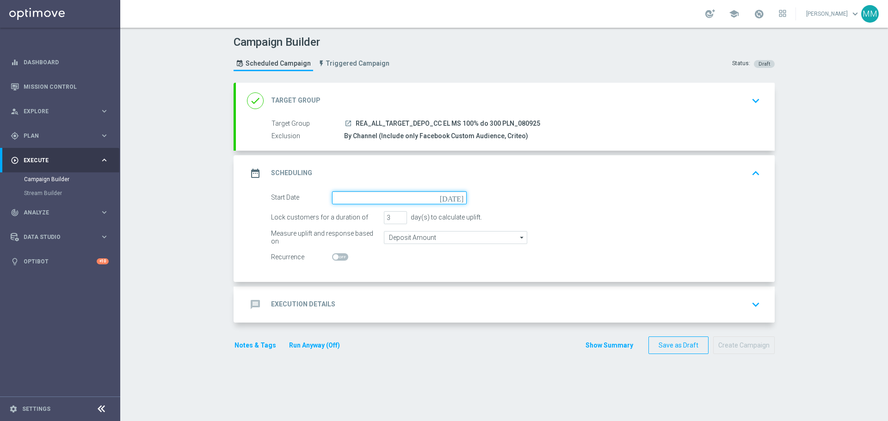
click at [405, 198] on input at bounding box center [399, 198] width 135 height 13
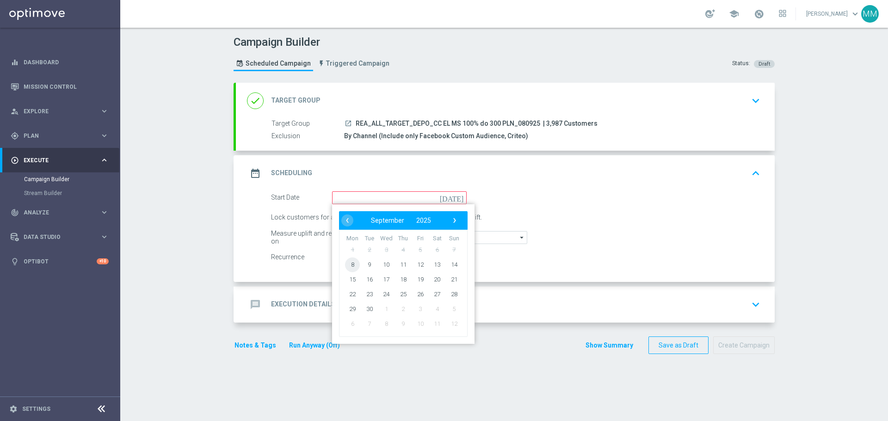
click at [349, 267] on span "8" at bounding box center [352, 264] width 15 height 15
type input "[DATE]"
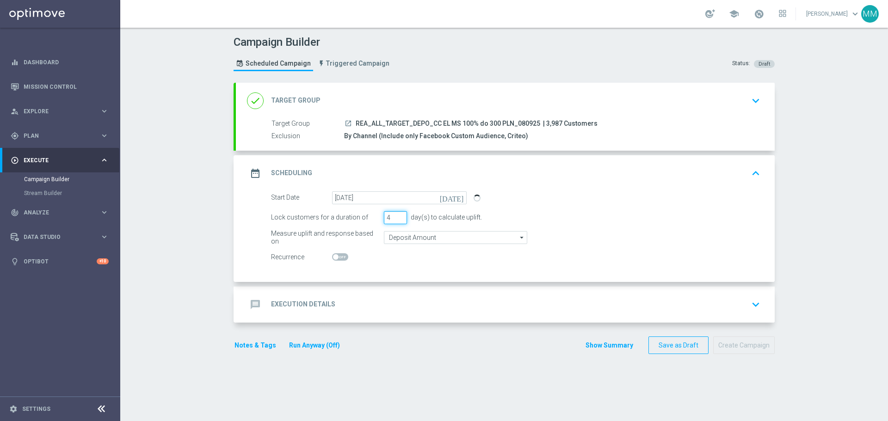
click at [398, 215] on input "4" at bounding box center [395, 217] width 23 height 13
click at [397, 220] on input "3" at bounding box center [395, 217] width 23 height 13
type input "2"
click at [397, 220] on input "2" at bounding box center [395, 217] width 23 height 13
click at [394, 300] on div "message Execution Details keyboard_arrow_down" at bounding box center [505, 305] width 517 height 18
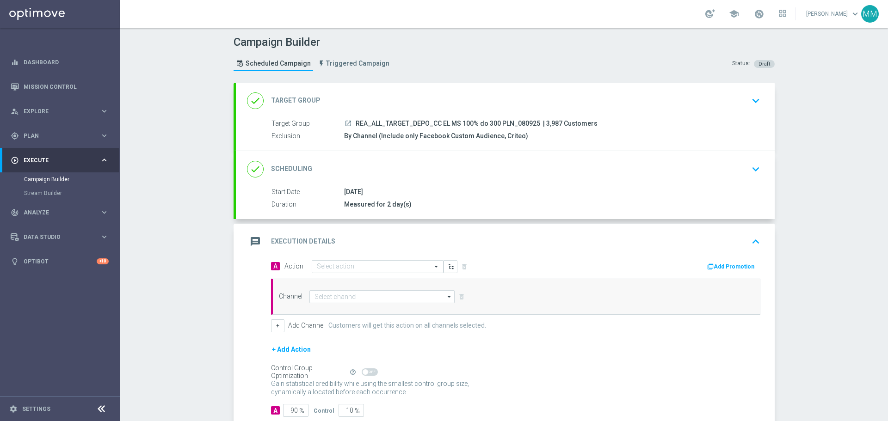
click at [462, 192] on div "[DATE]" at bounding box center [550, 191] width 413 height 9
click at [483, 190] on div "[DATE]" at bounding box center [550, 191] width 413 height 9
click at [752, 168] on icon "keyboard_arrow_down" at bounding box center [756, 169] width 14 height 14
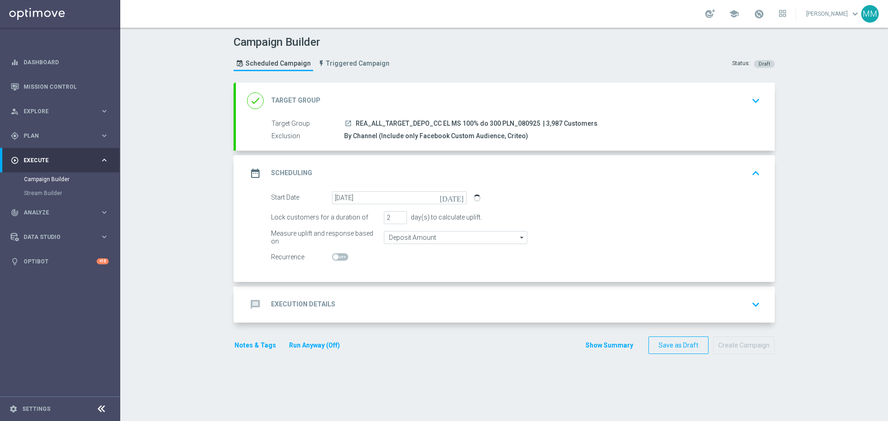
click at [373, 304] on div "message Execution Details keyboard_arrow_down" at bounding box center [505, 305] width 517 height 18
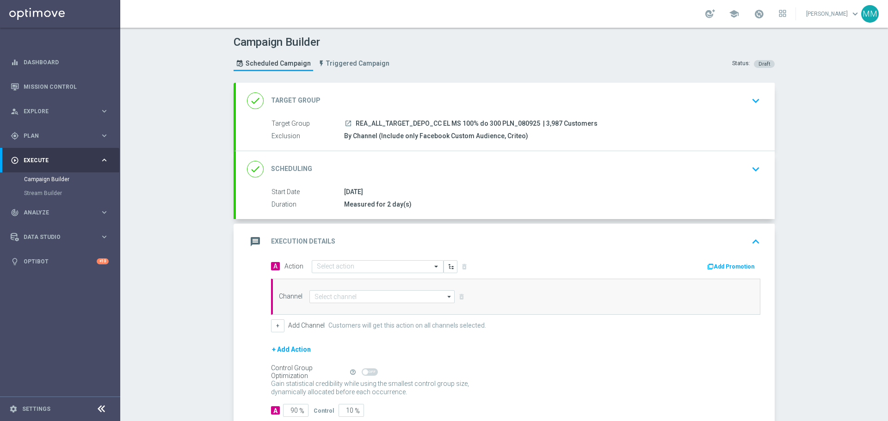
click at [471, 203] on div "Measured for 2 day(s)" at bounding box center [550, 204] width 413 height 9
click at [754, 170] on icon "keyboard_arrow_down" at bounding box center [756, 169] width 14 height 14
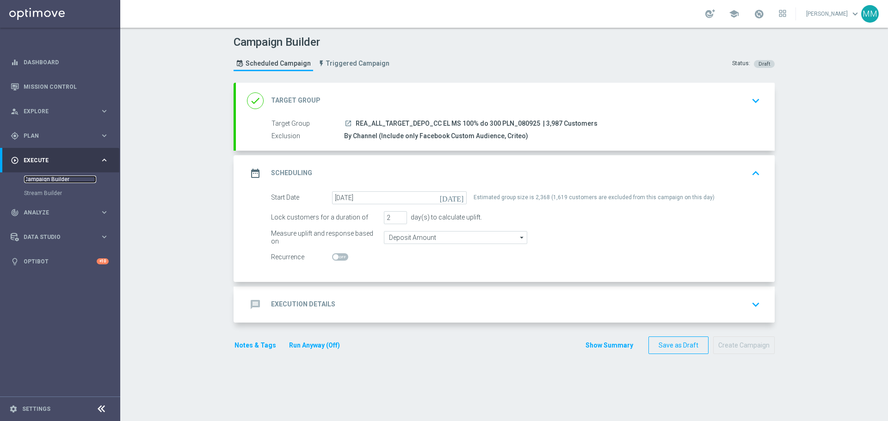
click at [37, 180] on link "Campaign Builder" at bounding box center [60, 179] width 72 height 7
click at [38, 177] on link "Campaign Builder" at bounding box center [60, 179] width 72 height 7
click at [37, 160] on span "Execute" at bounding box center [62, 161] width 76 height 6
click at [38, 170] on div "play_circle_outline Execute keyboard_arrow_right" at bounding box center [59, 160] width 119 height 25
click at [39, 177] on link "Campaign Builder" at bounding box center [60, 179] width 72 height 7
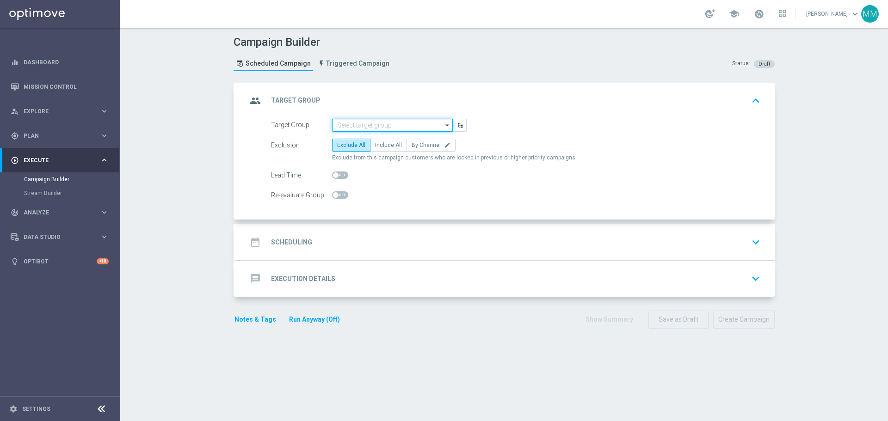
click at [439, 127] on input at bounding box center [392, 125] width 121 height 13
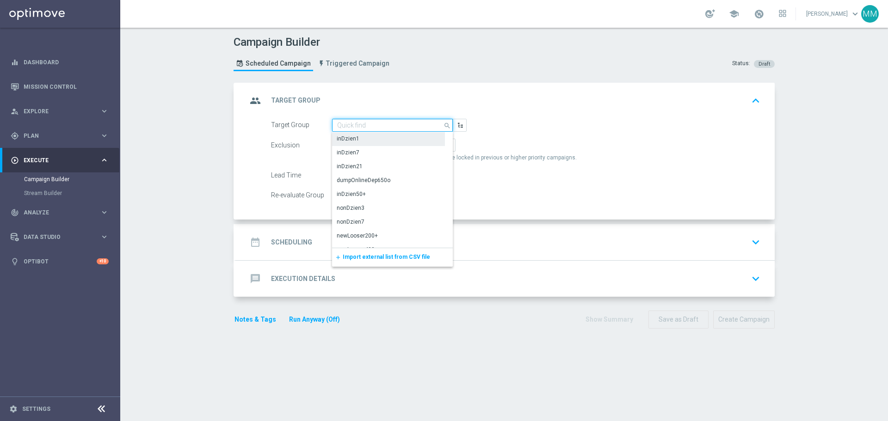
paste input "[URL][DOMAIN_NAME]"
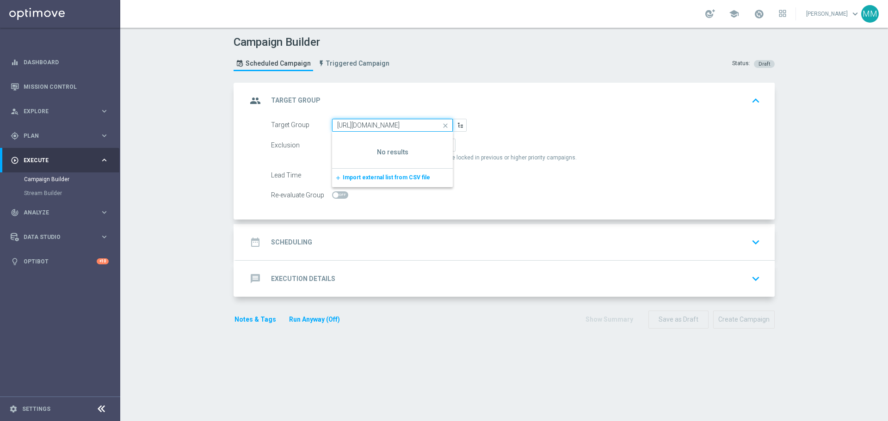
type input "[URL][DOMAIN_NAME]"
click at [440, 127] on icon "close" at bounding box center [446, 125] width 14 height 13
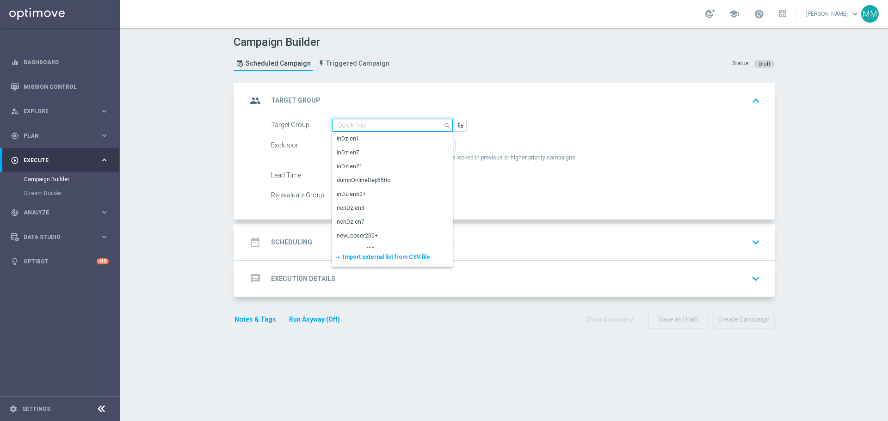
click at [372, 119] on input at bounding box center [392, 125] width 121 height 13
click at [369, 132] on div "inDzien1" at bounding box center [388, 138] width 113 height 13
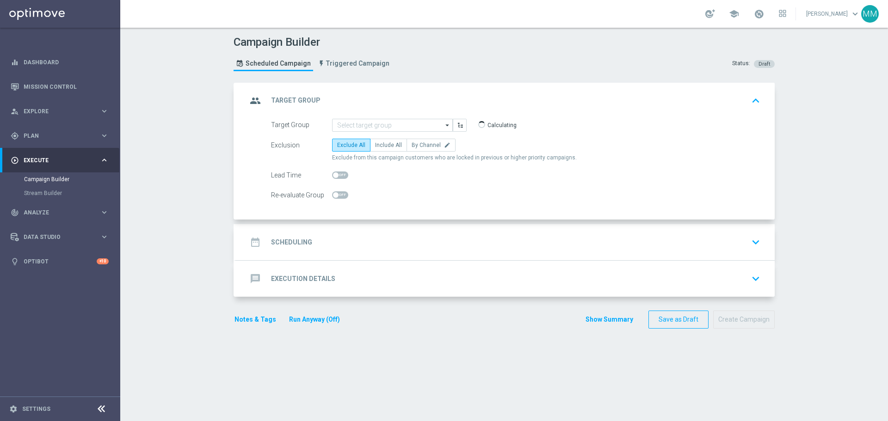
type input "inDzien1"
click at [371, 120] on input "inDzien1" at bounding box center [392, 125] width 121 height 13
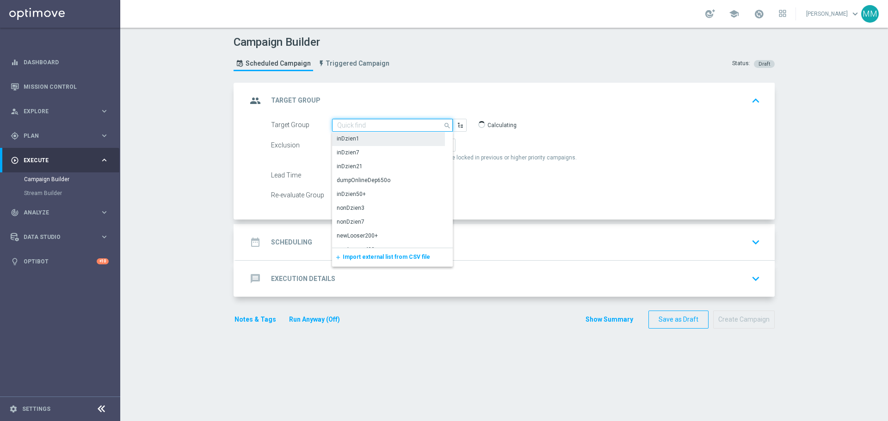
paste input "REA_ALL_TARGET_DEPO_CC EL MS 100% do 300 PLN_080925"
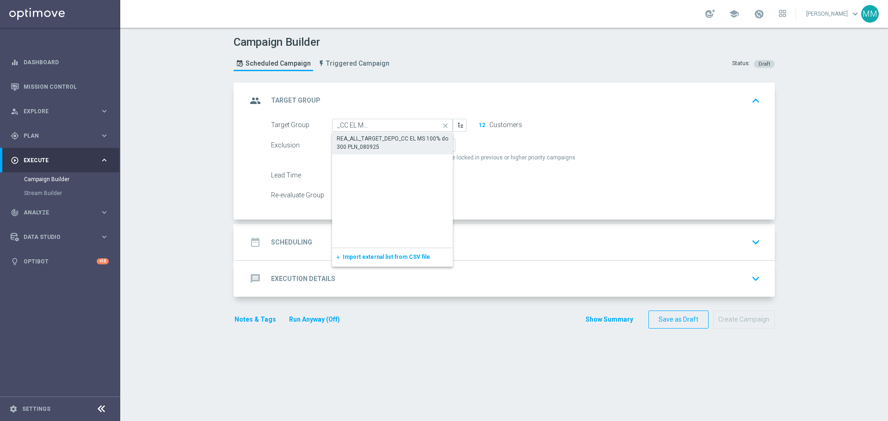
click at [367, 145] on div "REA_ALL_TARGET_DEPO_CC EL MS 100% do 300 PLN_080925" at bounding box center [392, 143] width 111 height 17
type input "REA_ALL_TARGET_DEPO_CC EL MS 100% do 300 PLN_080925"
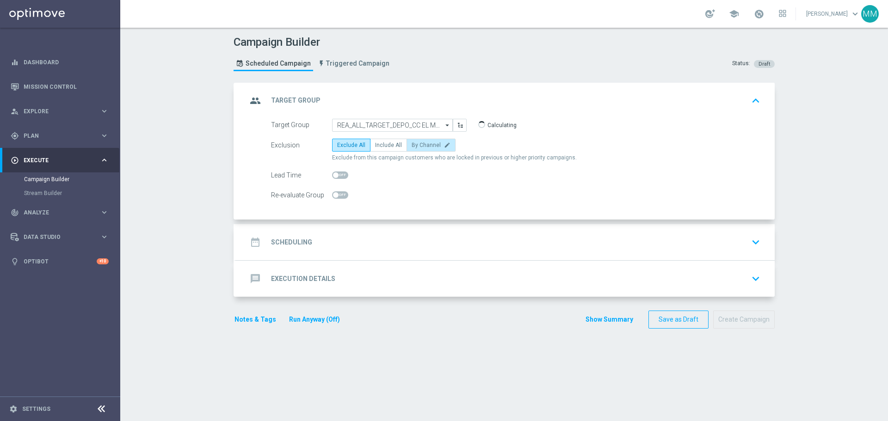
click at [412, 145] on span "By Channel" at bounding box center [426, 145] width 29 height 6
click at [412, 145] on input "By Channel edit" at bounding box center [415, 147] width 6 height 6
radio input "true"
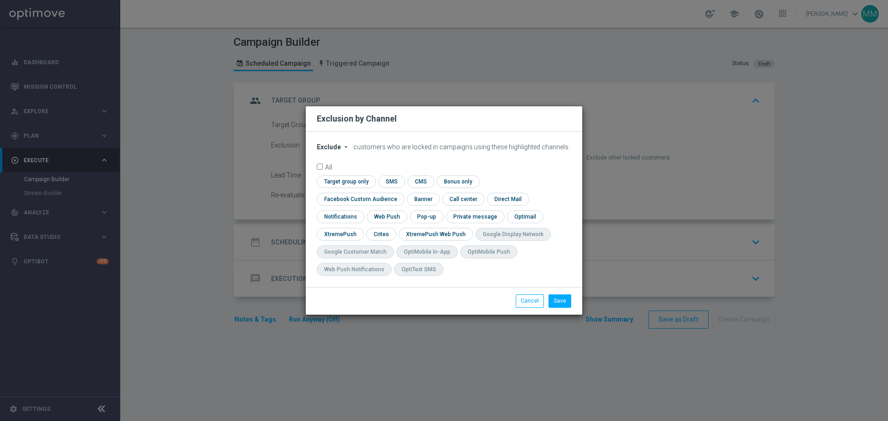
click at [332, 151] on span "Exclude" at bounding box center [329, 146] width 24 height 7
click at [0, 0] on span "Include" at bounding box center [0, 0] width 0 height 0
click at [395, 228] on input "checkbox" at bounding box center [380, 234] width 29 height 12
checkbox input "true"
click at [401, 193] on input "checkbox" at bounding box center [359, 199] width 84 height 12
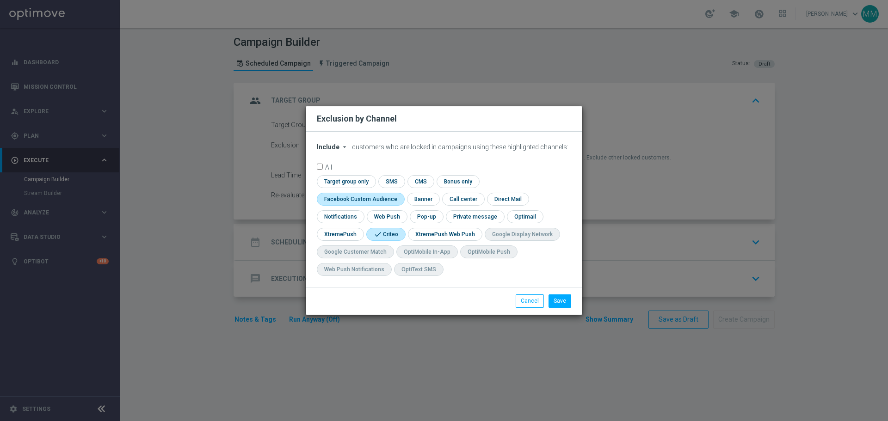
checkbox input "true"
click at [559, 303] on button "Save" at bounding box center [560, 301] width 23 height 13
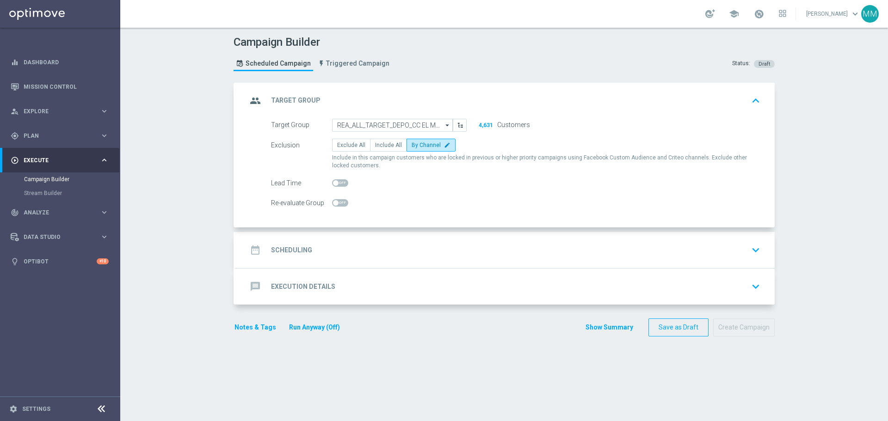
click at [330, 247] on div "date_range Scheduling keyboard_arrow_down" at bounding box center [505, 250] width 517 height 18
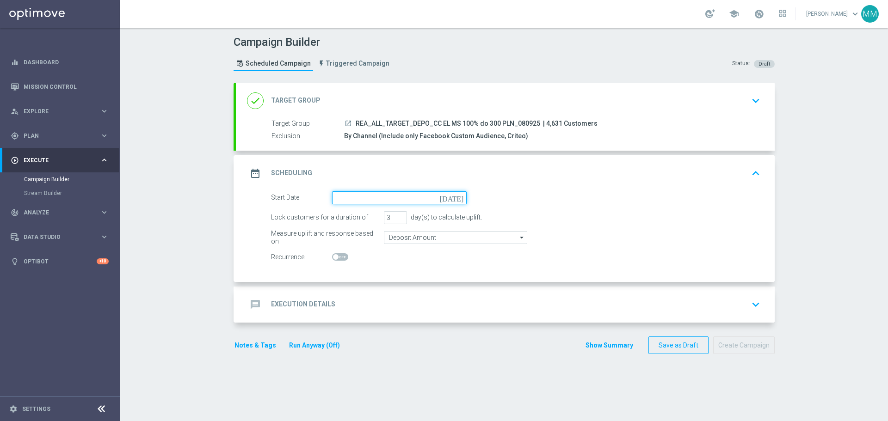
click at [355, 198] on input at bounding box center [399, 198] width 135 height 13
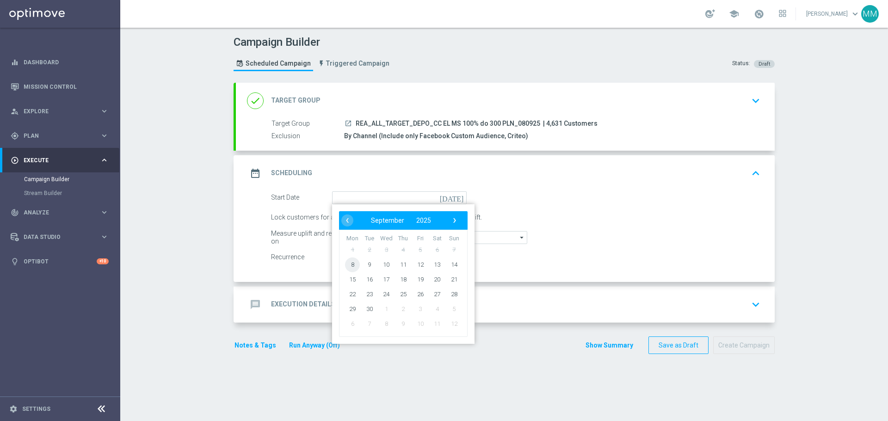
click at [351, 264] on span "8" at bounding box center [352, 264] width 15 height 15
type input "[DATE]"
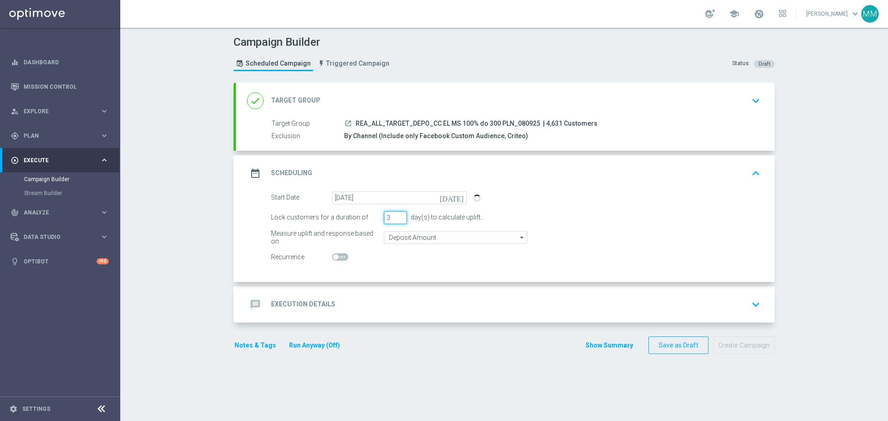
click at [400, 222] on input "3" at bounding box center [395, 217] width 23 height 13
type input "2"
click at [398, 220] on input "2" at bounding box center [395, 217] width 23 height 13
click at [491, 260] on div "Recurrence" at bounding box center [515, 257] width 503 height 13
click at [333, 303] on div "message Execution Details keyboard_arrow_down" at bounding box center [505, 305] width 517 height 18
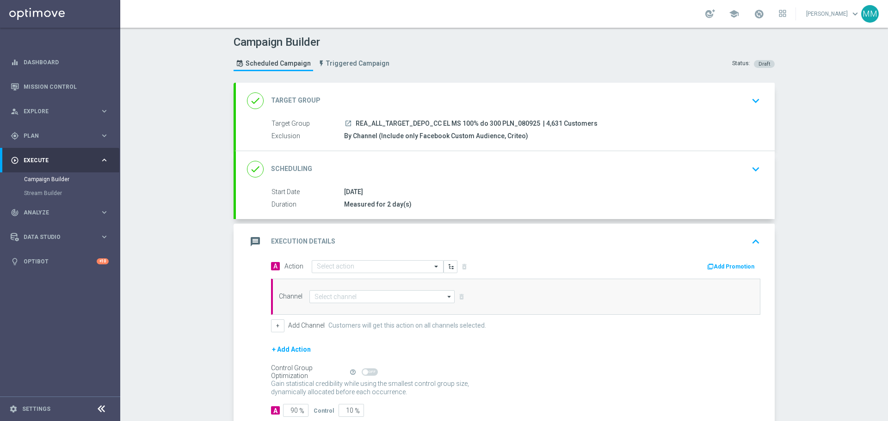
click at [388, 194] on div "[DATE]" at bounding box center [550, 191] width 413 height 9
click at [754, 169] on icon "keyboard_arrow_down" at bounding box center [756, 169] width 14 height 14
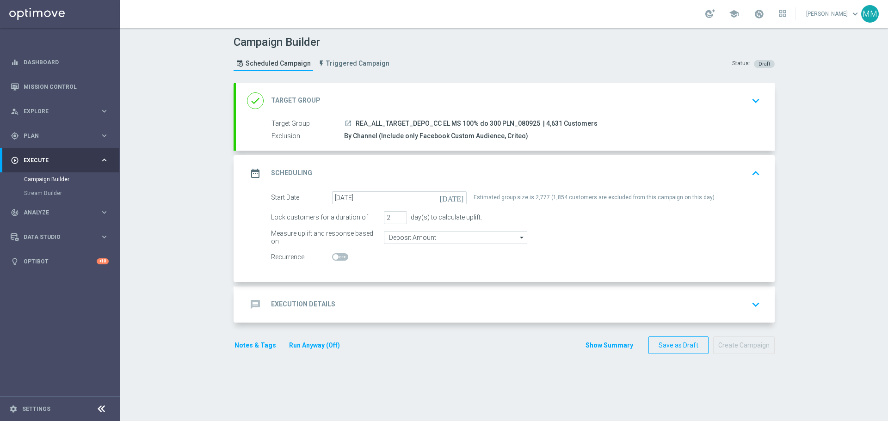
click at [300, 303] on h2 "Execution Details" at bounding box center [303, 304] width 64 height 9
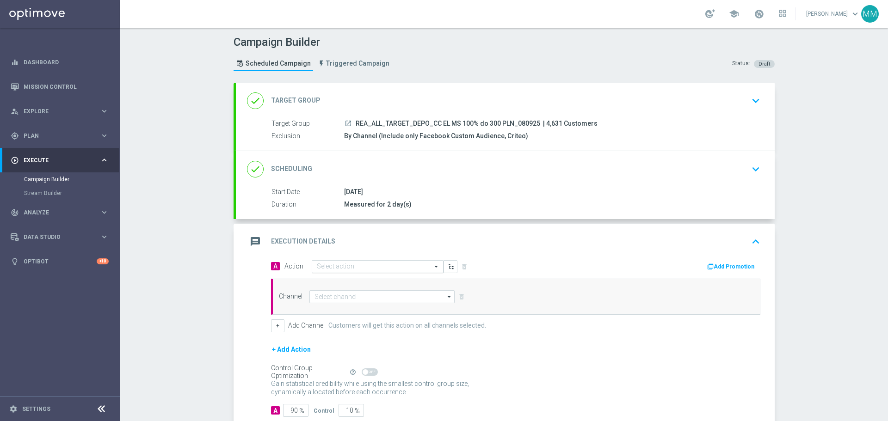
click at [354, 268] on input "text" at bounding box center [368, 267] width 103 height 8
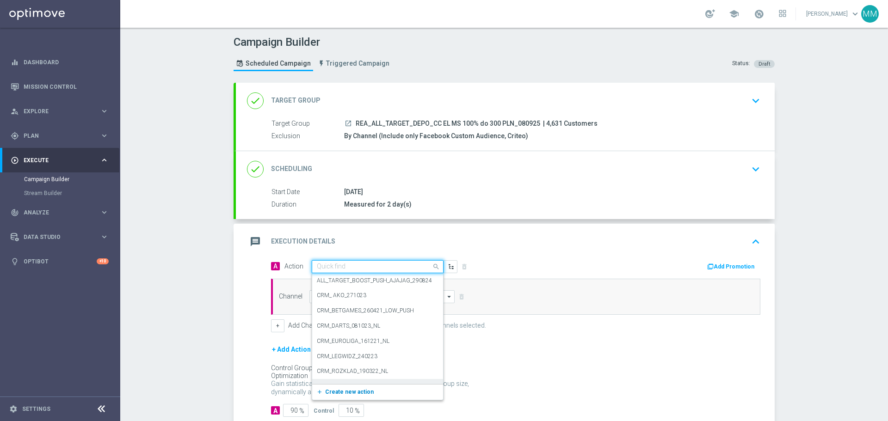
click at [341, 394] on span "Create new action" at bounding box center [349, 392] width 49 height 6
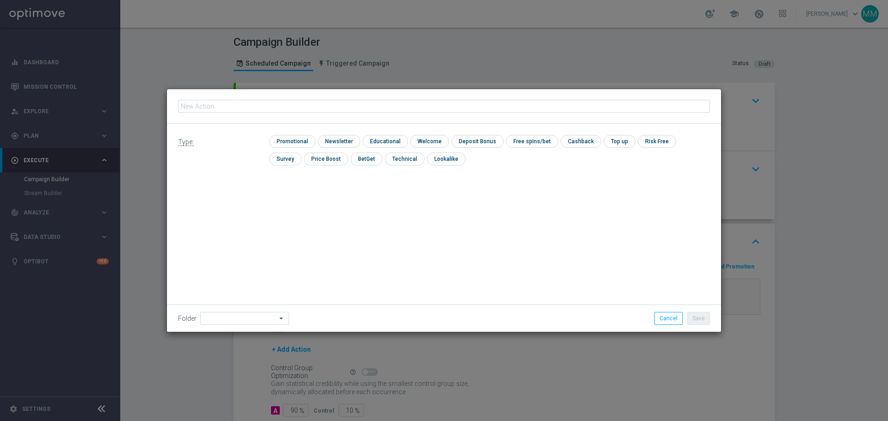
click at [270, 100] on input "text" at bounding box center [444, 106] width 532 height 13
click at [267, 104] on input "text" at bounding box center [444, 106] width 532 height 13
type input "REA_ALL_TARGET_DEPO_CC EL MS 100% do 300 PLN_080925"
click at [297, 136] on input "checkbox" at bounding box center [291, 141] width 44 height 12
checkbox input "true"
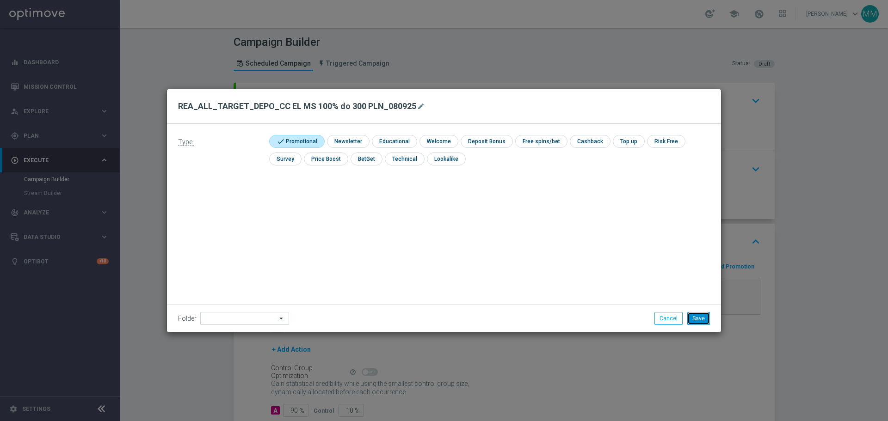
click at [703, 322] on button "Save" at bounding box center [698, 318] width 23 height 13
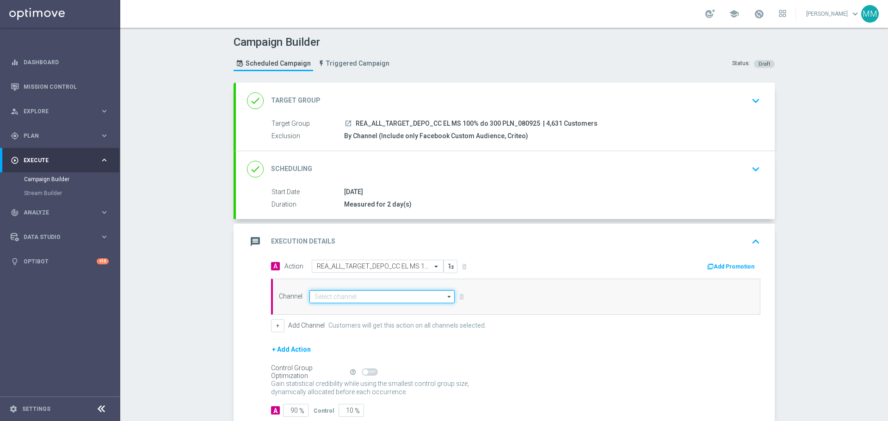
click at [365, 294] on input at bounding box center [381, 296] width 145 height 13
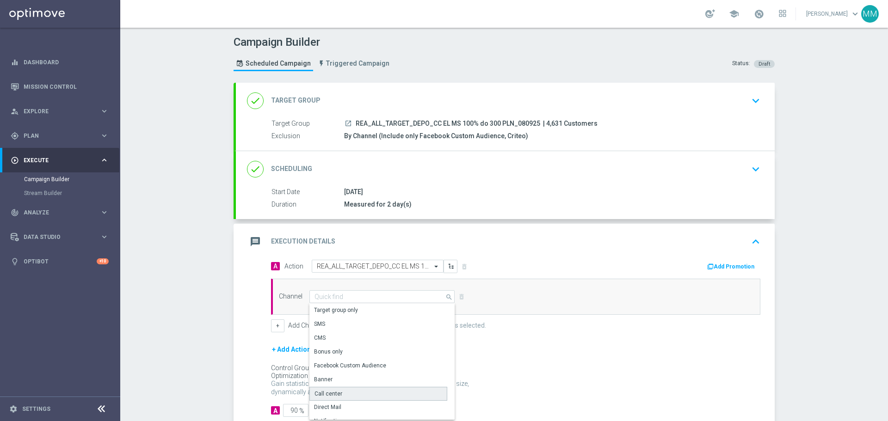
click at [331, 394] on div "Call center" at bounding box center [329, 394] width 28 height 8
type input "Call center"
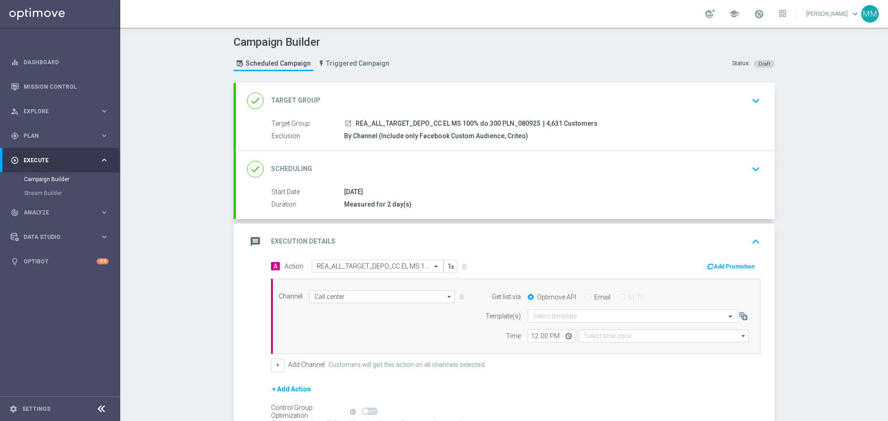
type input "Coordinated Universal Time (UTC 00:00)"
click at [632, 336] on input "Coordinated Universal Time (UTC 00:00)" at bounding box center [664, 336] width 170 height 13
click at [636, 349] on div "Central European Time (Warsaw) (UTC +02:00)" at bounding box center [659, 350] width 151 height 8
type input "Central European Time (Warsaw) (UTC +02:00)"
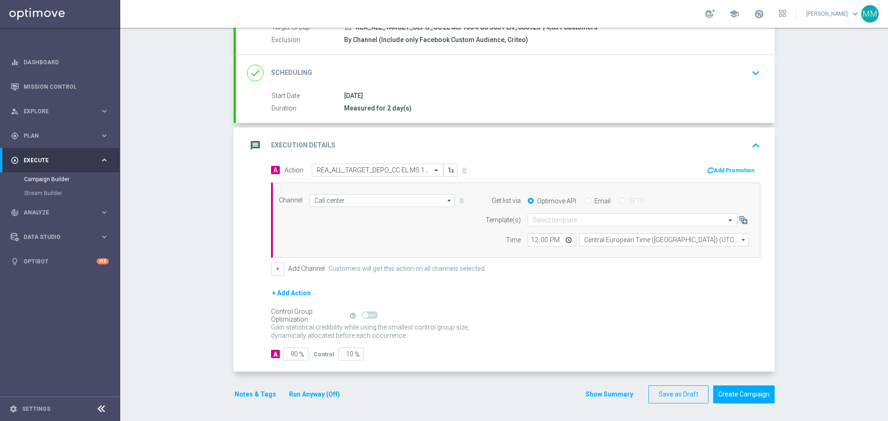
scroll to position [97, 0]
click at [292, 352] on input "90" at bounding box center [295, 353] width 25 height 13
type input "95"
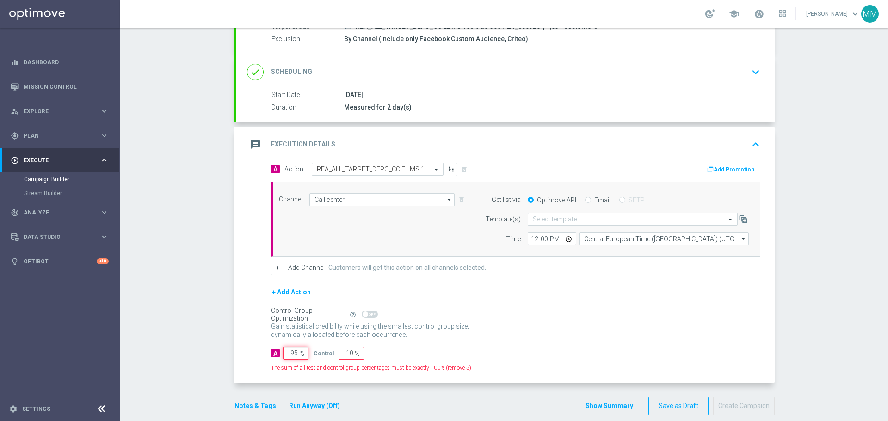
type input "5"
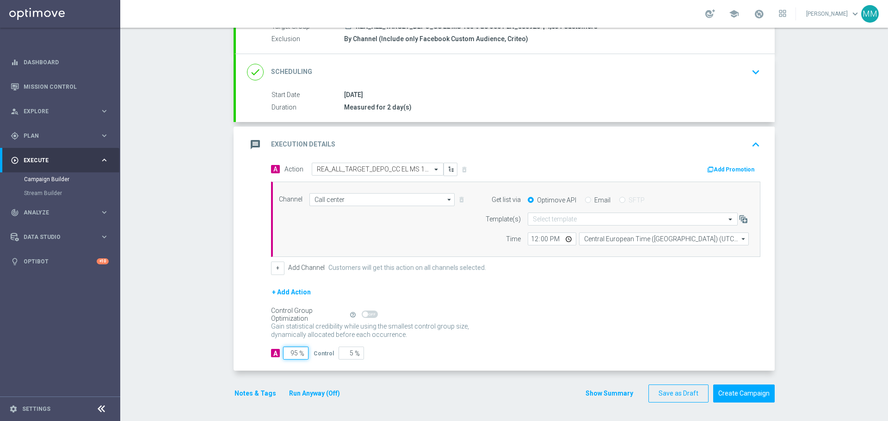
type input "95"
drag, startPoint x: 462, startPoint y: 317, endPoint x: 346, endPoint y: 374, distance: 128.9
click at [458, 320] on div "Control Group Optimization Self Optimizing Campaign help_outline Gain statistic…" at bounding box center [515, 326] width 489 height 32
click at [250, 395] on button "Notes & Tags" at bounding box center [255, 394] width 43 height 12
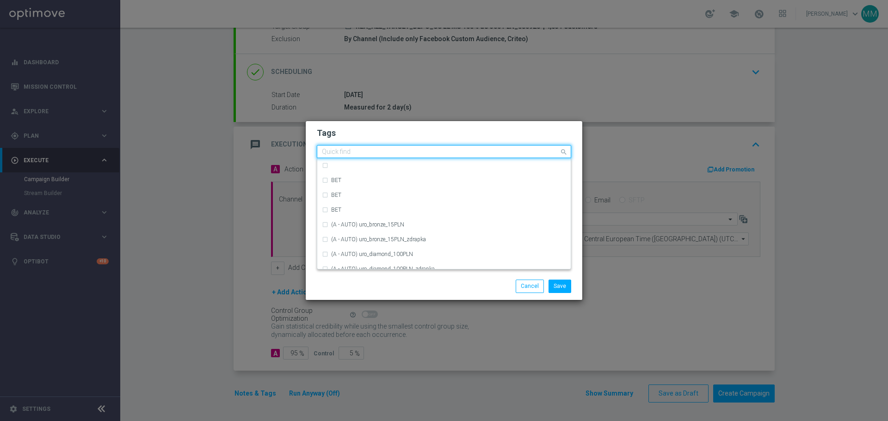
click at [375, 153] on input "text" at bounding box center [440, 152] width 237 height 8
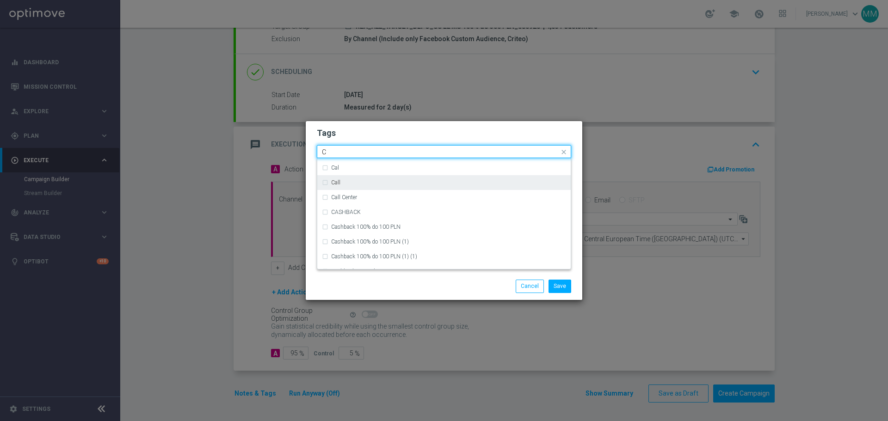
scroll to position [742, 0]
click at [324, 179] on div "C" at bounding box center [444, 178] width 244 height 15
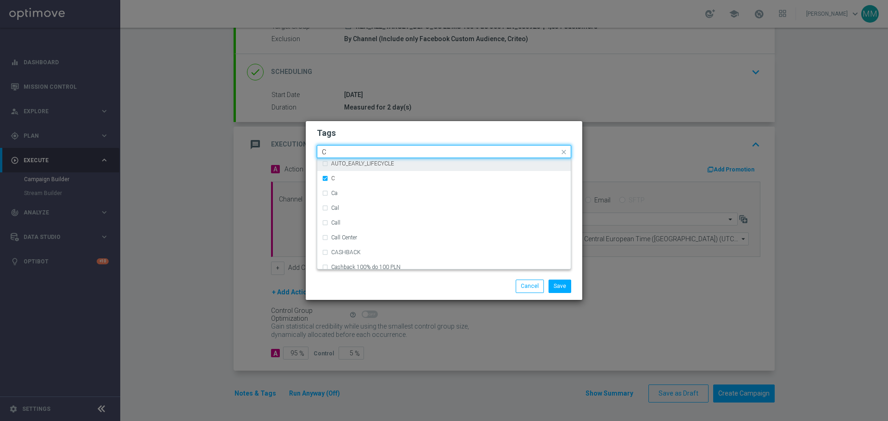
drag, startPoint x: 335, startPoint y: 150, endPoint x: 289, endPoint y: 154, distance: 46.9
click at [289, 154] on modal-container "Tags Quick find × C C ACTIVE DAYS AKCJA AKCJA (1) AUTO-REACT_TO_ACTIVE_BOOST AU…" at bounding box center [444, 210] width 888 height 421
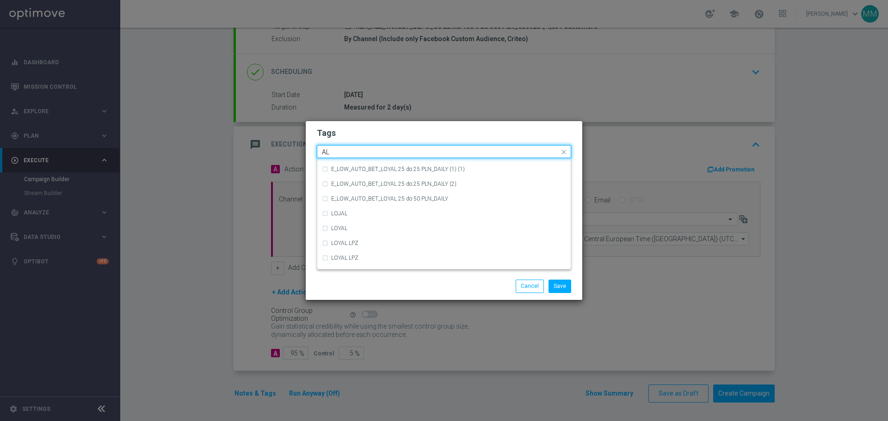
scroll to position [0, 0]
type input "ALL"
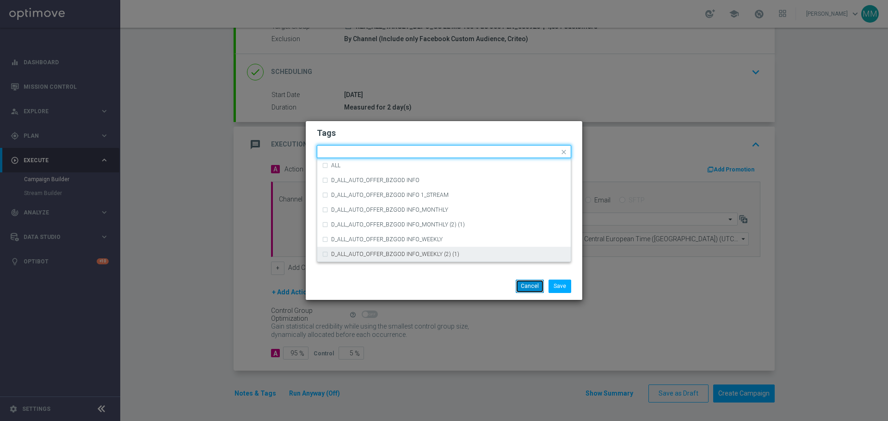
click at [534, 289] on button "Cancel" at bounding box center [530, 286] width 28 height 13
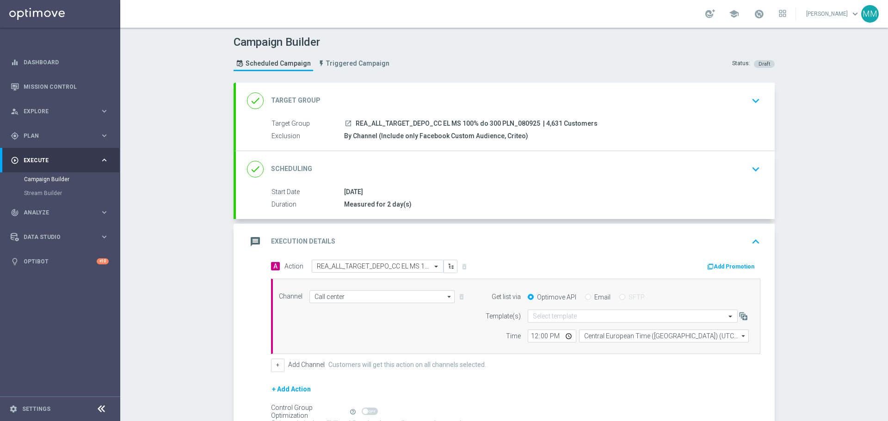
click at [411, 203] on div "Measured for 2 day(s)" at bounding box center [550, 204] width 413 height 9
click at [461, 201] on div "Measured for 2 day(s)" at bounding box center [550, 204] width 413 height 9
click at [751, 170] on icon "keyboard_arrow_down" at bounding box center [756, 169] width 14 height 14
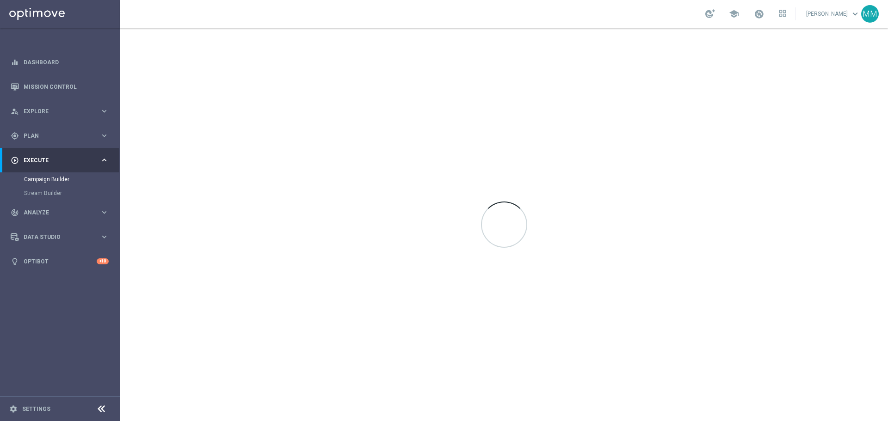
click at [57, 175] on div "Campaign Builder" at bounding box center [71, 180] width 95 height 14
click at [58, 178] on link "Campaign Builder" at bounding box center [60, 179] width 72 height 7
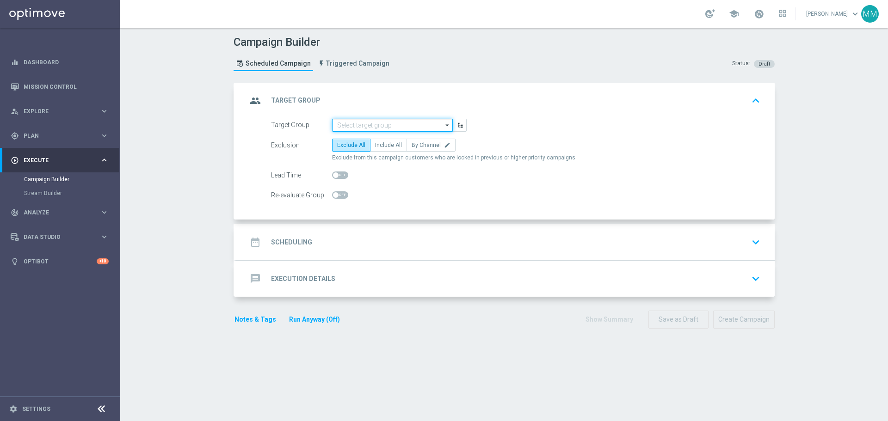
click at [427, 127] on input at bounding box center [392, 125] width 121 height 13
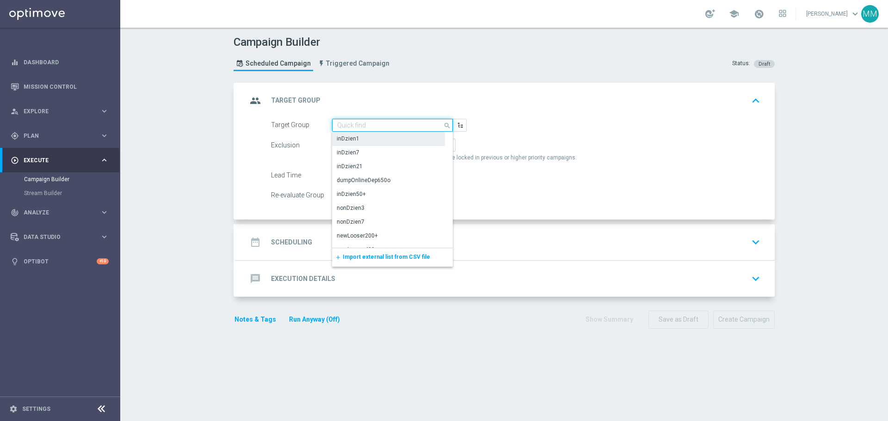
paste input "REA_ALL_TARGET_DEPO_CC EL MS 100% do 300 PLN_080925"
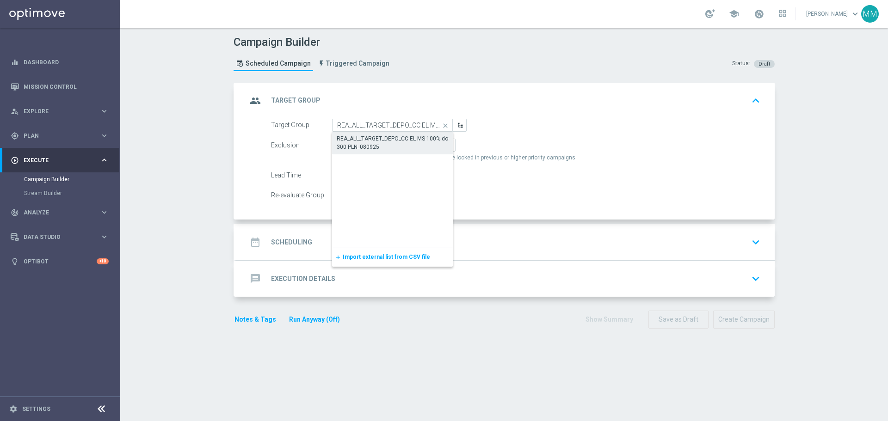
click at [379, 145] on div "REA_ALL_TARGET_DEPO_CC EL MS 100% do 300 PLN_080925" at bounding box center [392, 143] width 111 height 17
type input "REA_ALL_TARGET_DEPO_CC EL MS 100% do 300 PLN_080925"
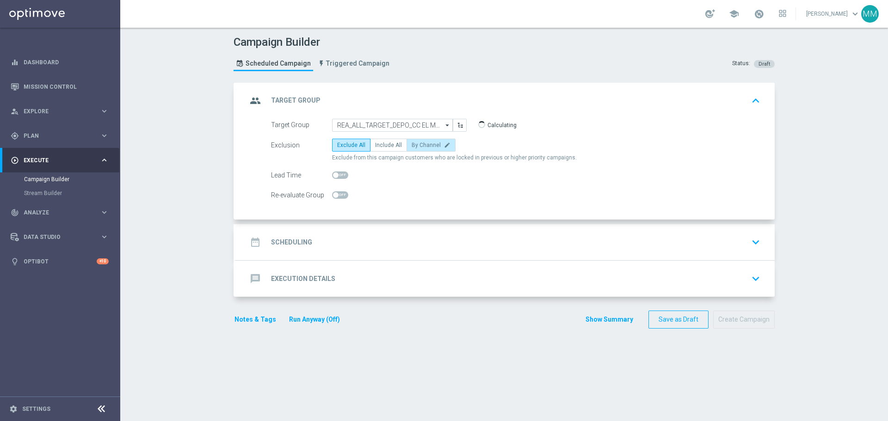
click at [421, 145] on span "By Channel" at bounding box center [426, 145] width 29 height 6
click at [418, 145] on input "By Channel edit" at bounding box center [415, 147] width 6 height 6
radio input "true"
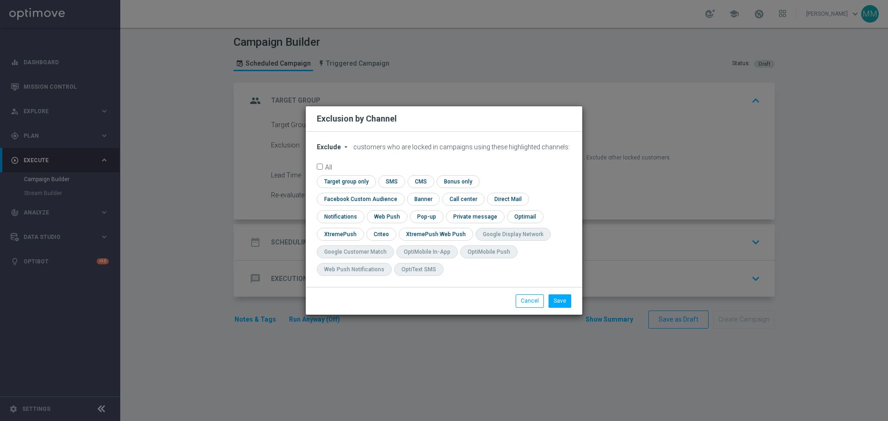
click at [342, 151] on icon "arrow_drop_down" at bounding box center [345, 146] width 7 height 7
click at [0, 0] on span "Include" at bounding box center [0, 0] width 0 height 0
click at [395, 228] on input "checkbox" at bounding box center [380, 234] width 29 height 12
checkbox input "true"
click at [401, 193] on input "checkbox" at bounding box center [359, 199] width 84 height 12
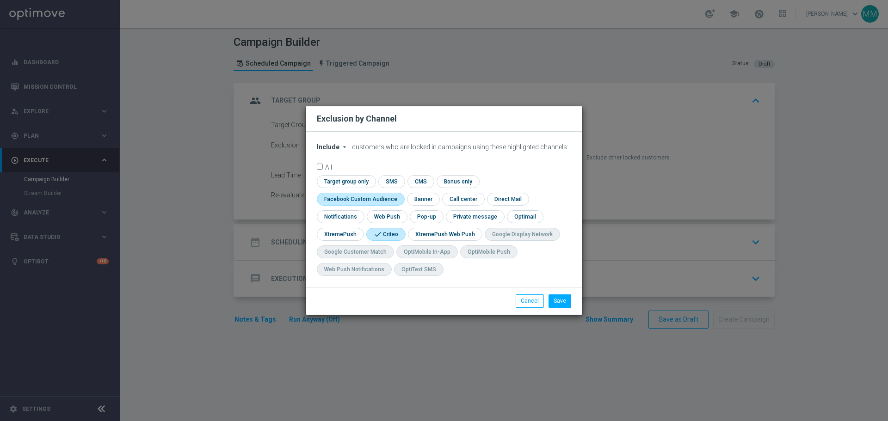
checkbox input "true"
click at [562, 306] on button "Save" at bounding box center [560, 301] width 23 height 13
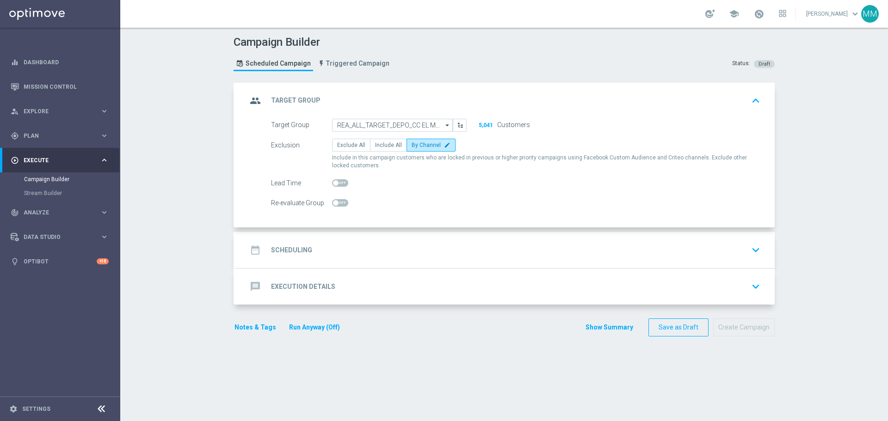
click at [314, 253] on div "date_range Scheduling keyboard_arrow_down" at bounding box center [505, 250] width 517 height 18
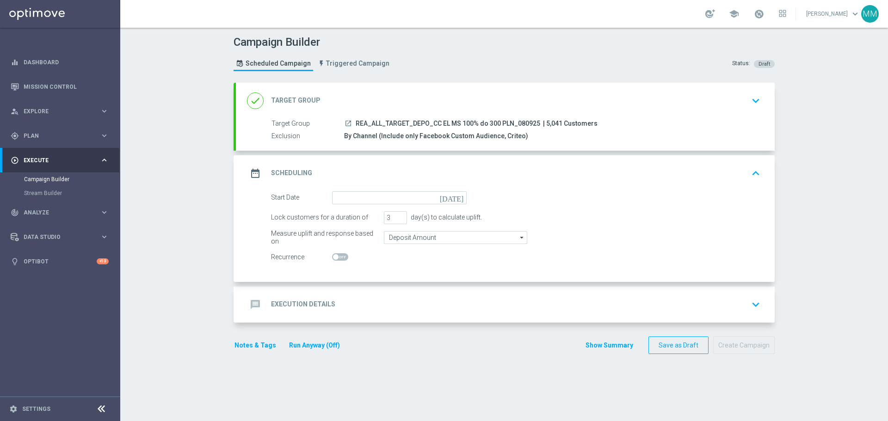
click at [457, 199] on icon "[DATE]" at bounding box center [453, 197] width 27 height 10
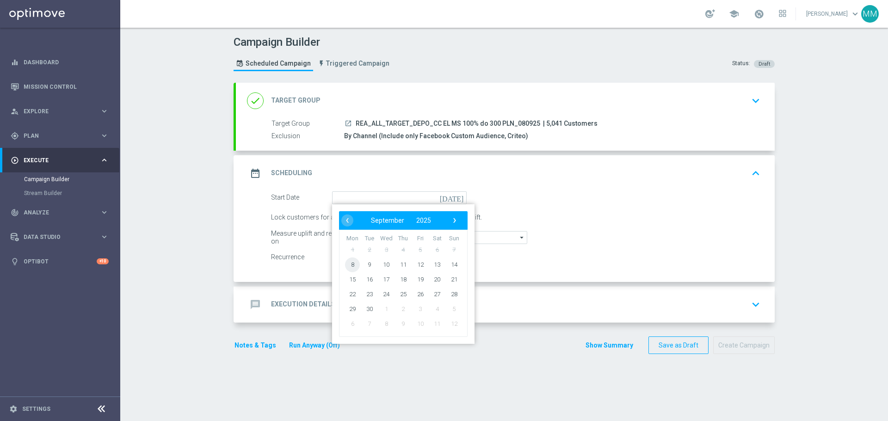
click at [351, 266] on span "8" at bounding box center [352, 264] width 15 height 15
type input "08 Sep 2025"
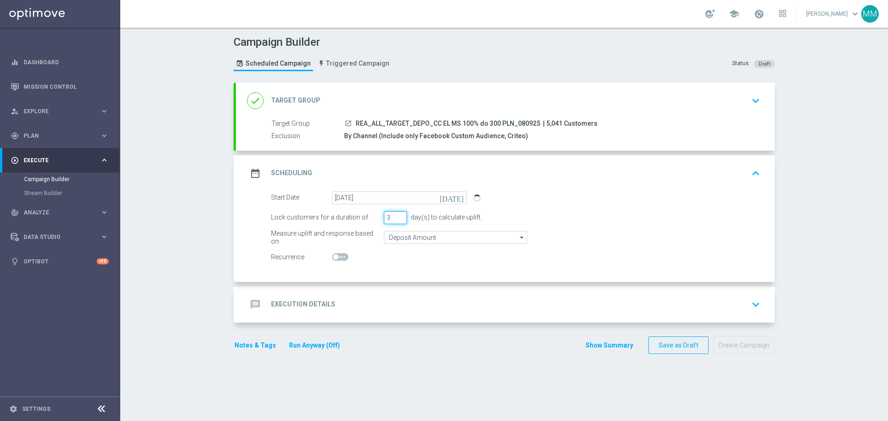
click at [392, 214] on input "3" at bounding box center [395, 217] width 23 height 13
type input "2"
click at [397, 219] on input "2" at bounding box center [395, 217] width 23 height 13
click at [365, 304] on div "message Execution Details keyboard_arrow_down" at bounding box center [505, 305] width 517 height 18
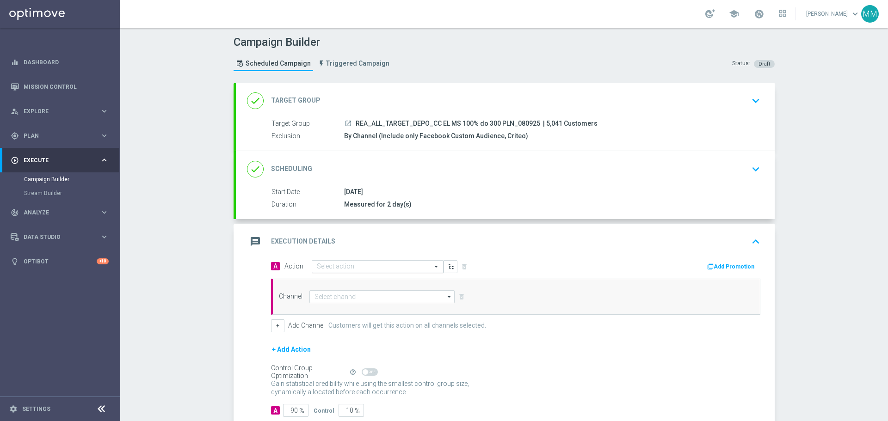
click at [383, 266] on input "text" at bounding box center [368, 267] width 103 height 8
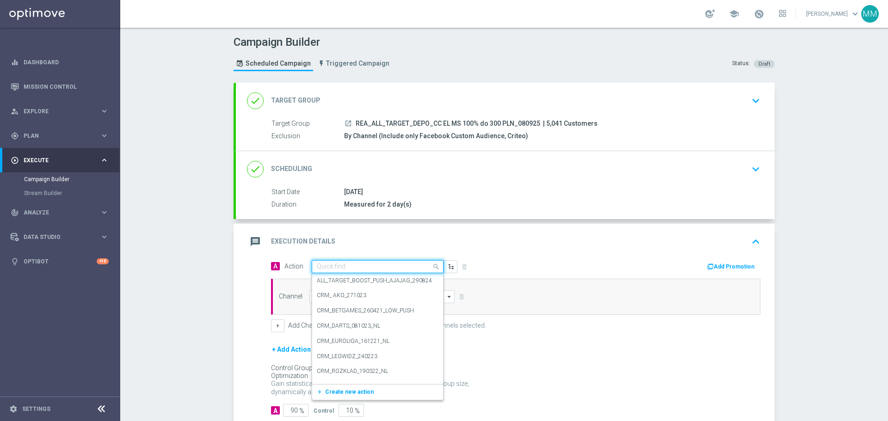
paste input "REA_ALL_TARGET_DEPO_CC EL MS 100% do 300 PLN_080925"
type input "REA_ALL_TARGET_DEPO_CC EL MS 100% do 300 PLN_080925"
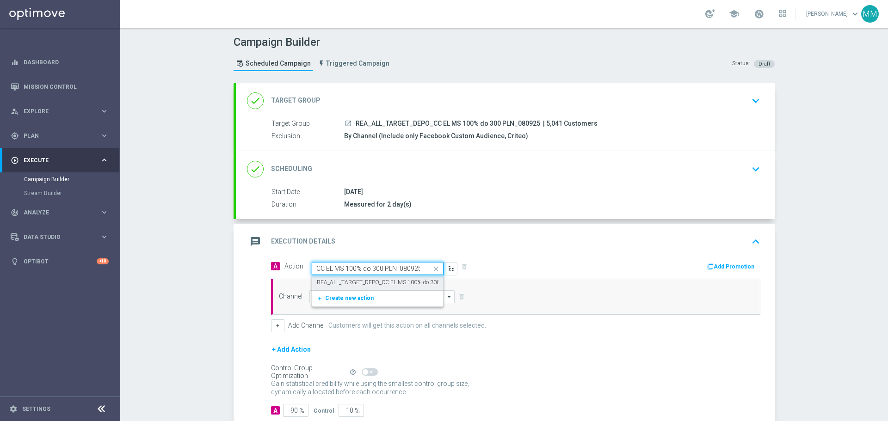
click at [383, 281] on label "REA_ALL_TARGET_DEPO_CC EL MS 100% do 300 PLN_080925" at bounding box center [395, 283] width 156 height 8
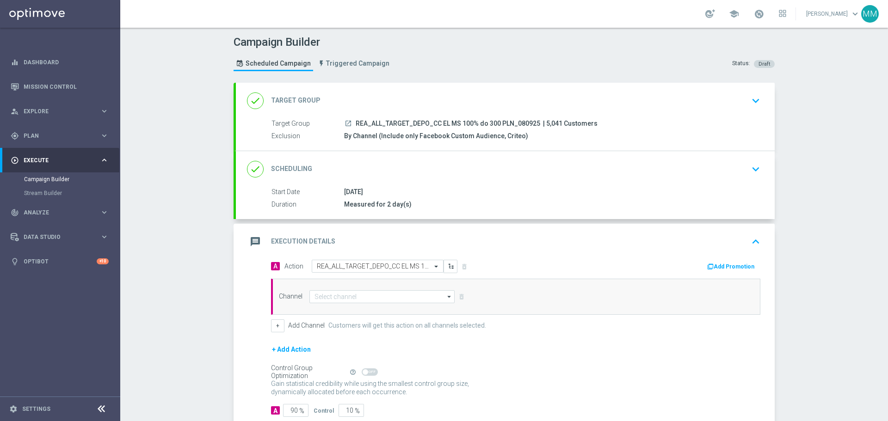
click at [408, 202] on div "Measured for 2 day(s)" at bounding box center [550, 204] width 413 height 9
click at [750, 173] on icon "keyboard_arrow_down" at bounding box center [756, 169] width 14 height 14
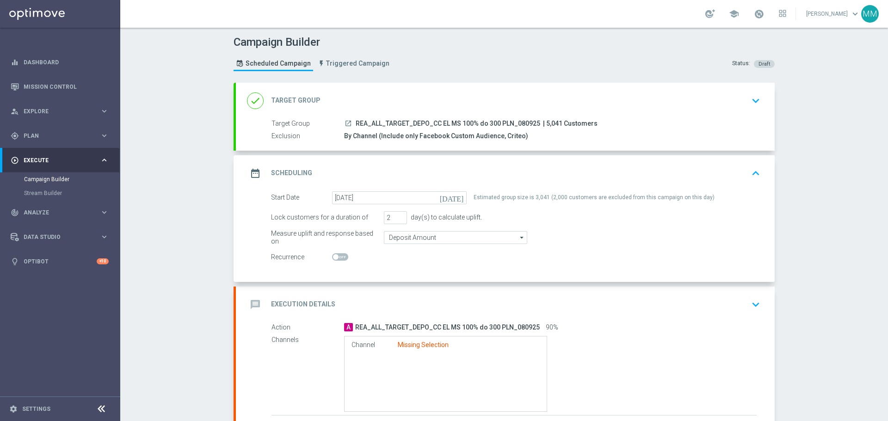
click at [752, 304] on icon "keyboard_arrow_down" at bounding box center [756, 305] width 14 height 14
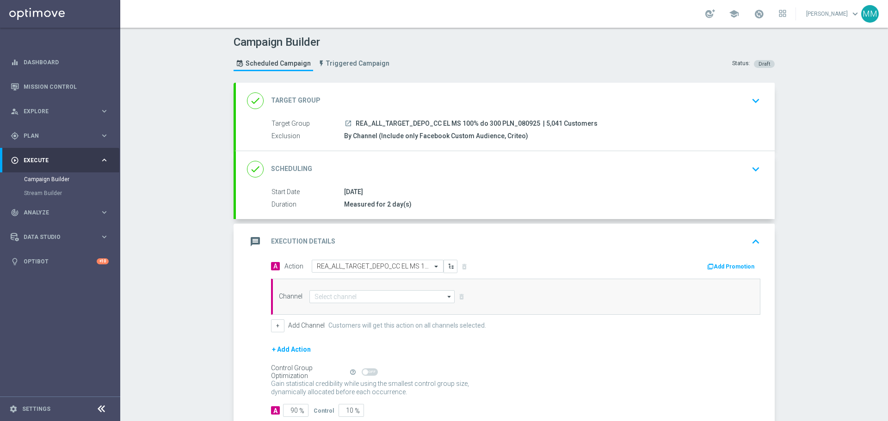
click at [525, 196] on div "08 Sep 2025" at bounding box center [550, 191] width 413 height 9
click at [525, 192] on div "08 Sep 2025" at bounding box center [550, 191] width 413 height 9
click at [754, 172] on icon "keyboard_arrow_down" at bounding box center [756, 169] width 14 height 14
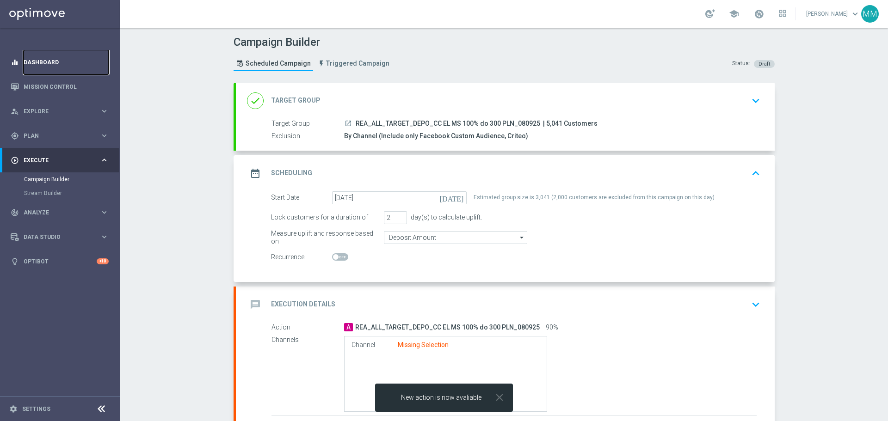
click at [52, 66] on link "Dashboard" at bounding box center [66, 62] width 85 height 25
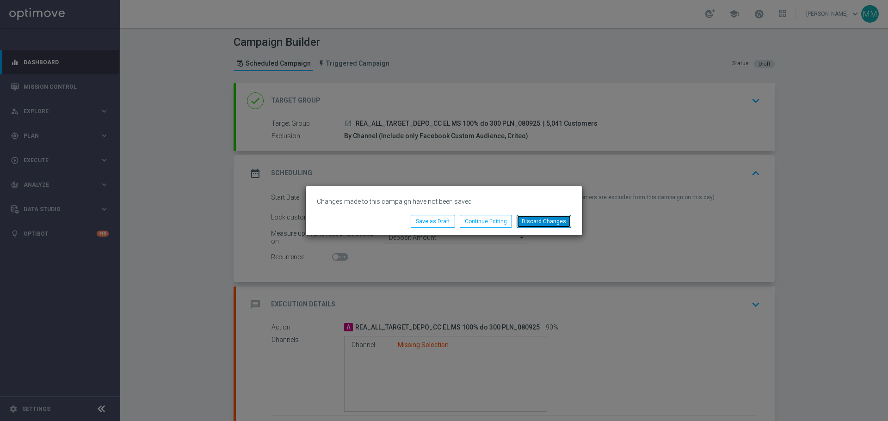
click at [547, 225] on button "Discard Changes" at bounding box center [544, 221] width 55 height 13
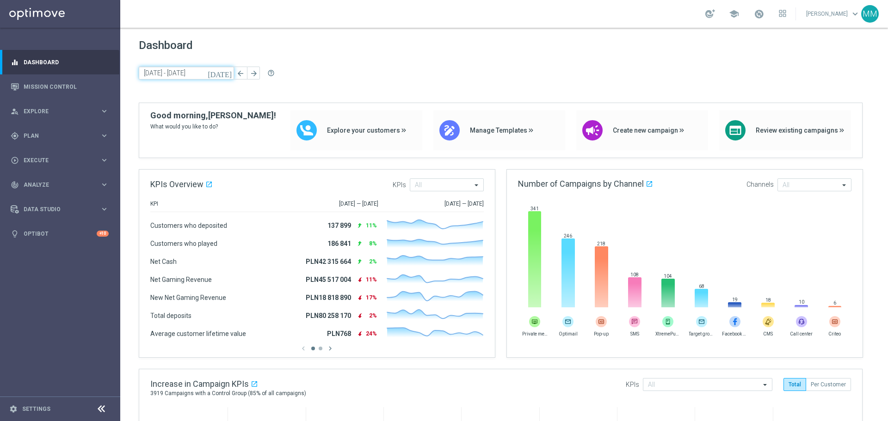
click at [198, 72] on input "08 Sep 2025 - 08 Sep 2025" at bounding box center [186, 73] width 95 height 13
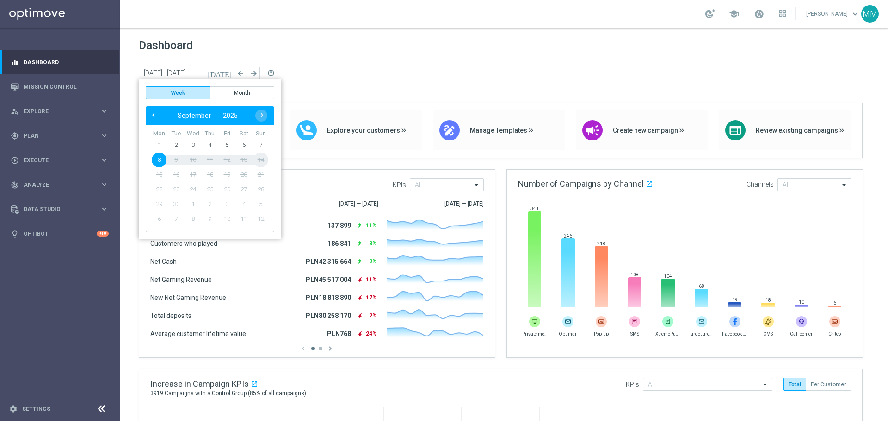
click at [159, 159] on span "8" at bounding box center [159, 160] width 15 height 15
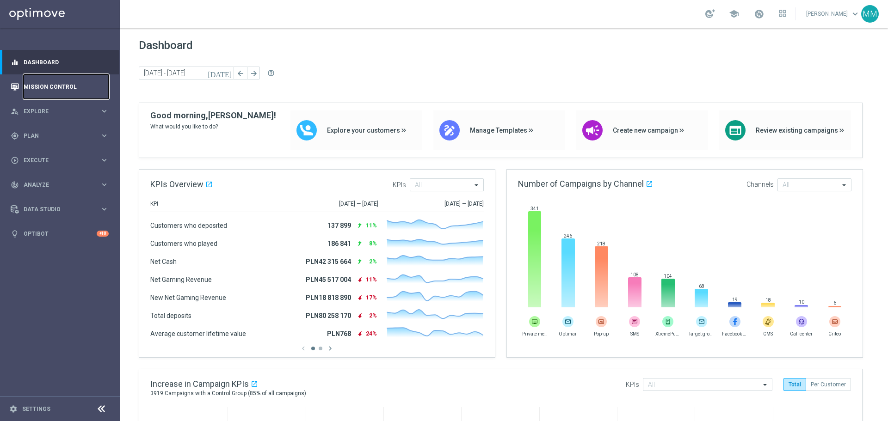
click at [60, 87] on link "Mission Control" at bounding box center [66, 86] width 85 height 25
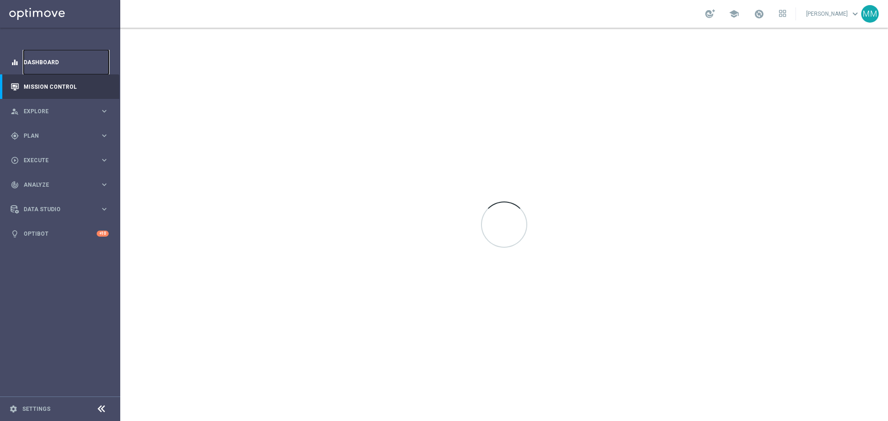
click at [56, 57] on link "Dashboard" at bounding box center [66, 62] width 85 height 25
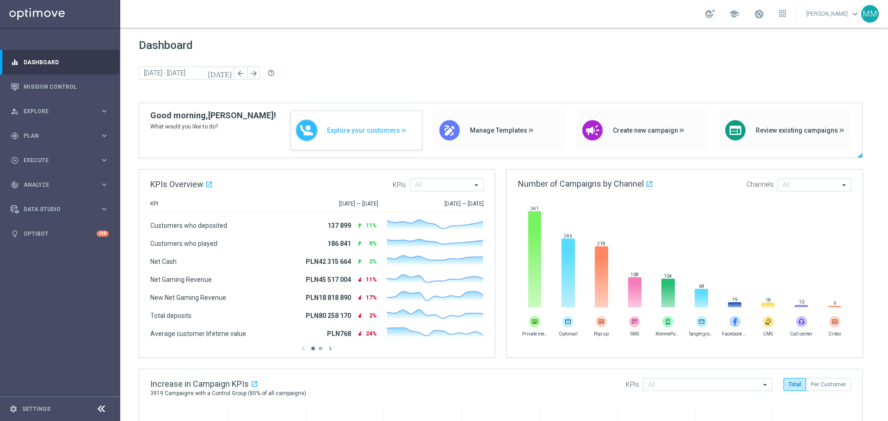
click at [351, 133] on span "Explore your customers" at bounding box center [372, 131] width 90 height 8
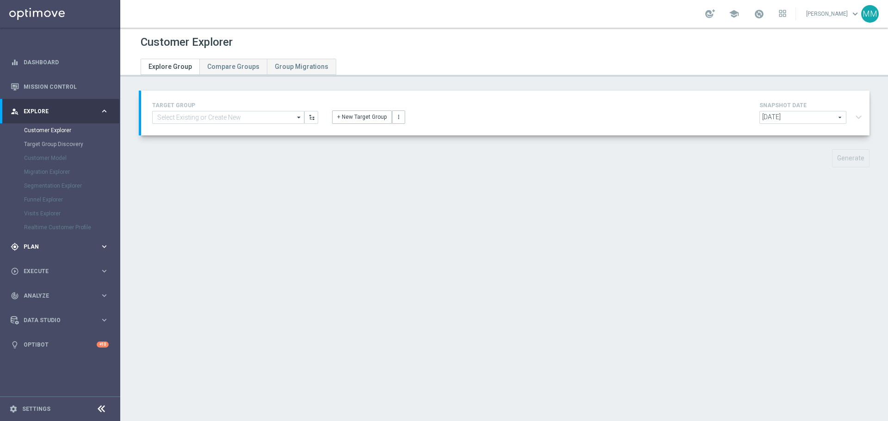
click at [27, 248] on span "Plan" at bounding box center [62, 247] width 76 height 6
click at [41, 231] on span "Execute" at bounding box center [62, 230] width 76 height 6
click at [43, 63] on link "Dashboard" at bounding box center [66, 62] width 85 height 25
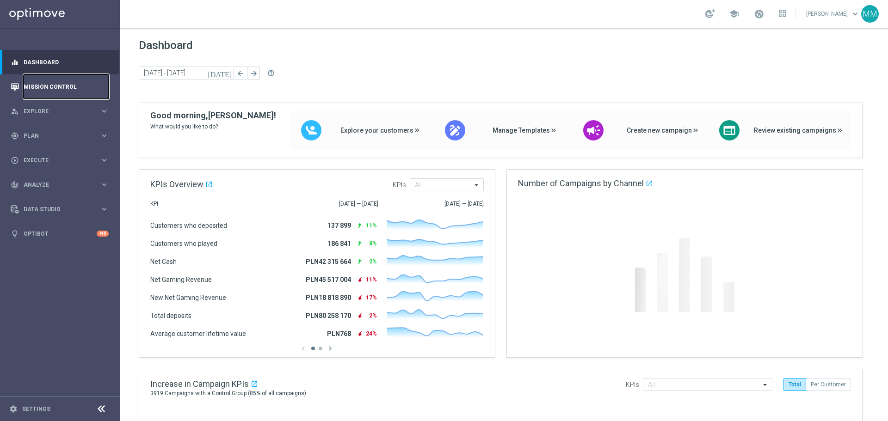
click at [56, 85] on link "Mission Control" at bounding box center [66, 86] width 85 height 25
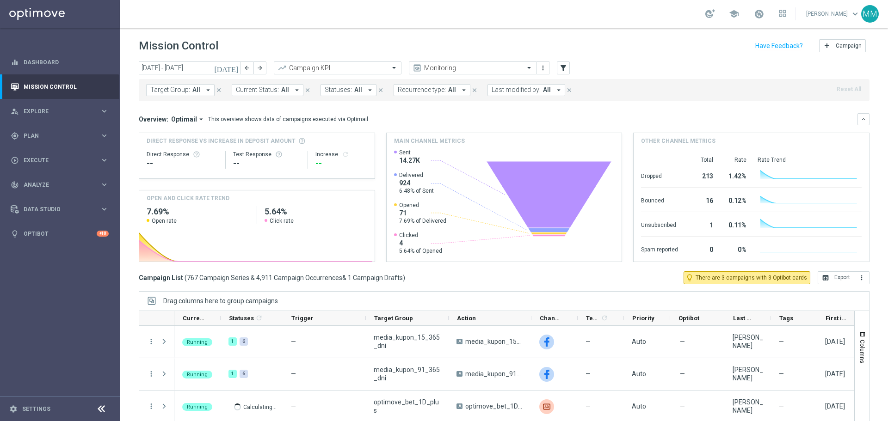
click at [204, 90] on icon "arrow_drop_down" at bounding box center [208, 90] width 8 height 8
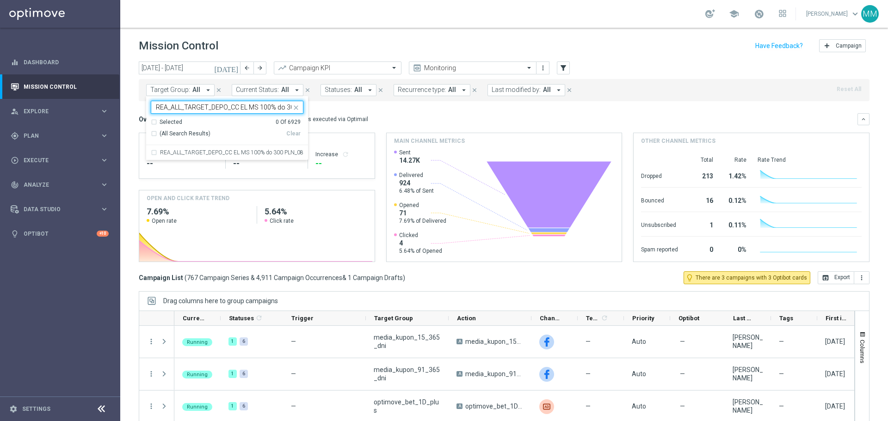
scroll to position [0, 43]
click at [208, 148] on div "REA_ALL_TARGET_DEPO_CC EL MS 100% do 300 PLN_080925" at bounding box center [227, 152] width 153 height 15
type input "REA_ALL_TARGET_DEPO_CC EL MS 100% do 300 PLN_080925"
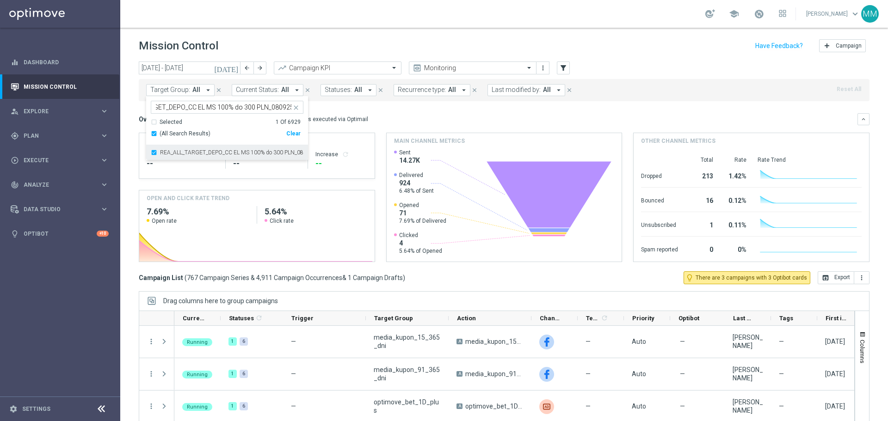
scroll to position [0, 0]
click at [279, 156] on div "REA_ALL_TARGET_DEPO_CC EL MS 100% do 300 PLN_080925" at bounding box center [227, 152] width 153 height 15
click at [288, 151] on label "REA_ALL_TARGET_DEPO_CC EL MS 100% do 300 PLN_080925" at bounding box center [231, 153] width 143 height 6
click at [553, 119] on div "Overview: Optimail arrow_drop_down This overview shows data of campaigns execut…" at bounding box center [498, 119] width 719 height 8
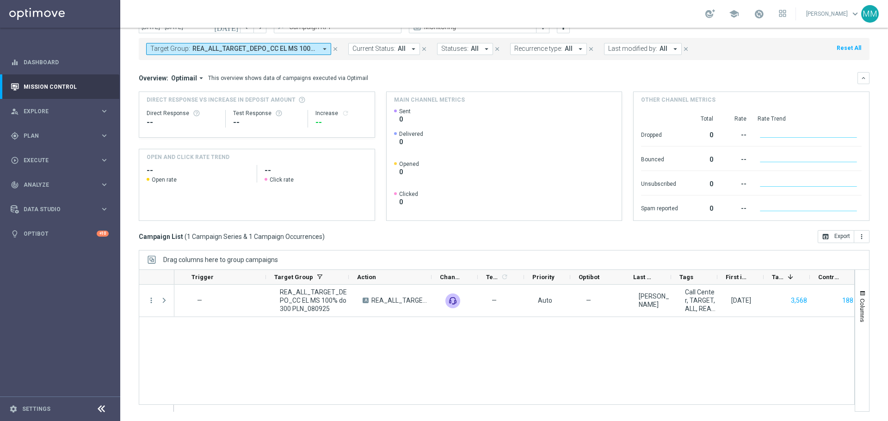
scroll to position [0, 108]
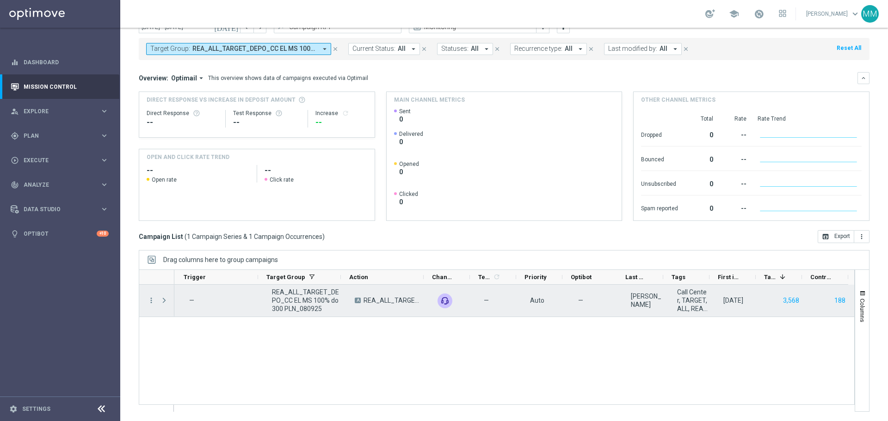
click at [558, 307] on div "Auto" at bounding box center [545, 301] width 46 height 32
click at [229, 296] on div "—" at bounding box center [222, 301] width 83 height 32
click at [152, 301] on icon "more_vert" at bounding box center [151, 301] width 8 height 8
click at [213, 303] on span "Campaign Details" at bounding box center [192, 306] width 47 height 6
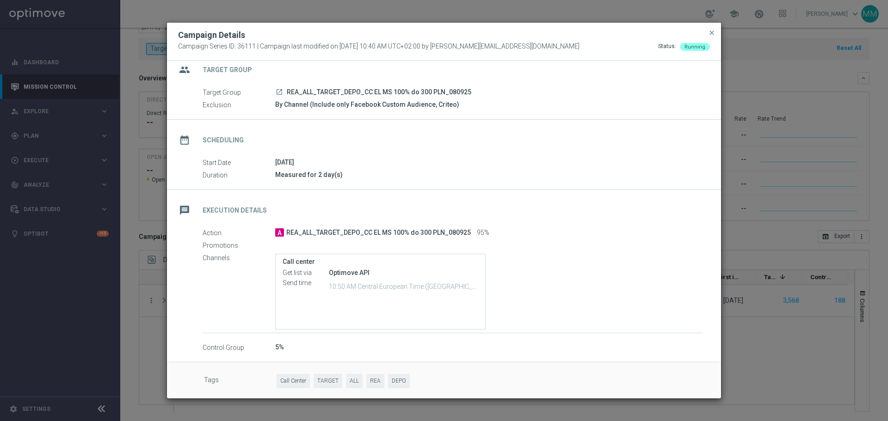
scroll to position [14, 0]
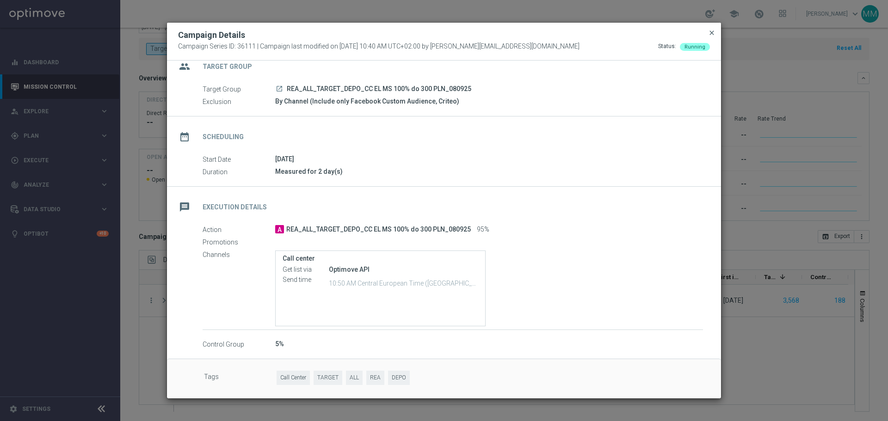
click at [713, 36] on span "close" at bounding box center [711, 32] width 7 height 7
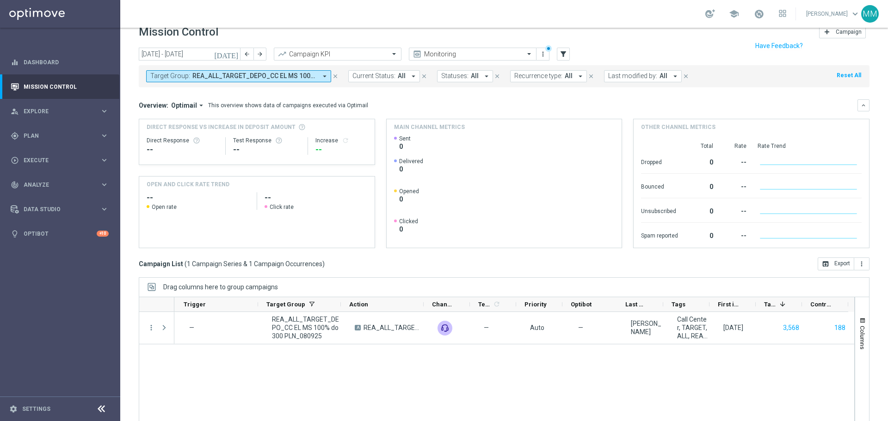
scroll to position [0, 0]
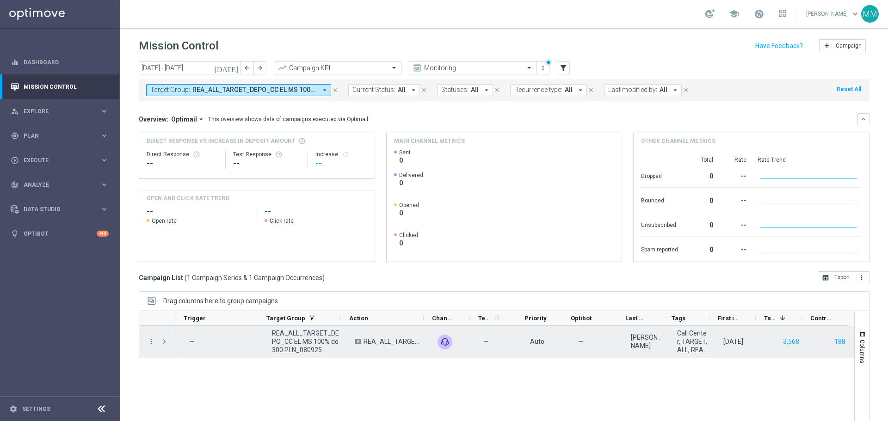
click at [812, 340] on div "188" at bounding box center [831, 342] width 46 height 32
click at [165, 343] on span "Press SPACE to select this row." at bounding box center [164, 341] width 8 height 7
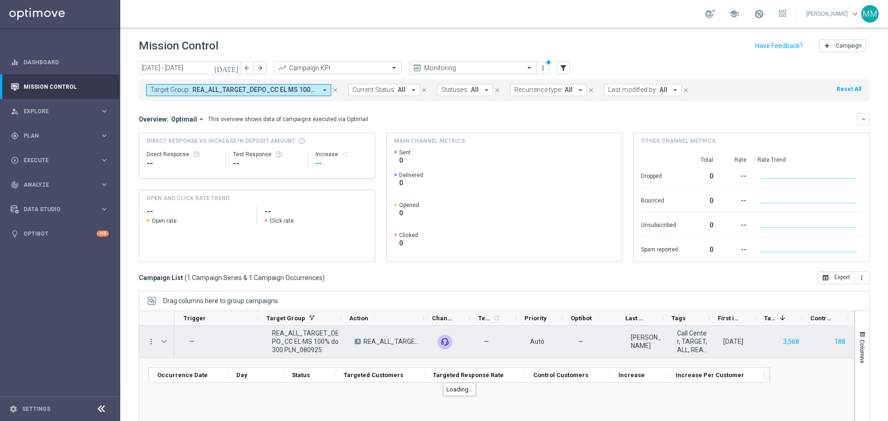
click at [165, 343] on span "Press SPACE to select this row." at bounding box center [164, 341] width 8 height 7
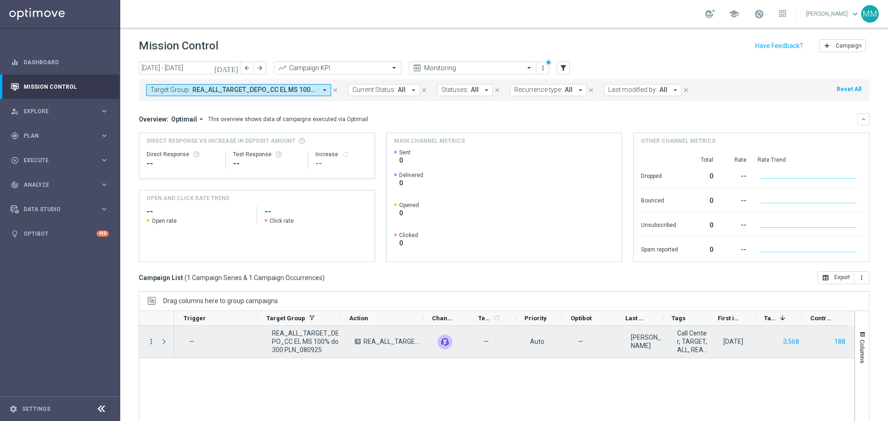
click at [151, 342] on icon "more_vert" at bounding box center [151, 342] width 8 height 8
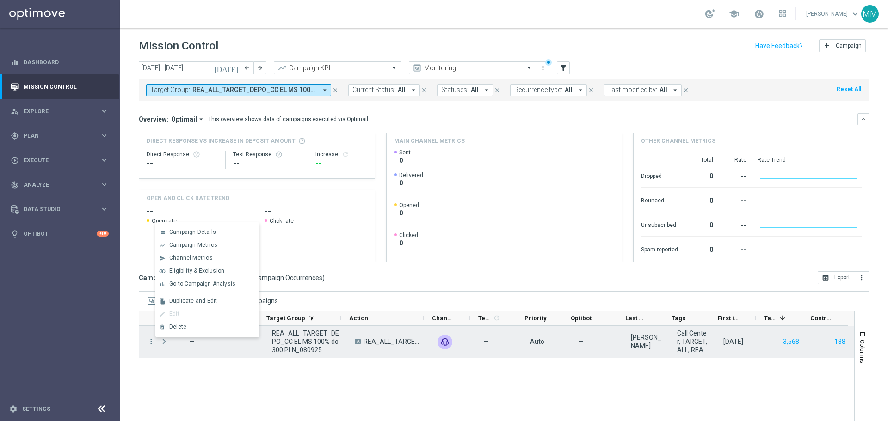
click at [239, 353] on div "—" at bounding box center [222, 342] width 83 height 32
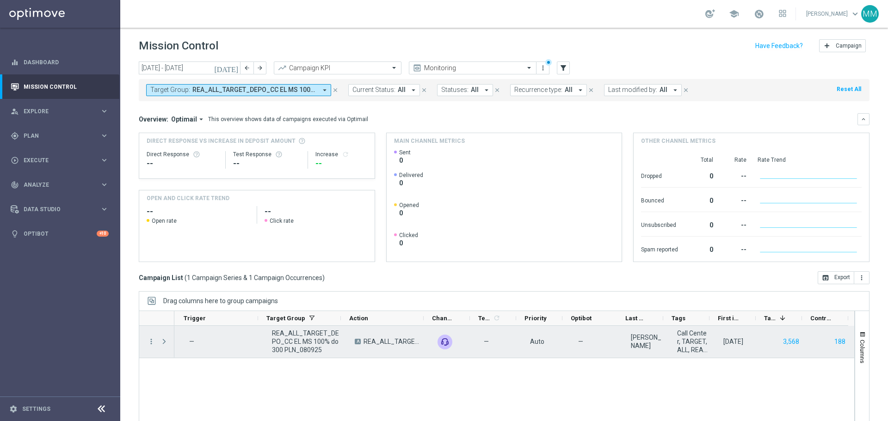
click at [726, 346] on div "[DATE]" at bounding box center [733, 342] width 20 height 8
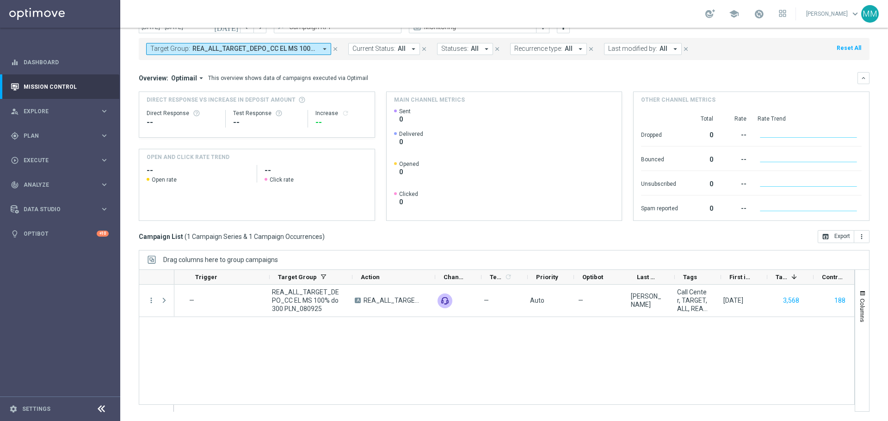
scroll to position [0, 95]
click at [855, 297] on button "Columns" at bounding box center [862, 306] width 14 height 50
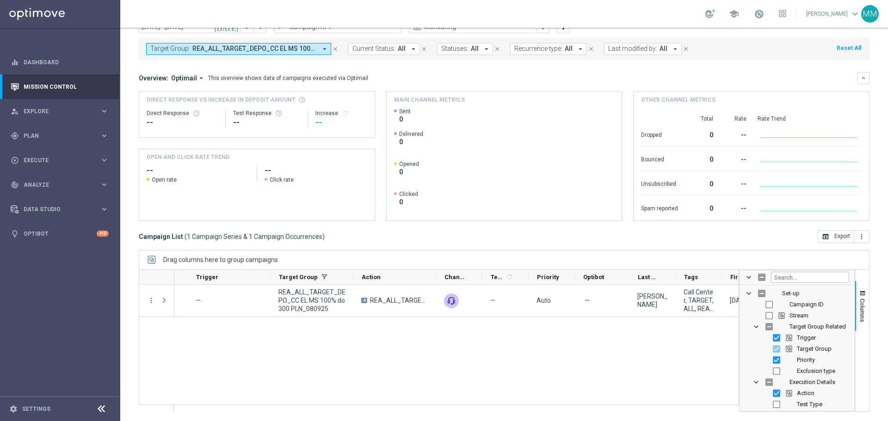
click at [554, 376] on div "Running 1 — REA_ALL_TARGET_DEPO_CC EL MS 100% do 300 PLN_080925 A REA_ALL_TARGE…" at bounding box center [456, 348] width 564 height 127
click at [565, 367] on div "Running 1 — REA_ALL_TARGET_DEPO_CC EL MS 100% do 300 PLN_080925 A REA_ALL_TARGE…" at bounding box center [456, 348] width 564 height 127
click at [532, 356] on div "Running 1 — REA_ALL_TARGET_DEPO_CC EL MS 100% do 300 PLN_080925 A REA_ALL_TARGE…" at bounding box center [456, 348] width 564 height 127
drag, startPoint x: 488, startPoint y: 357, endPoint x: 314, endPoint y: 316, distance: 179.1
click at [474, 354] on div "Running 1 — REA_ALL_TARGET_DEPO_CC EL MS 100% do 300 PLN_080925 A REA_ALL_TARGE…" at bounding box center [456, 348] width 564 height 127
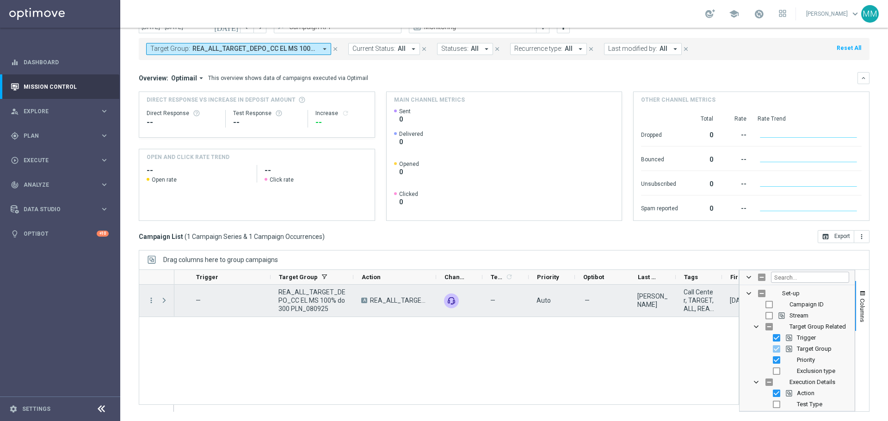
click at [158, 301] on div "Press SPACE to select this row." at bounding box center [165, 301] width 19 height 32
click at [162, 301] on span "Press SPACE to select this row." at bounding box center [164, 300] width 8 height 7
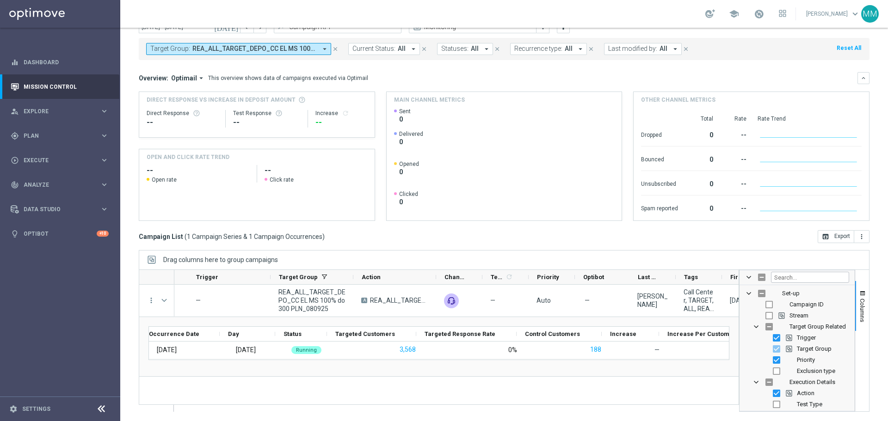
scroll to position [0, 41]
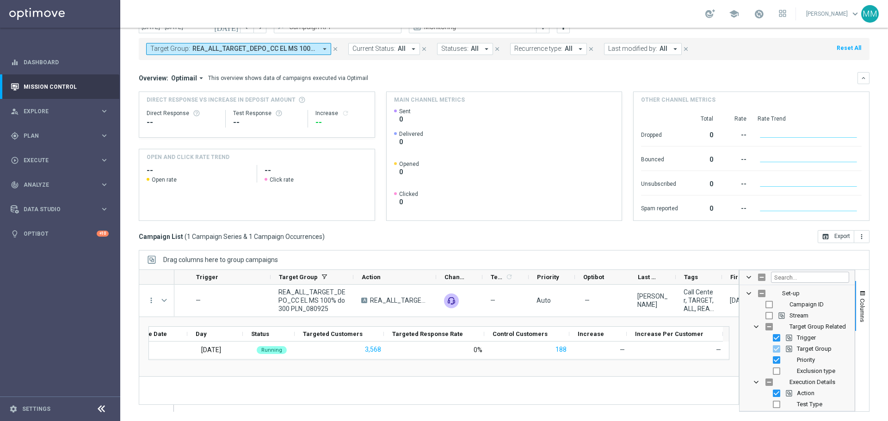
click at [602, 231] on div "Campaign List ( 1 Campaign Series & 1 Campaign Occurrences ) open_in_browser Ex…" at bounding box center [504, 236] width 731 height 13
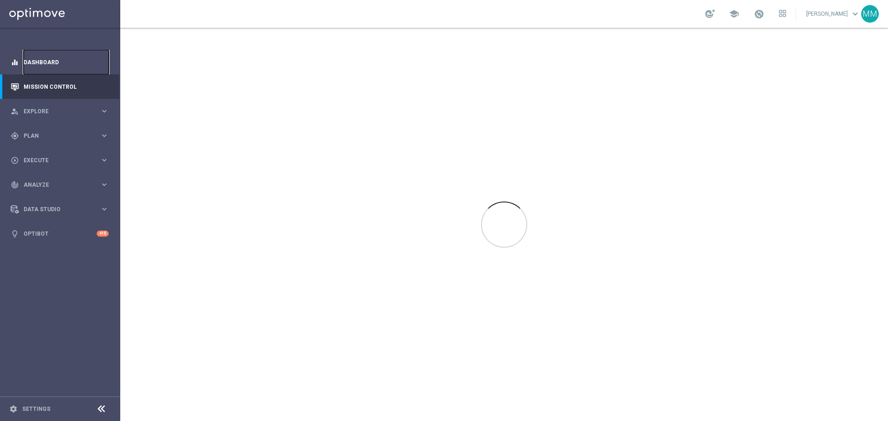
click at [55, 65] on link "Dashboard" at bounding box center [66, 62] width 85 height 25
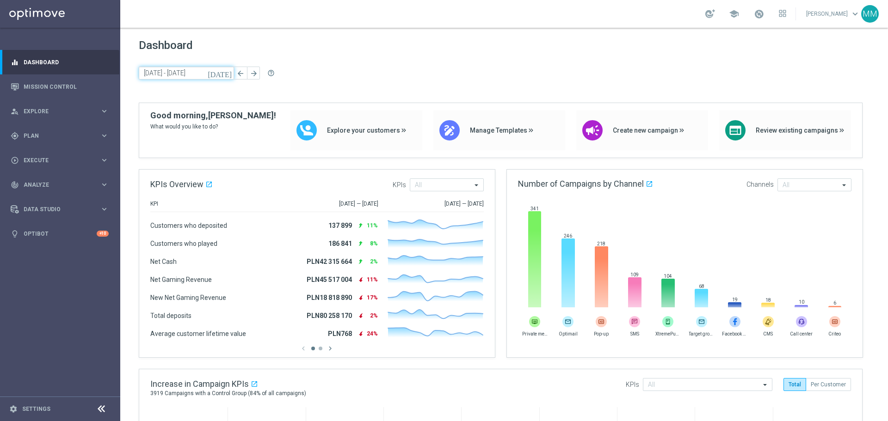
click at [209, 71] on input "[DATE] - [DATE]" at bounding box center [186, 73] width 95 height 13
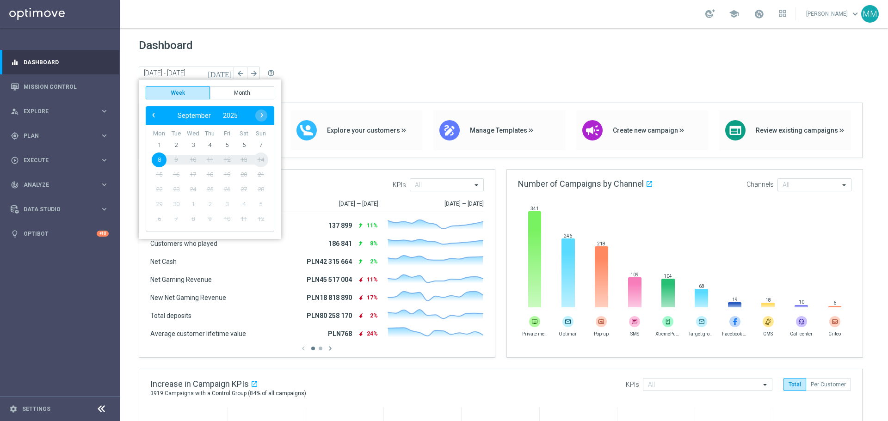
click at [159, 161] on span "8" at bounding box center [159, 160] width 15 height 15
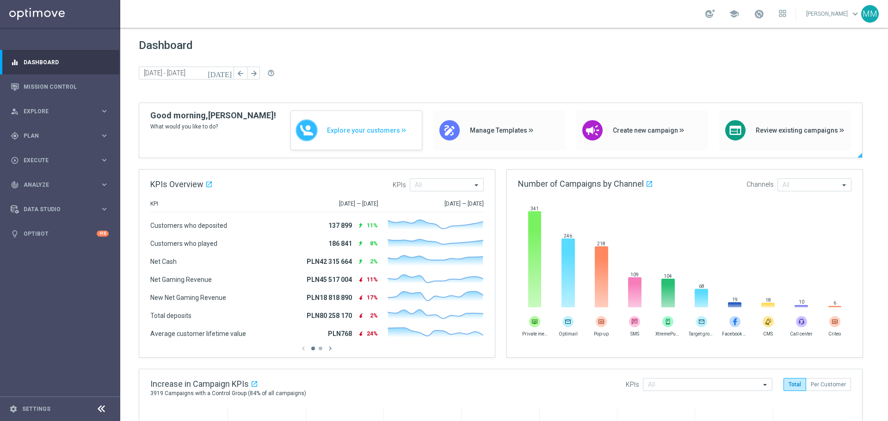
click at [355, 131] on span "Explore your customers" at bounding box center [372, 131] width 90 height 8
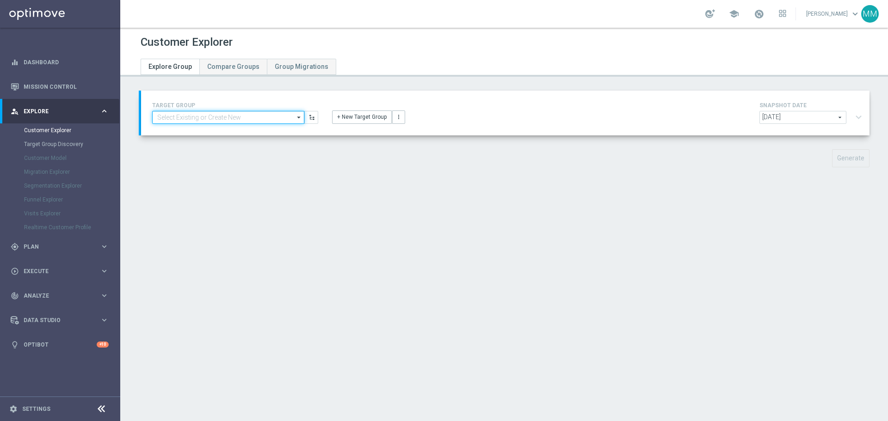
click at [239, 117] on input at bounding box center [228, 117] width 152 height 13
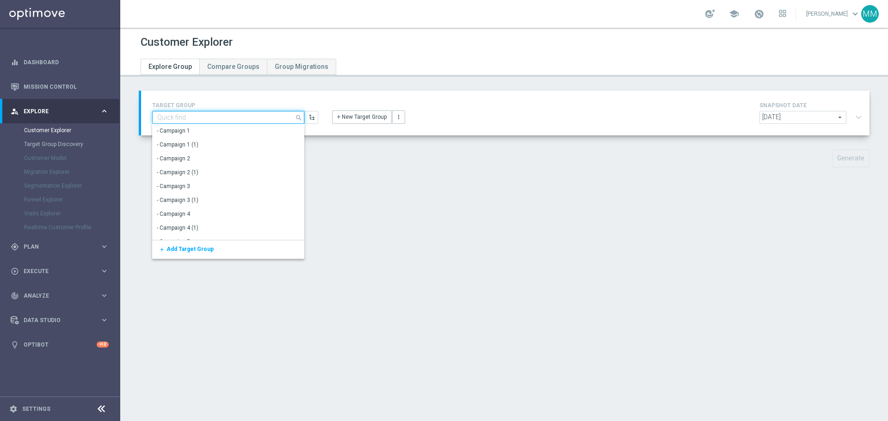
paste input "REA_ALL_TARGET_DEPO_CC EL MS 100% do 300 PLN_080925"
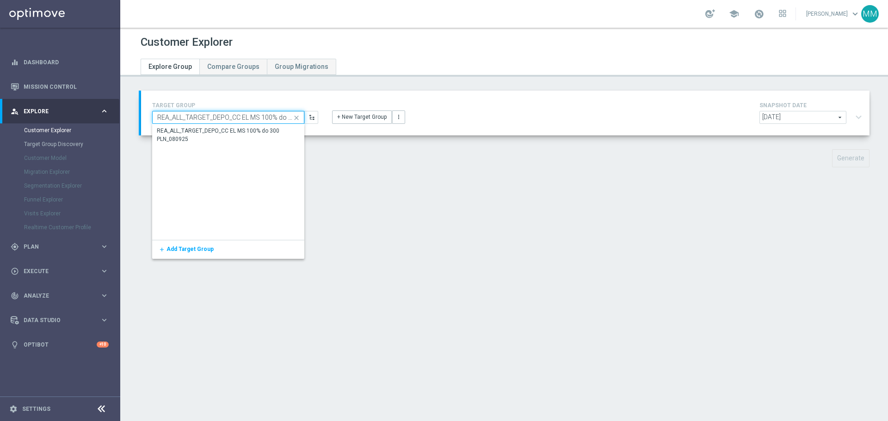
scroll to position [0, 43]
type input "REA_ALL_TARGET_DEPO_CC EL MS 100% do 300 PLN_080925"
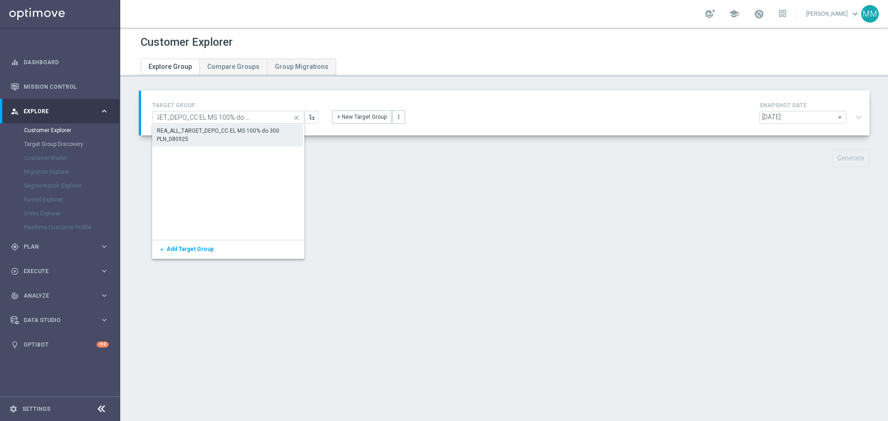
scroll to position [0, 0]
click at [249, 127] on div "REA_ALL_TARGET_DEPO_CC EL MS 100% do 300 PLN_080925" at bounding box center [228, 135] width 142 height 17
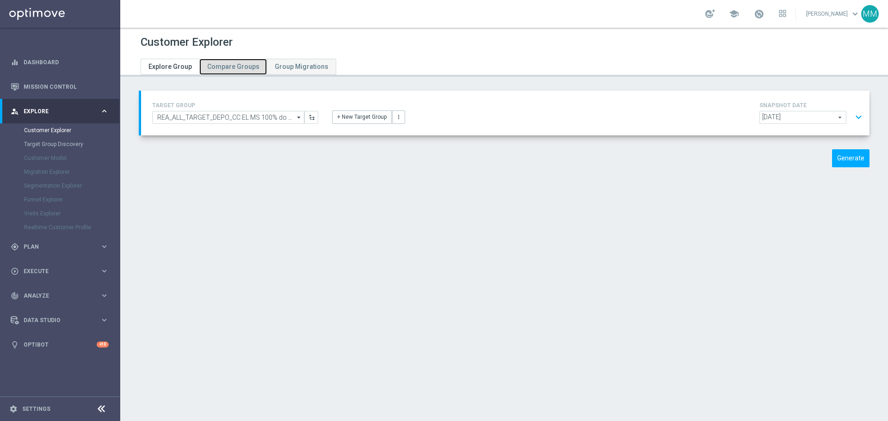
click at [230, 65] on span "Compare Groups" at bounding box center [233, 66] width 52 height 7
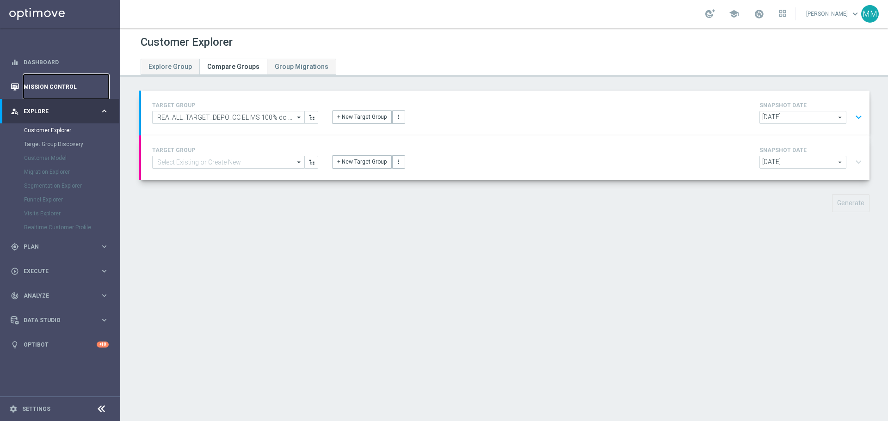
click at [44, 86] on link "Mission Control" at bounding box center [66, 86] width 85 height 25
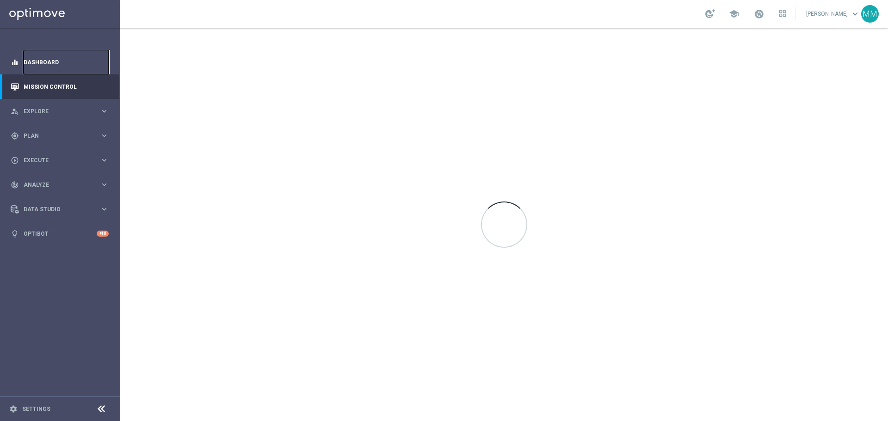
click at [48, 63] on link "Dashboard" at bounding box center [66, 62] width 85 height 25
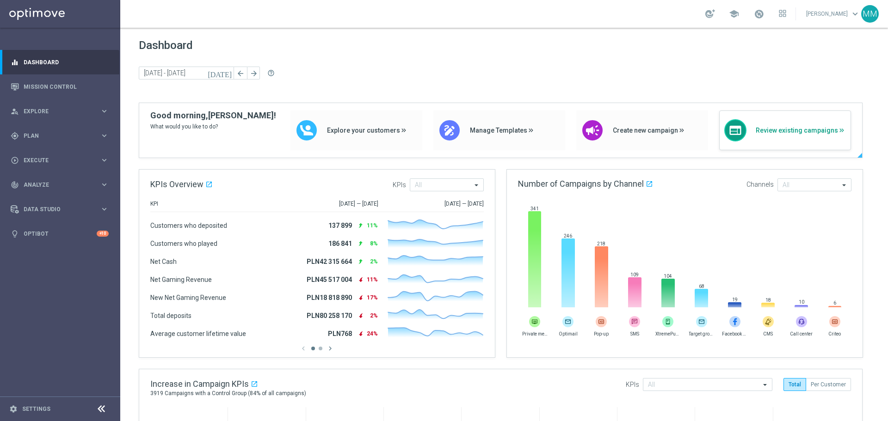
click at [782, 132] on span "Review existing campaigns" at bounding box center [801, 131] width 90 height 8
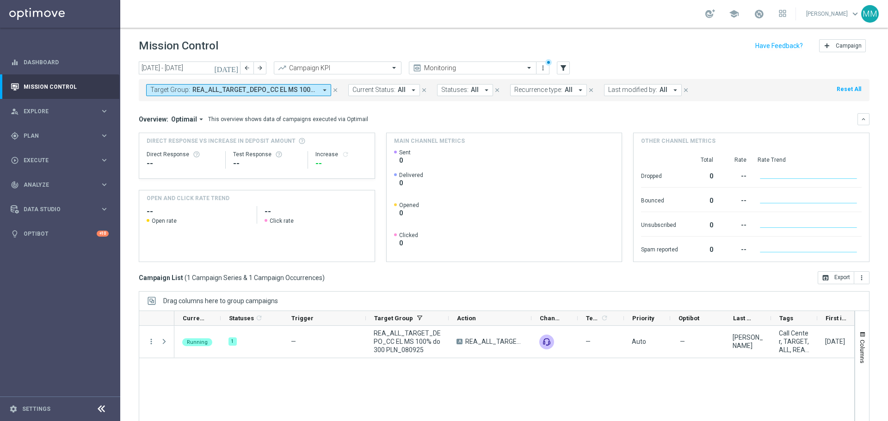
scroll to position [41, 0]
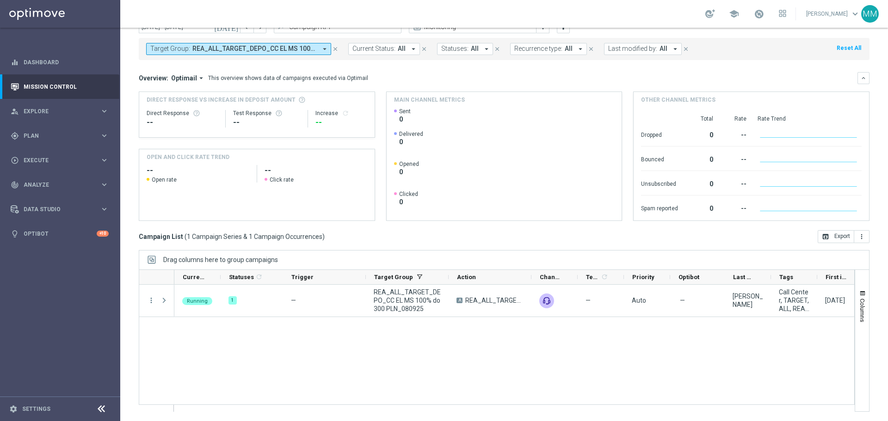
drag, startPoint x: 478, startPoint y: 405, endPoint x: 536, endPoint y: 413, distance: 58.0
click at [536, 413] on ag-grid-angular "Drag columns here to group campaigns Drag here to set column labels" at bounding box center [504, 335] width 731 height 171
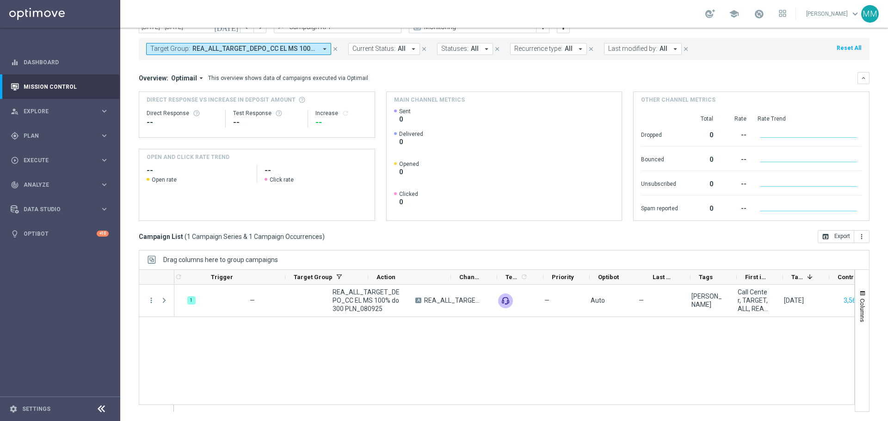
scroll to position [0, 108]
